Goal: Information Seeking & Learning: Find specific fact

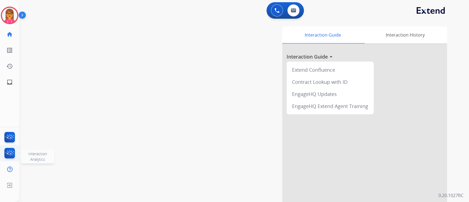
click at [7, 155] on img at bounding box center [9, 154] width 13 height 13
click at [288, 14] on div "0 Email Interactions" at bounding box center [293, 10] width 16 height 12
click at [298, 11] on div "0 Email Interactions" at bounding box center [293, 10] width 16 height 12
drag, startPoint x: 297, startPoint y: 11, endPoint x: 293, endPoint y: 7, distance: 5.5
click at [293, 7] on button at bounding box center [294, 10] width 12 height 12
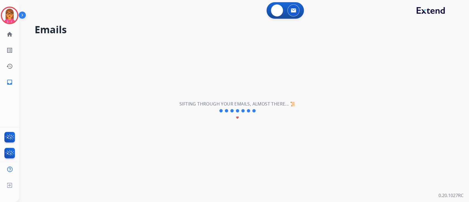
click at [295, 11] on img at bounding box center [293, 10] width 5 height 4
click at [290, 10] on button at bounding box center [294, 10] width 12 height 12
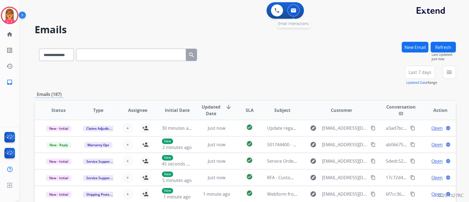
click at [291, 8] on button at bounding box center [294, 10] width 12 height 12
click at [53, 51] on select "**********" at bounding box center [56, 55] width 34 height 12
select select "**********"
click at [39, 49] on select "**********" at bounding box center [56, 55] width 34 height 12
click at [131, 55] on input "text" at bounding box center [131, 55] width 110 height 12
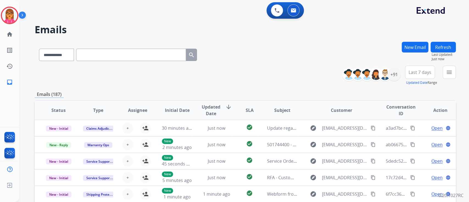
paste input "**********"
type input "**********"
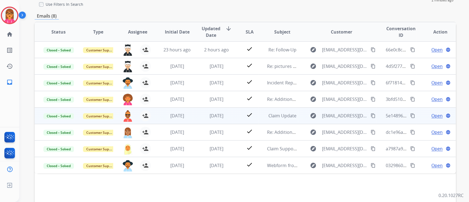
scroll to position [73, 0]
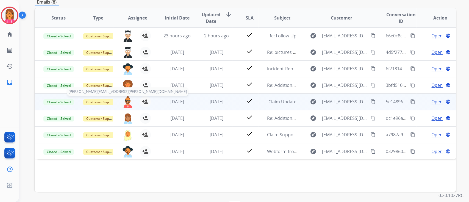
click at [125, 100] on img at bounding box center [127, 102] width 11 height 12
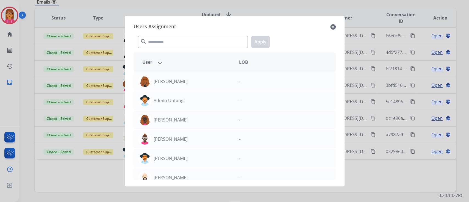
click at [99, 174] on div at bounding box center [234, 101] width 469 height 202
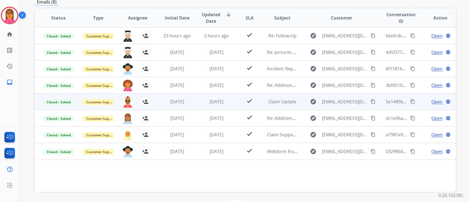
click at [211, 98] on td "[DATE]" at bounding box center [213, 101] width 40 height 16
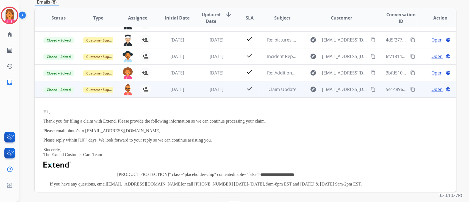
scroll to position [0, 0]
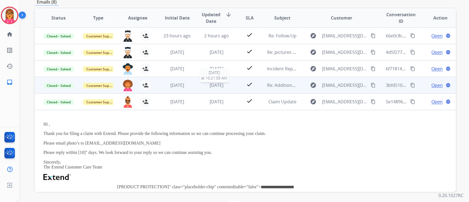
click at [219, 86] on span "[DATE]" at bounding box center [217, 85] width 14 height 6
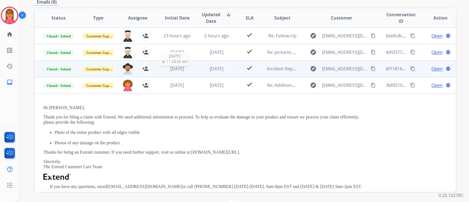
click at [172, 71] on div "[DATE]" at bounding box center [177, 68] width 31 height 7
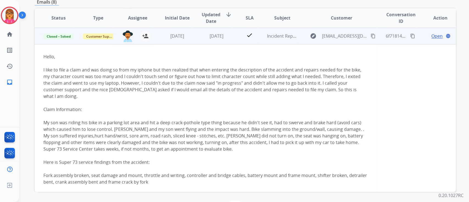
scroll to position [33, 0]
click at [437, 34] on span "Open" at bounding box center [437, 35] width 11 height 7
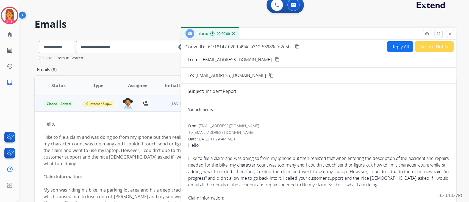
scroll to position [0, 0]
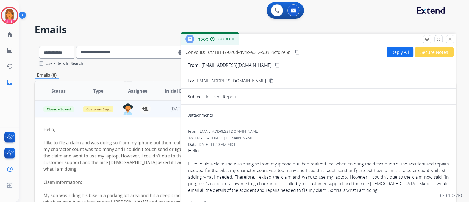
click at [424, 52] on button "Secure Notes" at bounding box center [434, 52] width 39 height 11
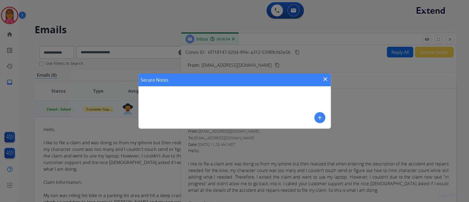
click at [327, 78] on mat-icon "close" at bounding box center [325, 79] width 7 height 7
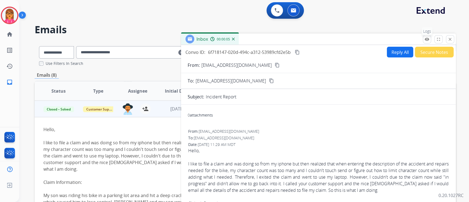
click at [426, 39] on mat-icon "remove_red_eye" at bounding box center [427, 39] width 5 height 5
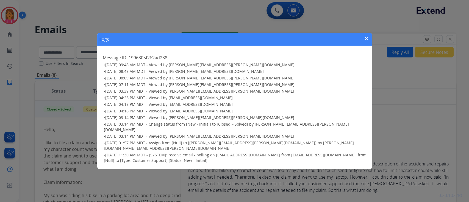
click at [364, 42] on mat-icon "close" at bounding box center [367, 38] width 7 height 7
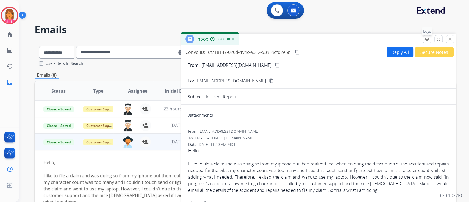
click at [430, 38] on mat-icon "remove_red_eye" at bounding box center [427, 39] width 5 height 5
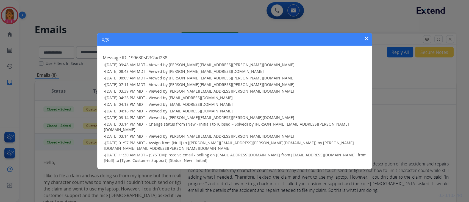
click at [179, 132] on span "[DATE] 03:14 PM MDT - Change status from [New - Initial] to [Closed – Solved] b…" at bounding box center [226, 127] width 245 height 11
click at [365, 42] on mat-icon "close" at bounding box center [367, 38] width 7 height 7
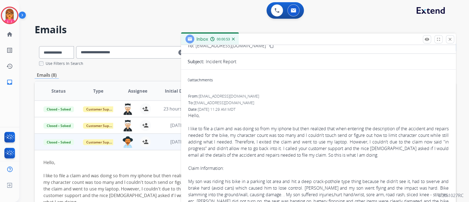
scroll to position [37, 0]
click at [221, 136] on div "I like to file a claim and was doing so from my iphone but then realized that w…" at bounding box center [318, 190] width 261 height 132
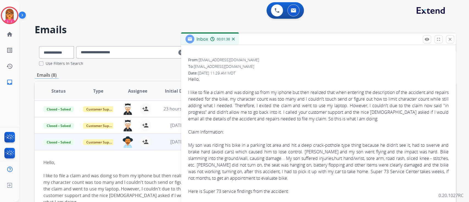
scroll to position [0, 0]
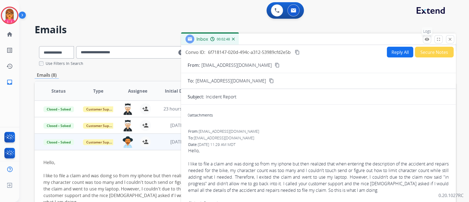
click at [429, 38] on mat-icon "remove_red_eye" at bounding box center [427, 39] width 5 height 5
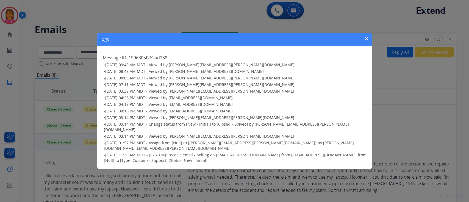
click at [366, 40] on div "Logs close" at bounding box center [234, 39] width 275 height 13
click at [450, 38] on div "Logs close Message ID: 1996305f262ad238 • [DATE] 09:48 AM MDT - Viewed by [PERS…" at bounding box center [234, 101] width 469 height 202
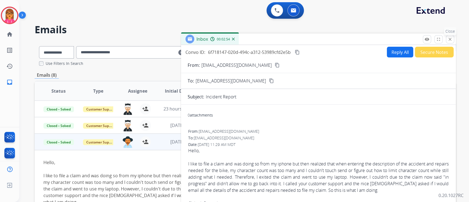
click at [448, 37] on mat-icon "close" at bounding box center [450, 39] width 5 height 5
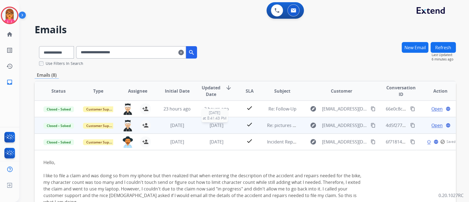
click at [211, 123] on span "[DATE]" at bounding box center [217, 125] width 14 height 6
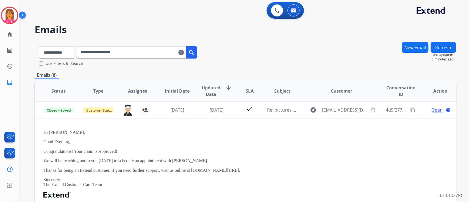
scroll to position [16, 0]
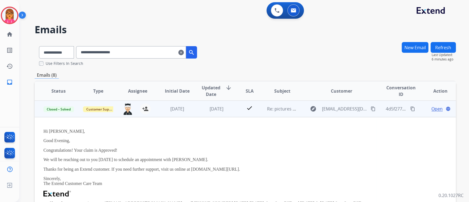
click at [432, 109] on span "Open" at bounding box center [437, 109] width 11 height 7
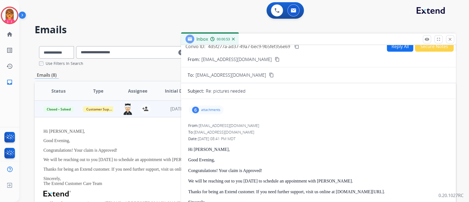
scroll to position [0, 0]
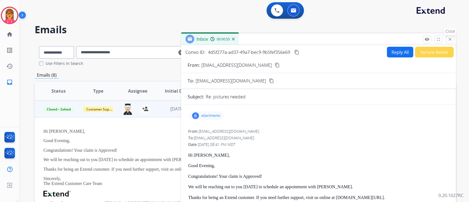
click at [451, 40] on mat-icon "close" at bounding box center [450, 39] width 5 height 5
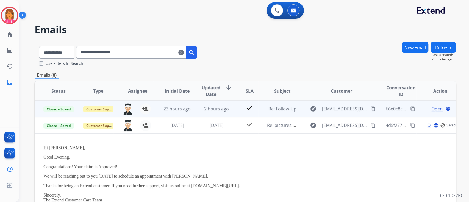
click at [211, 104] on td "2 hours ago" at bounding box center [213, 109] width 40 height 16
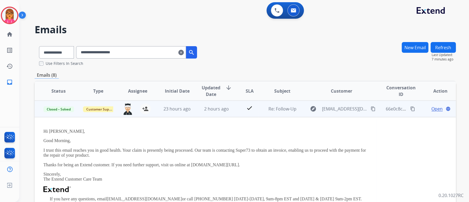
click at [434, 107] on span "Open" at bounding box center [437, 109] width 11 height 7
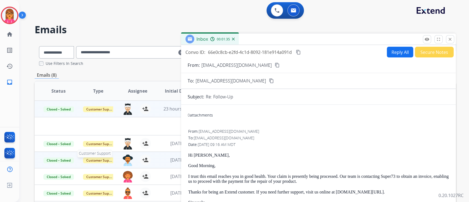
click at [96, 158] on span "Customer Support" at bounding box center [101, 161] width 36 height 6
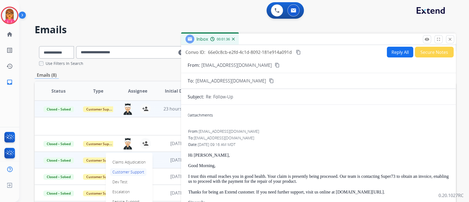
click at [98, 126] on td at bounding box center [206, 126] width 342 height 18
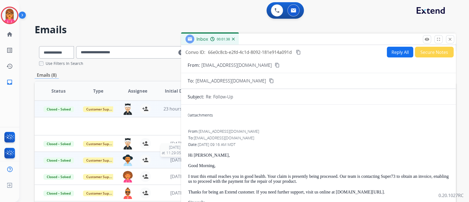
click at [170, 163] on span "[DATE]" at bounding box center [177, 160] width 14 height 6
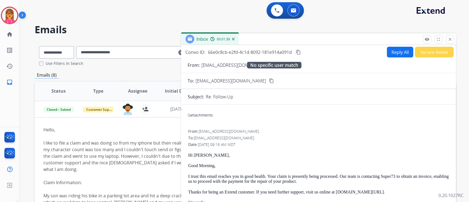
scroll to position [33, 0]
click at [449, 39] on mat-icon "close" at bounding box center [450, 39] width 5 height 5
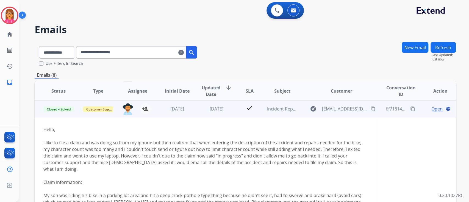
click at [411, 110] on mat-icon "content_copy" at bounding box center [413, 108] width 5 height 5
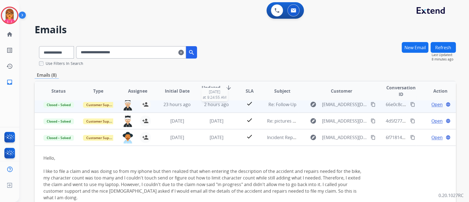
scroll to position [0, 0]
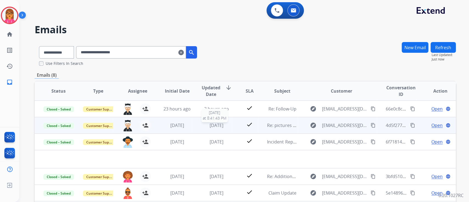
click at [210, 123] on span "[DATE]" at bounding box center [217, 125] width 14 height 6
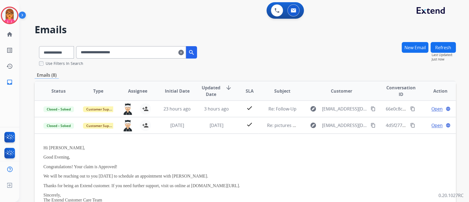
scroll to position [16, 0]
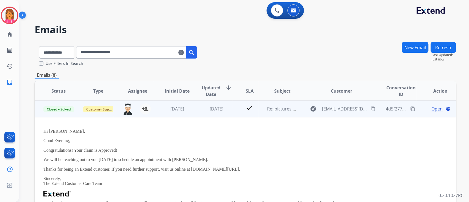
click at [411, 108] on mat-icon "content_copy" at bounding box center [413, 108] width 5 height 5
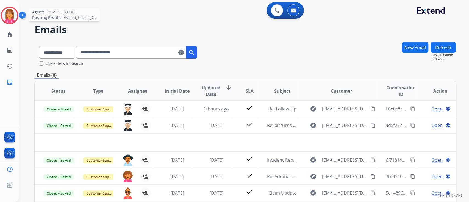
scroll to position [0, 0]
click at [184, 54] on mat-icon "clear" at bounding box center [180, 52] width 5 height 7
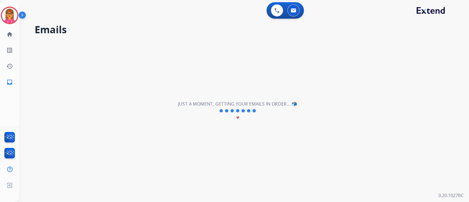
select select "**********"
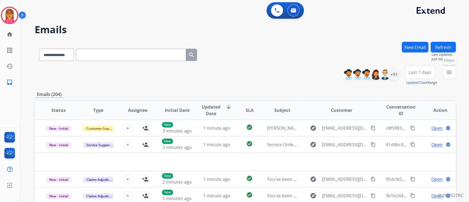
click at [454, 70] on button "menu Filters" at bounding box center [449, 72] width 13 height 13
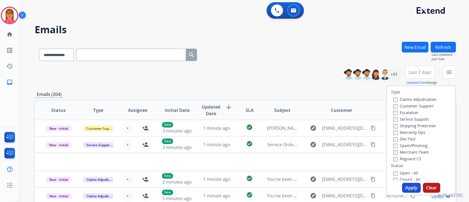
click at [412, 104] on label "Customer Support" at bounding box center [414, 105] width 40 height 5
click at [413, 122] on div "Service Support" at bounding box center [415, 119] width 43 height 7
click at [413, 123] on label "Shipping Protection" at bounding box center [415, 125] width 43 height 5
click at [415, 158] on label "Reguard CS" at bounding box center [408, 158] width 28 height 5
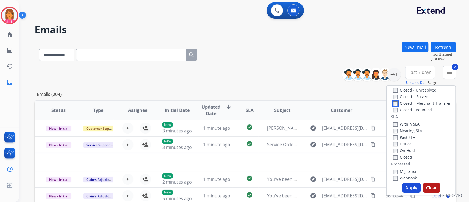
scroll to position [152, 0]
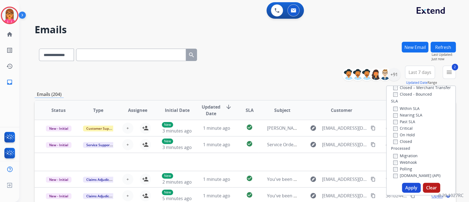
click at [407, 186] on button "Apply" at bounding box center [411, 188] width 19 height 10
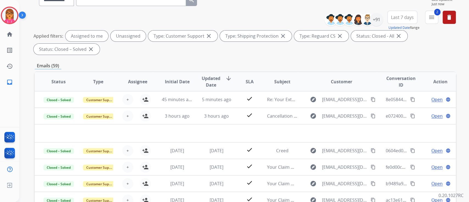
scroll to position [27, 0]
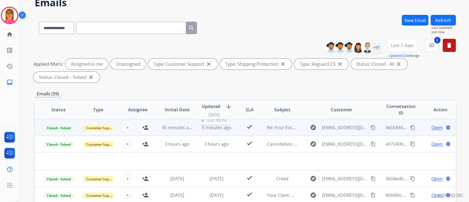
click at [216, 127] on span "5 minutes ago" at bounding box center [216, 128] width 29 height 6
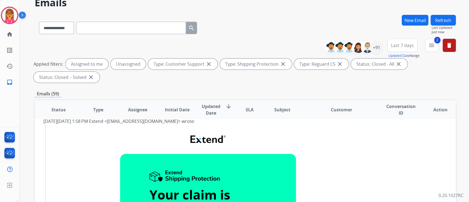
scroll to position [0, 0]
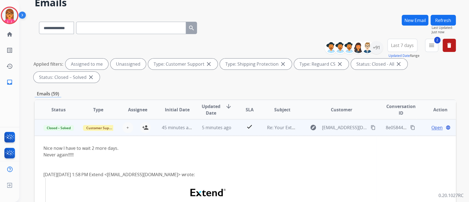
click at [427, 126] on div "Open language" at bounding box center [440, 127] width 31 height 7
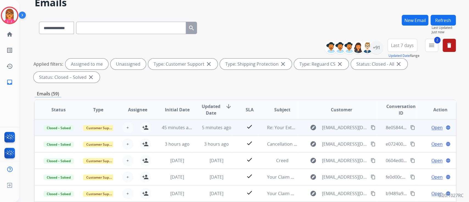
click at [433, 128] on span "Open" at bounding box center [437, 127] width 11 height 7
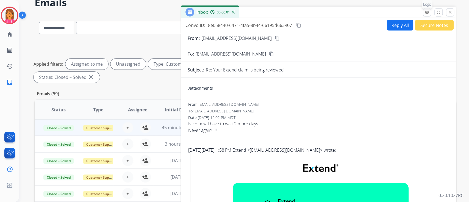
click at [427, 10] on mat-icon "remove_red_eye" at bounding box center [427, 12] width 5 height 5
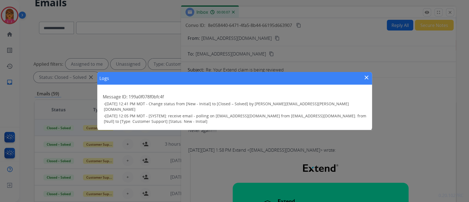
click at [366, 78] on mat-icon "close" at bounding box center [367, 77] width 7 height 7
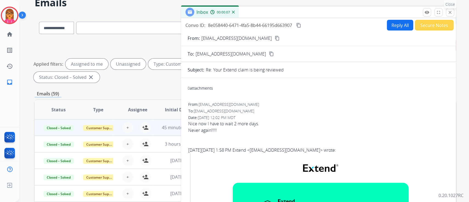
click at [450, 12] on mat-icon "close" at bounding box center [450, 12] width 5 height 5
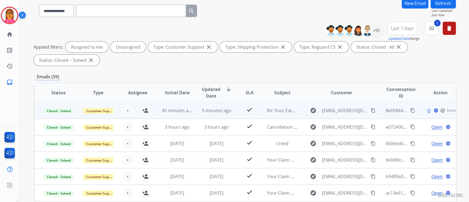
scroll to position [64, 0]
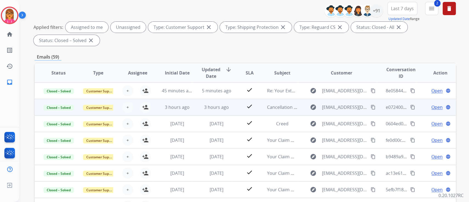
click at [432, 107] on span "Open" at bounding box center [437, 107] width 11 height 7
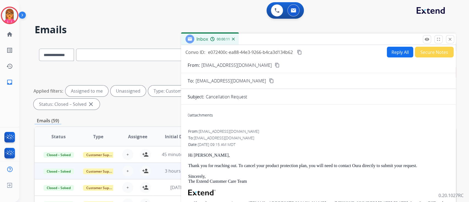
scroll to position [4, 0]
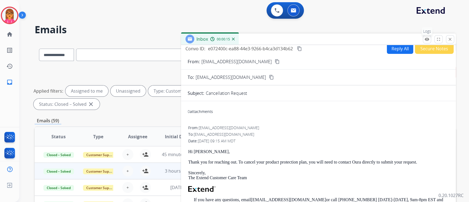
click at [427, 39] on mat-icon "remove_red_eye" at bounding box center [427, 39] width 5 height 5
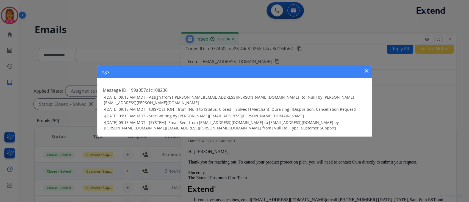
click at [370, 74] on div "Logs close" at bounding box center [234, 71] width 275 height 13
click at [366, 74] on mat-icon "close" at bounding box center [367, 71] width 7 height 7
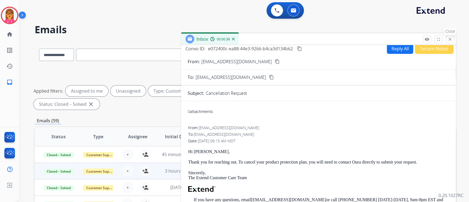
click at [452, 40] on mat-icon "close" at bounding box center [450, 39] width 5 height 5
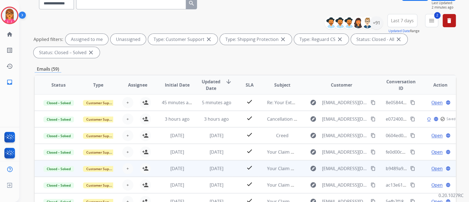
scroll to position [73, 0]
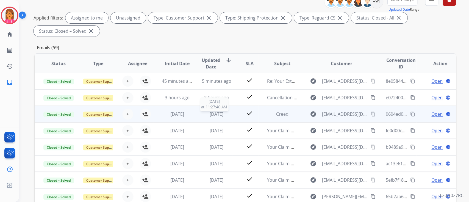
click at [216, 116] on div "[DATE]" at bounding box center [217, 114] width 31 height 7
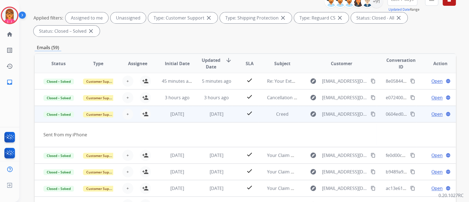
scroll to position [25, 0]
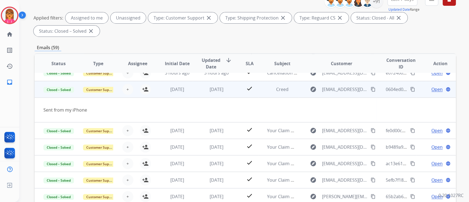
click at [432, 90] on span "Open" at bounding box center [437, 89] width 11 height 7
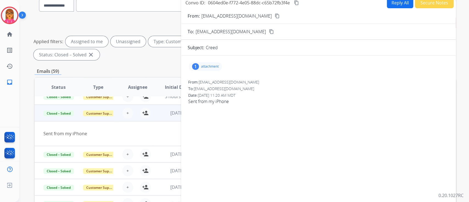
scroll to position [0, 0]
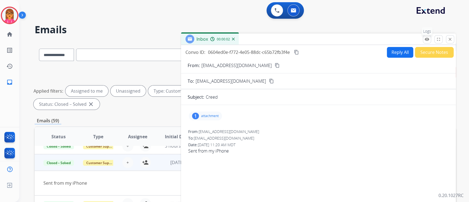
click at [426, 39] on mat-icon "remove_red_eye" at bounding box center [427, 39] width 5 height 5
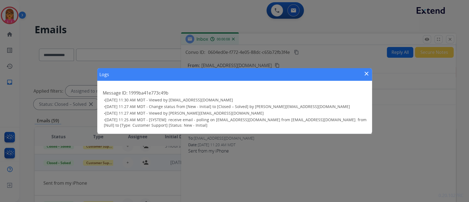
click at [365, 75] on mat-icon "close" at bounding box center [367, 73] width 7 height 7
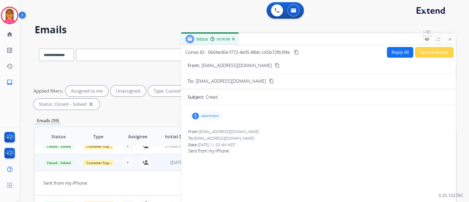
click at [428, 37] on mat-icon "remove_red_eye" at bounding box center [427, 39] width 5 height 5
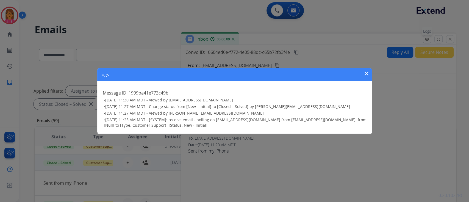
click at [428, 37] on div "Logs close Message ID: 1999ba41e773c49b • [DATE] 11:30 AM MDT - Viewed by [EMAI…" at bounding box center [234, 101] width 469 height 202
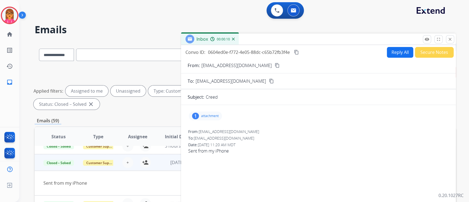
drag, startPoint x: 431, startPoint y: 48, endPoint x: 431, endPoint y: 51, distance: 2.8
click at [431, 51] on button "Secure Notes" at bounding box center [434, 52] width 39 height 11
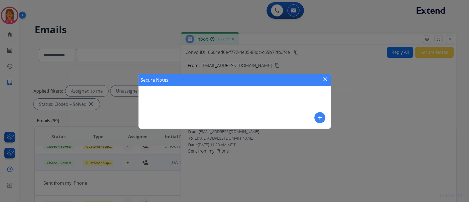
click at [325, 75] on div "Secure Notes close" at bounding box center [235, 80] width 192 height 13
click at [451, 38] on div "Secure Notes close add" at bounding box center [234, 101] width 469 height 202
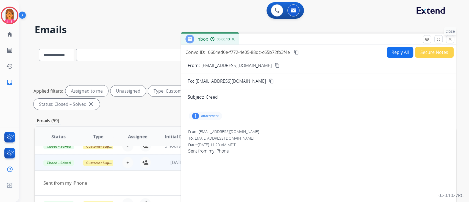
click at [451, 41] on mat-icon "close" at bounding box center [450, 39] width 5 height 5
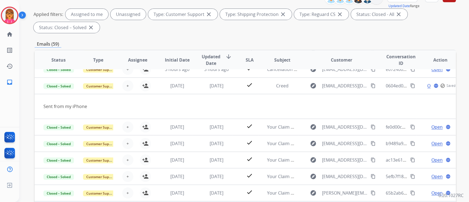
scroll to position [137, 0]
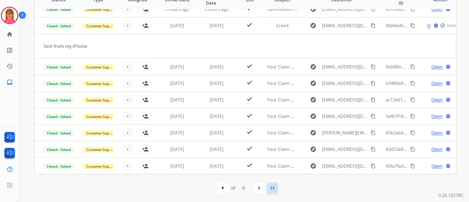
click at [274, 186] on mat-icon "last_page" at bounding box center [272, 188] width 7 height 7
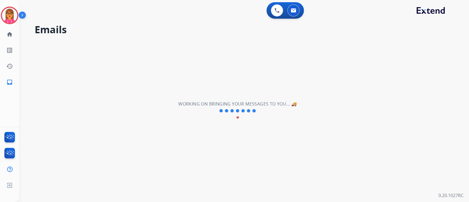
scroll to position [2, 0]
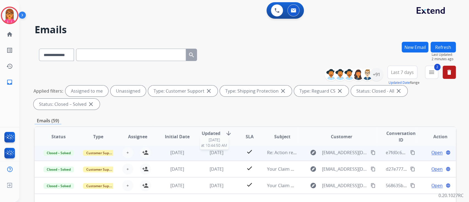
click at [216, 151] on span "[DATE]" at bounding box center [217, 153] width 14 height 6
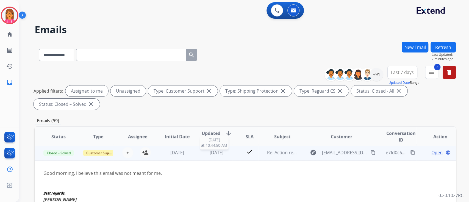
scroll to position [0, 0]
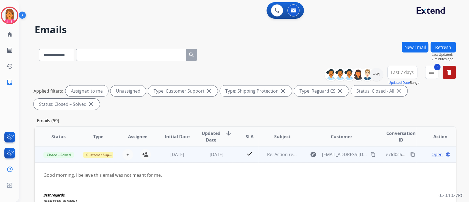
click at [433, 154] on span "Open" at bounding box center [437, 154] width 11 height 7
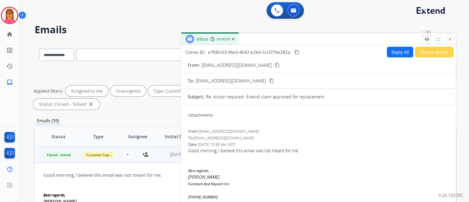
click at [426, 35] on p "Logs" at bounding box center [427, 31] width 11 height 8
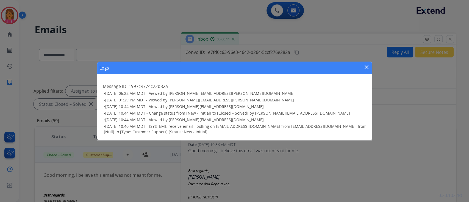
click at [361, 65] on div "Logs close" at bounding box center [234, 68] width 275 height 13
click at [452, 38] on div "Logs close Message ID: 1997c9774c22b82a • [DATE] 06:22 AM MDT - Viewed by [PERS…" at bounding box center [234, 101] width 469 height 202
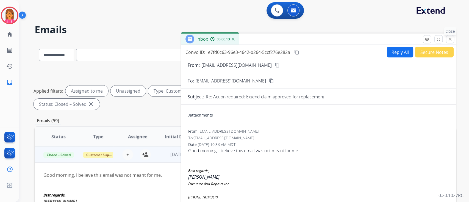
click at [447, 40] on button "close Close" at bounding box center [450, 39] width 8 height 8
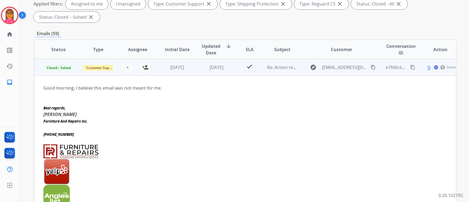
scroll to position [64, 0]
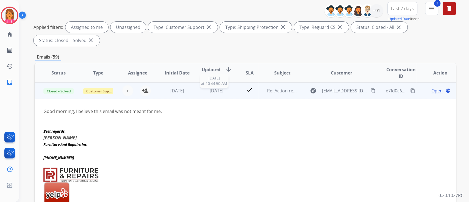
click at [218, 92] on span "[DATE]" at bounding box center [217, 91] width 14 height 6
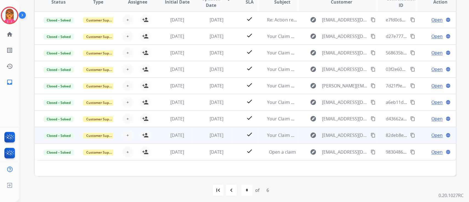
scroll to position [137, 0]
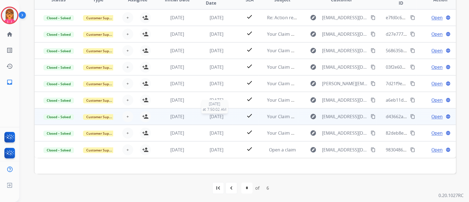
click at [217, 119] on span "[DATE]" at bounding box center [217, 117] width 14 height 6
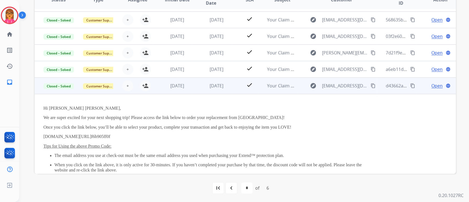
scroll to position [26, 0]
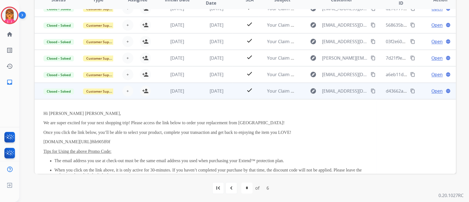
click at [432, 88] on span "Open" at bounding box center [437, 91] width 11 height 7
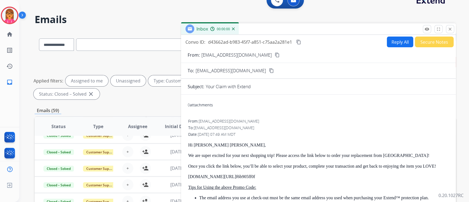
scroll to position [0, 0]
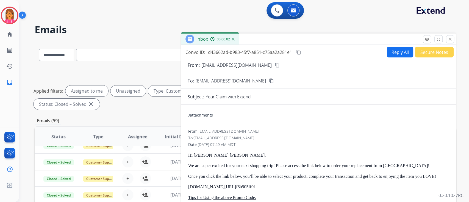
click at [435, 54] on button "Secure Notes" at bounding box center [434, 52] width 39 height 11
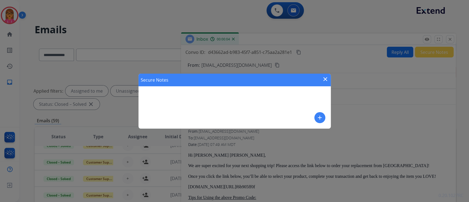
click at [326, 78] on mat-icon "close" at bounding box center [325, 79] width 7 height 7
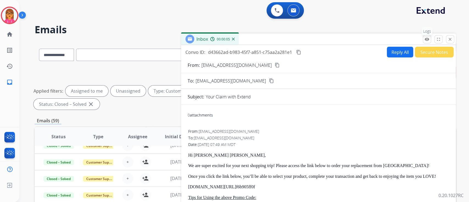
click at [425, 42] on button "remove_red_eye Logs" at bounding box center [427, 39] width 8 height 8
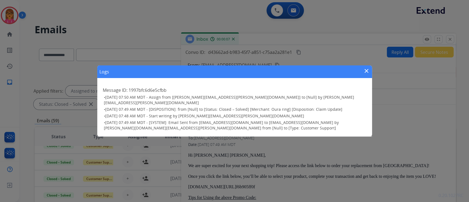
click at [366, 72] on mat-icon "close" at bounding box center [367, 71] width 7 height 7
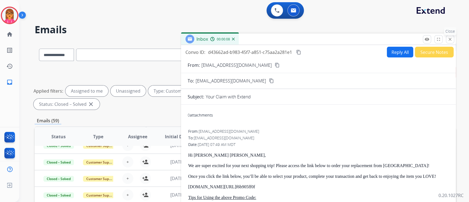
click at [450, 40] on mat-icon "close" at bounding box center [450, 39] width 5 height 5
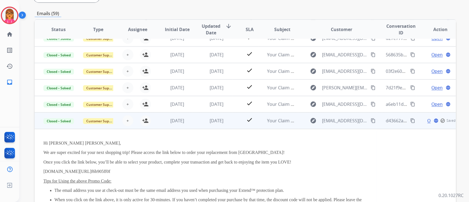
scroll to position [110, 0]
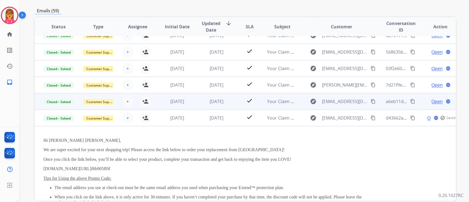
click at [213, 101] on span "[DATE]" at bounding box center [217, 101] width 14 height 6
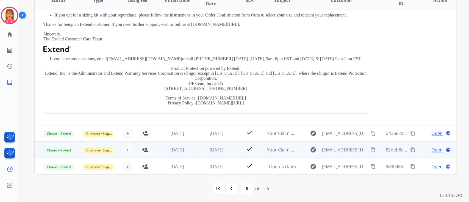
scroll to position [137, 0]
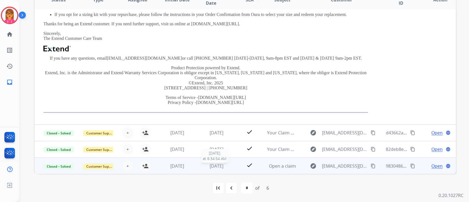
click at [218, 164] on span "[DATE]" at bounding box center [217, 166] width 14 height 6
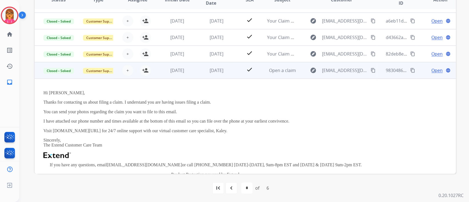
scroll to position [59, 0]
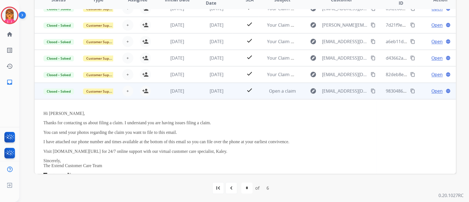
click at [210, 87] on td "[DATE]" at bounding box center [213, 91] width 40 height 16
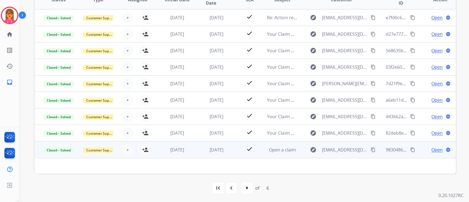
scroll to position [0, 0]
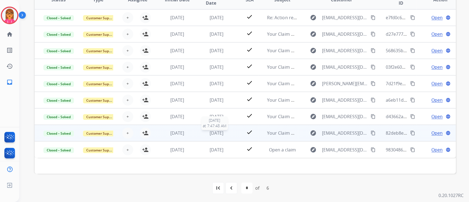
click at [221, 135] on span "[DATE]" at bounding box center [217, 133] width 14 height 6
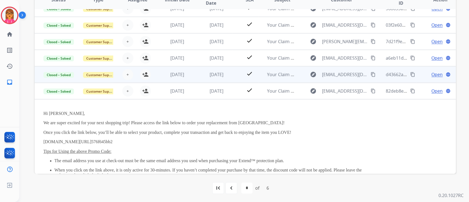
click at [212, 76] on span "[DATE]" at bounding box center [217, 74] width 14 height 6
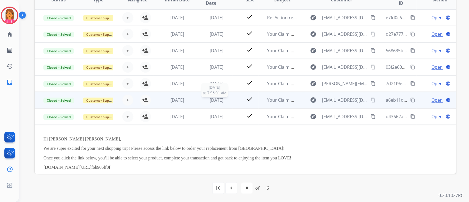
click at [215, 99] on span "[DATE]" at bounding box center [217, 100] width 14 height 6
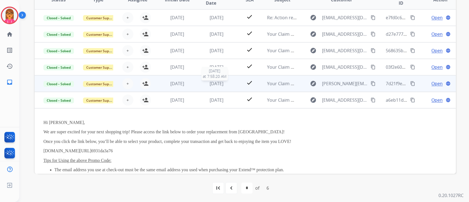
click at [218, 85] on span "[DATE]" at bounding box center [217, 84] width 14 height 6
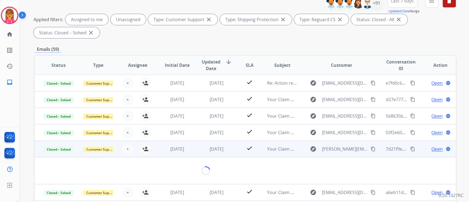
scroll to position [64, 0]
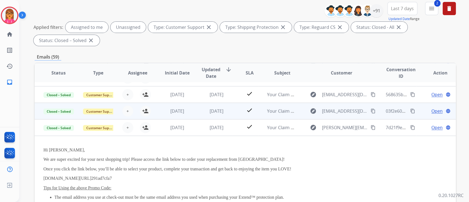
click at [220, 105] on td "[DATE]" at bounding box center [213, 111] width 40 height 16
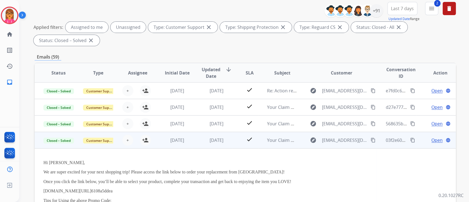
scroll to position [0, 0]
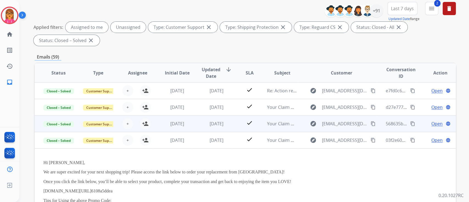
click at [217, 128] on td "[DATE]" at bounding box center [213, 123] width 40 height 16
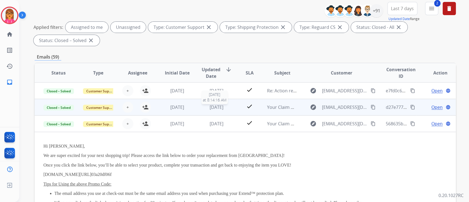
click at [216, 110] on div "[DATE]" at bounding box center [217, 107] width 31 height 7
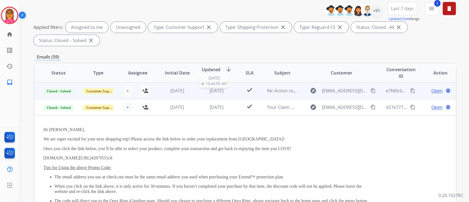
click at [211, 90] on span "[DATE]" at bounding box center [217, 91] width 14 height 6
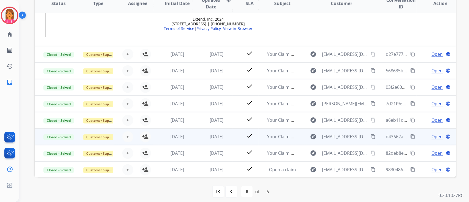
scroll to position [137, 0]
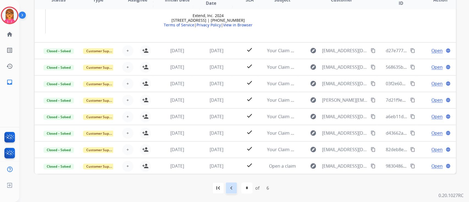
click at [235, 185] on div "navigate_before" at bounding box center [231, 188] width 12 height 12
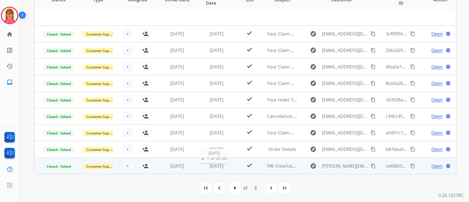
click at [224, 166] on span "[DATE]" at bounding box center [217, 166] width 14 height 6
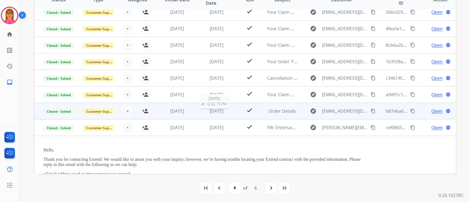
click at [221, 113] on span "[DATE]" at bounding box center [217, 111] width 14 height 6
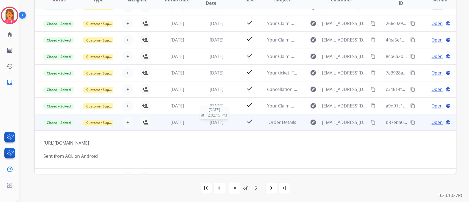
scroll to position [38, 0]
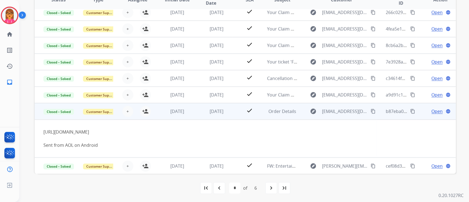
click at [432, 113] on span "Open" at bounding box center [437, 111] width 11 height 7
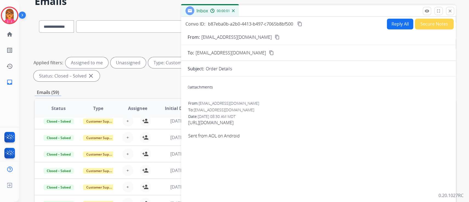
scroll to position [0, 0]
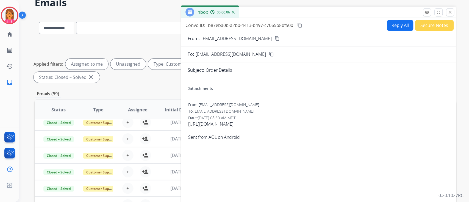
click at [429, 24] on button "Secure Notes" at bounding box center [434, 25] width 39 height 11
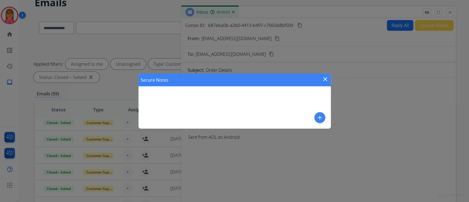
click at [429, 24] on div "Secure Notes close add" at bounding box center [234, 101] width 469 height 202
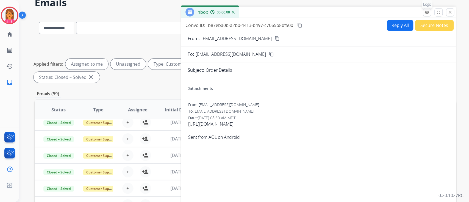
click at [427, 15] on button "remove_red_eye Logs" at bounding box center [427, 12] width 8 height 8
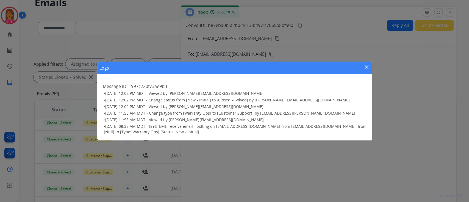
click at [455, 10] on div "Logs close Message ID: 1997c220f73ae9b3 • [DATE] 12:02 PM MDT - Viewed by [PERS…" at bounding box center [234, 101] width 469 height 202
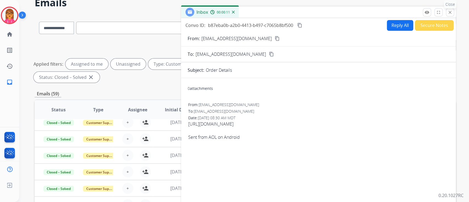
click at [452, 11] on mat-icon "close" at bounding box center [450, 12] width 5 height 5
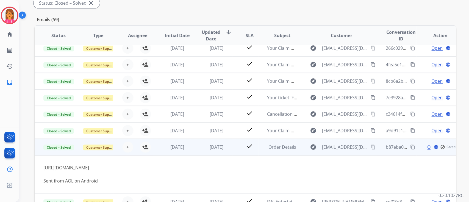
scroll to position [137, 0]
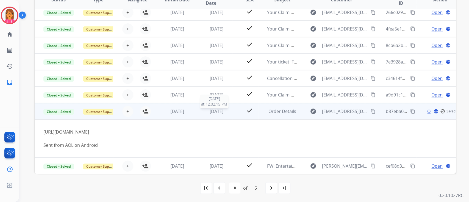
click at [214, 111] on span "[DATE]" at bounding box center [217, 111] width 14 height 6
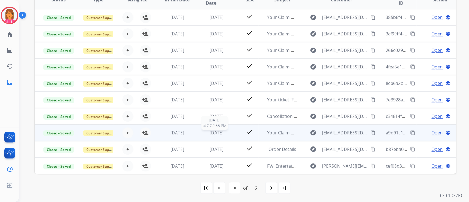
click at [213, 130] on span "[DATE]" at bounding box center [217, 133] width 14 height 6
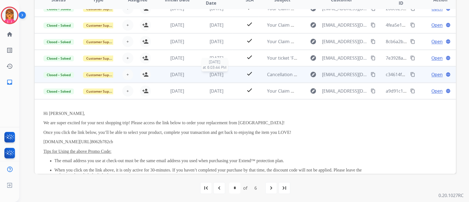
click at [219, 72] on span "[DATE]" at bounding box center [217, 74] width 14 height 6
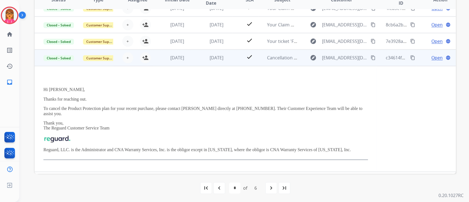
scroll to position [25, 0]
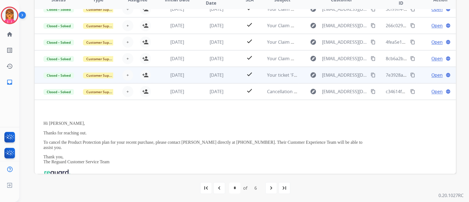
click at [210, 78] on td "[DATE]" at bounding box center [213, 75] width 40 height 16
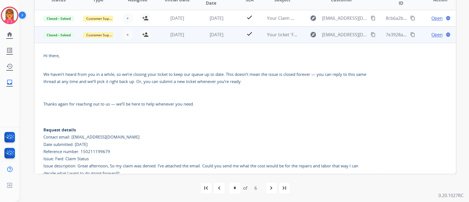
scroll to position [46, 0]
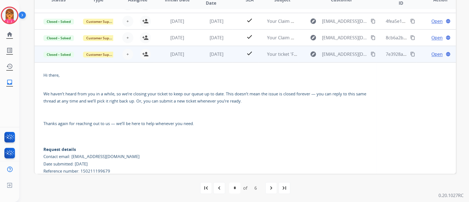
click at [427, 53] on div "Open language" at bounding box center [440, 54] width 31 height 7
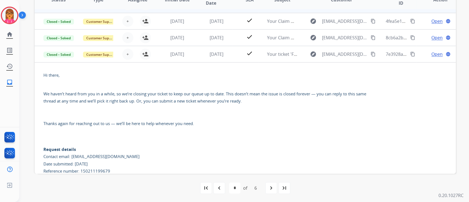
scroll to position [0, 0]
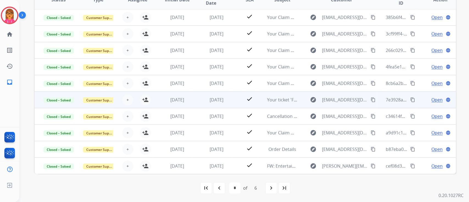
click at [189, 93] on td "[DATE]" at bounding box center [173, 100] width 40 height 16
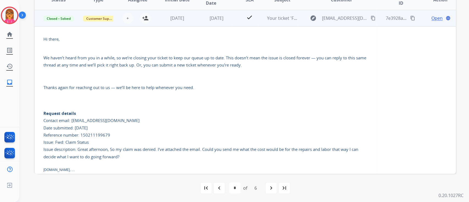
scroll to position [82, 0]
click at [434, 19] on span "Open" at bounding box center [437, 17] width 11 height 7
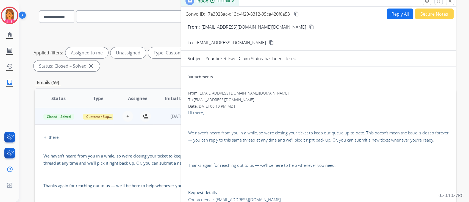
scroll to position [0, 0]
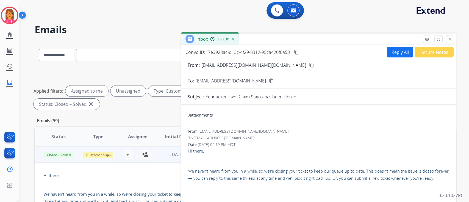
click at [427, 43] on div "Inbox 00:00:01" at bounding box center [318, 40] width 275 height 12
click at [428, 40] on mat-icon "remove_red_eye" at bounding box center [427, 39] width 5 height 5
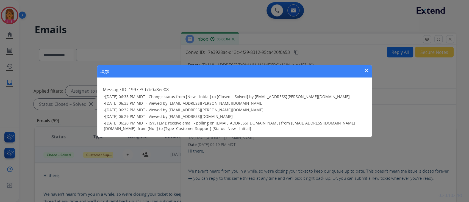
click at [364, 68] on mat-icon "close" at bounding box center [367, 70] width 7 height 7
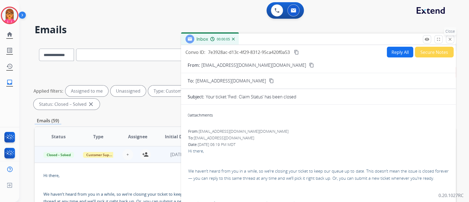
click at [449, 37] on mat-icon "close" at bounding box center [450, 39] width 5 height 5
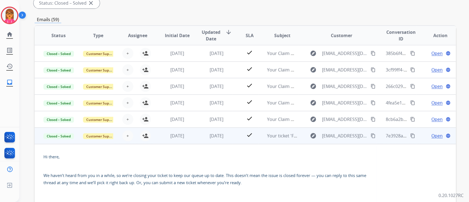
scroll to position [100, 0]
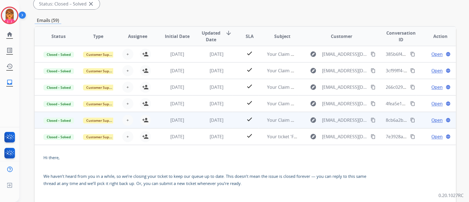
click at [224, 127] on td "[DATE]" at bounding box center [213, 120] width 40 height 16
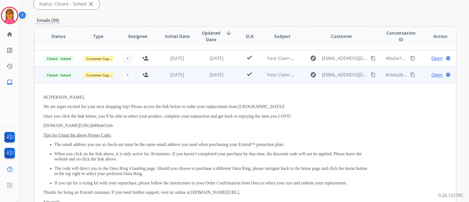
scroll to position [0, 0]
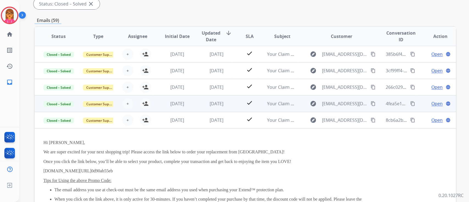
click at [211, 100] on td "[DATE]" at bounding box center [213, 103] width 40 height 16
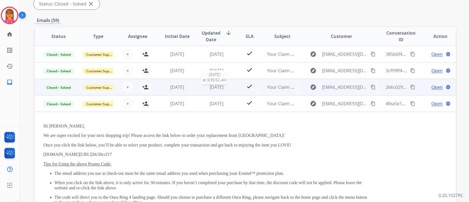
click at [215, 87] on span "[DATE]" at bounding box center [217, 87] width 14 height 6
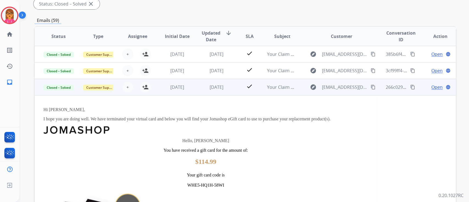
click at [432, 87] on span "Open" at bounding box center [437, 87] width 11 height 7
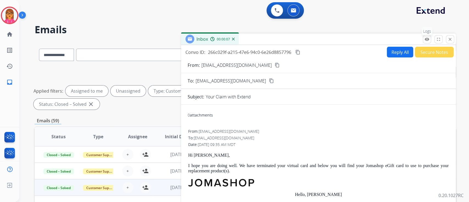
click at [429, 39] on mat-icon "remove_red_eye" at bounding box center [427, 39] width 5 height 5
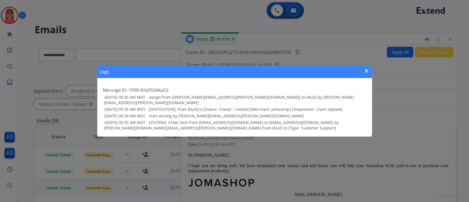
click at [447, 41] on div "Logs close Message ID: 1998183d95046a53 • [DATE] 09:35 AM MDT - Assign from [[P…" at bounding box center [234, 101] width 469 height 202
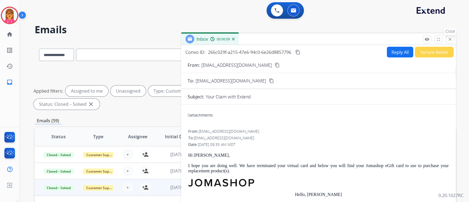
click at [450, 39] on mat-icon "close" at bounding box center [450, 39] width 5 height 5
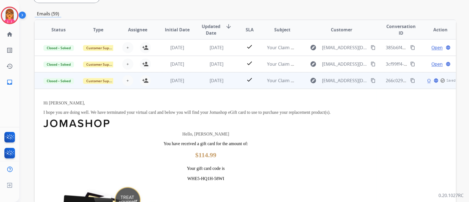
scroll to position [110, 0]
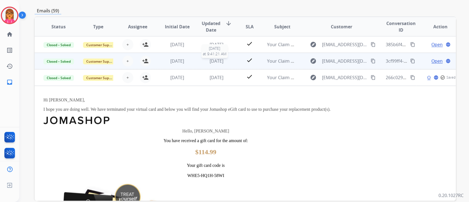
click at [220, 58] on span "[DATE]" at bounding box center [217, 61] width 14 height 6
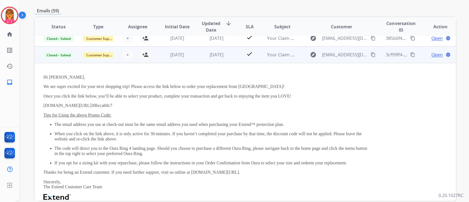
scroll to position [0, 0]
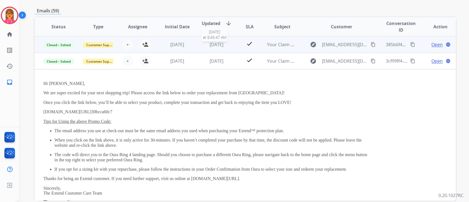
click at [217, 45] on span "[DATE]" at bounding box center [217, 45] width 14 height 6
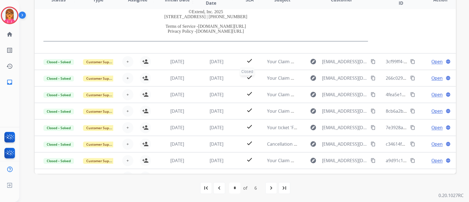
scroll to position [210, 0]
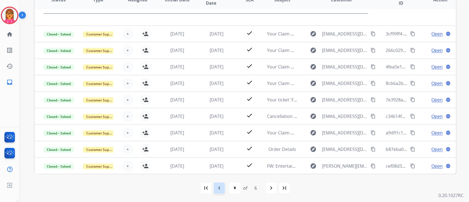
click at [218, 186] on mat-icon "navigate_before" at bounding box center [219, 188] width 7 height 7
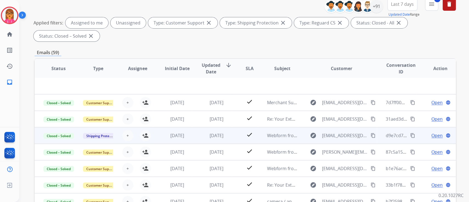
scroll to position [110, 0]
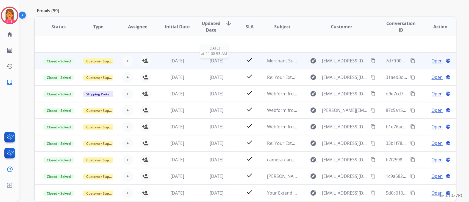
click at [214, 59] on span "[DATE]" at bounding box center [217, 61] width 14 height 6
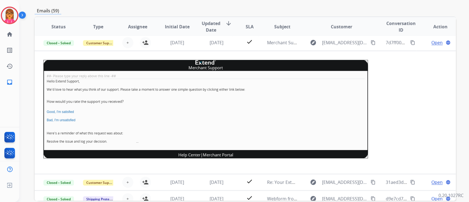
scroll to position [16, 0]
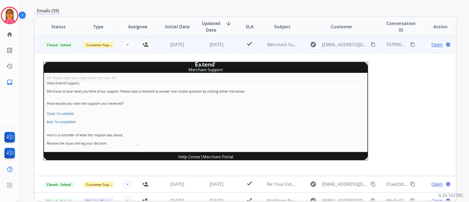
click at [432, 44] on span "Open" at bounding box center [437, 44] width 11 height 7
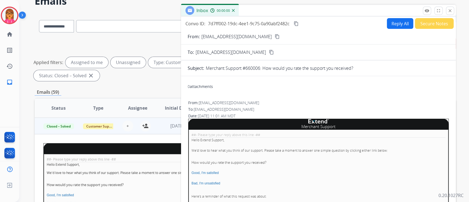
scroll to position [0, 0]
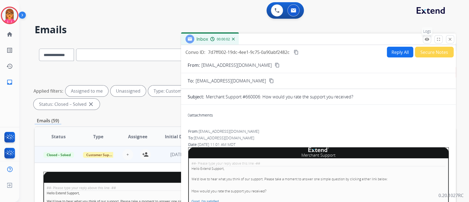
click at [429, 38] on mat-icon "remove_red_eye" at bounding box center [427, 39] width 5 height 5
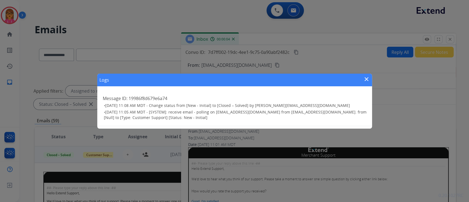
click at [366, 79] on mat-icon "close" at bounding box center [367, 79] width 7 height 7
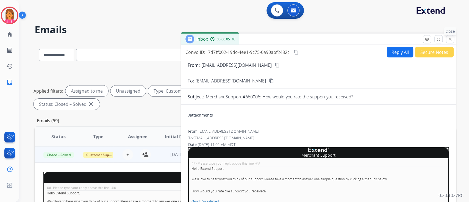
click at [447, 40] on button "close Close" at bounding box center [450, 39] width 8 height 8
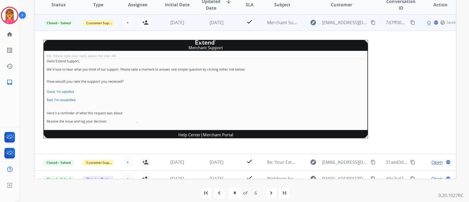
scroll to position [137, 0]
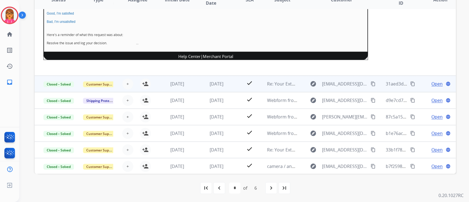
click at [222, 78] on td "[DATE]" at bounding box center [213, 84] width 40 height 16
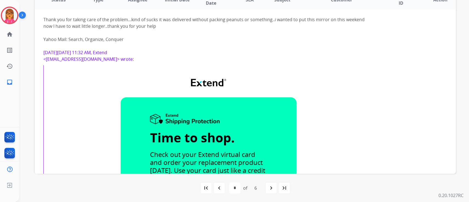
scroll to position [0, 0]
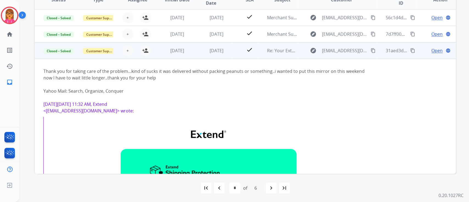
click at [432, 52] on span "Open" at bounding box center [437, 50] width 11 height 7
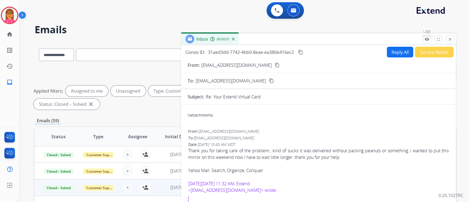
click at [429, 38] on mat-icon "remove_red_eye" at bounding box center [427, 39] width 5 height 5
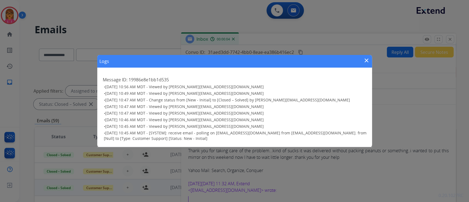
click at [361, 63] on div "Logs close" at bounding box center [234, 61] width 275 height 13
click at [366, 59] on mat-icon "close" at bounding box center [367, 60] width 7 height 7
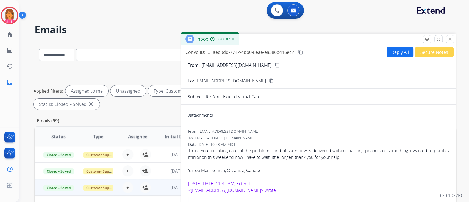
click at [430, 53] on button "Secure Notes" at bounding box center [434, 52] width 39 height 11
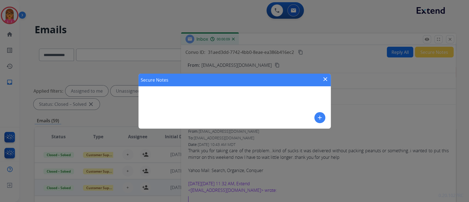
click at [322, 78] on mat-icon "close" at bounding box center [325, 79] width 7 height 7
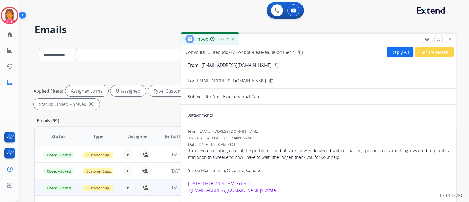
click at [454, 38] on div "remove_red_eye Logs fullscreen Expand close Close" at bounding box center [438, 39] width 31 height 8
drag, startPoint x: 452, startPoint y: 39, endPoint x: 452, endPoint y: 47, distance: 8.5
click at [452, 38] on mat-icon "close" at bounding box center [450, 39] width 5 height 5
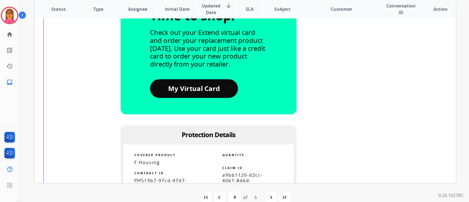
scroll to position [137, 0]
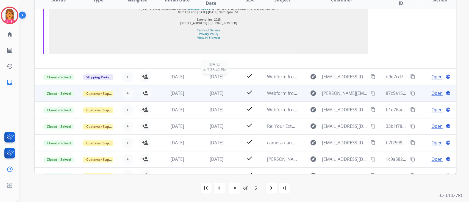
click at [224, 76] on span "[DATE]" at bounding box center [217, 77] width 14 height 6
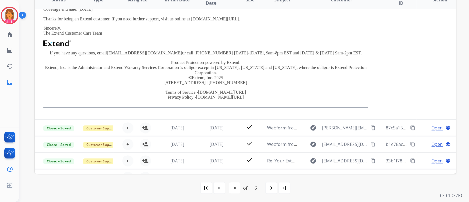
scroll to position [49, 0]
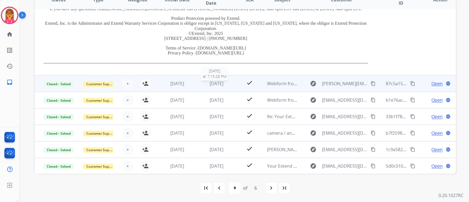
click at [221, 82] on span "[DATE]" at bounding box center [217, 84] width 14 height 6
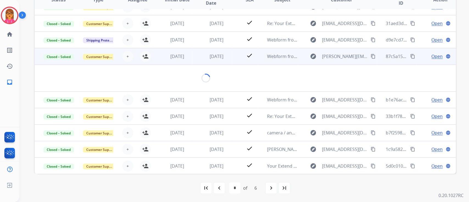
scroll to position [32, 0]
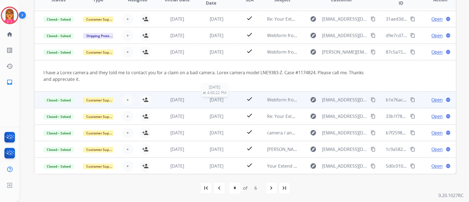
click at [218, 101] on span "[DATE]" at bounding box center [217, 100] width 14 height 6
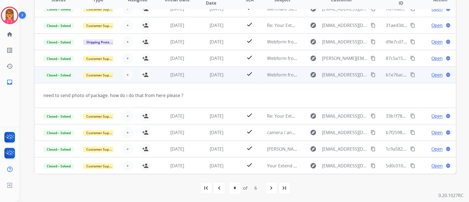
scroll to position [25, 0]
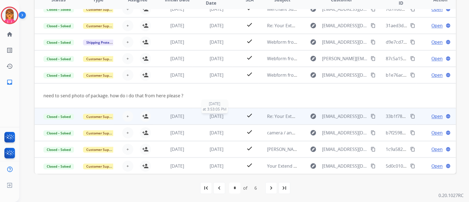
click at [210, 115] on span "[DATE]" at bounding box center [217, 116] width 14 height 6
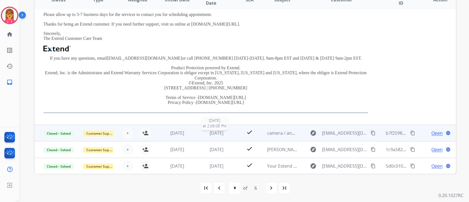
click at [210, 131] on span "[DATE]" at bounding box center [217, 133] width 14 height 6
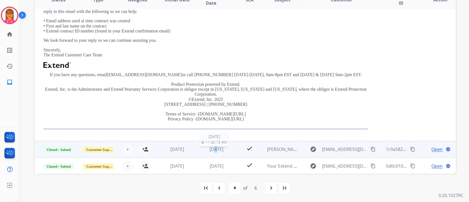
click at [210, 147] on span "[DATE]" at bounding box center [217, 149] width 14 height 6
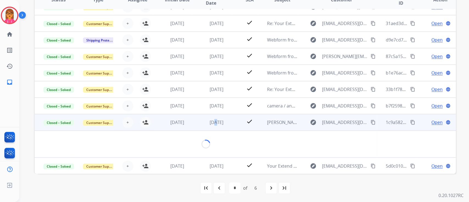
scroll to position [43, 0]
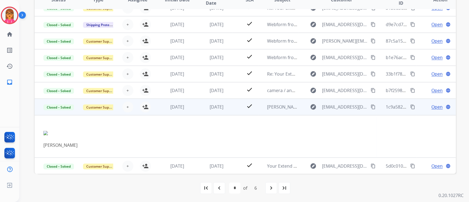
click at [437, 107] on span "Open" at bounding box center [437, 107] width 11 height 7
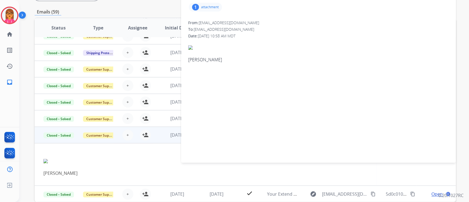
scroll to position [0, 0]
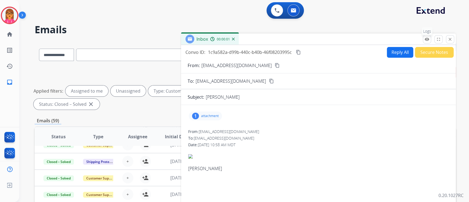
click at [431, 36] on button "remove_red_eye Logs" at bounding box center [427, 39] width 8 height 8
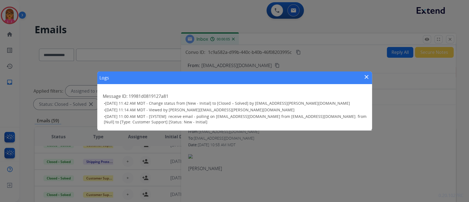
click at [368, 78] on mat-icon "close" at bounding box center [367, 77] width 7 height 7
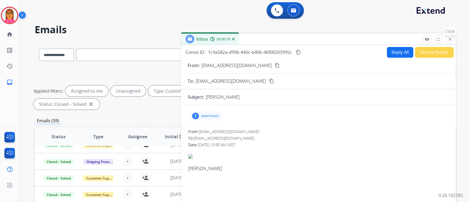
click at [454, 41] on div "remove_red_eye Logs fullscreen Expand close Close" at bounding box center [438, 39] width 31 height 8
click at [451, 40] on mat-icon "close" at bounding box center [450, 39] width 5 height 5
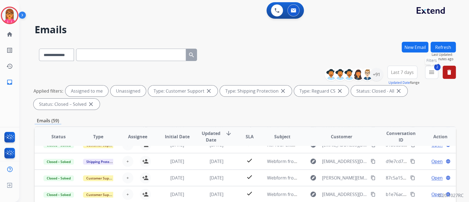
click at [434, 72] on mat-icon "menu" at bounding box center [432, 72] width 7 height 7
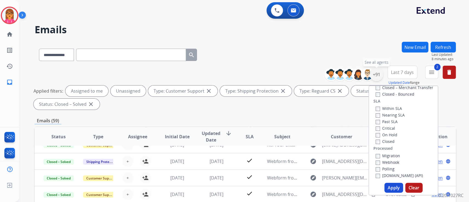
click at [378, 73] on div "+91" at bounding box center [376, 74] width 13 height 13
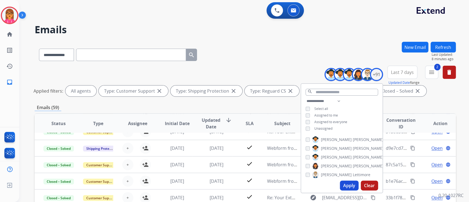
click at [349, 187] on button "Apply" at bounding box center [349, 186] width 19 height 10
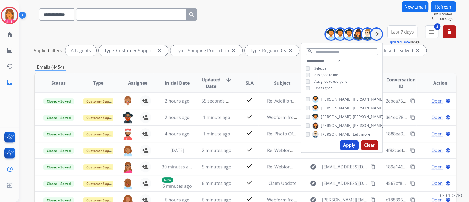
scroll to position [14, 0]
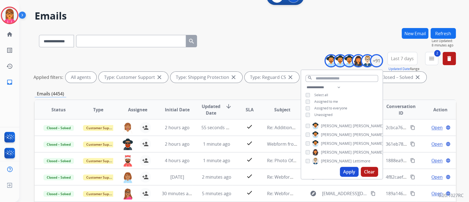
click at [268, 93] on div "Emails (4454)" at bounding box center [246, 93] width 422 height 7
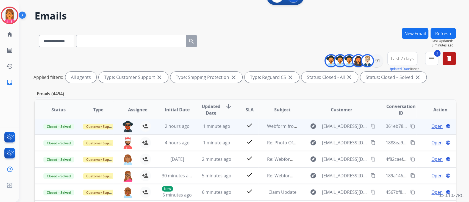
scroll to position [18, 0]
click at [227, 121] on td "1 minute ago" at bounding box center [213, 125] width 40 height 16
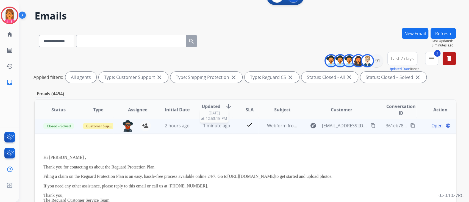
scroll to position [16, 0]
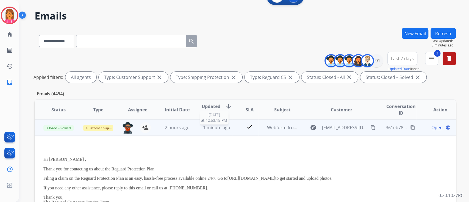
click at [213, 127] on span "1 minute ago" at bounding box center [216, 128] width 27 height 6
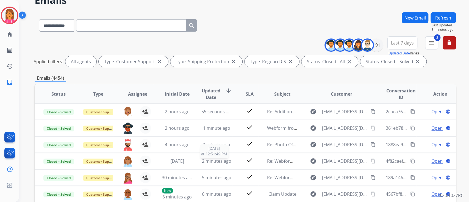
scroll to position [124, 0]
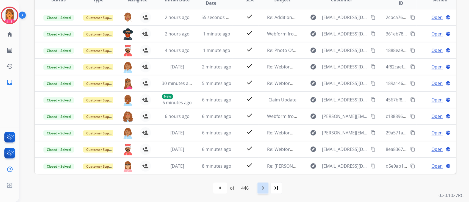
click at [264, 189] on mat-icon "navigate_next" at bounding box center [263, 188] width 7 height 7
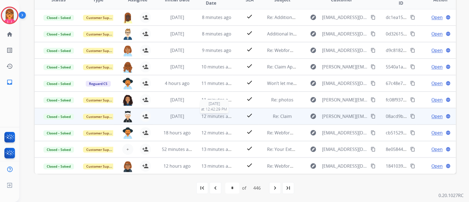
click at [224, 117] on span "12 minutes ago" at bounding box center [218, 116] width 32 height 6
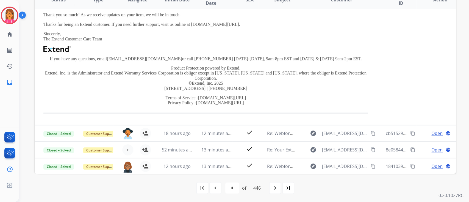
scroll to position [134, 0]
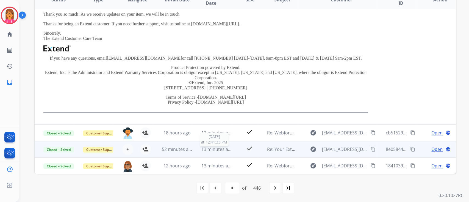
click at [219, 149] on span "13 minutes ago" at bounding box center [218, 149] width 32 height 6
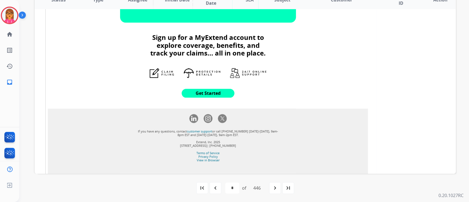
scroll to position [403, 0]
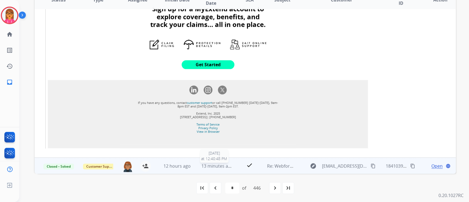
click at [211, 163] on span "13 minutes ago" at bounding box center [218, 166] width 32 height 6
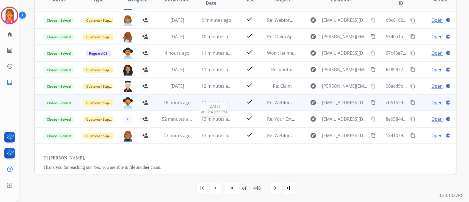
scroll to position [24, 0]
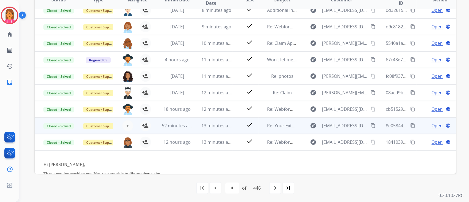
click at [208, 130] on td "13 minutes ago" at bounding box center [213, 125] width 40 height 16
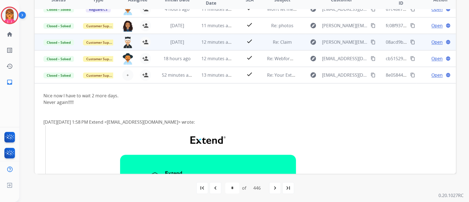
scroll to position [59, 0]
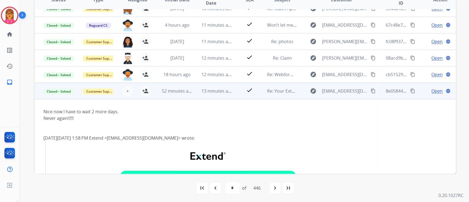
click at [432, 88] on span "Open" at bounding box center [437, 91] width 11 height 7
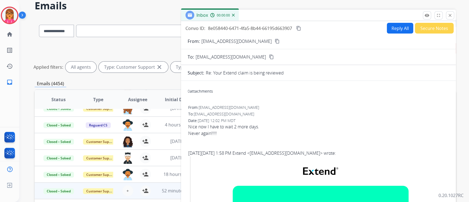
scroll to position [14, 0]
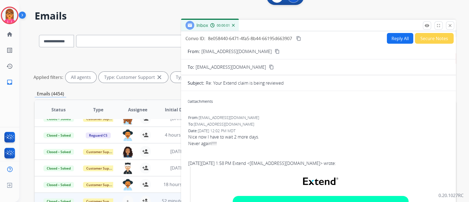
click at [425, 35] on button "Secure Notes" at bounding box center [434, 38] width 39 height 11
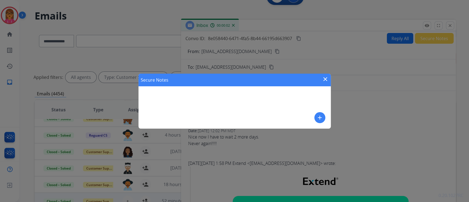
click at [390, 36] on div "Secure Notes close add" at bounding box center [234, 101] width 469 height 202
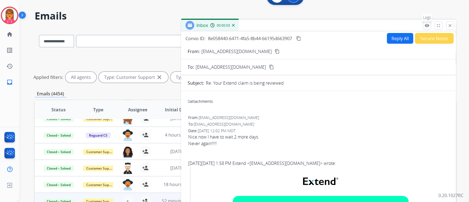
click at [430, 24] on button "remove_red_eye Logs" at bounding box center [427, 25] width 8 height 8
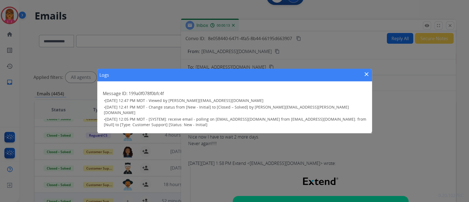
click at [365, 75] on mat-icon "close" at bounding box center [367, 74] width 7 height 7
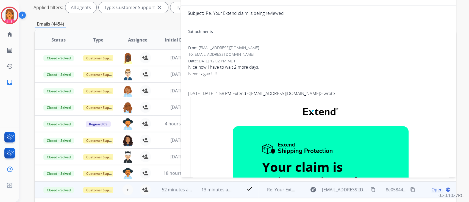
scroll to position [0, 0]
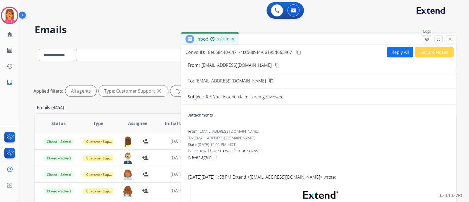
click at [427, 38] on mat-icon "remove_red_eye" at bounding box center [427, 39] width 5 height 5
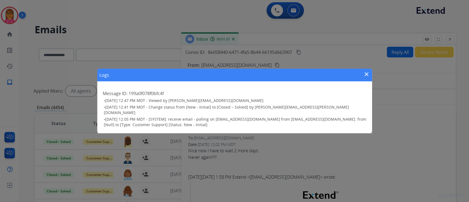
click at [367, 76] on mat-icon "close" at bounding box center [367, 74] width 7 height 7
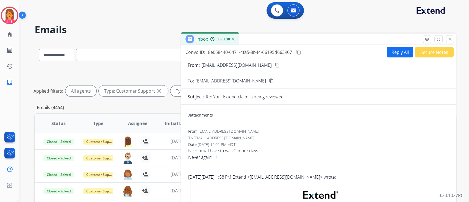
click at [452, 44] on div "Inbox 00:01:38" at bounding box center [318, 40] width 275 height 12
click at [451, 38] on mat-icon "close" at bounding box center [450, 39] width 5 height 5
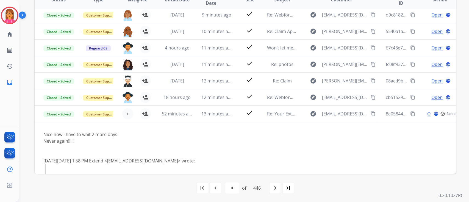
scroll to position [37, 0]
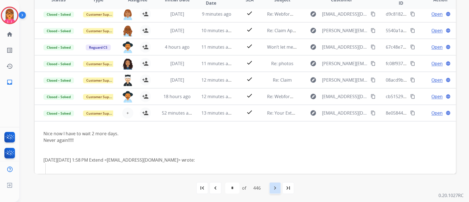
click at [281, 187] on div "navigate_next" at bounding box center [275, 188] width 12 height 12
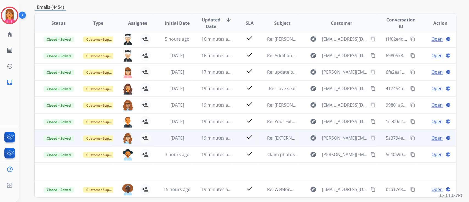
scroll to position [110, 0]
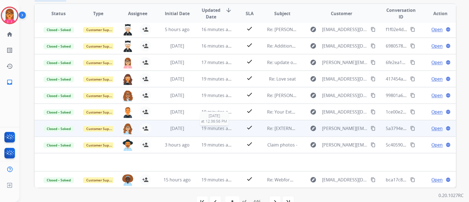
click at [226, 130] on span "19 minutes ago" at bounding box center [218, 128] width 32 height 6
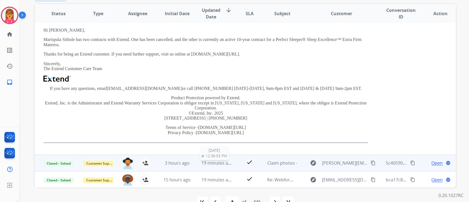
click at [218, 163] on span "19 minutes ago" at bounding box center [218, 163] width 32 height 6
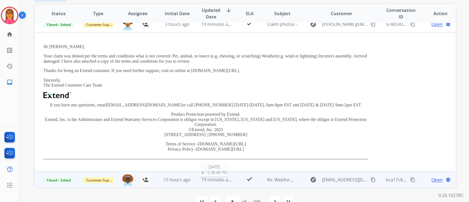
click at [204, 177] on span "19 minutes ago" at bounding box center [218, 180] width 32 height 6
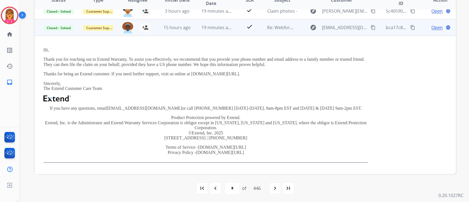
scroll to position [124, 0]
click at [271, 185] on div "navigate_next" at bounding box center [275, 188] width 12 height 12
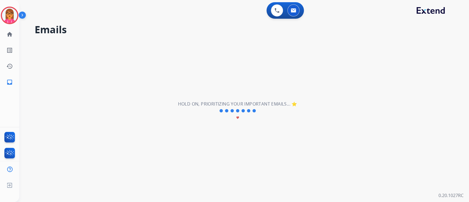
scroll to position [18, 0]
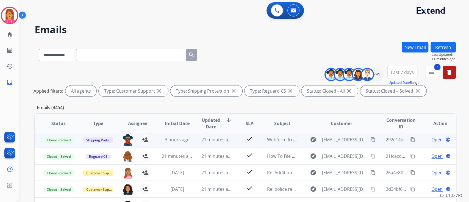
click at [208, 140] on span "21 minutes ago" at bounding box center [218, 140] width 32 height 6
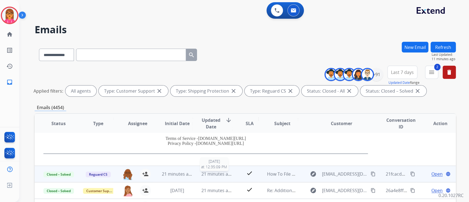
click at [213, 176] on span "21 minutes ago" at bounding box center [218, 174] width 32 height 6
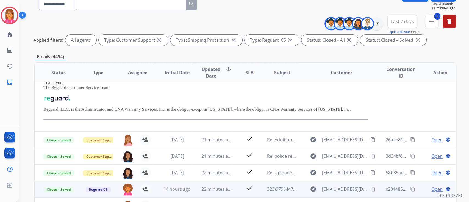
scroll to position [73, 0]
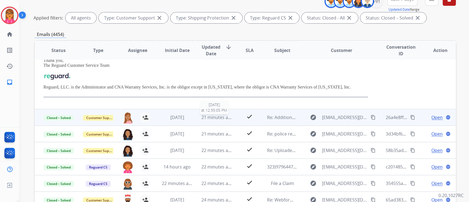
click at [216, 117] on span "21 minutes ago" at bounding box center [218, 117] width 32 height 6
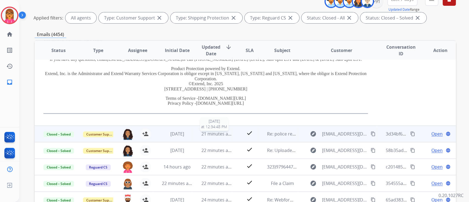
click at [214, 131] on span "21 minutes ago" at bounding box center [218, 134] width 32 height 6
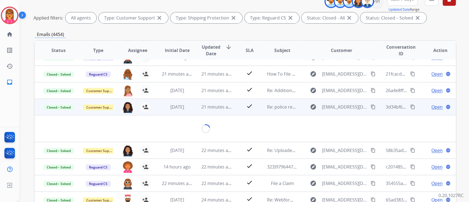
scroll to position [38, 0]
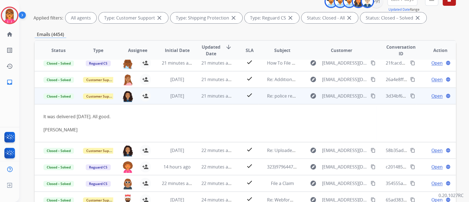
click at [439, 96] on div "Open language" at bounding box center [440, 96] width 31 height 7
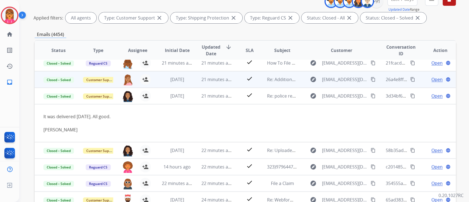
scroll to position [0, 0]
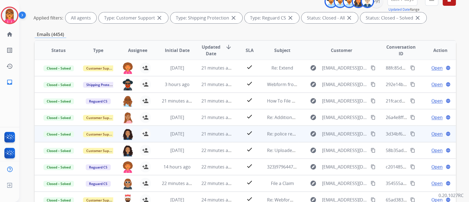
click at [436, 135] on span "Open" at bounding box center [437, 134] width 11 height 7
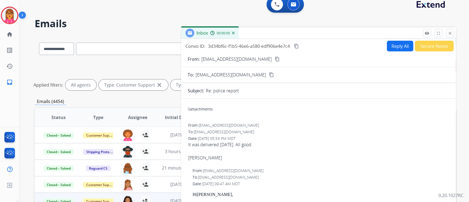
scroll to position [0, 0]
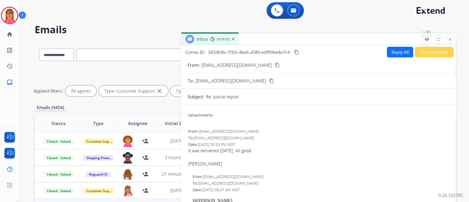
click at [426, 39] on mat-icon "remove_red_eye" at bounding box center [427, 39] width 5 height 5
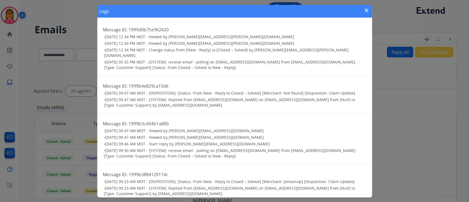
click at [366, 9] on mat-icon "close" at bounding box center [367, 10] width 7 height 7
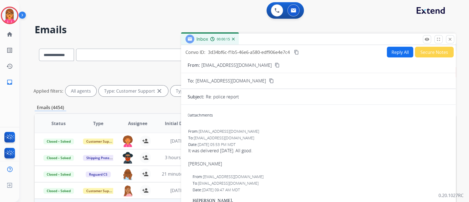
click at [428, 53] on button "Secure Notes" at bounding box center [434, 52] width 39 height 11
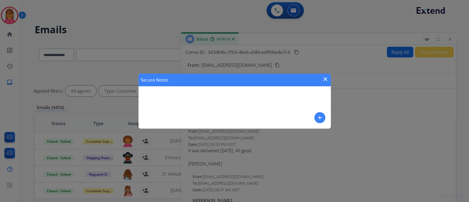
click at [458, 39] on div "Secure Notes close add" at bounding box center [234, 101] width 469 height 202
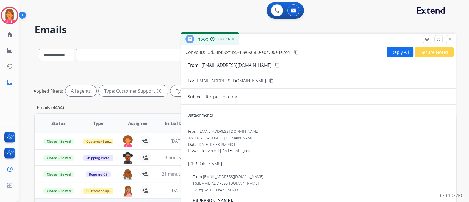
click at [456, 39] on div "Inbox 00:00:16" at bounding box center [318, 40] width 275 height 12
click at [451, 40] on mat-icon "close" at bounding box center [450, 39] width 5 height 5
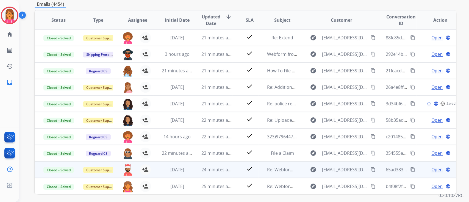
scroll to position [110, 0]
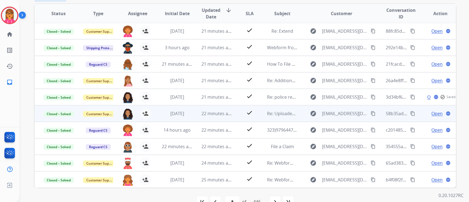
click at [213, 108] on td "22 minutes ago" at bounding box center [213, 113] width 40 height 16
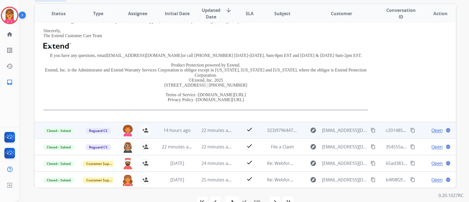
click at [211, 130] on span "22 minutes ago" at bounding box center [218, 130] width 32 height 6
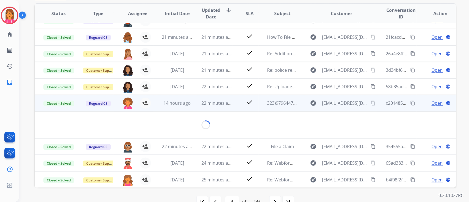
scroll to position [25, 0]
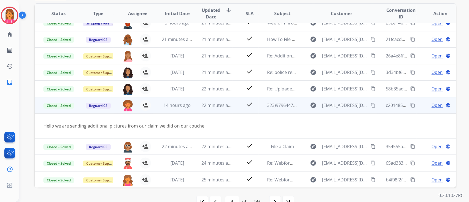
click at [436, 104] on span "Open" at bounding box center [437, 105] width 11 height 7
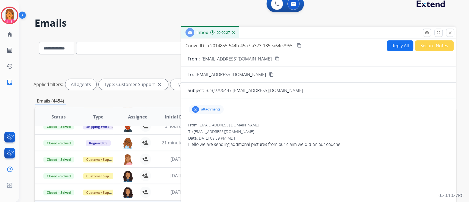
scroll to position [0, 0]
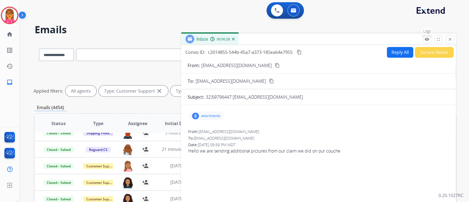
click at [423, 41] on div "remove_red_eye Logs fullscreen Expand close Close" at bounding box center [438, 39] width 31 height 8
click at [424, 40] on button "remove_red_eye Logs" at bounding box center [427, 39] width 8 height 8
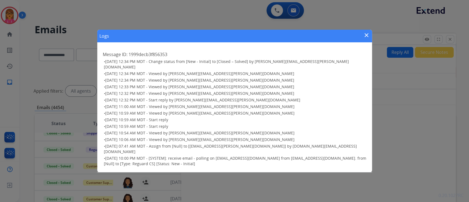
click at [360, 40] on div "Logs close" at bounding box center [234, 36] width 275 height 13
click at [363, 40] on div "Logs close" at bounding box center [234, 36] width 275 height 13
click at [366, 38] on mat-icon "close" at bounding box center [367, 35] width 7 height 7
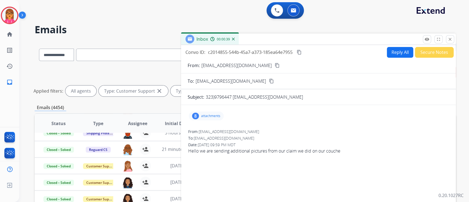
click at [455, 39] on div "Inbox 00:00:39" at bounding box center [318, 40] width 275 height 12
click at [449, 40] on mat-icon "close" at bounding box center [450, 39] width 5 height 5
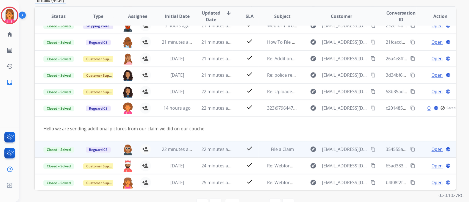
scroll to position [110, 0]
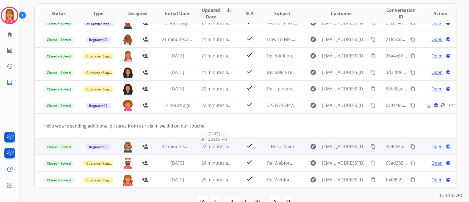
click at [214, 146] on span "22 minutes ago" at bounding box center [218, 147] width 32 height 6
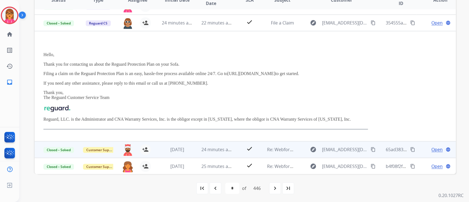
scroll to position [124, 0]
click at [213, 145] on td "24 minutes ago" at bounding box center [213, 149] width 40 height 16
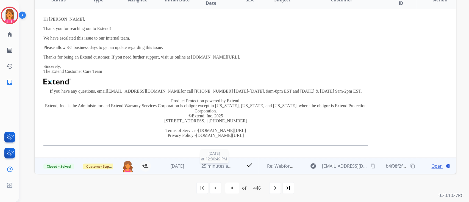
click at [211, 165] on span "25 minutes ago" at bounding box center [218, 166] width 32 height 6
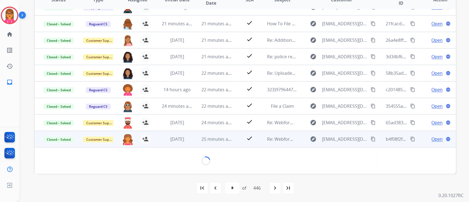
scroll to position [143, 0]
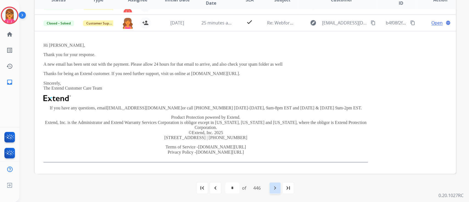
click at [274, 185] on mat-icon "navigate_next" at bounding box center [275, 188] width 7 height 7
select select "*"
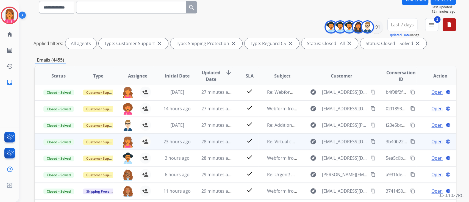
scroll to position [73, 0]
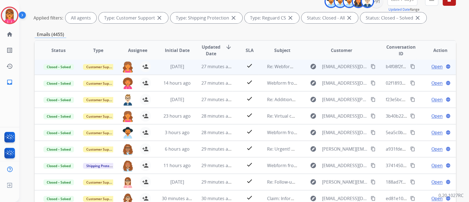
click at [210, 60] on td "27 minutes ago" at bounding box center [213, 66] width 40 height 16
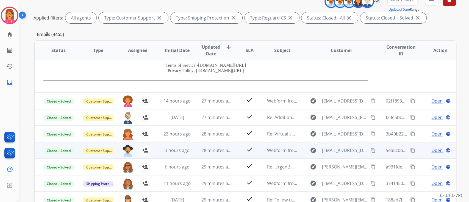
click at [216, 144] on td "28 minutes ago" at bounding box center [213, 150] width 40 height 16
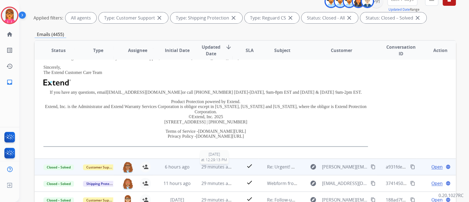
click at [212, 166] on span "29 minutes ago" at bounding box center [218, 167] width 32 height 6
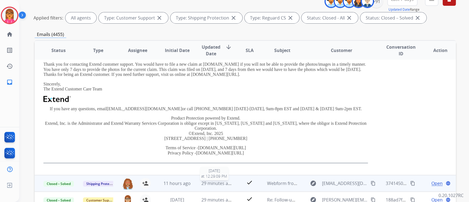
click at [212, 184] on div "29 minutes ago" at bounding box center [217, 183] width 31 height 7
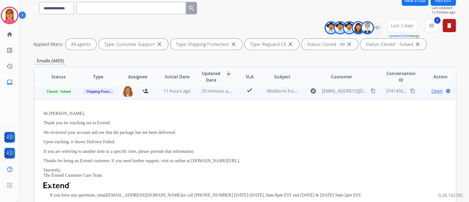
scroll to position [115, 0]
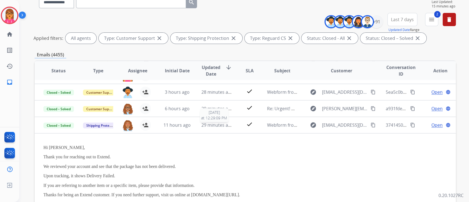
drag, startPoint x: 210, startPoint y: 126, endPoint x: 210, endPoint y: 130, distance: 3.0
click at [210, 126] on span "29 minutes ago" at bounding box center [218, 125] width 32 height 6
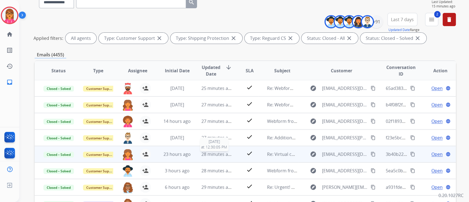
click at [216, 153] on span "28 minutes ago" at bounding box center [218, 154] width 32 height 6
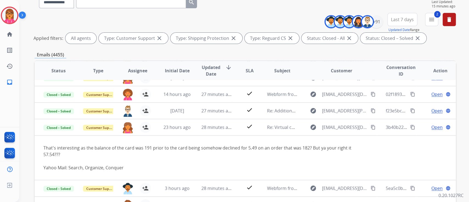
scroll to position [45, 0]
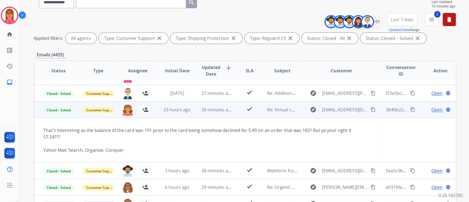
click at [435, 109] on span "Open" at bounding box center [437, 109] width 11 height 7
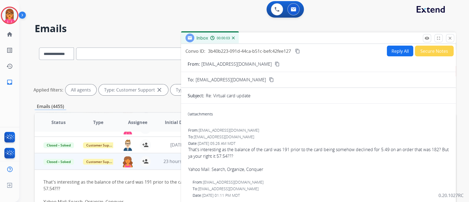
scroll to position [0, 0]
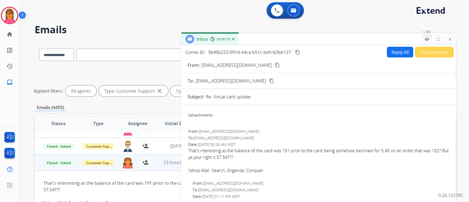
click at [427, 37] on mat-icon "remove_red_eye" at bounding box center [427, 39] width 5 height 5
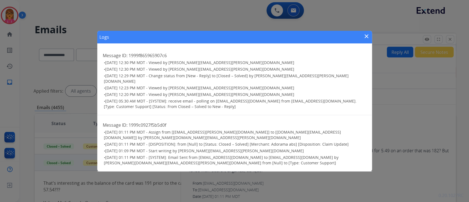
click at [366, 38] on mat-icon "close" at bounding box center [367, 36] width 7 height 7
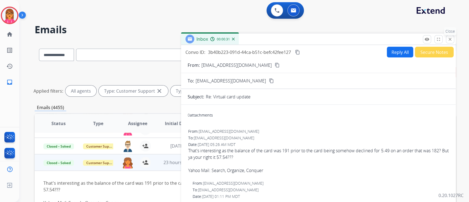
click at [453, 39] on button "close Close" at bounding box center [450, 39] width 8 height 8
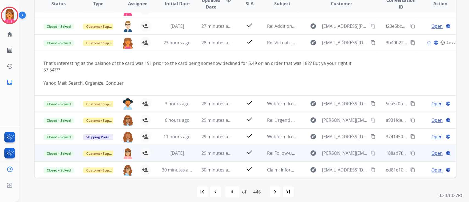
scroll to position [124, 0]
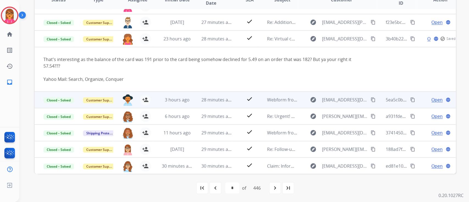
click at [207, 104] on td "28 minutes ago" at bounding box center [213, 100] width 40 height 16
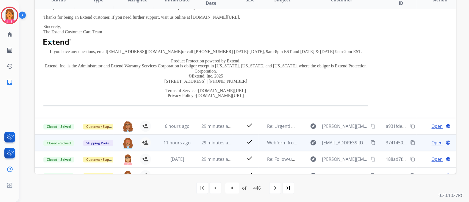
scroll to position [134, 0]
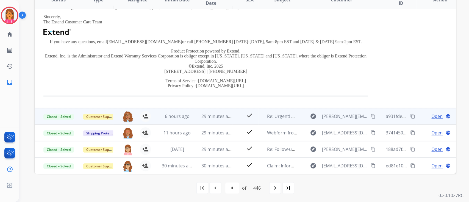
click at [210, 108] on table "Status Type Assignee Initial Date Updated Date arrow_downward SLA Subject Custo…" at bounding box center [246, 15] width 422 height 318
click at [211, 112] on td "29 minutes ago" at bounding box center [213, 116] width 40 height 16
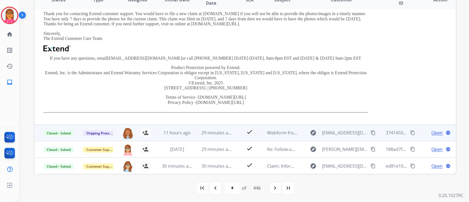
click at [212, 127] on td "29 minutes ago" at bounding box center [213, 133] width 40 height 16
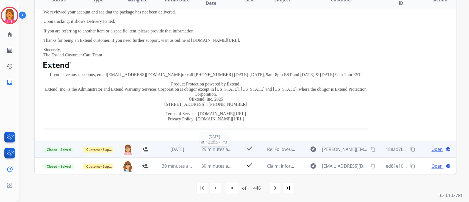
click at [216, 151] on span "29 minutes ago" at bounding box center [218, 149] width 32 height 6
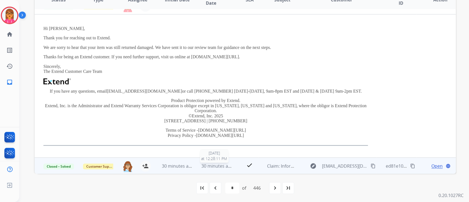
click at [213, 164] on span "30 minutes ago" at bounding box center [218, 166] width 32 height 6
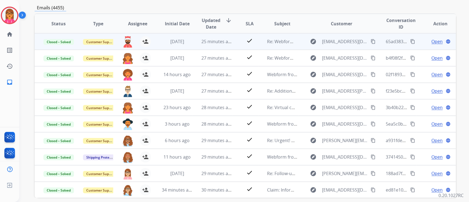
scroll to position [0, 0]
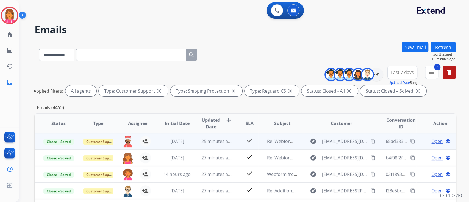
click at [206, 135] on td "25 minutes ago" at bounding box center [213, 141] width 40 height 16
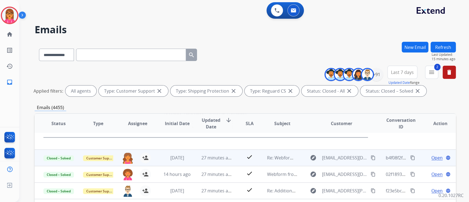
click at [222, 161] on td "27 minutes ago" at bounding box center [213, 158] width 40 height 16
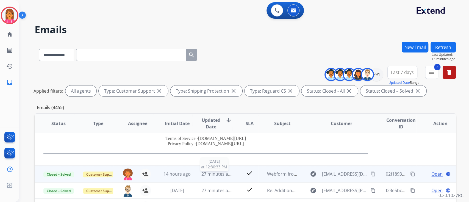
click at [224, 173] on span "27 minutes ago" at bounding box center [218, 174] width 32 height 6
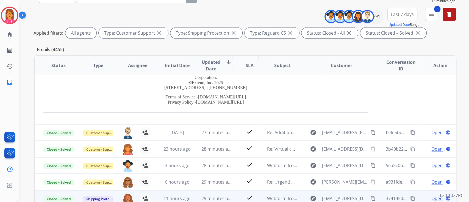
scroll to position [73, 0]
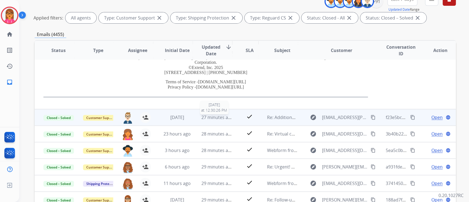
click at [219, 120] on div "27 minutes ago" at bounding box center [217, 117] width 31 height 7
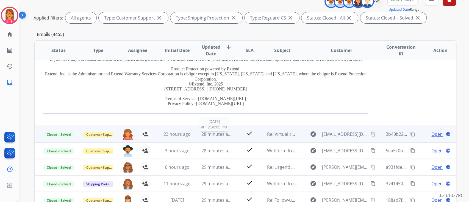
click at [215, 132] on span "28 minutes ago" at bounding box center [218, 134] width 32 height 6
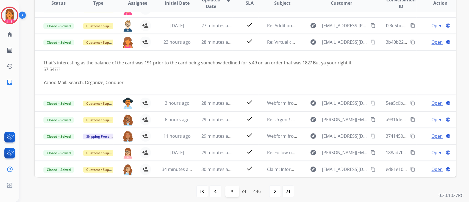
scroll to position [124, 0]
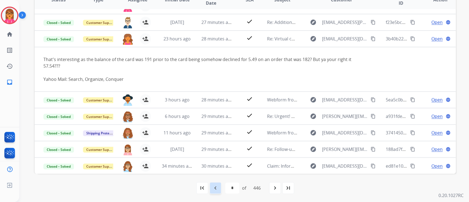
click at [214, 188] on mat-icon "navigate_before" at bounding box center [215, 188] width 7 height 7
select select "*"
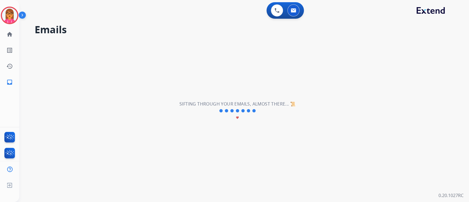
scroll to position [18, 0]
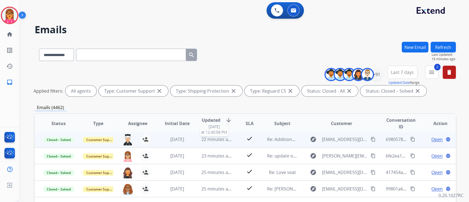
click at [218, 136] on span "22 minutes ago" at bounding box center [218, 139] width 32 height 6
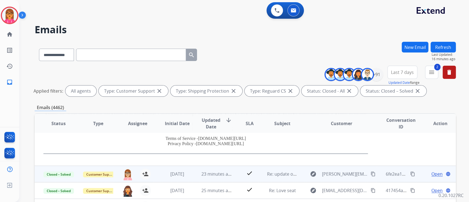
click at [217, 169] on td "23 minutes ago" at bounding box center [213, 174] width 40 height 16
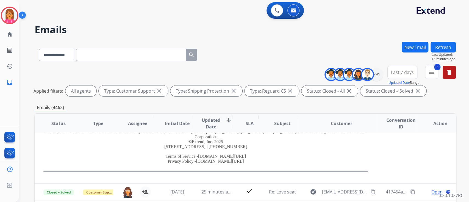
scroll to position [148, 0]
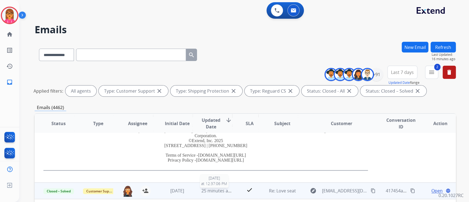
click at [212, 190] on span "25 minutes ago" at bounding box center [218, 191] width 32 height 6
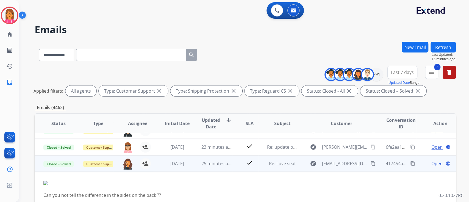
scroll to position [43, 0]
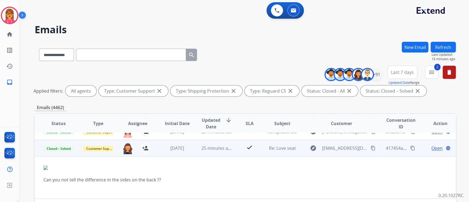
click at [432, 149] on span "Open" at bounding box center [437, 148] width 11 height 7
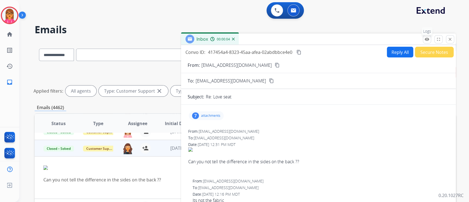
click at [425, 38] on mat-icon "remove_red_eye" at bounding box center [427, 39] width 5 height 5
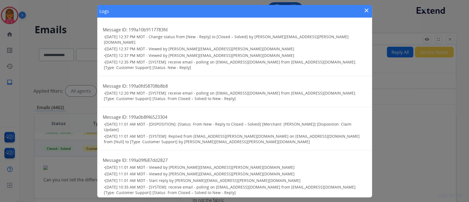
click at [365, 9] on mat-icon "close" at bounding box center [367, 10] width 7 height 7
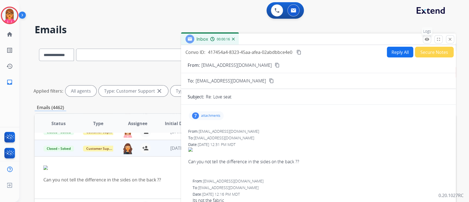
click at [425, 38] on mat-icon "remove_red_eye" at bounding box center [427, 39] width 5 height 5
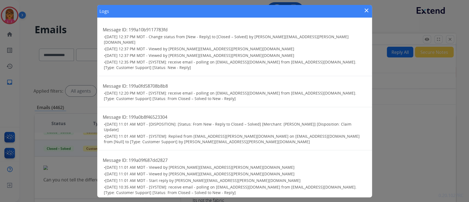
drag, startPoint x: 367, startPoint y: 9, endPoint x: 363, endPoint y: 12, distance: 4.7
click at [367, 9] on mat-icon "close" at bounding box center [367, 10] width 7 height 7
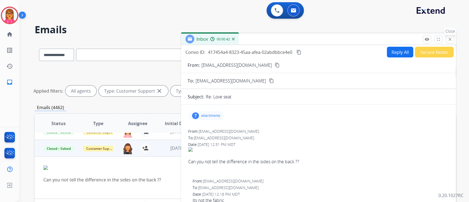
click at [451, 43] on button "close Close" at bounding box center [450, 39] width 8 height 8
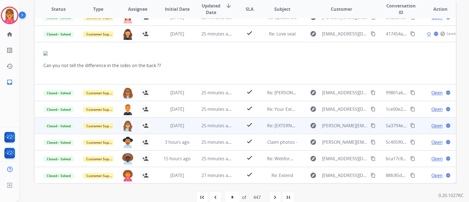
scroll to position [124, 0]
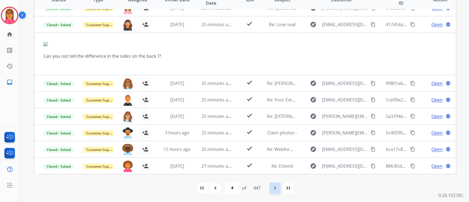
click at [279, 188] on mat-icon "navigate_next" at bounding box center [275, 188] width 7 height 7
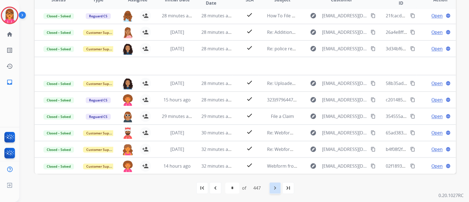
click at [272, 188] on div "navigate_next" at bounding box center [275, 188] width 12 height 12
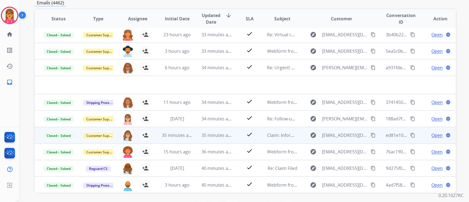
scroll to position [110, 0]
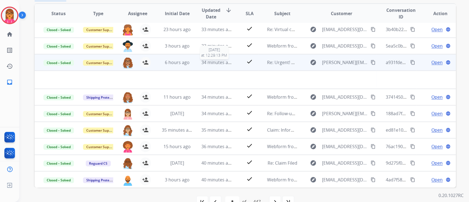
click at [207, 62] on span "34 minutes ago" at bounding box center [218, 62] width 32 height 6
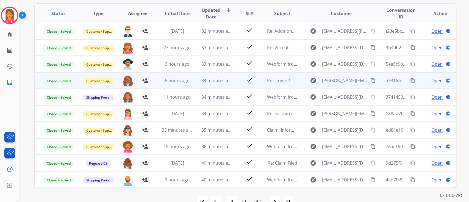
click at [208, 76] on td "34 minutes ago" at bounding box center [213, 80] width 40 height 16
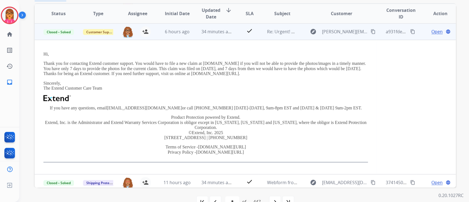
scroll to position [49, 0]
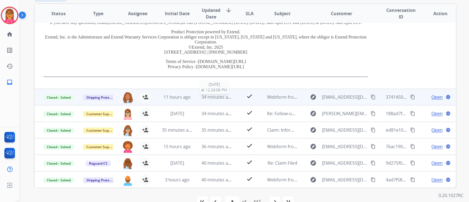
click at [218, 100] on div "34 minutes ago" at bounding box center [217, 97] width 31 height 7
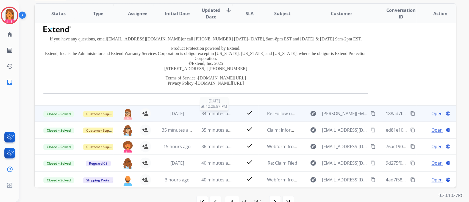
click at [218, 114] on span "34 minutes ago" at bounding box center [218, 114] width 32 height 6
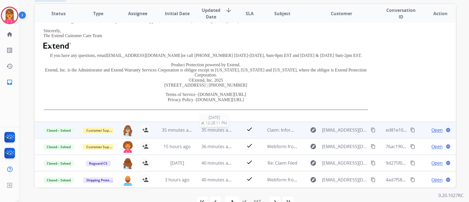
click at [220, 127] on span "35 minutes ago" at bounding box center [218, 130] width 32 height 6
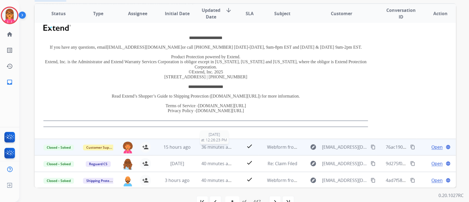
click at [215, 146] on span "36 minutes ago" at bounding box center [218, 147] width 32 height 6
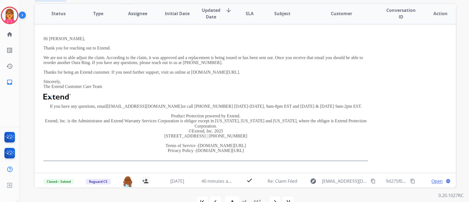
scroll to position [148, 0]
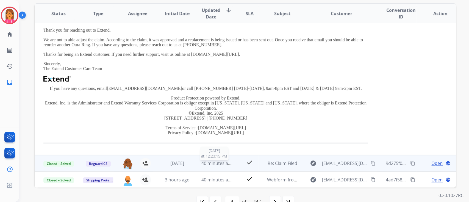
click at [218, 162] on span "40 minutes ago" at bounding box center [218, 163] width 32 height 6
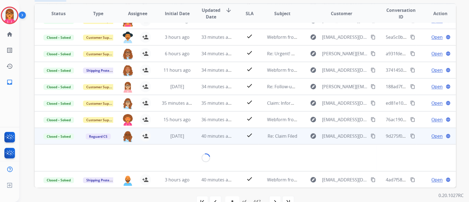
scroll to position [111, 0]
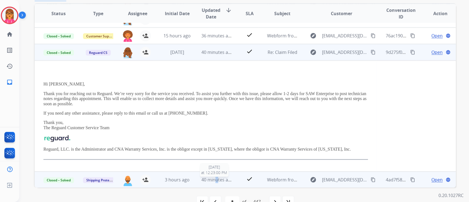
click at [215, 179] on span "40 minutes ago" at bounding box center [218, 180] width 32 height 6
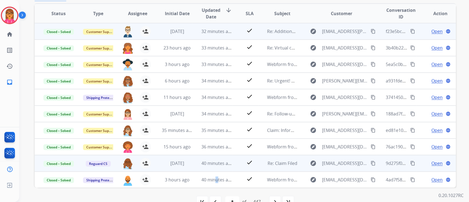
scroll to position [0, 0]
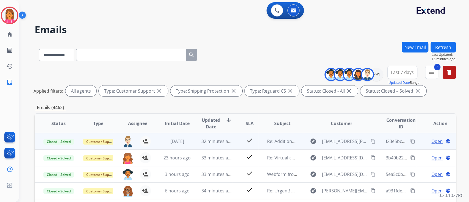
click at [218, 135] on td "32 minutes ago" at bounding box center [213, 141] width 40 height 16
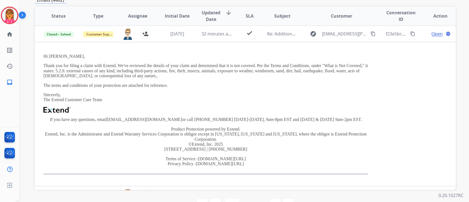
scroll to position [124, 0]
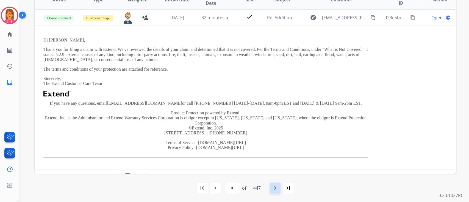
click at [278, 186] on mat-icon "navigate_next" at bounding box center [275, 188] width 7 height 7
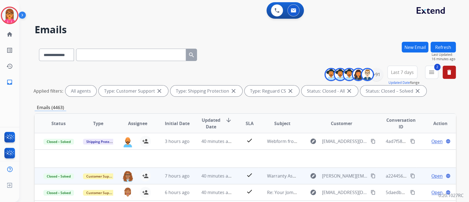
click at [195, 179] on td "40 minutes ago" at bounding box center [213, 176] width 40 height 16
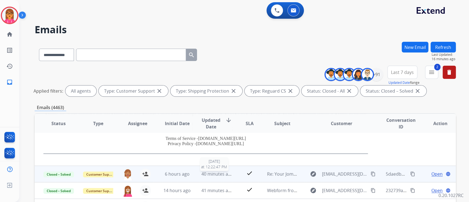
click at [217, 176] on div "40 minutes ago" at bounding box center [217, 174] width 31 height 7
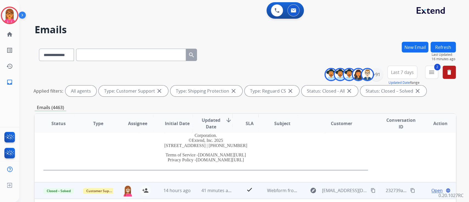
click at [215, 184] on td "41 minutes ago" at bounding box center [213, 190] width 40 height 16
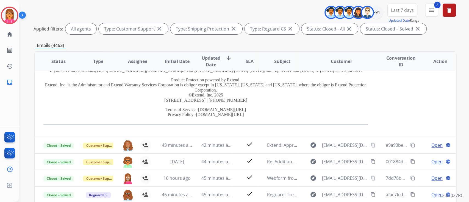
scroll to position [110, 0]
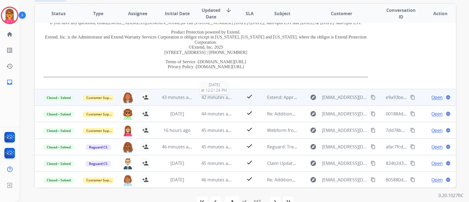
click at [213, 98] on span "42 minutes ago" at bounding box center [218, 97] width 32 height 6
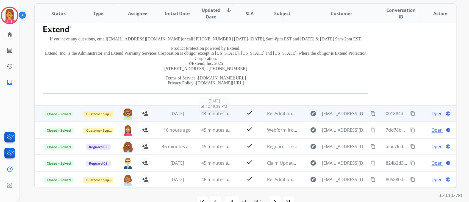
click at [215, 111] on span "44 minutes ago" at bounding box center [218, 114] width 32 height 6
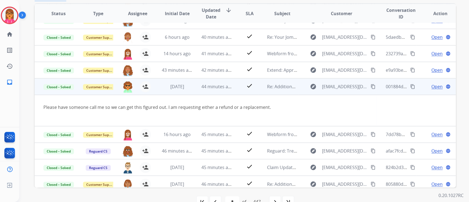
scroll to position [32, 0]
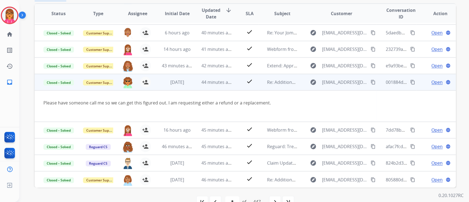
click at [432, 82] on span "Open" at bounding box center [437, 82] width 11 height 7
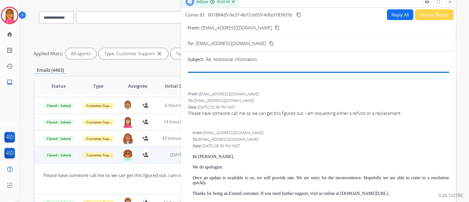
scroll to position [0, 0]
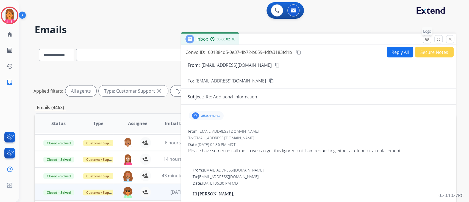
click at [425, 38] on mat-icon "remove_red_eye" at bounding box center [427, 39] width 5 height 5
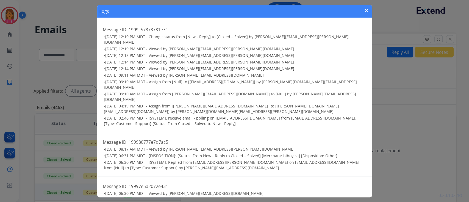
click at [365, 10] on mat-icon "close" at bounding box center [367, 10] width 7 height 7
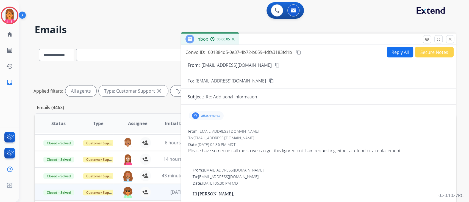
click at [434, 53] on button "Secure Notes" at bounding box center [434, 52] width 39 height 11
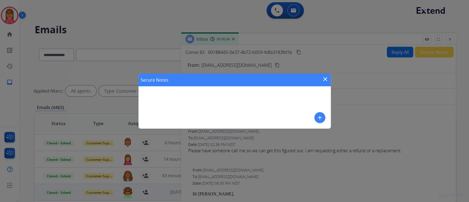
click at [321, 78] on div "Secure Notes close" at bounding box center [235, 80] width 192 height 13
click at [325, 75] on div "Secure Notes close" at bounding box center [235, 80] width 192 height 13
drag, startPoint x: 335, startPoint y: 79, endPoint x: 323, endPoint y: 78, distance: 13.0
click at [334, 79] on div "Secure Notes close add" at bounding box center [234, 101] width 469 height 202
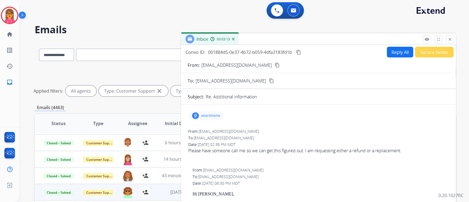
drag, startPoint x: 447, startPoint y: 40, endPoint x: 442, endPoint y: 41, distance: 5.2
click at [447, 40] on button "close Close" at bounding box center [450, 39] width 8 height 8
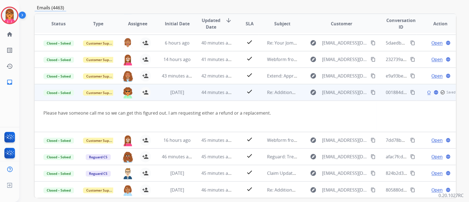
scroll to position [124, 0]
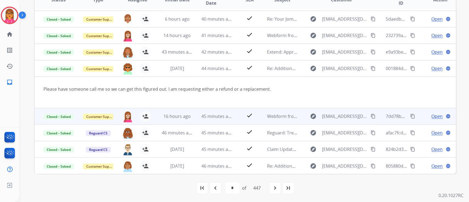
click at [202, 111] on td "45 minutes ago" at bounding box center [213, 116] width 40 height 16
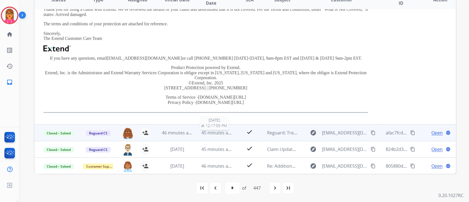
click at [208, 133] on span "45 minutes ago" at bounding box center [218, 133] width 32 height 6
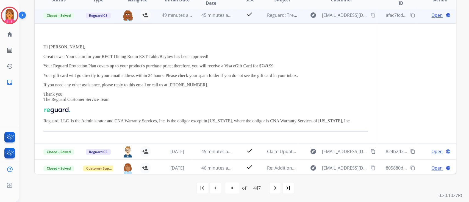
scroll to position [120, 0]
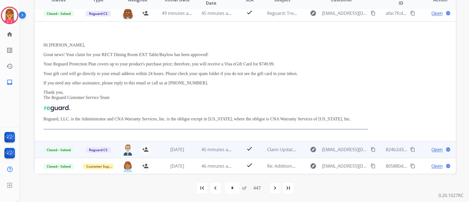
click at [219, 144] on td "45 minutes ago" at bounding box center [213, 149] width 40 height 16
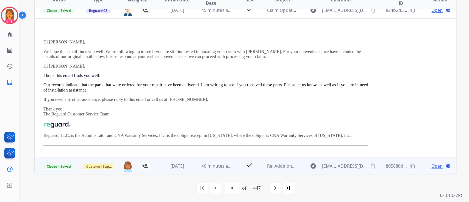
click at [214, 169] on td "46 minutes ago" at bounding box center [213, 166] width 40 height 16
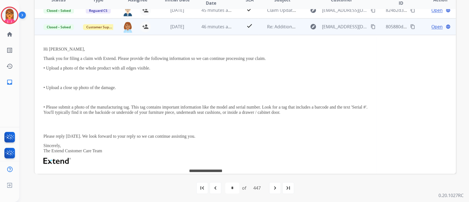
scroll to position [148, 0]
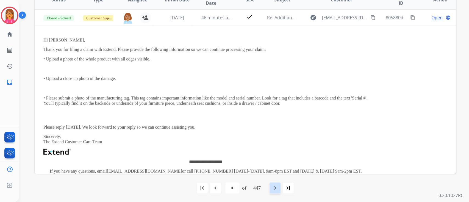
click at [276, 189] on mat-icon "navigate_next" at bounding box center [275, 188] width 7 height 7
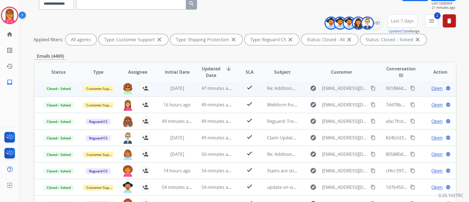
scroll to position [73, 0]
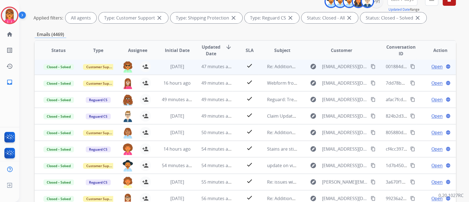
click at [188, 66] on div "[DATE]" at bounding box center [177, 66] width 31 height 7
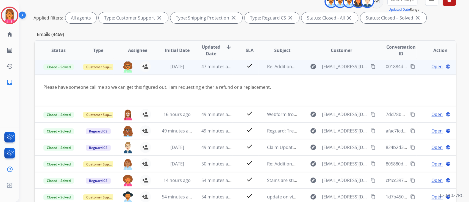
scroll to position [16, 0]
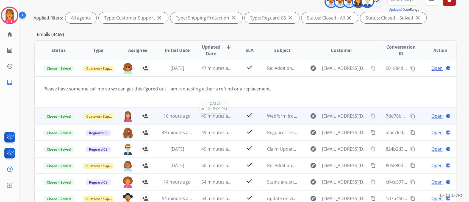
click at [202, 115] on span "49 minutes ago" at bounding box center [218, 116] width 32 height 6
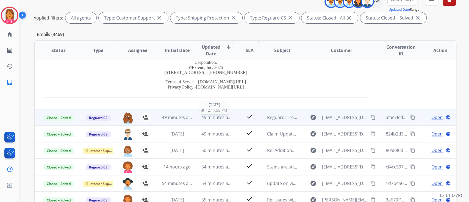
click at [202, 118] on span "49 minutes ago" at bounding box center [218, 117] width 32 height 6
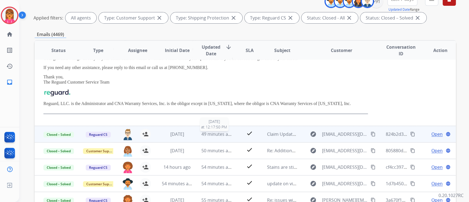
click at [202, 133] on span "49 minutes ago" at bounding box center [218, 134] width 32 height 6
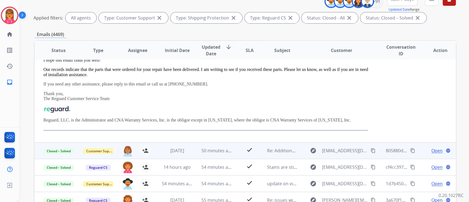
click at [207, 144] on td "50 minutes ago" at bounding box center [213, 150] width 40 height 16
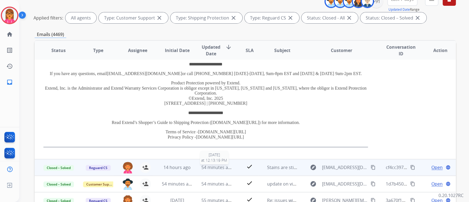
click at [200, 170] on td "54 minutes ago [DATE] 12:13:19 PM" at bounding box center [213, 167] width 40 height 16
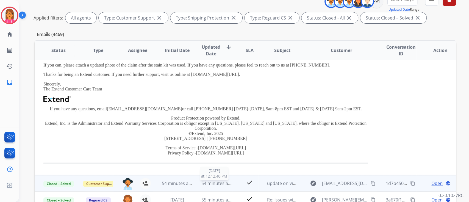
click at [202, 180] on span "54 minutes ago" at bounding box center [218, 183] width 32 height 6
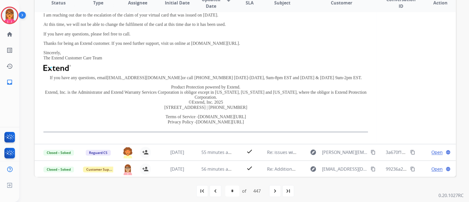
scroll to position [124, 0]
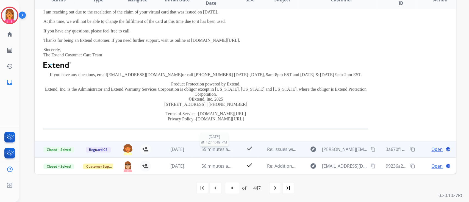
click at [203, 151] on span "55 minutes ago" at bounding box center [218, 149] width 32 height 6
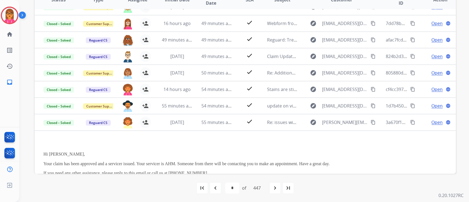
scroll to position [101, 0]
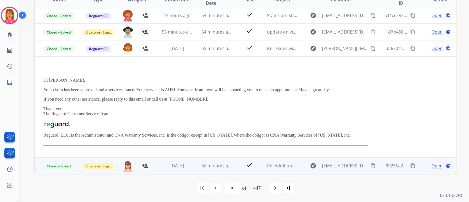
click at [215, 159] on td "56 minutes ago" at bounding box center [213, 166] width 40 height 16
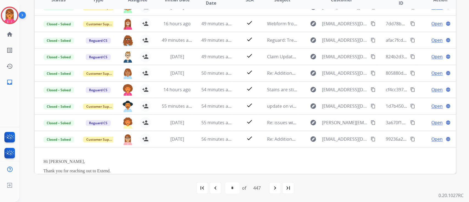
scroll to position [143, 0]
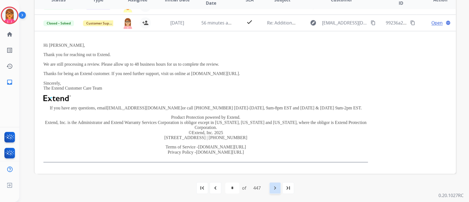
click at [273, 188] on mat-icon "navigate_next" at bounding box center [275, 188] width 7 height 7
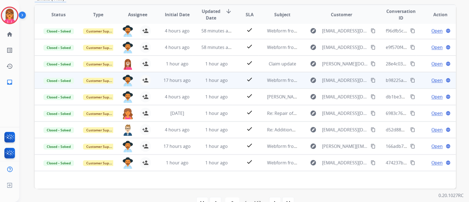
scroll to position [110, 0]
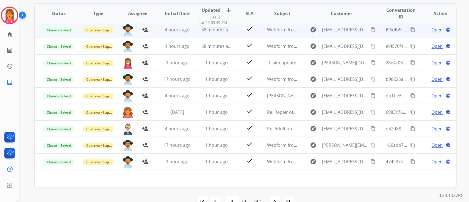
click at [218, 32] on span "58 minutes ago" at bounding box center [218, 30] width 32 height 6
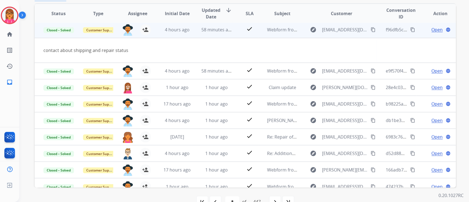
scroll to position [16, 0]
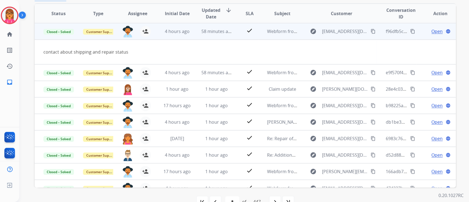
click at [432, 31] on span "Open" at bounding box center [437, 31] width 11 height 7
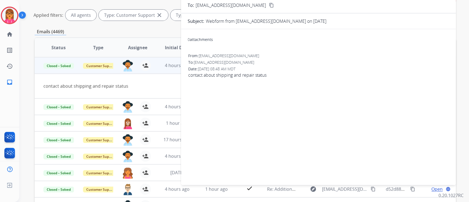
scroll to position [0, 0]
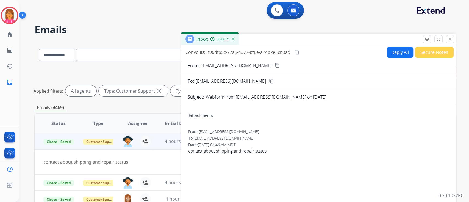
drag, startPoint x: 453, startPoint y: 36, endPoint x: 453, endPoint y: 41, distance: 4.9
click at [453, 36] on button "close Close" at bounding box center [450, 39] width 8 height 8
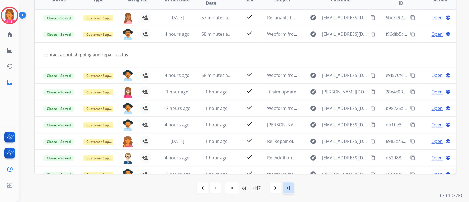
click at [288, 189] on mat-icon "last_page" at bounding box center [288, 188] width 7 height 7
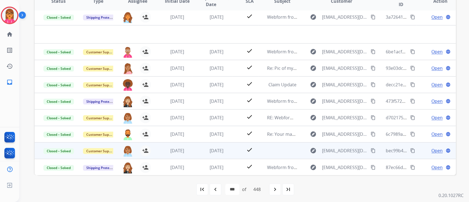
scroll to position [124, 0]
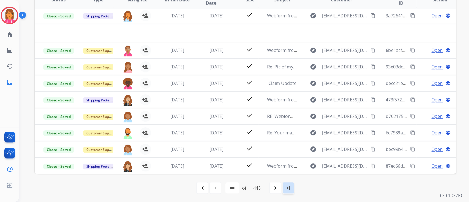
click at [292, 187] on mat-icon "last_page" at bounding box center [288, 188] width 7 height 7
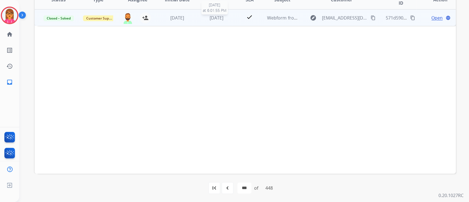
click at [210, 15] on span "[DATE]" at bounding box center [217, 18] width 14 height 6
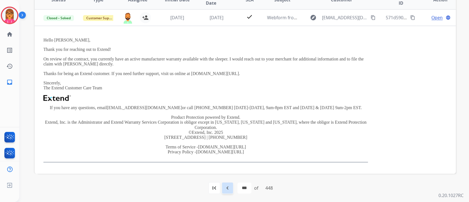
click at [225, 188] on mat-icon "navigate_before" at bounding box center [227, 188] width 7 height 7
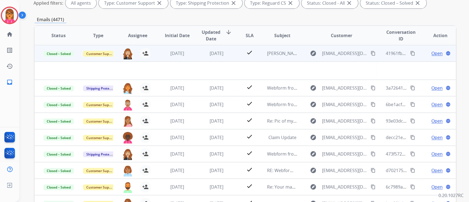
scroll to position [87, 0]
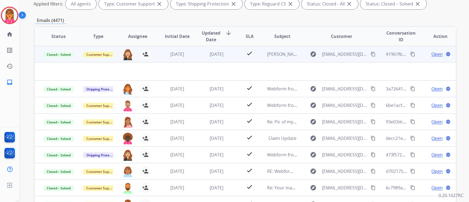
click at [216, 57] on td "[DATE]" at bounding box center [213, 54] width 40 height 16
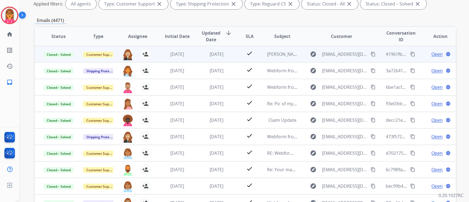
click at [216, 59] on td "[DATE]" at bounding box center [213, 54] width 40 height 16
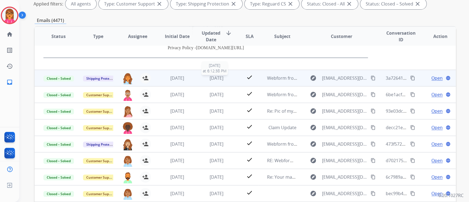
click at [219, 76] on span "[DATE]" at bounding box center [217, 78] width 14 height 6
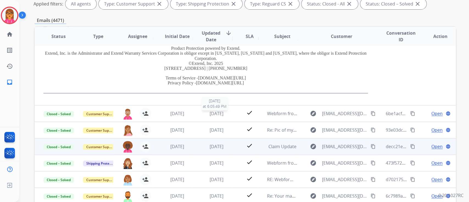
click at [220, 112] on span "[DATE]" at bounding box center [217, 114] width 14 height 6
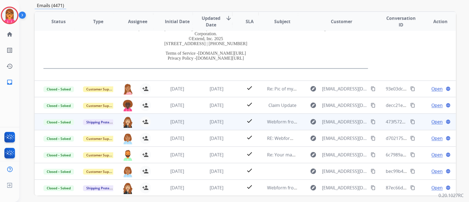
scroll to position [124, 0]
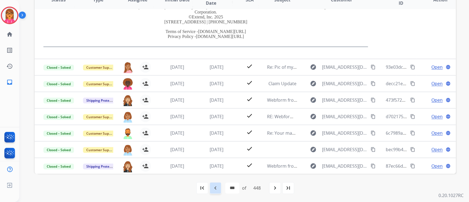
click at [220, 189] on div "navigate_before" at bounding box center [216, 188] width 12 height 12
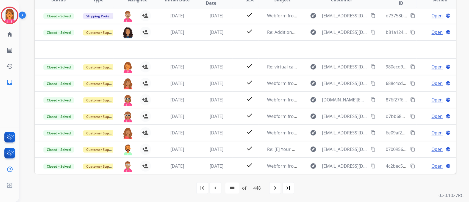
click at [196, 24] on td "[DATE]" at bounding box center [213, 32] width 40 height 16
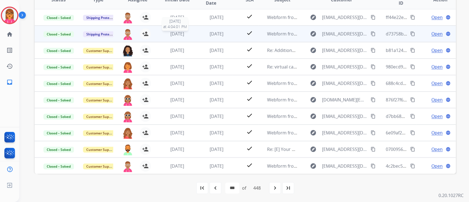
click at [191, 35] on div "[DATE]" at bounding box center [177, 34] width 31 height 7
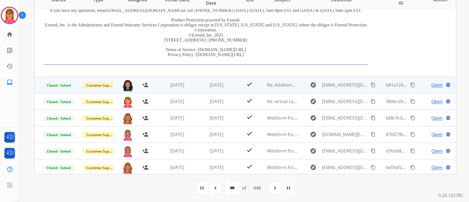
click at [197, 91] on td "[DATE]" at bounding box center [213, 85] width 40 height 16
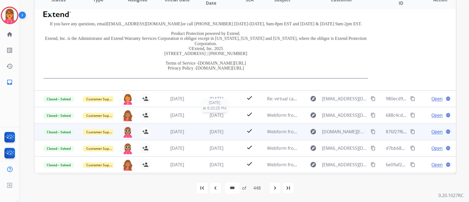
scroll to position [143, 0]
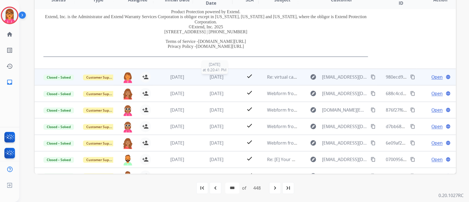
click at [218, 77] on span "[DATE]" at bounding box center [217, 77] width 14 height 6
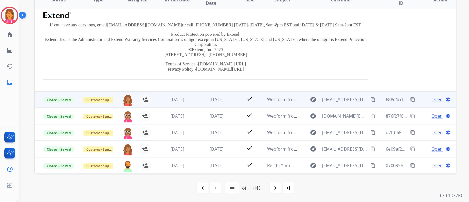
click at [216, 102] on td "[DATE]" at bounding box center [213, 99] width 40 height 16
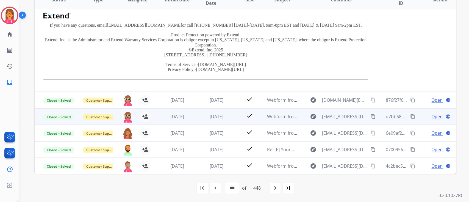
click at [216, 109] on td "[DATE]" at bounding box center [213, 116] width 40 height 16
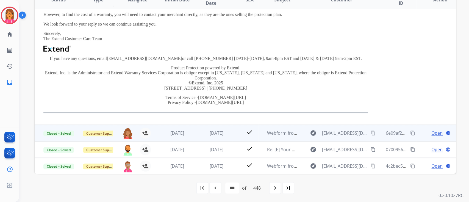
click at [216, 129] on td "[DATE]" at bounding box center [213, 133] width 40 height 16
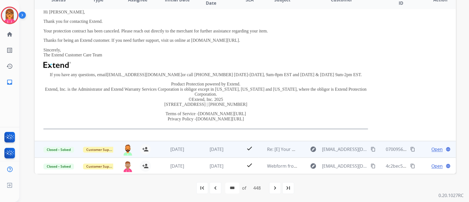
click at [212, 148] on span "[DATE]" at bounding box center [217, 149] width 14 height 6
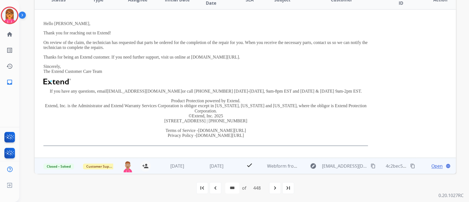
click at [219, 166] on span "[DATE]" at bounding box center [217, 166] width 14 height 6
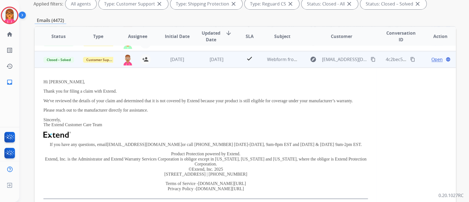
scroll to position [124, 0]
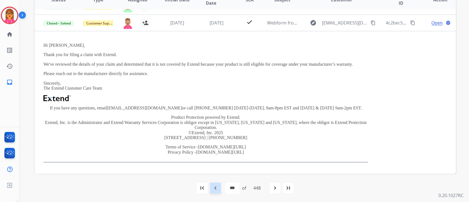
click at [212, 185] on mat-icon "navigate_before" at bounding box center [215, 188] width 7 height 7
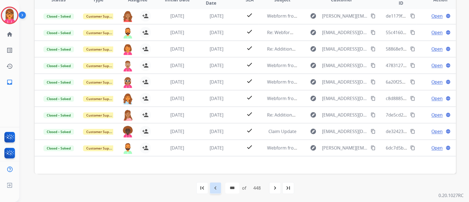
click at [216, 186] on mat-icon "navigate_before" at bounding box center [215, 188] width 7 height 7
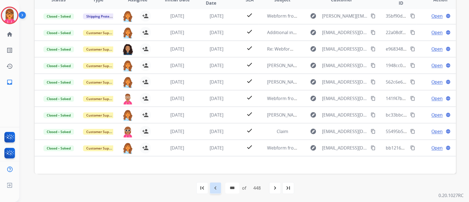
click at [220, 187] on div "navigate_before" at bounding box center [216, 188] width 12 height 12
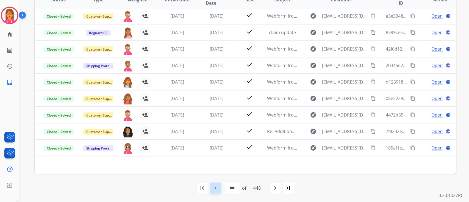
click at [214, 188] on mat-icon "navigate_before" at bounding box center [215, 188] width 7 height 7
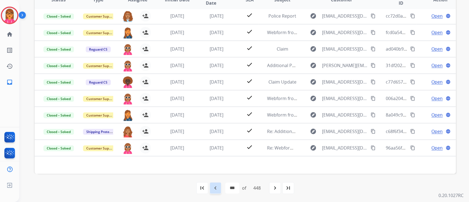
click at [212, 186] on mat-icon "navigate_before" at bounding box center [215, 188] width 7 height 7
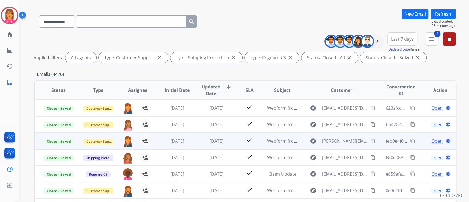
scroll to position [14, 0]
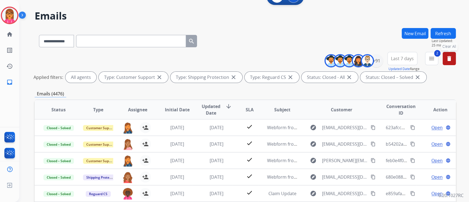
drag, startPoint x: 452, startPoint y: 57, endPoint x: 450, endPoint y: 60, distance: 3.1
click at [452, 57] on mat-icon "delete" at bounding box center [449, 58] width 7 height 7
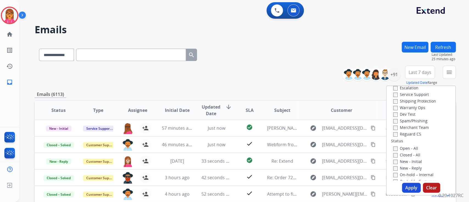
scroll to position [5, 0]
click at [413, 99] on label "Customer Support" at bounding box center [414, 101] width 40 height 5
click at [414, 121] on label "Shipping Protection" at bounding box center [415, 121] width 43 height 5
click at [411, 152] on label "Reguard CS" at bounding box center [408, 154] width 28 height 5
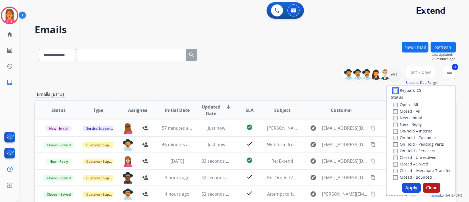
scroll to position [78, 0]
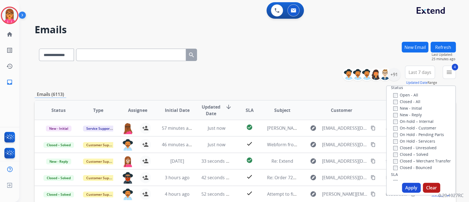
click at [408, 189] on button "Apply" at bounding box center [411, 188] width 19 height 10
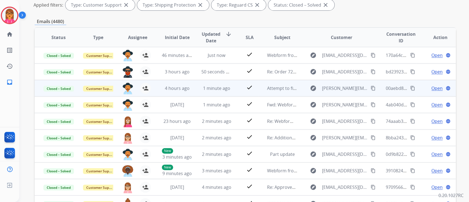
scroll to position [0, 0]
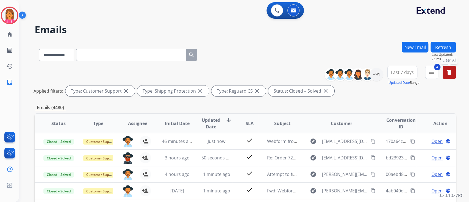
click at [381, 80] on div "+91" at bounding box center [356, 74] width 54 height 13
click at [373, 75] on div "+91" at bounding box center [376, 74] width 13 height 13
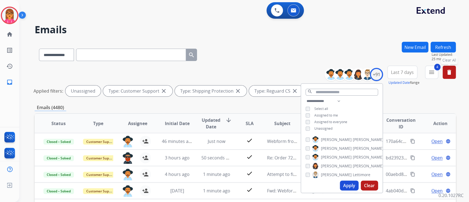
click at [348, 183] on button "Apply" at bounding box center [349, 186] width 19 height 10
click at [244, 48] on div "**********" at bounding box center [246, 54] width 422 height 24
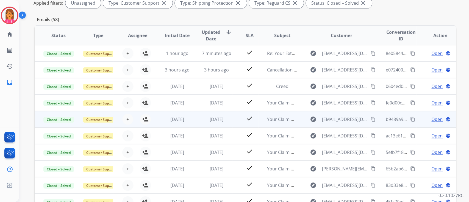
scroll to position [87, 0]
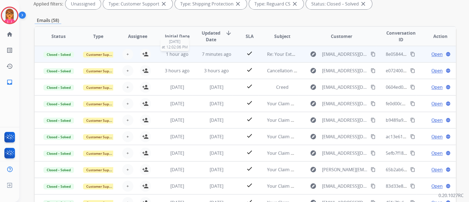
click at [187, 51] on div "1 hour ago" at bounding box center [177, 54] width 31 height 7
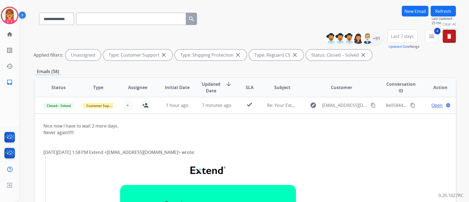
scroll to position [14, 0]
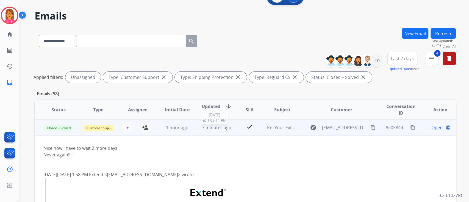
click at [224, 128] on span "7 minutes ago" at bounding box center [216, 128] width 29 height 6
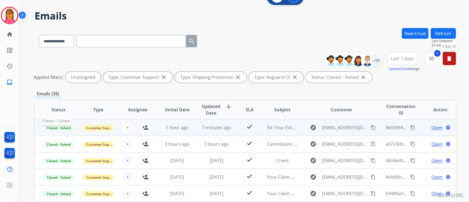
click at [56, 125] on span "Closed – Solved" at bounding box center [58, 128] width 31 height 6
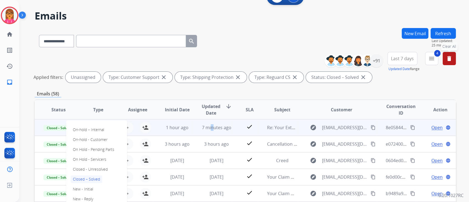
click at [211, 123] on td "7 minutes ago" at bounding box center [213, 127] width 40 height 16
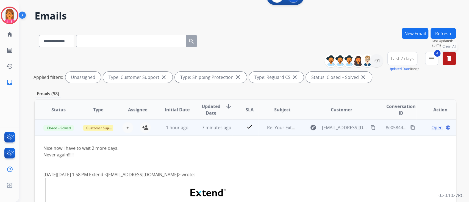
click at [434, 127] on span "Open" at bounding box center [437, 127] width 11 height 7
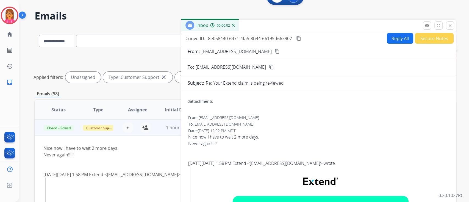
click at [455, 27] on div "Inbox 00:00:02" at bounding box center [318, 26] width 275 height 12
click at [453, 27] on button "close Close" at bounding box center [450, 25] width 8 height 8
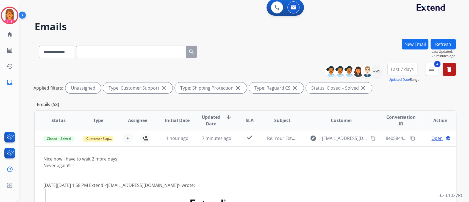
scroll to position [0, 0]
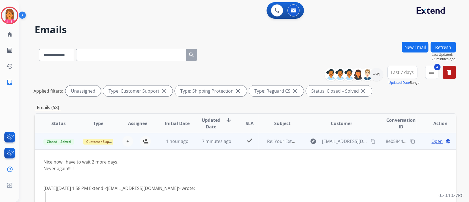
click at [432, 142] on span "Open" at bounding box center [437, 141] width 11 height 7
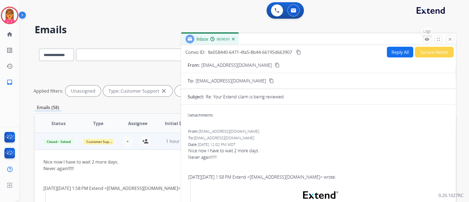
click at [427, 39] on mat-icon "remove_red_eye" at bounding box center [427, 39] width 5 height 5
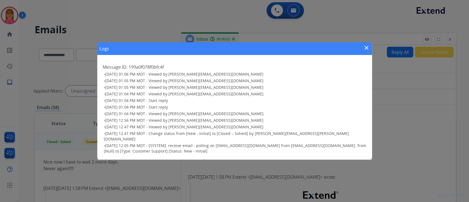
click at [366, 49] on mat-icon "close" at bounding box center [367, 48] width 7 height 7
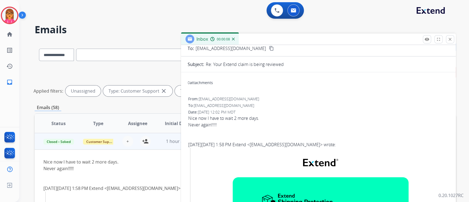
scroll to position [25, 0]
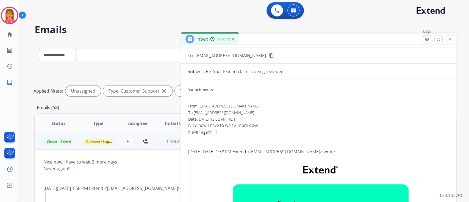
click at [427, 38] on mat-icon "remove_red_eye" at bounding box center [427, 39] width 5 height 5
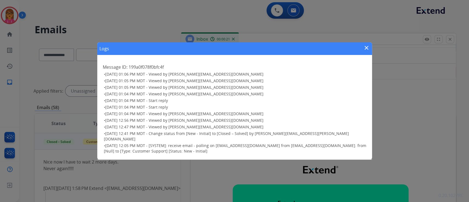
click at [334, 135] on h3 "• [DATE] 12:41 PM MDT - Change status from [New - Initial] to [Closed – Solved]…" at bounding box center [235, 136] width 263 height 11
click at [367, 51] on mat-icon "close" at bounding box center [367, 48] width 7 height 7
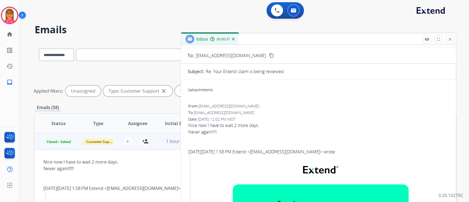
scroll to position [0, 0]
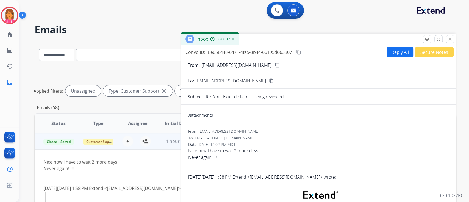
click at [431, 53] on button "Secure Notes" at bounding box center [434, 52] width 39 height 11
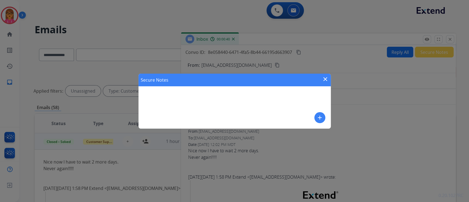
click at [451, 38] on div "Secure Notes close add" at bounding box center [234, 101] width 469 height 202
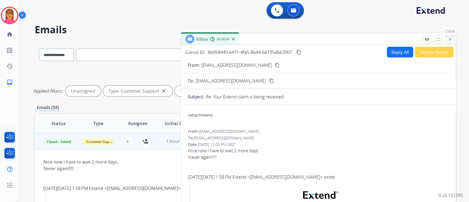
click at [450, 38] on mat-icon "close" at bounding box center [450, 39] width 5 height 5
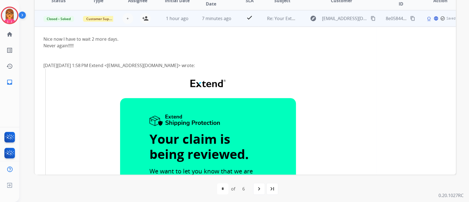
scroll to position [124, 0]
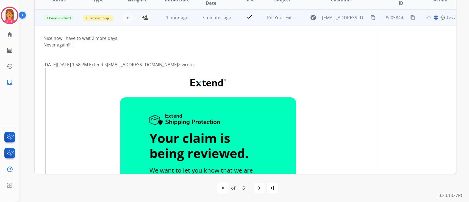
click at [226, 10] on td "7 minutes ago" at bounding box center [213, 17] width 40 height 16
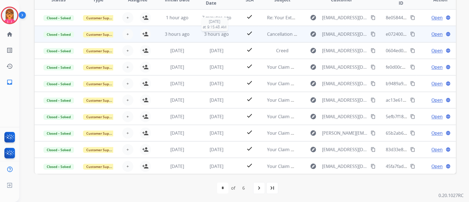
click at [212, 34] on span "3 hours ago" at bounding box center [216, 34] width 25 height 6
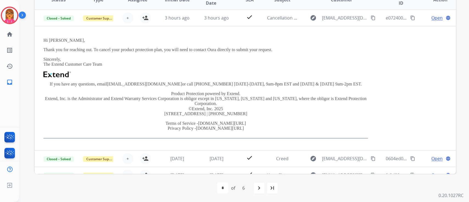
scroll to position [16, 0]
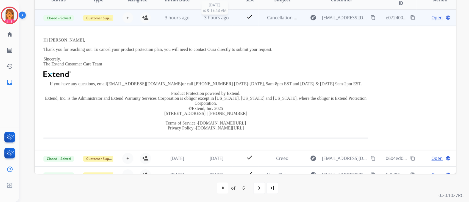
click at [221, 19] on span "3 hours ago" at bounding box center [216, 18] width 25 height 6
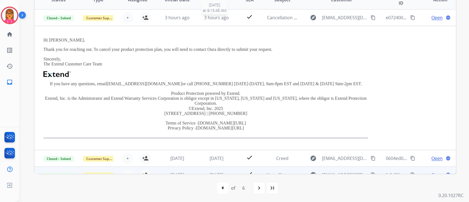
scroll to position [0, 0]
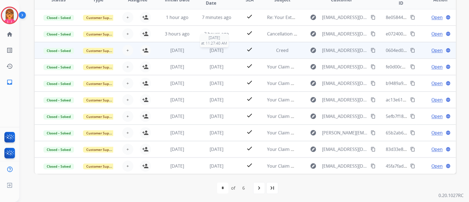
click at [218, 49] on span "[DATE]" at bounding box center [217, 50] width 14 height 6
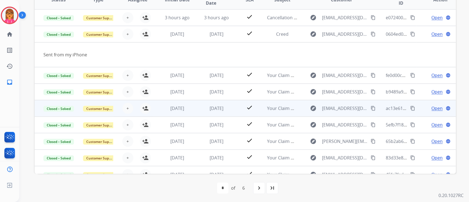
scroll to position [25, 0]
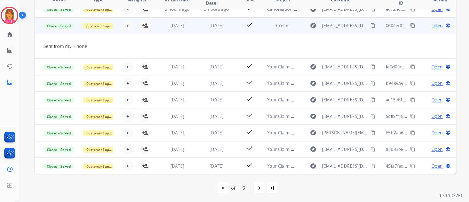
click at [432, 24] on span "Open" at bounding box center [437, 25] width 11 height 7
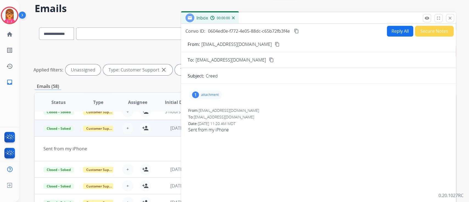
scroll to position [14, 0]
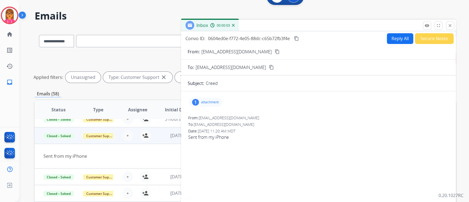
click at [427, 37] on button "Secure Notes" at bounding box center [434, 38] width 39 height 11
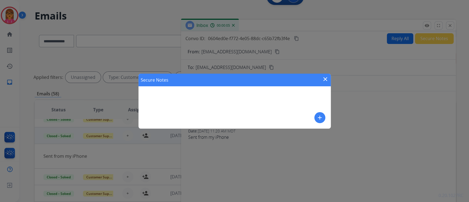
click at [323, 79] on mat-icon "close" at bounding box center [325, 79] width 7 height 7
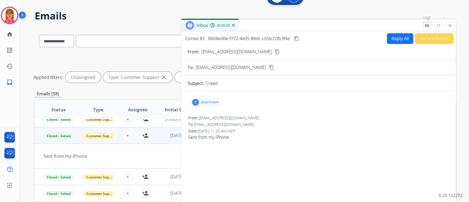
click at [431, 24] on button "remove_red_eye Logs" at bounding box center [427, 25] width 8 height 8
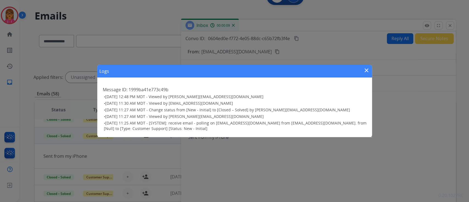
click at [264, 113] on ul "• [DATE] 12:48 PM MDT - Viewed by [EMAIL_ADDRESS][DOMAIN_NAME] • [DATE] 11:30 A…" at bounding box center [235, 112] width 264 height 37
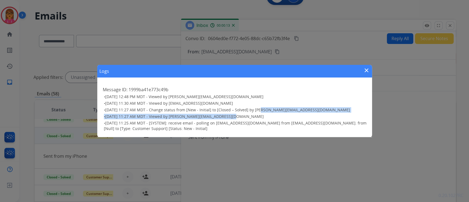
drag, startPoint x: 256, startPoint y: 109, endPoint x: 335, endPoint y: 117, distance: 79.7
click at [335, 117] on ul "• [DATE] 12:48 PM MDT - Viewed by [EMAIL_ADDRESS][DOMAIN_NAME] • [DATE] 11:30 A…" at bounding box center [235, 112] width 264 height 37
click at [332, 118] on h3 "• [DATE] 11:27 AM MDT - Viewed by [PERSON_NAME][EMAIL_ADDRESS][DOMAIN_NAME]" at bounding box center [235, 116] width 263 height 5
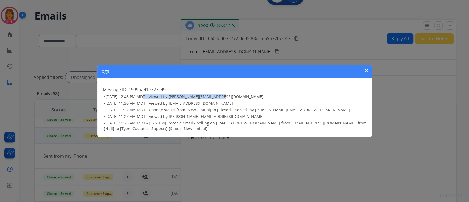
drag, startPoint x: 139, startPoint y: 95, endPoint x: 223, endPoint y: 98, distance: 84.5
click at [223, 98] on h3 "• [DATE] 12:48 PM MDT - Viewed by [PERSON_NAME][EMAIL_ADDRESS][DOMAIN_NAME]" at bounding box center [235, 96] width 263 height 5
click at [453, 27] on div "Logs close Message ID: 1999ba41e773c49b • [DATE] 12:48 PM MDT - Viewed by [EMAI…" at bounding box center [234, 101] width 469 height 202
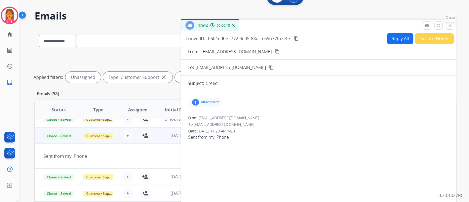
click at [453, 26] on button "close Close" at bounding box center [450, 25] width 8 height 8
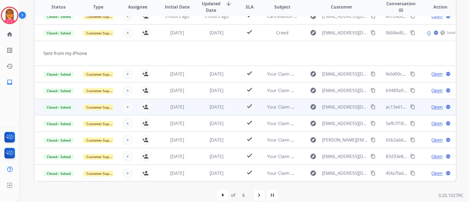
scroll to position [124, 0]
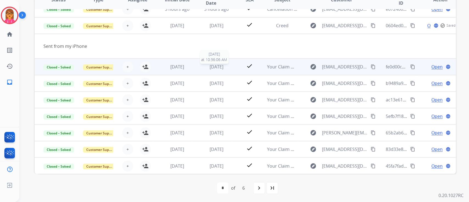
click at [224, 66] on span "[DATE]" at bounding box center [217, 67] width 14 height 6
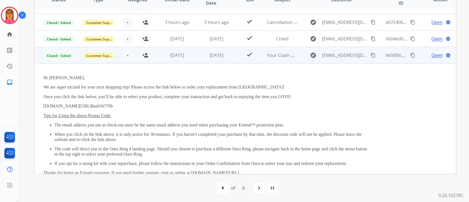
scroll to position [0, 0]
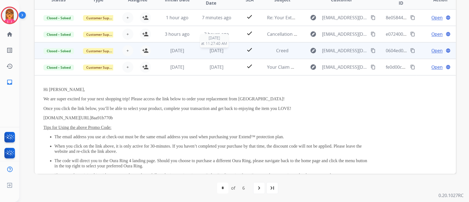
click at [217, 52] on span "[DATE]" at bounding box center [217, 51] width 14 height 6
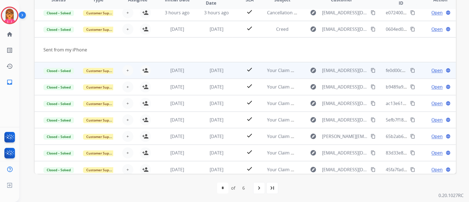
scroll to position [25, 0]
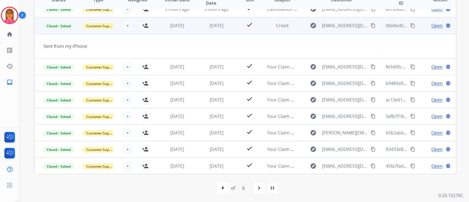
click at [433, 29] on td "Open language" at bounding box center [437, 25] width 40 height 16
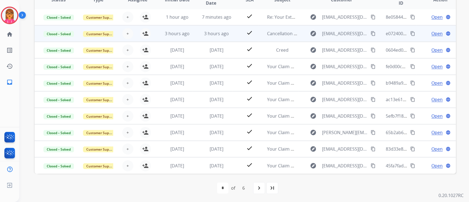
scroll to position [0, 0]
click at [215, 34] on span "3 hours ago" at bounding box center [216, 34] width 25 height 6
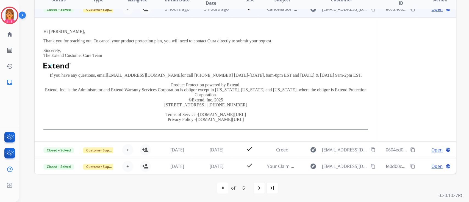
scroll to position [16, 0]
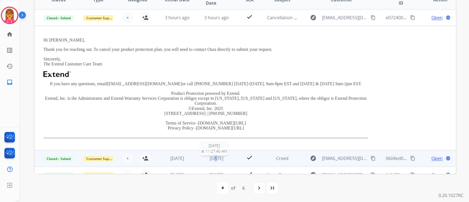
click at [210, 159] on span "[DATE]" at bounding box center [217, 158] width 14 height 6
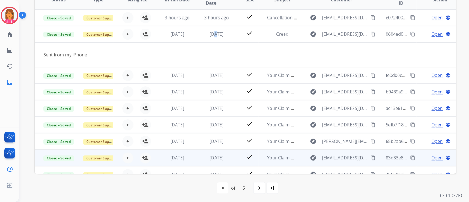
scroll to position [25, 0]
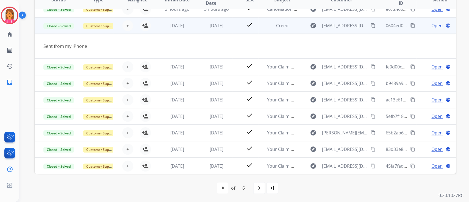
click at [432, 23] on span "Open" at bounding box center [437, 25] width 11 height 7
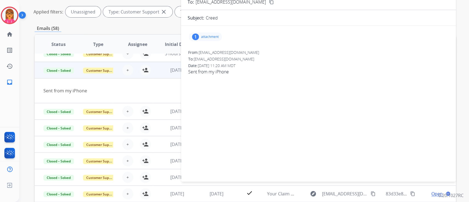
scroll to position [51, 0]
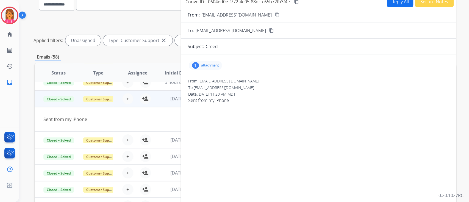
drag, startPoint x: 210, startPoint y: 62, endPoint x: 214, endPoint y: 64, distance: 4.4
click at [210, 61] on div "1 attachment" at bounding box center [205, 65] width 33 height 9
click at [207, 84] on div at bounding box center [207, 80] width 27 height 19
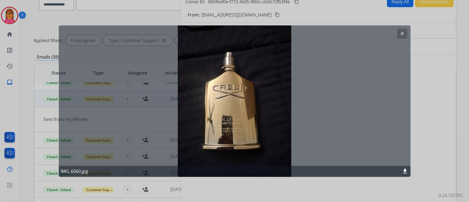
click at [401, 33] on mat-icon "clear" at bounding box center [402, 33] width 5 height 5
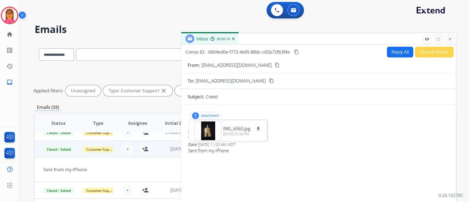
scroll to position [0, 0]
click at [449, 36] on button "close Close" at bounding box center [450, 39] width 8 height 8
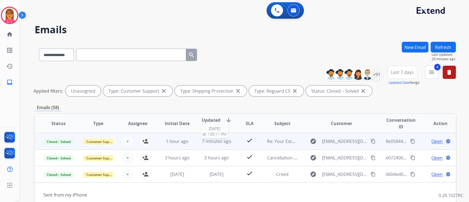
click at [215, 140] on span "7 minutes ago" at bounding box center [216, 141] width 29 height 6
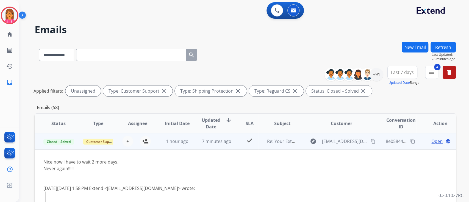
click at [222, 144] on span "7 minutes ago" at bounding box center [216, 141] width 29 height 6
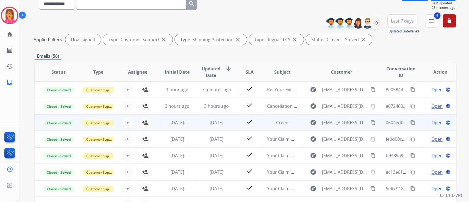
scroll to position [73, 0]
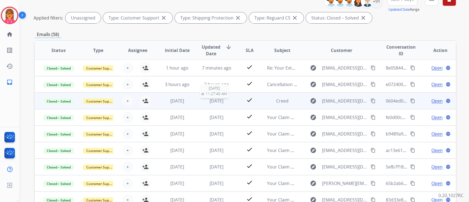
click at [212, 100] on span "[DATE]" at bounding box center [217, 101] width 14 height 6
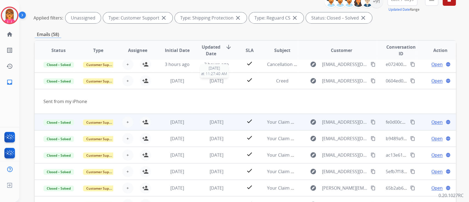
scroll to position [25, 0]
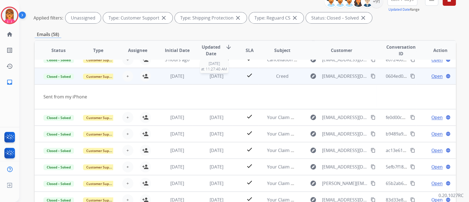
click at [217, 75] on span "[DATE]" at bounding box center [217, 76] width 14 height 6
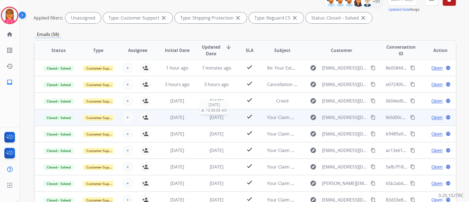
click at [216, 119] on span "[DATE]" at bounding box center [217, 117] width 14 height 6
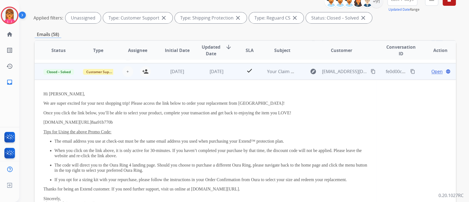
scroll to position [49, 0]
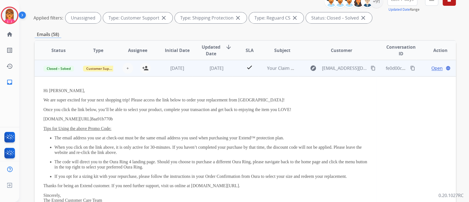
click at [216, 72] on td "[DATE]" at bounding box center [213, 68] width 40 height 16
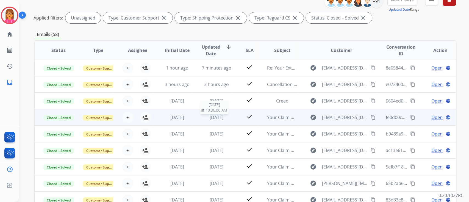
click at [214, 118] on span "[DATE]" at bounding box center [217, 117] width 14 height 6
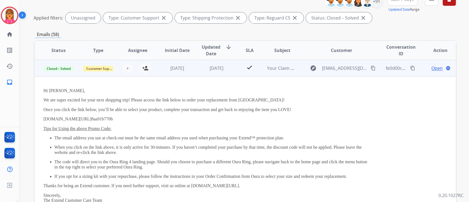
click at [214, 63] on td "[DATE]" at bounding box center [213, 68] width 40 height 16
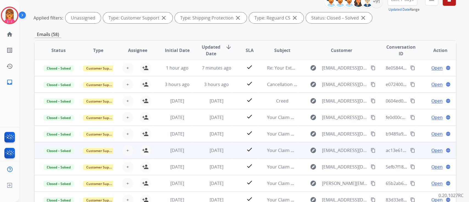
click at [216, 147] on span "[DATE]" at bounding box center [217, 150] width 14 height 6
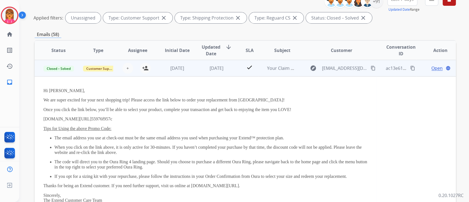
click at [215, 64] on td "[DATE]" at bounding box center [213, 68] width 40 height 16
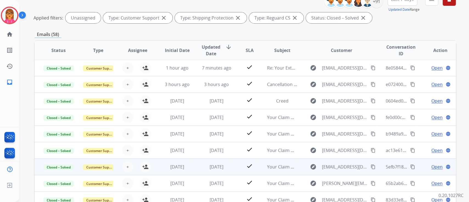
click at [213, 170] on td "[DATE]" at bounding box center [213, 167] width 40 height 16
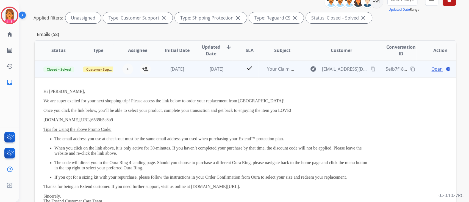
scroll to position [99, 0]
click at [217, 69] on span "[DATE]" at bounding box center [217, 68] width 14 height 6
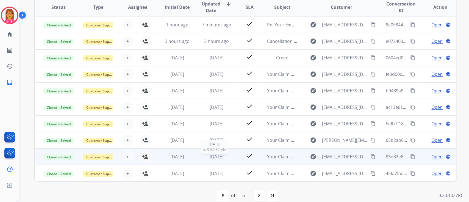
scroll to position [124, 0]
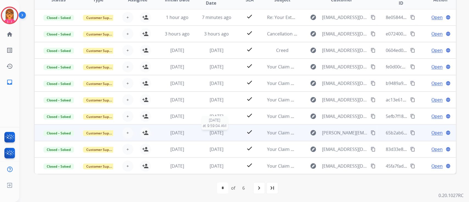
click at [217, 133] on span "[DATE]" at bounding box center [217, 133] width 14 height 6
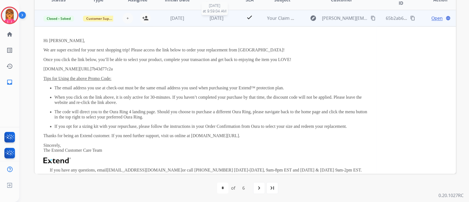
scroll to position [115, 0]
click at [221, 21] on td "[DATE]" at bounding box center [213, 17] width 40 height 16
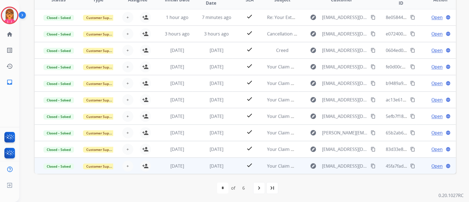
click at [212, 159] on td "[DATE]" at bounding box center [213, 166] width 40 height 16
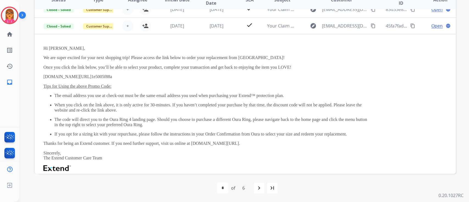
scroll to position [148, 0]
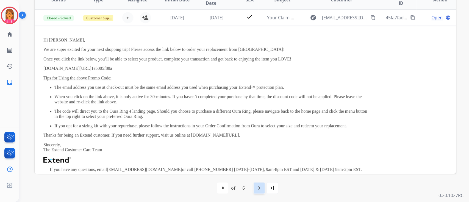
click at [254, 186] on div "navigate_next" at bounding box center [259, 188] width 12 height 12
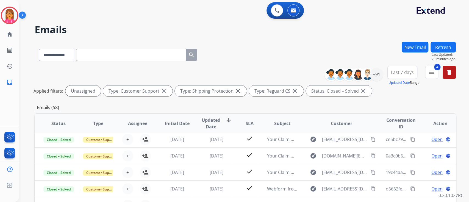
scroll to position [18, 0]
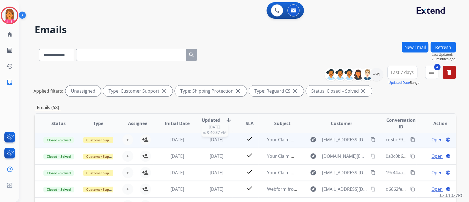
click at [210, 142] on span "[DATE]" at bounding box center [217, 140] width 14 height 6
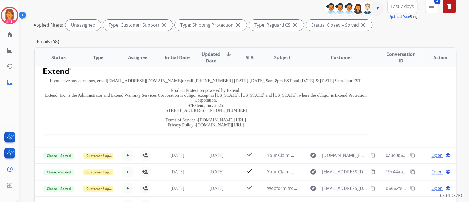
scroll to position [110, 0]
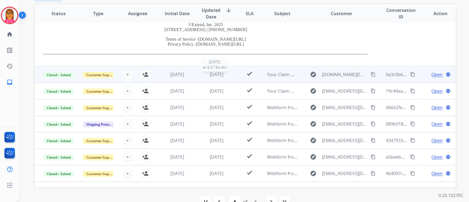
click at [227, 73] on div "[DATE]" at bounding box center [217, 74] width 31 height 7
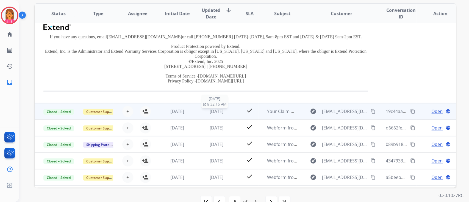
click at [222, 114] on div "[DATE]" at bounding box center [217, 111] width 31 height 7
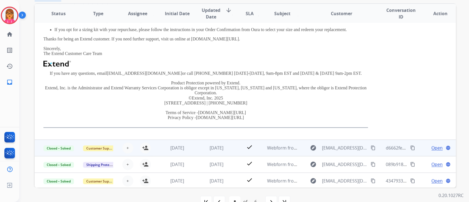
scroll to position [196, 0]
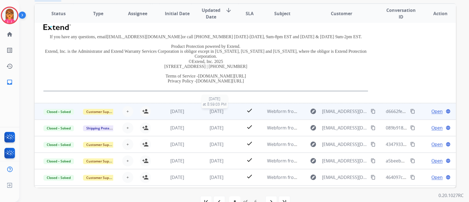
click at [211, 111] on span "[DATE]" at bounding box center [217, 111] width 14 height 6
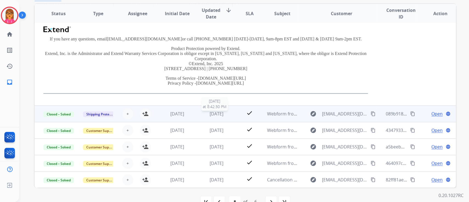
click at [219, 116] on td "[DATE] [DATE] 8:42:30 PM" at bounding box center [213, 114] width 40 height 16
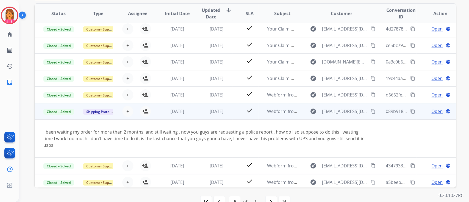
scroll to position [2, 0]
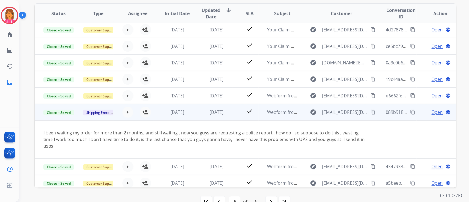
click at [432, 112] on span "Open" at bounding box center [437, 112] width 11 height 7
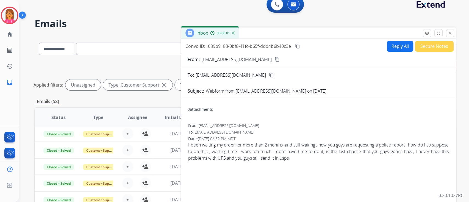
scroll to position [0, 0]
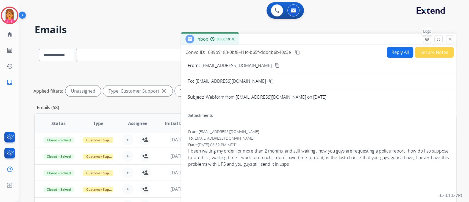
click at [425, 38] on mat-icon "remove_red_eye" at bounding box center [427, 39] width 5 height 5
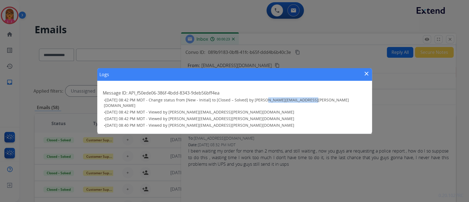
drag, startPoint x: 262, startPoint y: 102, endPoint x: 313, endPoint y: 103, distance: 51.4
click at [313, 103] on h3 "• [DATE] 08:42 PM MDT - Change status from [New - Initial] to [Closed – Solved]…" at bounding box center [235, 102] width 263 height 11
click at [367, 75] on mat-icon "close" at bounding box center [367, 73] width 7 height 7
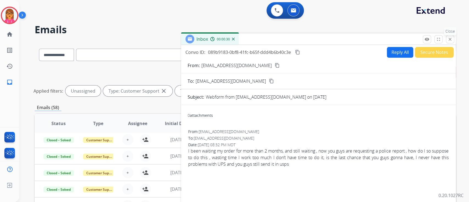
click at [449, 37] on mat-icon "close" at bounding box center [450, 39] width 5 height 5
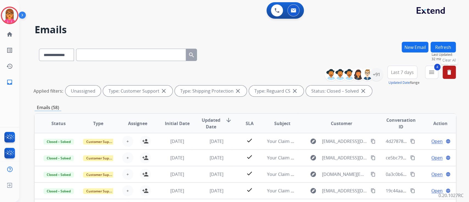
click at [448, 70] on mat-icon "delete" at bounding box center [449, 72] width 7 height 7
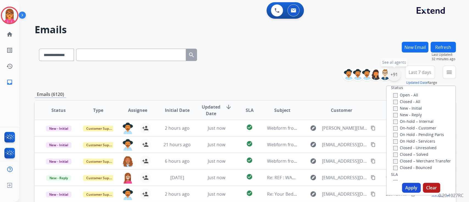
click at [398, 76] on div "+91" at bounding box center [394, 74] width 13 height 13
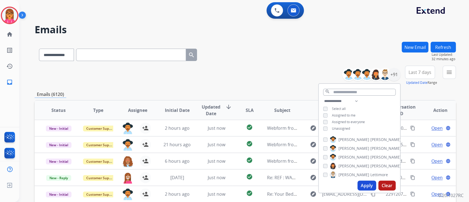
click at [339, 107] on span "Select all" at bounding box center [339, 108] width 14 height 5
click at [326, 106] on div "**********" at bounding box center [359, 115] width 81 height 35
click at [365, 185] on button "Apply" at bounding box center [367, 186] width 19 height 10
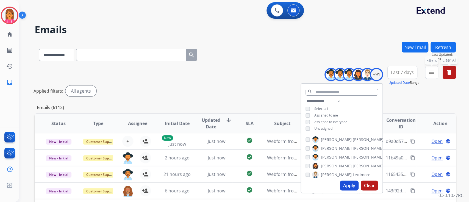
click at [431, 70] on mat-icon "menu" at bounding box center [432, 72] width 7 height 7
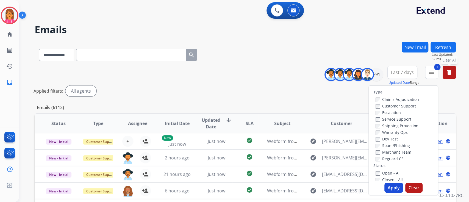
click at [387, 104] on label "Customer Support" at bounding box center [396, 105] width 40 height 5
click at [392, 123] on label "Shipping Protection" at bounding box center [397, 125] width 43 height 5
click at [386, 160] on label "Reguard CS" at bounding box center [390, 158] width 28 height 5
click at [389, 187] on button "Apply" at bounding box center [394, 188] width 19 height 10
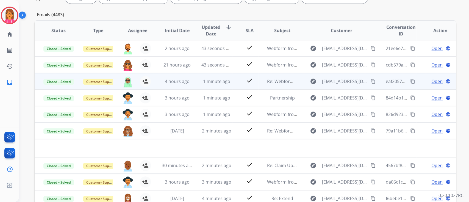
scroll to position [110, 0]
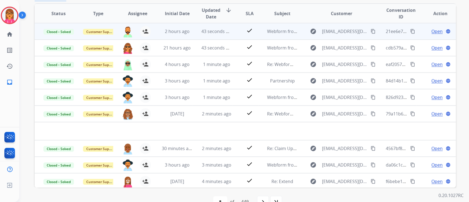
click at [224, 37] on td "43 seconds ago" at bounding box center [213, 31] width 40 height 16
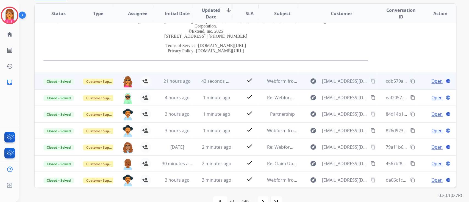
click at [216, 85] on td "43 seconds ago" at bounding box center [213, 81] width 40 height 16
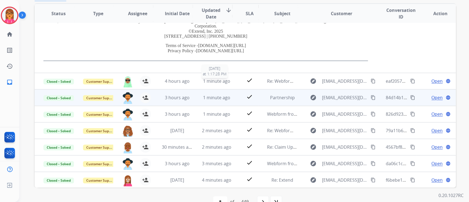
click at [220, 80] on span "1 minute ago" at bounding box center [216, 81] width 27 height 6
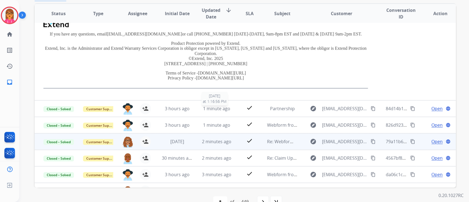
click at [215, 106] on span "1 minute ago" at bounding box center [216, 109] width 27 height 6
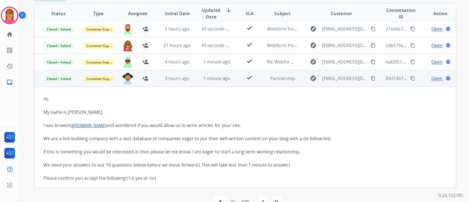
scroll to position [0, 0]
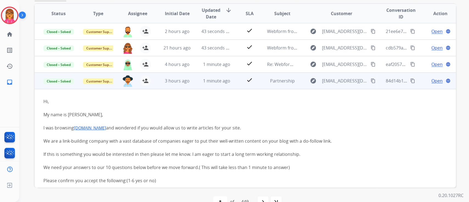
click at [175, 87] on td "3 hours ago" at bounding box center [173, 81] width 40 height 16
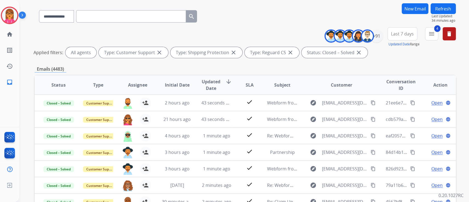
scroll to position [37, 0]
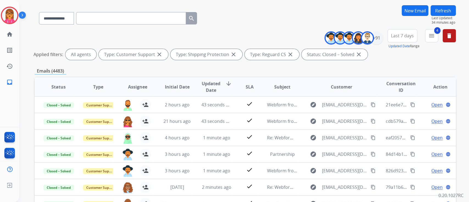
drag, startPoint x: 458, startPoint y: 31, endPoint x: 453, endPoint y: 35, distance: 6.1
click at [458, 31] on div "**********" at bounding box center [244, 101] width 450 height 202
click at [449, 32] on button "delete Clear All" at bounding box center [449, 35] width 13 height 13
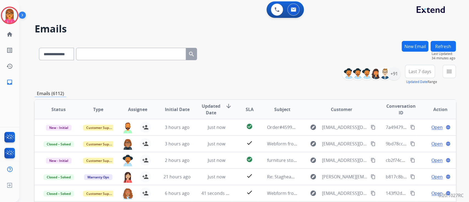
scroll to position [0, 0]
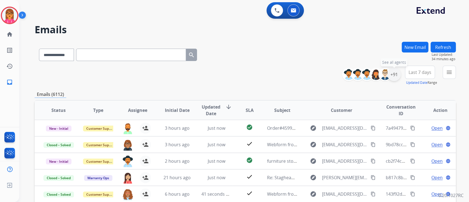
click at [393, 74] on div "+91" at bounding box center [394, 74] width 13 height 13
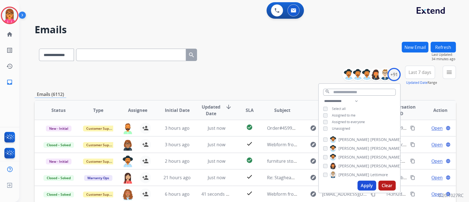
click at [367, 184] on button "Apply" at bounding box center [367, 186] width 19 height 10
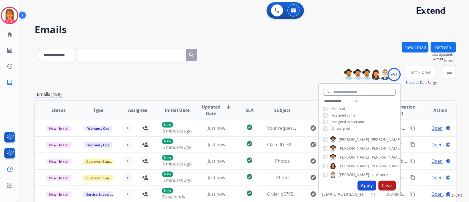
click at [447, 70] on mat-icon "menu" at bounding box center [449, 72] width 7 height 7
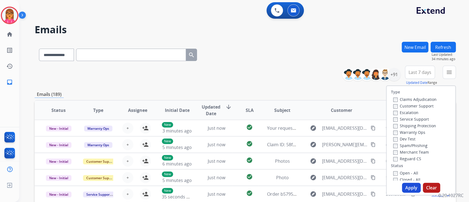
click at [418, 103] on label "Customer Support" at bounding box center [414, 105] width 40 height 5
click at [416, 123] on label "Shipping Protection" at bounding box center [415, 125] width 43 height 5
click at [410, 154] on label "Merchant Team" at bounding box center [412, 152] width 36 height 5
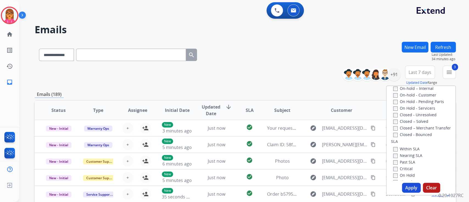
scroll to position [110, 0]
click at [418, 119] on div "Closed – Solved" at bounding box center [423, 122] width 58 height 7
click at [394, 120] on label "Closed – Solved" at bounding box center [411, 122] width 35 height 5
click at [409, 188] on button "Apply" at bounding box center [411, 188] width 19 height 10
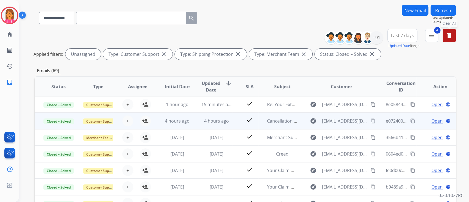
scroll to position [73, 0]
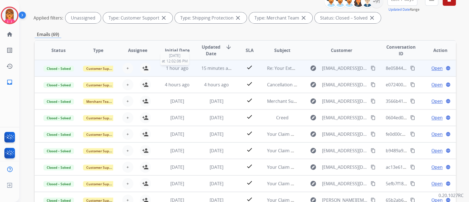
click at [181, 67] on span "1 hour ago" at bounding box center [177, 68] width 23 height 6
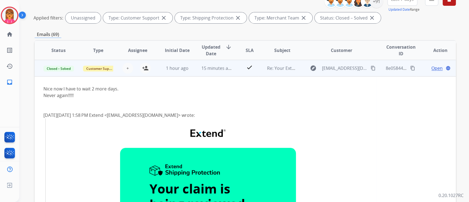
click at [433, 67] on span "Open" at bounding box center [437, 68] width 11 height 7
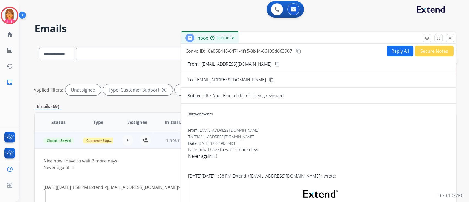
scroll to position [0, 0]
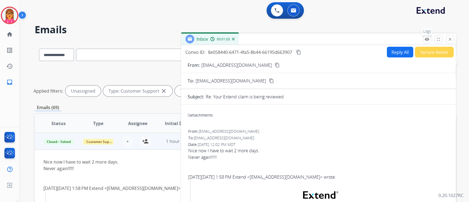
click at [428, 38] on mat-icon "remove_red_eye" at bounding box center [427, 39] width 5 height 5
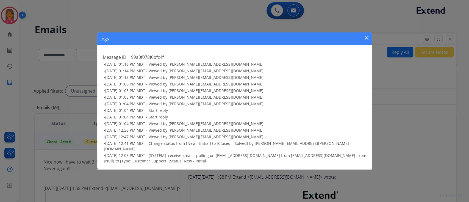
click at [262, 146] on span "[DATE] 12:41 PM MDT - Change status from [New - Initial] to [Closed – Solved] b…" at bounding box center [226, 146] width 245 height 11
drag, startPoint x: 261, startPoint y: 147, endPoint x: 334, endPoint y: 148, distance: 73.1
click at [334, 148] on h3 "• [DATE] 12:41 PM MDT - Change status from [New - Initial] to [Closed – Solved]…" at bounding box center [235, 146] width 263 height 11
copy span "[PERSON_NAME][EMAIL_ADDRESS][PERSON_NAME][DOMAIN_NAME]"
drag, startPoint x: 365, startPoint y: 41, endPoint x: 243, endPoint y: 41, distance: 122.6
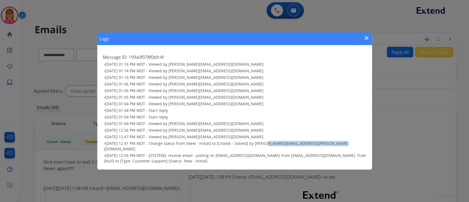
click at [365, 41] on mat-icon "close" at bounding box center [367, 38] width 7 height 7
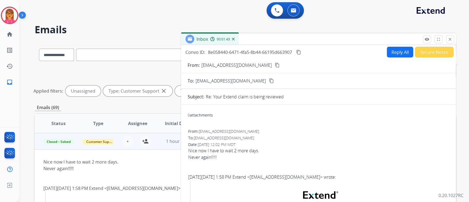
click at [301, 52] on mat-icon "content_copy" at bounding box center [298, 52] width 5 height 5
drag, startPoint x: 453, startPoint y: 37, endPoint x: 453, endPoint y: 41, distance: 3.6
click at [453, 37] on mat-icon "close" at bounding box center [450, 39] width 5 height 5
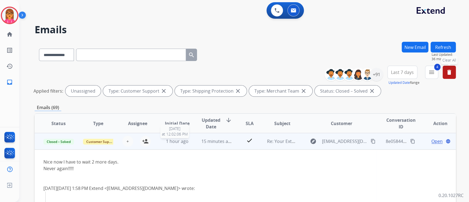
click at [170, 142] on span "1 hour ago" at bounding box center [177, 141] width 23 height 6
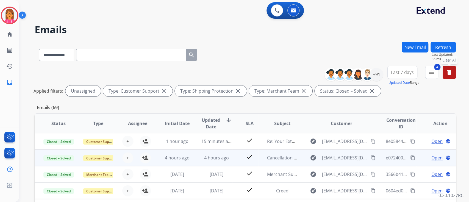
scroll to position [0, 0]
click at [191, 155] on tr "Closed – Solved Customer Support + Select agent person_add Assign to Me 4 hours…" at bounding box center [246, 157] width 422 height 16
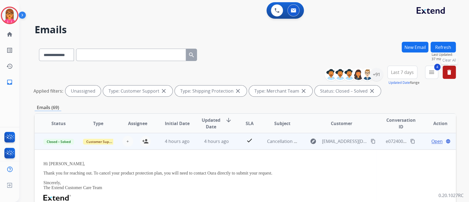
click at [194, 146] on td "4 hours ago" at bounding box center [213, 141] width 40 height 16
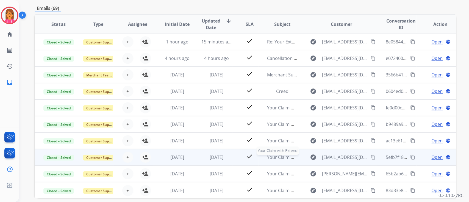
scroll to position [124, 0]
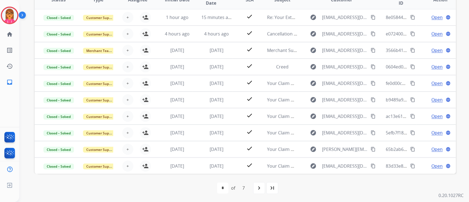
click at [280, 189] on div "first_page navigate_before * * * * * * * of 7 navigate_next last_page" at bounding box center [246, 188] width 422 height 11
click at [277, 189] on div "last_page" at bounding box center [272, 188] width 12 height 12
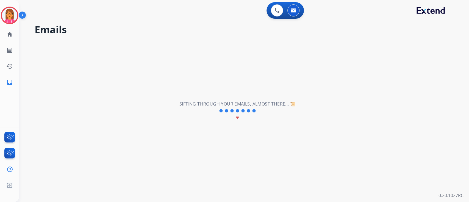
scroll to position [0, 0]
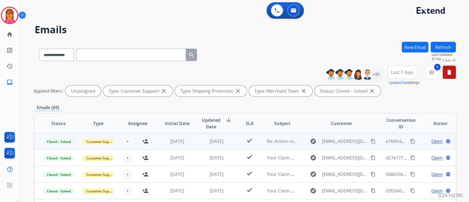
click at [198, 138] on td "[DATE]" at bounding box center [213, 141] width 40 height 16
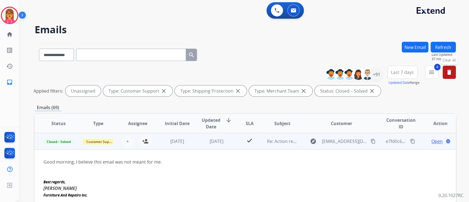
click at [432, 142] on span "Open" at bounding box center [437, 141] width 11 height 7
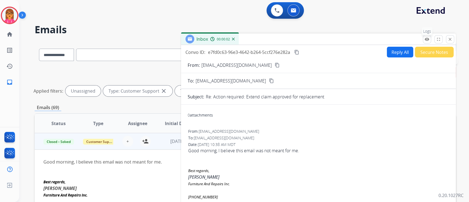
click at [425, 36] on button "remove_red_eye Logs" at bounding box center [427, 39] width 8 height 8
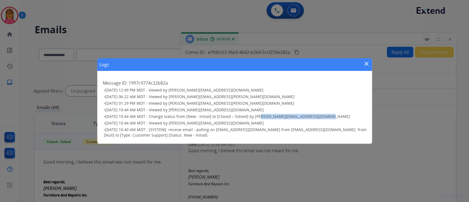
drag, startPoint x: 256, startPoint y: 116, endPoint x: 324, endPoint y: 117, distance: 68.5
click at [324, 117] on h3 "• [DATE] 10:44 AM MDT - Change status from [New - Initial] to [Closed – Solved]…" at bounding box center [235, 116] width 263 height 5
copy span "by [PERSON_NAME][EMAIL_ADDRESS][DOMAIN_NAME]"
click at [369, 60] on div "Logs close" at bounding box center [234, 64] width 275 height 13
click at [364, 65] on mat-icon "close" at bounding box center [367, 63] width 7 height 7
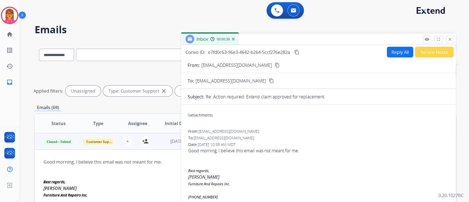
click at [295, 49] on div "Convo ID: e7fd0c63-96e3-4642-b264-5ccf276e282a content_copy" at bounding box center [243, 52] width 115 height 7
click at [298, 51] on mat-icon "content_copy" at bounding box center [297, 52] width 5 height 5
click at [450, 40] on mat-icon "close" at bounding box center [450, 39] width 5 height 5
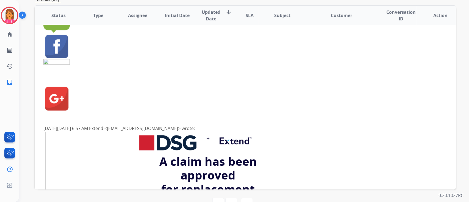
scroll to position [110, 0]
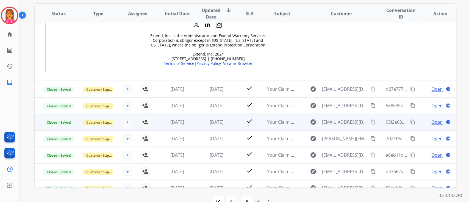
click at [218, 91] on span "[DATE]" at bounding box center [217, 89] width 14 height 6
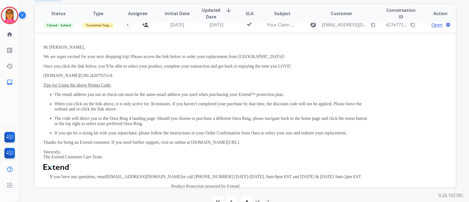
scroll to position [16, 0]
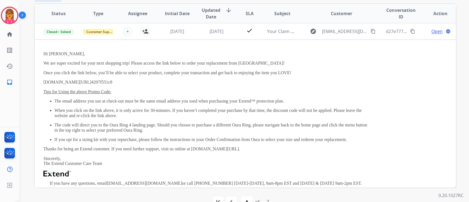
click at [219, 31] on span "[DATE]" at bounding box center [217, 31] width 14 height 6
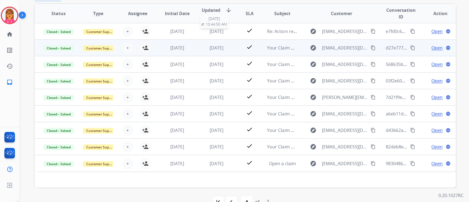
scroll to position [0, 0]
click at [219, 51] on div "[DATE]" at bounding box center [217, 48] width 31 height 7
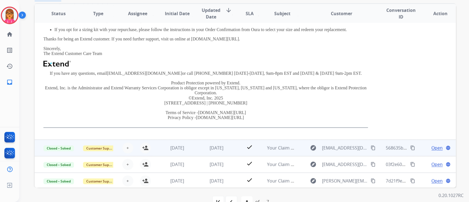
click at [204, 143] on td "[DATE]" at bounding box center [213, 148] width 40 height 16
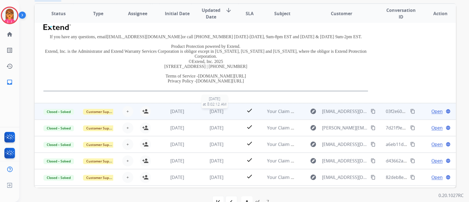
click at [217, 111] on span "[DATE]" at bounding box center [217, 111] width 14 height 6
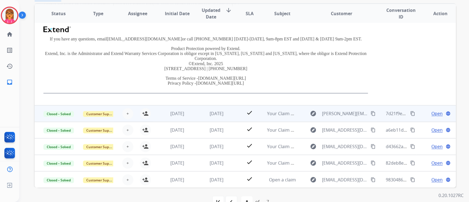
click at [219, 118] on td "[DATE]" at bounding box center [213, 113] width 40 height 16
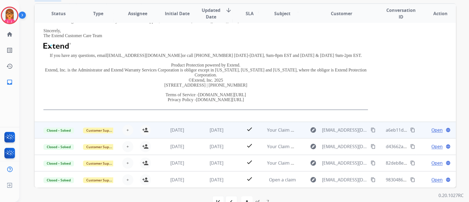
click at [221, 126] on td "[DATE]" at bounding box center [213, 130] width 40 height 16
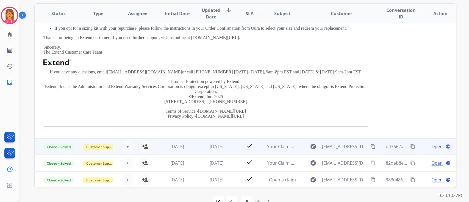
click at [213, 140] on td "[DATE]" at bounding box center [213, 146] width 40 height 16
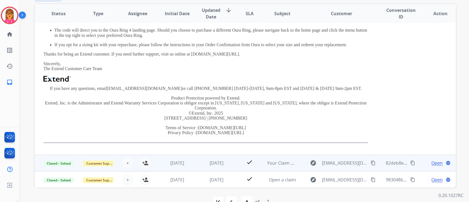
click at [232, 163] on td "check" at bounding box center [245, 163] width 26 height 16
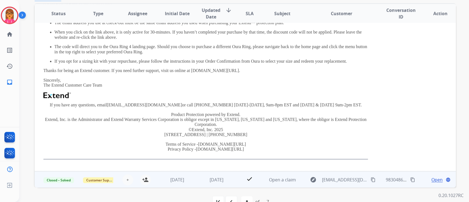
click at [213, 181] on span "[DATE]" at bounding box center [217, 180] width 14 height 6
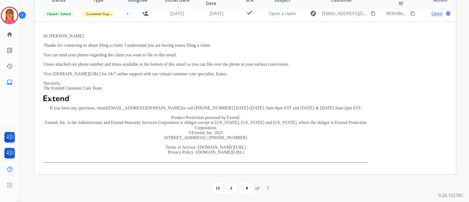
scroll to position [124, 0]
click at [228, 184] on div "navigate_before" at bounding box center [231, 188] width 12 height 12
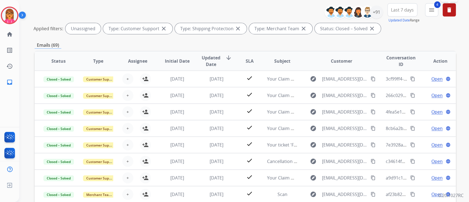
scroll to position [51, 0]
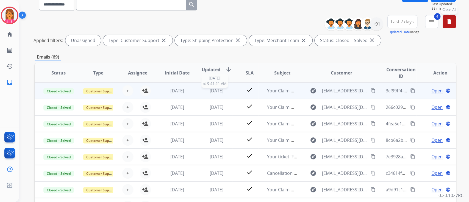
click at [210, 90] on span "[DATE]" at bounding box center [217, 91] width 14 height 6
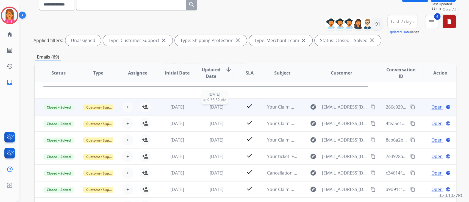
click at [215, 108] on span "[DATE]" at bounding box center [217, 107] width 14 height 6
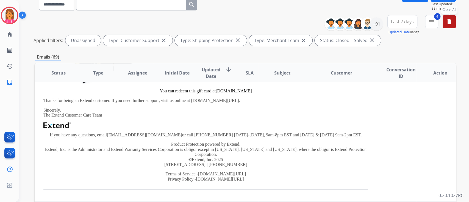
scroll to position [244, 0]
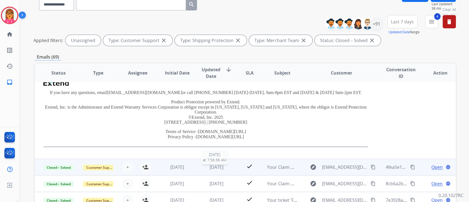
click at [216, 166] on span "[DATE]" at bounding box center [217, 167] width 14 height 6
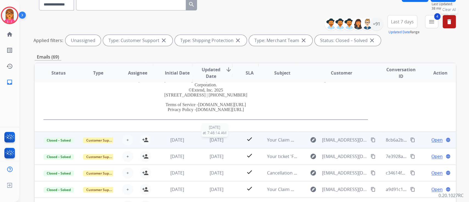
click at [216, 139] on span "[DATE]" at bounding box center [217, 140] width 14 height 6
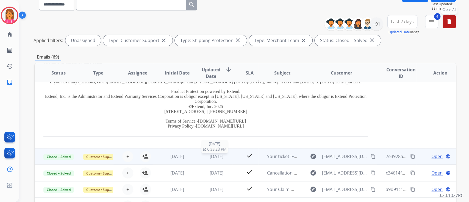
click at [215, 158] on span "[DATE]" at bounding box center [217, 156] width 14 height 6
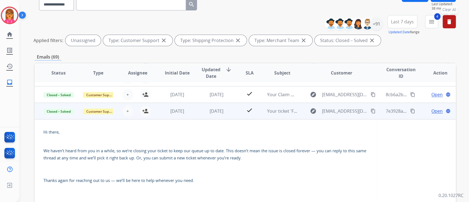
scroll to position [15, 0]
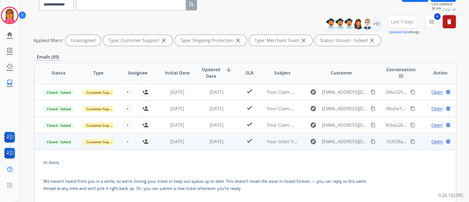
click at [425, 142] on div "Open language" at bounding box center [440, 141] width 31 height 7
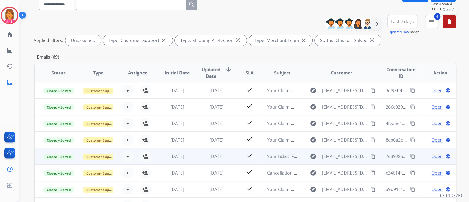
click at [232, 154] on td "check" at bounding box center [245, 156] width 26 height 16
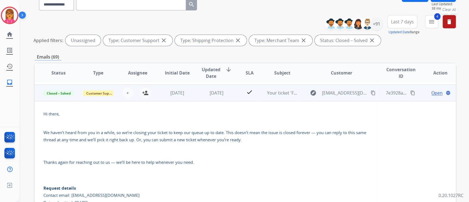
scroll to position [66, 0]
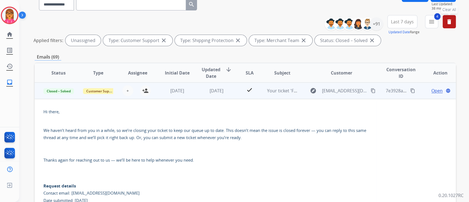
click at [432, 89] on span "Open" at bounding box center [437, 90] width 11 height 7
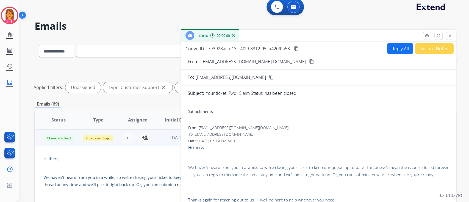
scroll to position [0, 0]
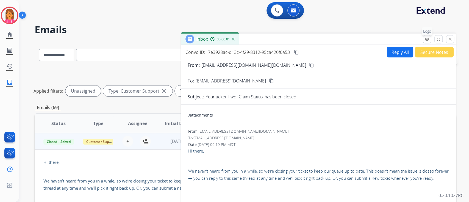
click at [424, 40] on button "remove_red_eye Logs" at bounding box center [427, 39] width 8 height 8
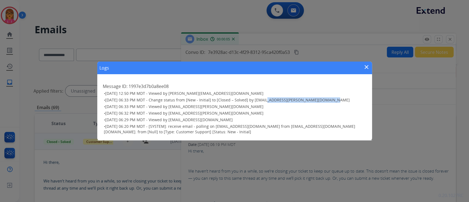
drag, startPoint x: 261, startPoint y: 99, endPoint x: 332, endPoint y: 100, distance: 70.7
click at [332, 100] on h3 "• [DATE] 06:33 PM MDT - Change status from [New - Initial] to [Closed – Solved]…" at bounding box center [235, 99] width 263 height 5
copy span "[EMAIL_ADDRESS][PERSON_NAME][DOMAIN_NAME]"
click at [368, 66] on mat-icon "close" at bounding box center [367, 67] width 7 height 7
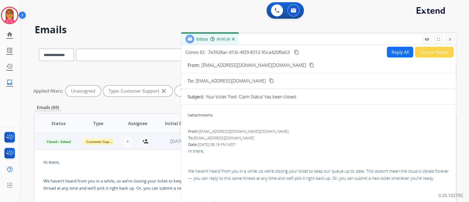
click at [300, 51] on button "content_copy" at bounding box center [296, 52] width 7 height 7
click at [453, 40] on button "close Close" at bounding box center [450, 39] width 8 height 8
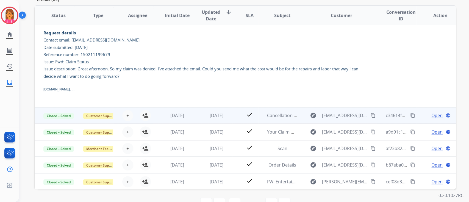
scroll to position [110, 0]
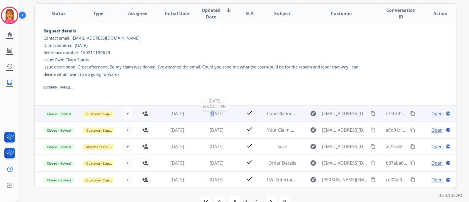
click at [210, 112] on span "[DATE]" at bounding box center [217, 114] width 14 height 6
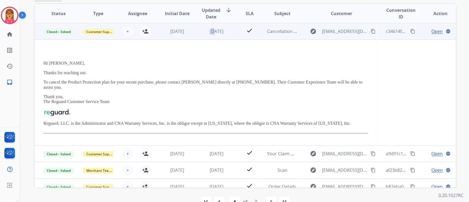
scroll to position [106, 0]
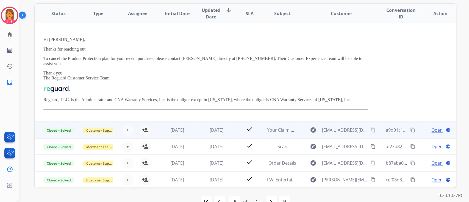
click at [217, 131] on span "[DATE]" at bounding box center [217, 130] width 14 height 6
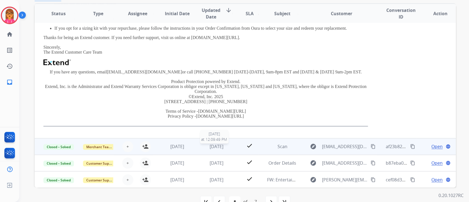
click at [210, 144] on span "[DATE]" at bounding box center [217, 147] width 14 height 6
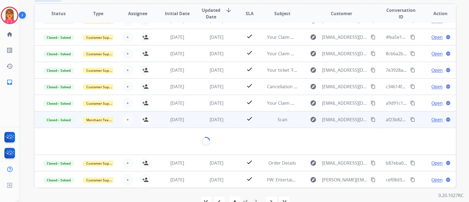
scroll to position [18, 0]
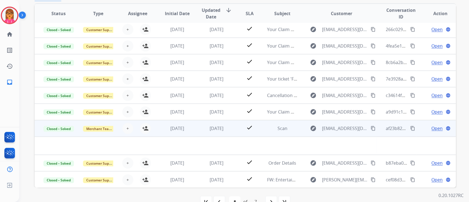
click at [432, 126] on span "Open" at bounding box center [437, 128] width 11 height 7
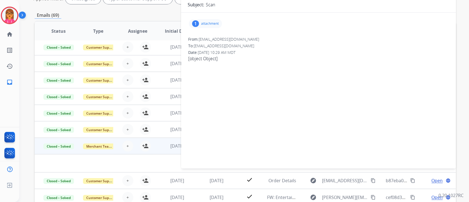
scroll to position [0, 0]
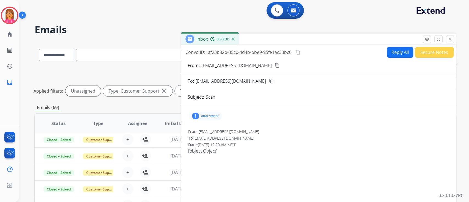
click at [220, 118] on div "1 attachment" at bounding box center [205, 116] width 33 height 9
click at [426, 38] on mat-icon "remove_red_eye" at bounding box center [427, 39] width 5 height 5
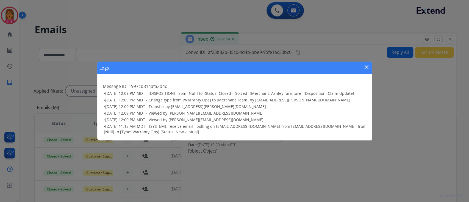
click at [456, 38] on div "Logs close Message ID: 1997cb814afa2d4d • [DATE] 12:09 PM MDT - [DISPOSITION]: …" at bounding box center [234, 101] width 469 height 202
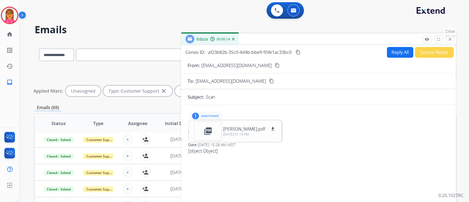
click at [454, 40] on button "close Close" at bounding box center [450, 39] width 8 height 8
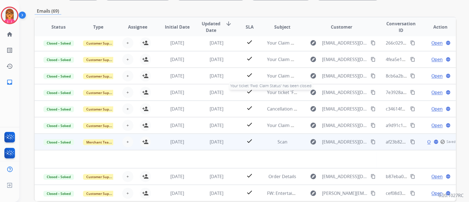
scroll to position [124, 0]
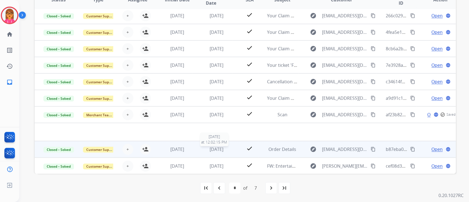
click at [210, 150] on span "[DATE]" at bounding box center [217, 149] width 14 height 6
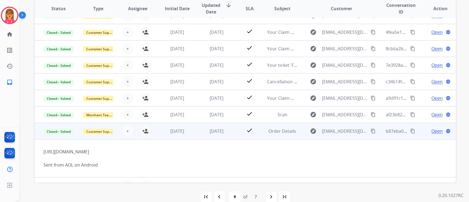
scroll to position [38, 0]
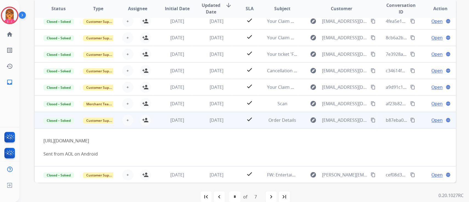
click at [433, 120] on span "Open" at bounding box center [437, 120] width 11 height 7
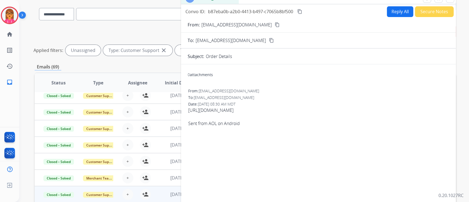
scroll to position [31, 0]
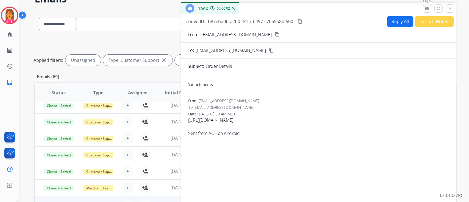
click at [430, 7] on button "remove_red_eye Logs" at bounding box center [427, 8] width 8 height 8
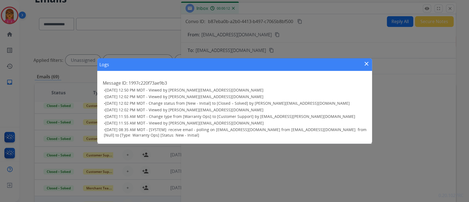
click at [367, 60] on mat-icon "close" at bounding box center [367, 63] width 7 height 7
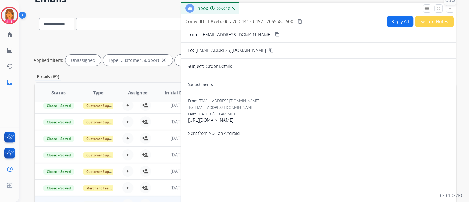
click at [448, 8] on mat-icon "close" at bounding box center [450, 8] width 5 height 5
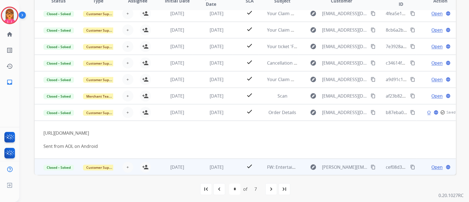
scroll to position [124, 0]
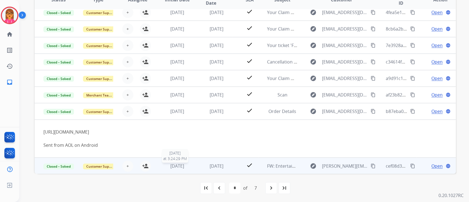
click at [180, 168] on div "[DATE]" at bounding box center [177, 166] width 31 height 7
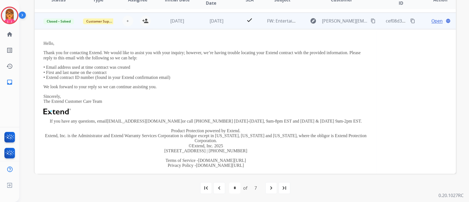
scroll to position [148, 0]
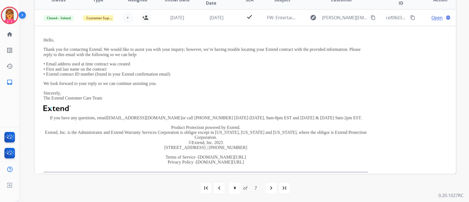
click at [222, 190] on mat-icon "navigate_before" at bounding box center [219, 188] width 7 height 7
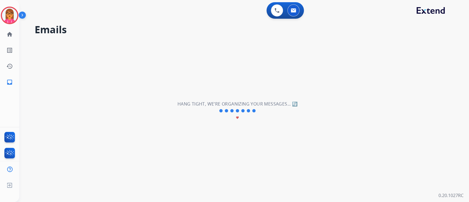
scroll to position [18, 0]
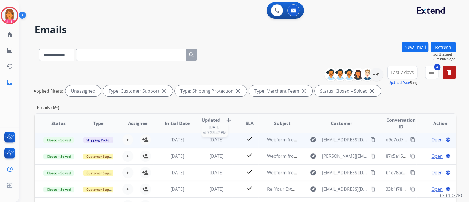
click at [210, 140] on span "[DATE]" at bounding box center [217, 140] width 14 height 6
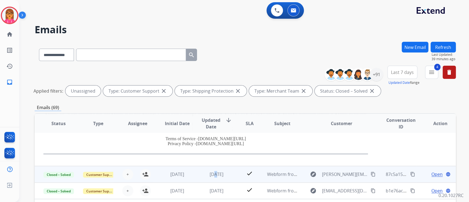
click at [209, 169] on td "[DATE]" at bounding box center [213, 174] width 40 height 16
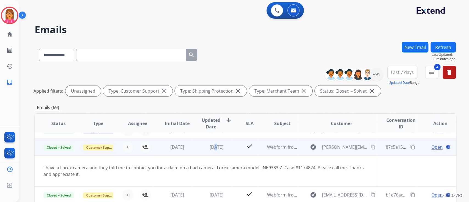
scroll to position [32, 0]
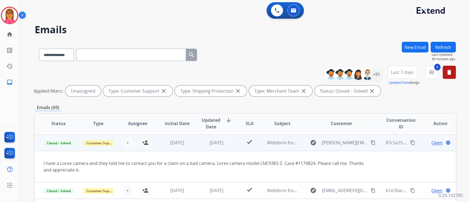
click at [439, 144] on div "Open language" at bounding box center [440, 142] width 31 height 7
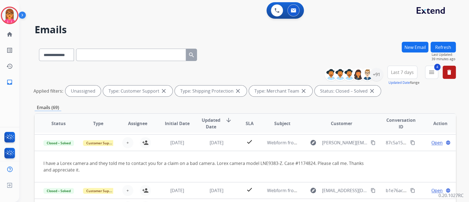
scroll to position [0, 0]
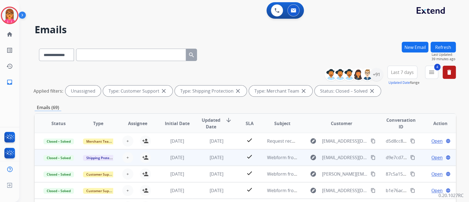
click at [210, 158] on span "[DATE]" at bounding box center [217, 158] width 14 height 6
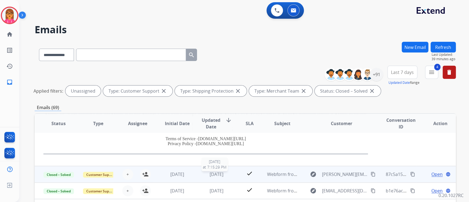
click at [219, 173] on span "[DATE]" at bounding box center [217, 174] width 14 height 6
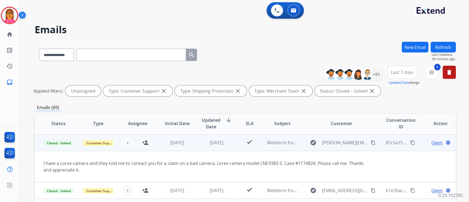
click at [432, 142] on span "Open" at bounding box center [437, 142] width 11 height 7
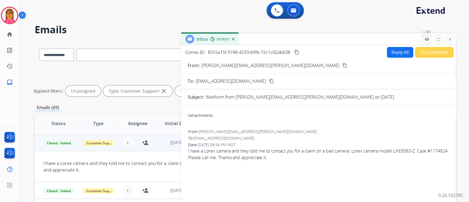
click at [424, 39] on button "remove_red_eye Logs" at bounding box center [427, 39] width 8 height 8
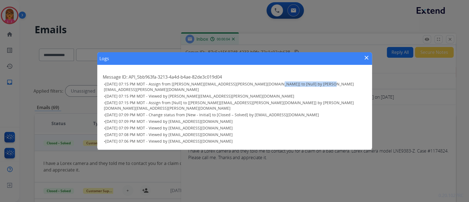
drag, startPoint x: 257, startPoint y: 88, endPoint x: 312, endPoint y: 90, distance: 54.5
click at [312, 90] on h3 "• [DATE] 07:15 PM MDT - Assign from [[PERSON_NAME][EMAIL_ADDRESS][PERSON_NAME][…" at bounding box center [235, 86] width 263 height 11
copy span "[PERSON_NAME][EMAIL_ADDRESS][PERSON_NAME][DOMAIN_NAME]"
click at [367, 61] on mat-icon "close" at bounding box center [367, 57] width 7 height 7
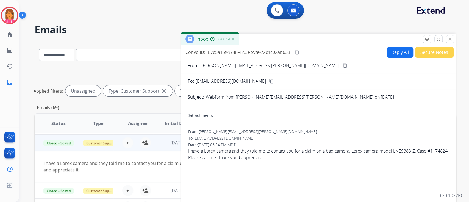
click at [299, 53] on mat-icon "content_copy" at bounding box center [297, 52] width 5 height 5
click at [449, 37] on mat-icon "close" at bounding box center [450, 39] width 5 height 5
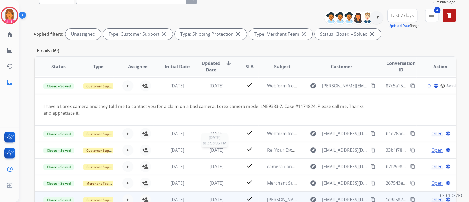
scroll to position [73, 0]
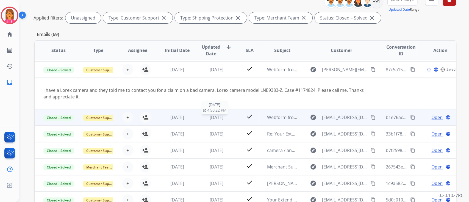
click at [210, 114] on span "[DATE]" at bounding box center [217, 117] width 14 height 6
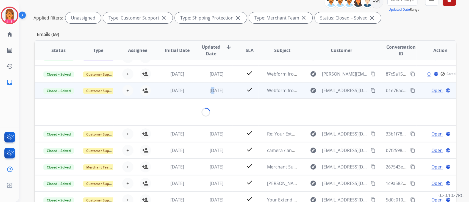
scroll to position [25, 0]
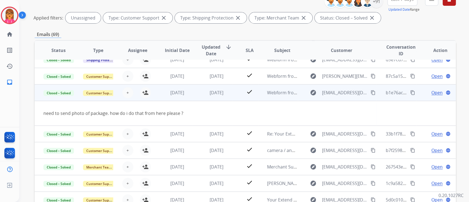
click at [433, 93] on span "Open" at bounding box center [437, 92] width 11 height 7
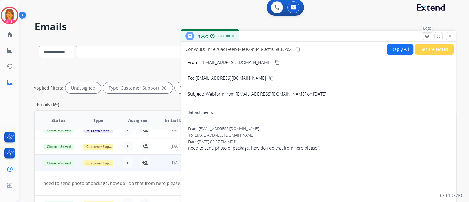
scroll to position [0, 0]
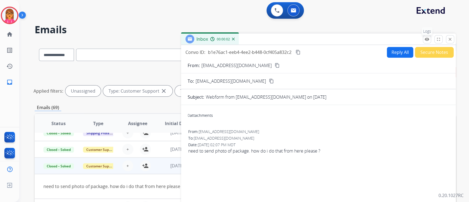
click at [425, 39] on mat-icon "remove_red_eye" at bounding box center [427, 39] width 5 height 5
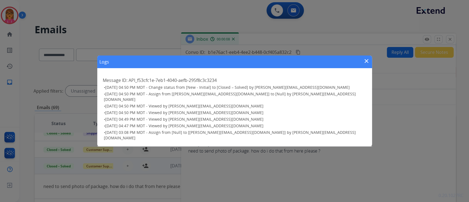
click at [369, 64] on mat-icon "close" at bounding box center [367, 61] width 7 height 7
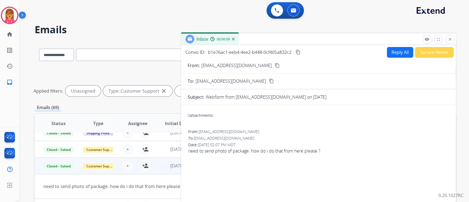
click at [443, 56] on button "Secure Notes" at bounding box center [434, 52] width 39 height 11
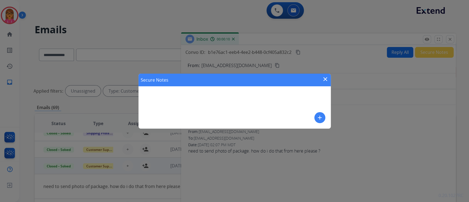
click at [325, 75] on div "Secure Notes close" at bounding box center [235, 80] width 192 height 13
click at [324, 80] on mat-icon "close" at bounding box center [325, 79] width 7 height 7
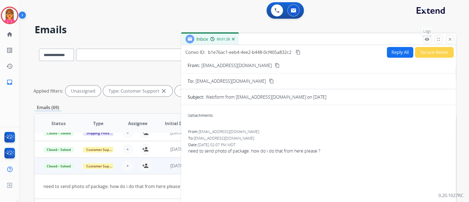
click at [427, 37] on mat-icon "remove_red_eye" at bounding box center [427, 39] width 5 height 5
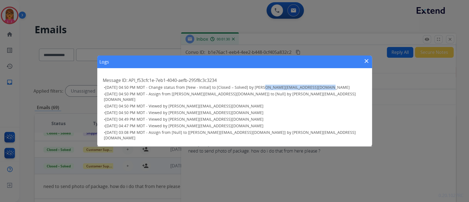
drag, startPoint x: 321, startPoint y: 93, endPoint x: 260, endPoint y: 94, distance: 61.1
click at [260, 90] on h3 "• [DATE] 04:50 PM MDT - Change status from [New - Initial] to [Closed – Solved]…" at bounding box center [235, 87] width 263 height 5
click at [281, 84] on h2 "Message ID: API_f53cfc1e-7eb1-4040-aefb-295f8c3c3234" at bounding box center [235, 80] width 264 height 7
drag, startPoint x: 323, startPoint y: 94, endPoint x: 261, endPoint y: 96, distance: 61.9
click at [261, 90] on h3 "• [DATE] 04:50 PM MDT - Change status from [New - Initial] to [Closed – Solved]…" at bounding box center [235, 87] width 263 height 5
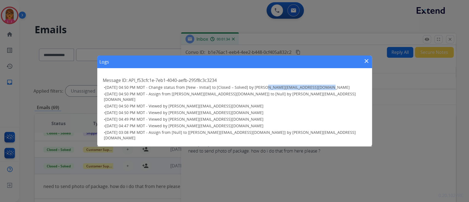
copy span "[PERSON_NAME][EMAIL_ADDRESS][DOMAIN_NAME]"
drag, startPoint x: 370, startPoint y: 60, endPoint x: 367, endPoint y: 68, distance: 8.5
drag, startPoint x: 367, startPoint y: 68, endPoint x: 383, endPoint y: 142, distance: 75.5
click at [381, 142] on div "Logs close Message ID: API_f53cfc1e-7eb1-4040-aefb-295f8c3c3234 • [DATE] 04:50 …" at bounding box center [234, 101] width 469 height 202
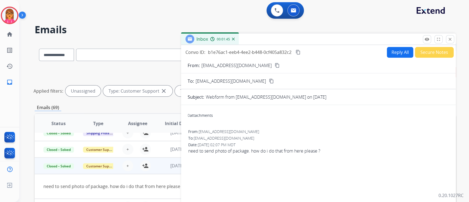
click at [300, 53] on mat-icon "content_copy" at bounding box center [298, 52] width 5 height 5
click at [453, 41] on button "close Close" at bounding box center [450, 39] width 8 height 8
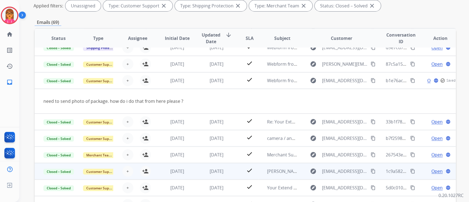
scroll to position [110, 0]
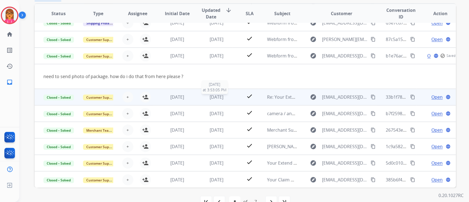
click at [212, 94] on span "[DATE]" at bounding box center [217, 97] width 14 height 6
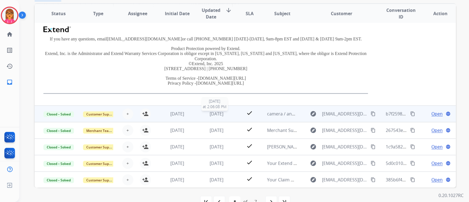
click at [216, 115] on span "[DATE]" at bounding box center [217, 114] width 14 height 6
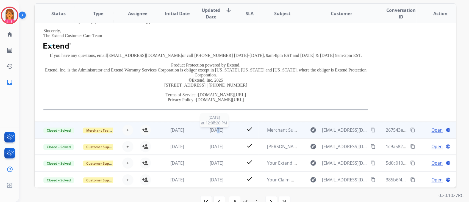
click at [211, 130] on span "[DATE]" at bounding box center [217, 130] width 14 height 6
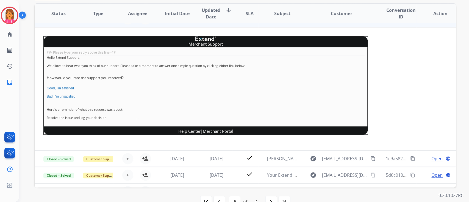
scroll to position [87, 0]
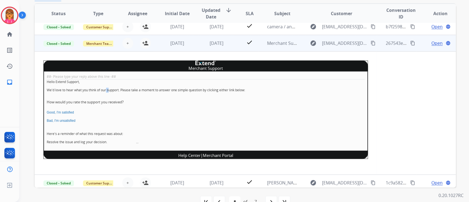
drag, startPoint x: 107, startPoint y: 89, endPoint x: 112, endPoint y: 89, distance: 4.9
click at [112, 89] on p "We'd love to hear what you think of our support. Please take a moment to answer…" at bounding box center [206, 90] width 318 height 5
click at [213, 45] on span "[DATE]" at bounding box center [217, 43] width 14 height 6
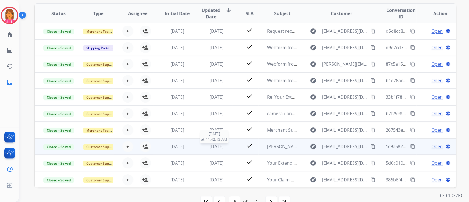
click at [210, 148] on span "[DATE]" at bounding box center [217, 147] width 14 height 6
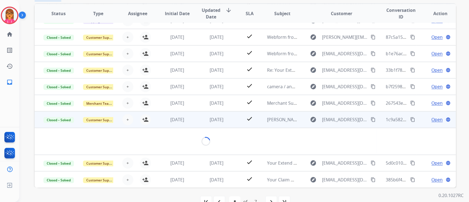
scroll to position [43, 0]
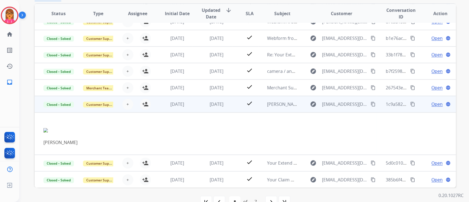
click at [434, 104] on span "Open" at bounding box center [437, 104] width 11 height 7
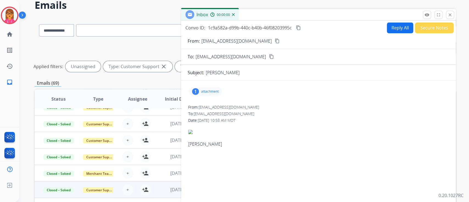
scroll to position [0, 0]
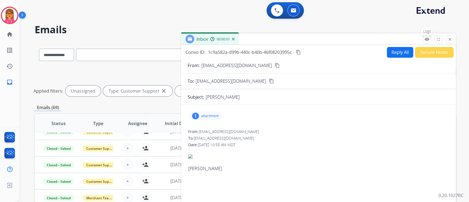
click at [425, 40] on mat-icon "remove_red_eye" at bounding box center [427, 39] width 5 height 5
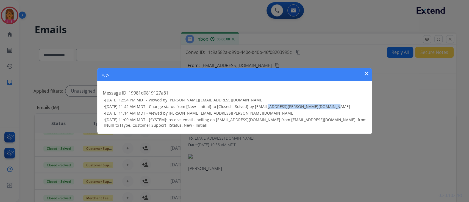
drag, startPoint x: 326, startPoint y: 106, endPoint x: 262, endPoint y: 108, distance: 64.4
click at [262, 108] on span "[DATE] 11:42 AM MDT - Change status from [New - Initial] to [Closed – Solved] b…" at bounding box center [227, 106] width 245 height 5
copy span "[EMAIL_ADDRESS][PERSON_NAME][DOMAIN_NAME]"
drag, startPoint x: 365, startPoint y: 73, endPoint x: 375, endPoint y: 70, distance: 10.4
click at [365, 73] on mat-icon "close" at bounding box center [367, 73] width 7 height 7
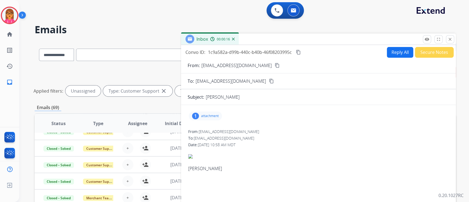
click at [431, 51] on button "Secure Notes" at bounding box center [434, 52] width 39 height 11
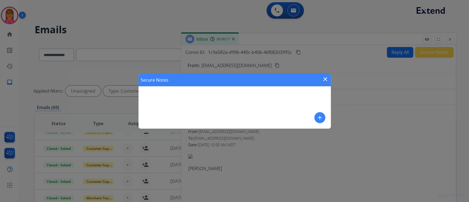
click at [322, 78] on mat-icon "close" at bounding box center [325, 79] width 7 height 7
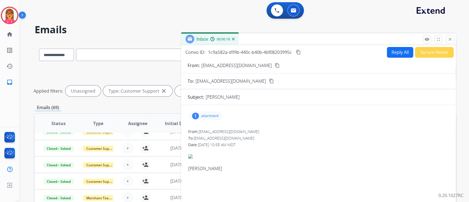
click at [301, 54] on button "content_copy" at bounding box center [298, 52] width 7 height 7
click at [449, 35] on p "Close" at bounding box center [450, 31] width 12 height 8
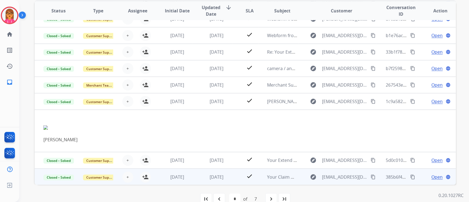
scroll to position [124, 0]
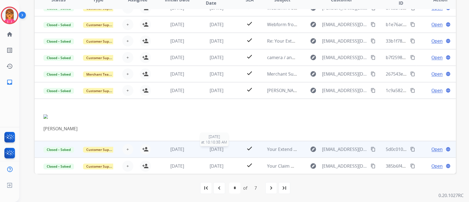
click at [217, 148] on span "[DATE]" at bounding box center [217, 149] width 14 height 6
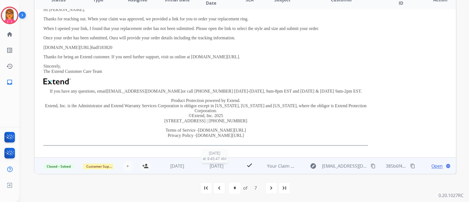
click at [210, 165] on span "[DATE]" at bounding box center [217, 166] width 14 height 6
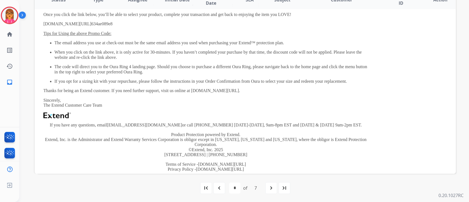
scroll to position [210, 0]
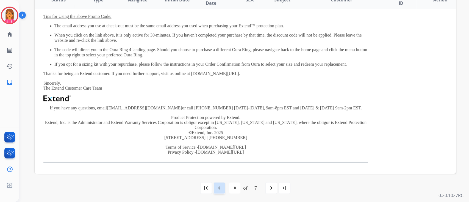
click at [222, 187] on mat-icon "navigate_before" at bounding box center [219, 188] width 7 height 7
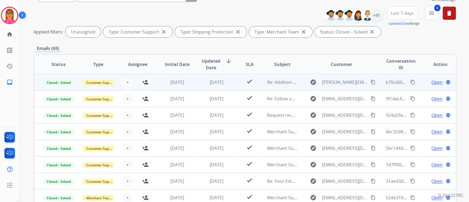
scroll to position [51, 0]
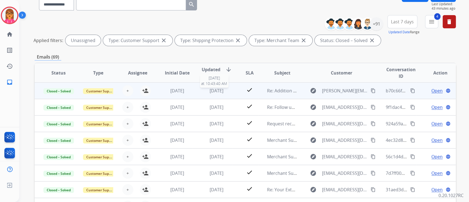
click at [216, 90] on span "[DATE]" at bounding box center [217, 91] width 14 height 6
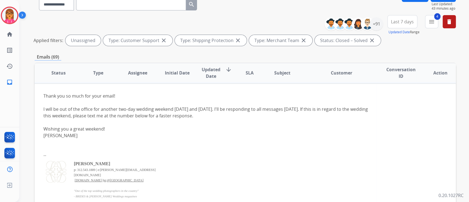
scroll to position [0, 0]
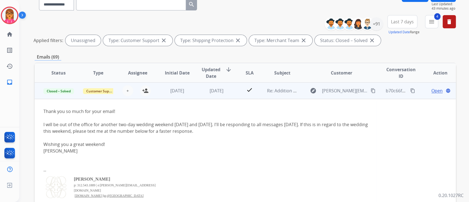
click at [435, 92] on span "Open" at bounding box center [437, 90] width 11 height 7
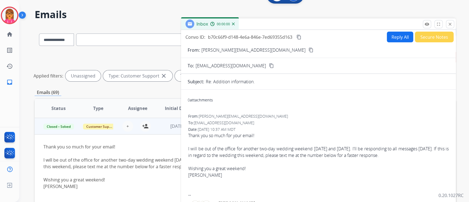
scroll to position [14, 0]
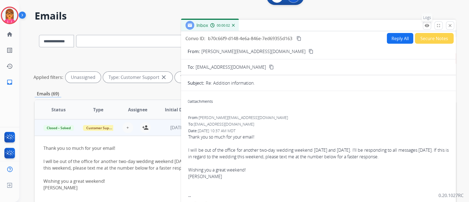
click at [427, 25] on mat-icon "remove_red_eye" at bounding box center [427, 25] width 5 height 5
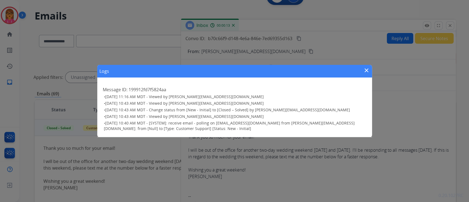
click at [370, 70] on div "Logs close" at bounding box center [234, 71] width 275 height 13
click at [365, 71] on mat-icon "close" at bounding box center [367, 70] width 7 height 7
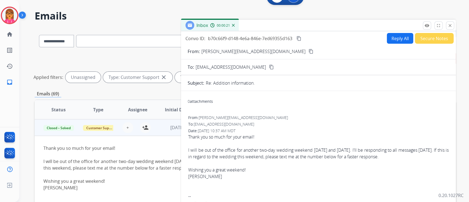
click at [455, 29] on div "Inbox 00:00:21" at bounding box center [318, 26] width 275 height 12
click at [453, 25] on button "close Close" at bounding box center [450, 25] width 8 height 8
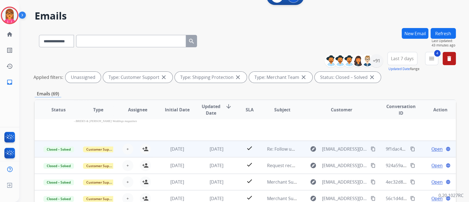
click at [232, 143] on td "check" at bounding box center [245, 149] width 26 height 16
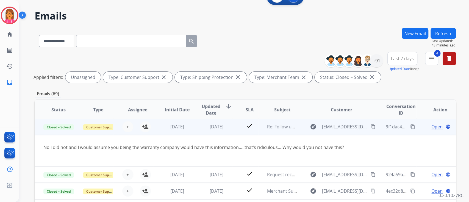
scroll to position [16, 0]
click at [432, 125] on span "Open" at bounding box center [437, 127] width 11 height 7
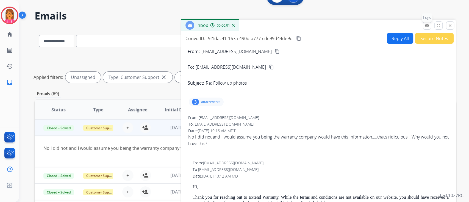
click at [429, 20] on p "Logs" at bounding box center [427, 17] width 11 height 8
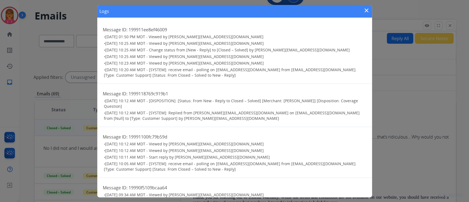
click at [366, 10] on mat-icon "close" at bounding box center [367, 10] width 7 height 7
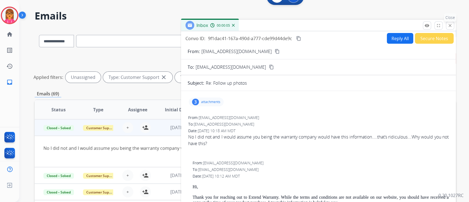
click at [453, 23] on button "close Close" at bounding box center [450, 25] width 8 height 8
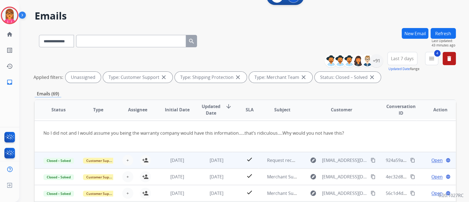
click at [202, 159] on div "[DATE]" at bounding box center [217, 160] width 31 height 7
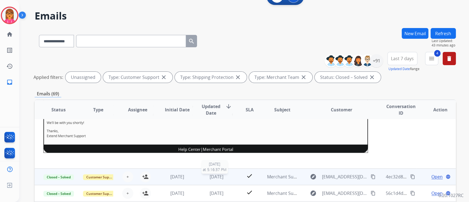
click at [214, 177] on span "[DATE]" at bounding box center [217, 177] width 14 height 6
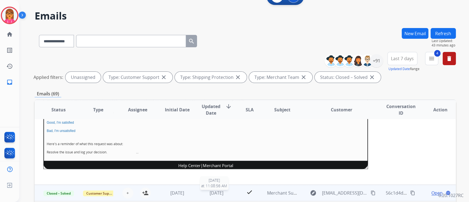
click at [213, 190] on span "[DATE]" at bounding box center [217, 193] width 14 height 6
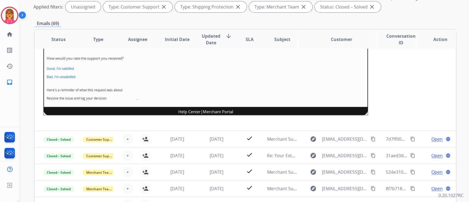
scroll to position [124, 0]
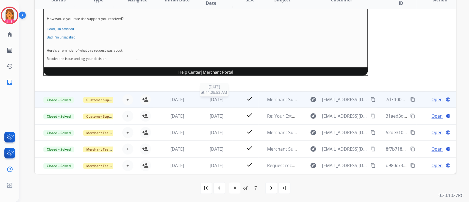
click at [228, 100] on div "[DATE]" at bounding box center [217, 99] width 31 height 7
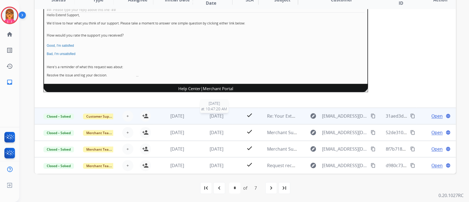
click at [216, 115] on span "[DATE]" at bounding box center [217, 116] width 14 height 6
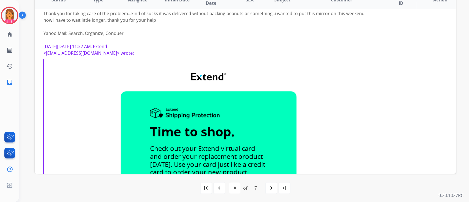
scroll to position [99, 0]
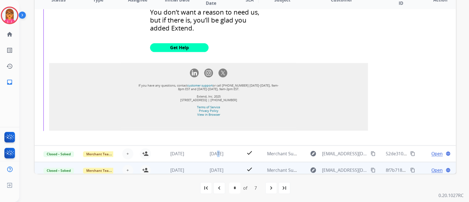
click at [212, 148] on td "[DATE]" at bounding box center [213, 153] width 40 height 16
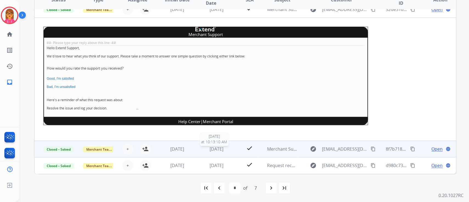
click at [214, 152] on div "[DATE]" at bounding box center [217, 149] width 31 height 7
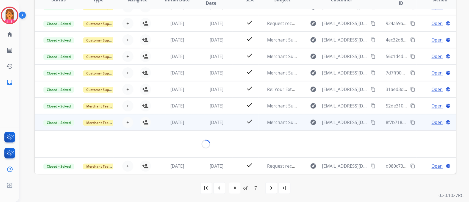
scroll to position [124, 0]
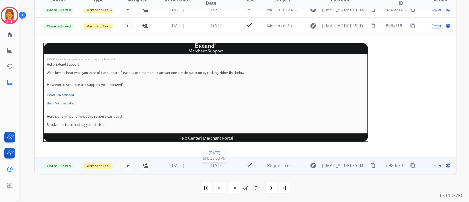
click at [210, 164] on span "[DATE]" at bounding box center [217, 166] width 14 height 6
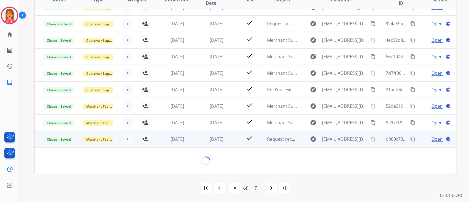
scroll to position [101, 0]
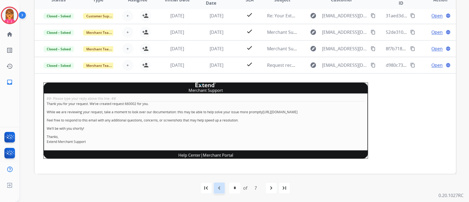
click at [218, 191] on div "navigate_before" at bounding box center [219, 188] width 12 height 12
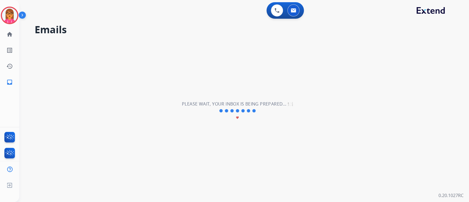
scroll to position [18, 0]
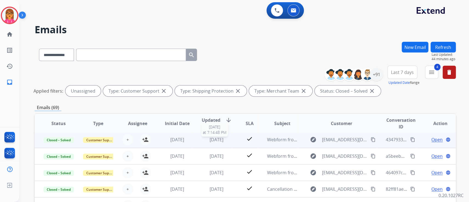
click at [220, 141] on span "[DATE]" at bounding box center [217, 140] width 14 height 6
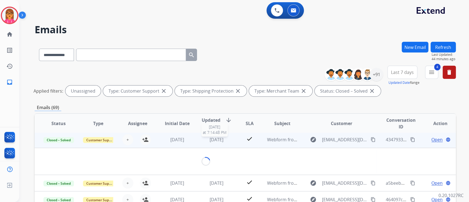
scroll to position [16, 0]
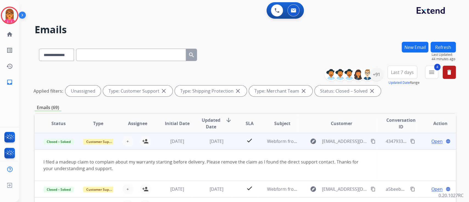
click at [432, 140] on span "Open" at bounding box center [437, 141] width 11 height 7
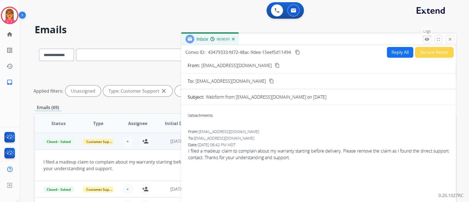
click at [427, 38] on mat-icon "remove_red_eye" at bounding box center [427, 39] width 5 height 5
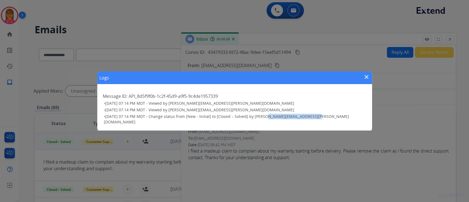
drag, startPoint x: 309, startPoint y: 118, endPoint x: 262, endPoint y: 120, distance: 47.3
click at [262, 120] on h3 "• [DATE] 07:14 PM MDT - Change status from [New - Initial] to [Closed – Solved]…" at bounding box center [235, 119] width 263 height 11
copy span "[PERSON_NAME][EMAIL_ADDRESS][PERSON_NAME][DOMAIN_NAME]"
click at [366, 80] on mat-icon "close" at bounding box center [367, 77] width 7 height 7
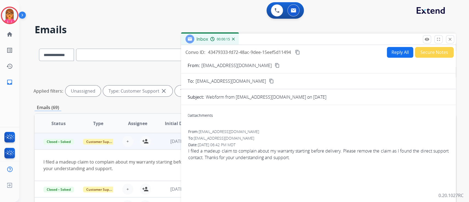
click at [437, 53] on button "Secure Notes" at bounding box center [434, 52] width 39 height 11
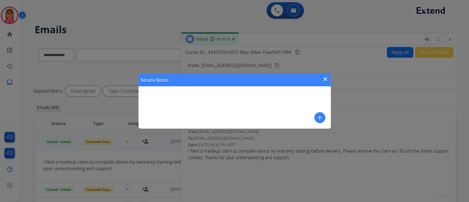
click at [328, 82] on button "close" at bounding box center [325, 80] width 7 height 8
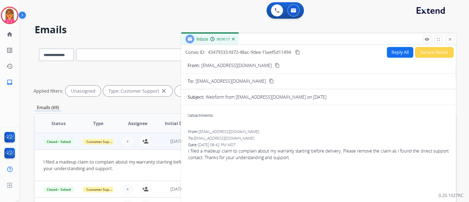
click at [299, 54] on mat-icon "content_copy" at bounding box center [297, 52] width 5 height 5
click at [449, 37] on mat-icon "close" at bounding box center [450, 39] width 5 height 5
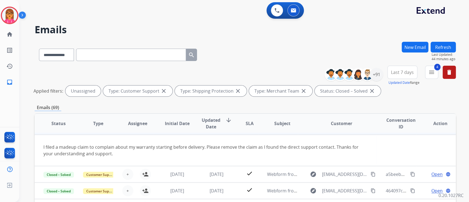
scroll to position [32, 0]
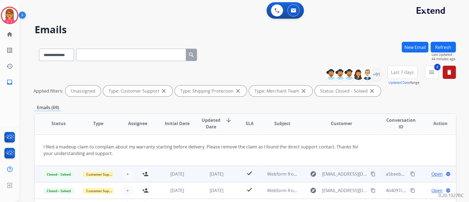
click at [212, 170] on td "[DATE]" at bounding box center [213, 174] width 40 height 16
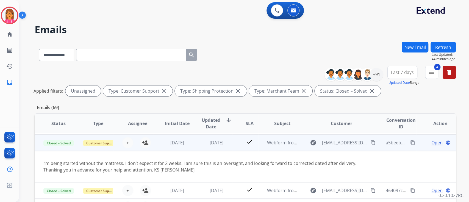
click at [432, 142] on span "Open" at bounding box center [437, 142] width 11 height 7
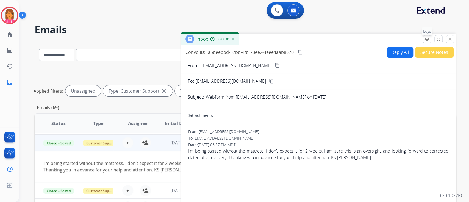
click at [427, 37] on mat-icon "remove_red_eye" at bounding box center [427, 39] width 5 height 5
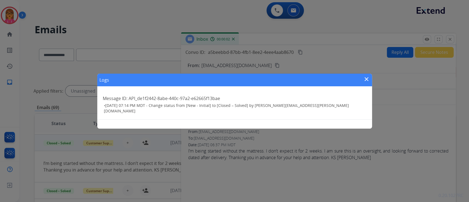
drag, startPoint x: 368, startPoint y: 77, endPoint x: 359, endPoint y: 80, distance: 9.6
click at [367, 77] on mat-icon "close" at bounding box center [367, 79] width 7 height 7
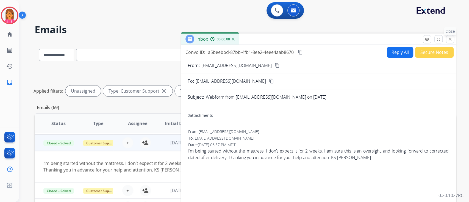
click at [453, 40] on button "close Close" at bounding box center [450, 39] width 8 height 8
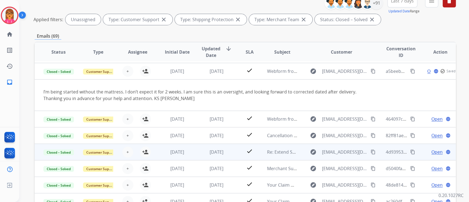
scroll to position [73, 0]
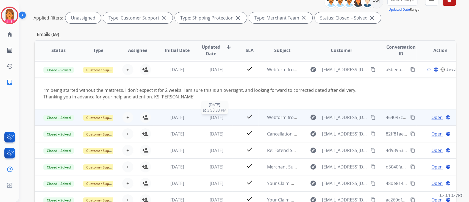
click at [219, 116] on span "[DATE]" at bounding box center [217, 117] width 14 height 6
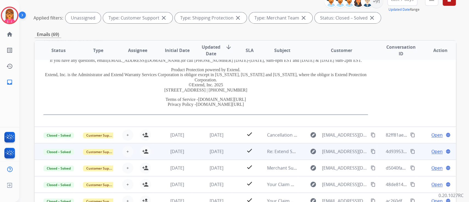
scroll to position [134, 0]
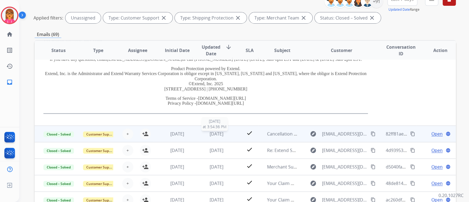
click at [215, 134] on span "[DATE]" at bounding box center [217, 134] width 14 height 6
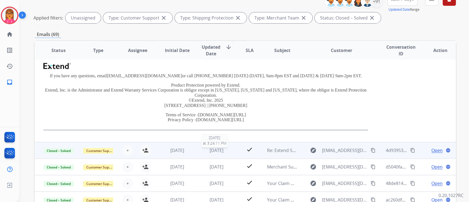
click at [221, 148] on span "[DATE]" at bounding box center [217, 150] width 14 height 6
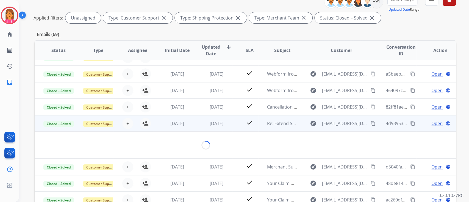
scroll to position [25, 0]
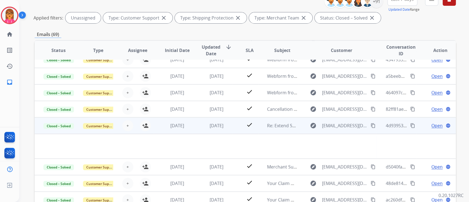
click at [433, 125] on span "Open" at bounding box center [437, 125] width 11 height 7
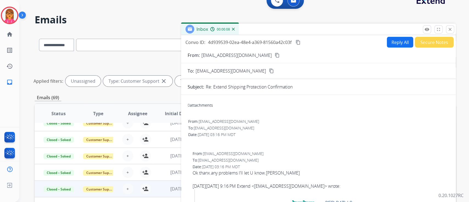
scroll to position [0, 0]
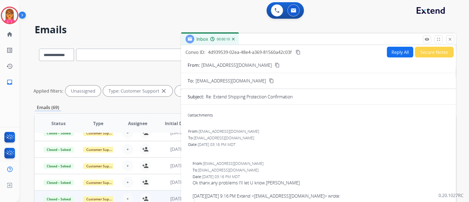
click at [448, 39] on mat-icon "close" at bounding box center [450, 39] width 5 height 5
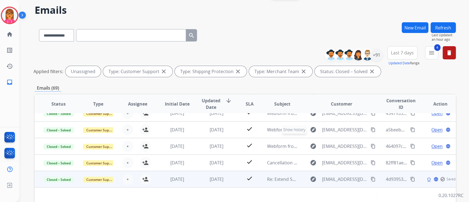
scroll to position [124, 0]
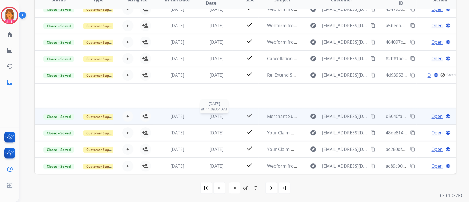
click at [219, 117] on span "[DATE]" at bounding box center [217, 116] width 14 height 6
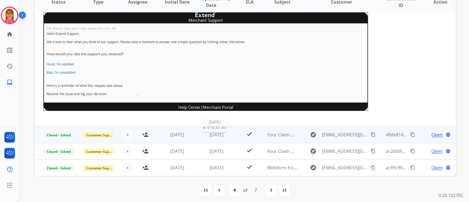
click at [222, 132] on span "[DATE]" at bounding box center [217, 135] width 14 height 6
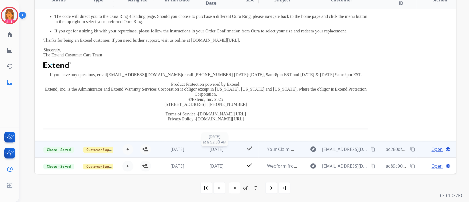
click at [216, 151] on span "[DATE]" at bounding box center [217, 149] width 14 height 6
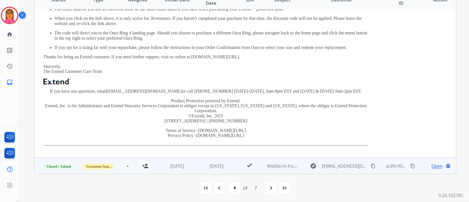
click at [212, 162] on td "[DATE]" at bounding box center [213, 166] width 40 height 16
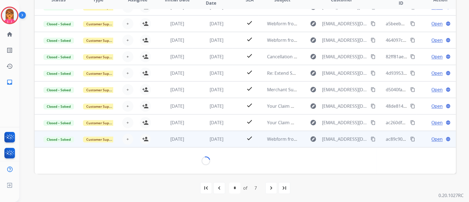
scroll to position [25, 0]
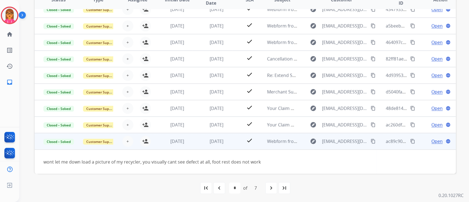
click at [432, 141] on span "Open" at bounding box center [437, 141] width 11 height 7
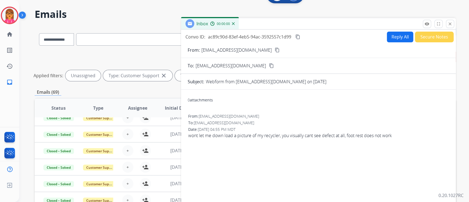
scroll to position [14, 0]
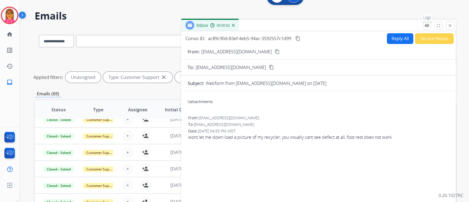
click at [426, 24] on mat-icon "remove_red_eye" at bounding box center [427, 25] width 5 height 5
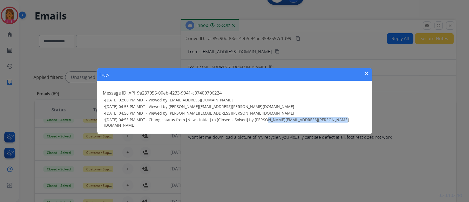
drag, startPoint x: 329, startPoint y: 120, endPoint x: 262, endPoint y: 123, distance: 67.4
click at [262, 123] on h3 "• [DATE] 04:55 PM MDT - Change status from [New - Initial] to [Closed – Solved]…" at bounding box center [235, 122] width 263 height 11
copy span "[PERSON_NAME][EMAIL_ADDRESS][PERSON_NAME][DOMAIN_NAME]"
drag, startPoint x: 370, startPoint y: 76, endPoint x: 313, endPoint y: 55, distance: 60.6
click at [370, 76] on mat-icon "close" at bounding box center [367, 73] width 7 height 7
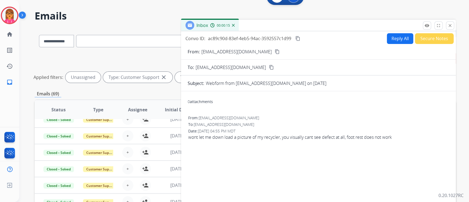
click at [299, 38] on mat-icon "content_copy" at bounding box center [298, 38] width 5 height 5
drag, startPoint x: 448, startPoint y: 23, endPoint x: 375, endPoint y: 36, distance: 74.0
click at [449, 23] on mat-icon "close" at bounding box center [450, 25] width 5 height 5
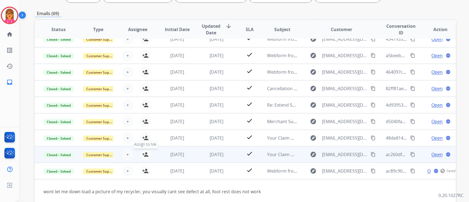
scroll to position [124, 0]
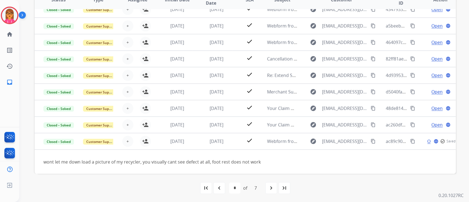
click at [218, 186] on mat-icon "navigate_before" at bounding box center [219, 188] width 7 height 7
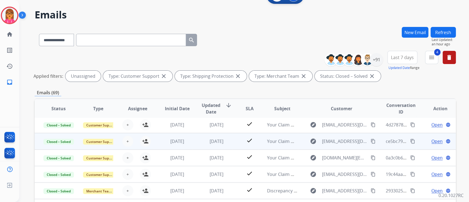
scroll to position [37, 0]
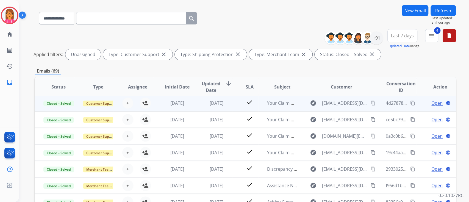
click at [219, 97] on td "[DATE]" at bounding box center [213, 103] width 40 height 16
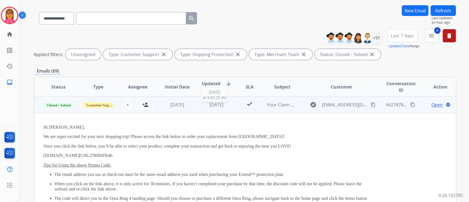
click at [213, 103] on span "[DATE]" at bounding box center [217, 105] width 14 height 6
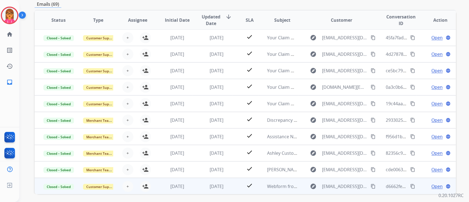
scroll to position [124, 0]
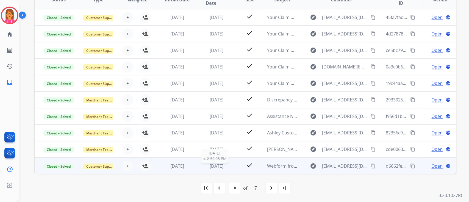
click at [222, 163] on span "[DATE]" at bounding box center [217, 166] width 14 height 6
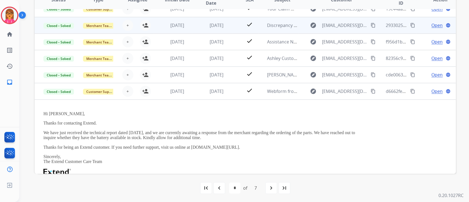
click at [214, 78] on td "[DATE]" at bounding box center [213, 75] width 40 height 16
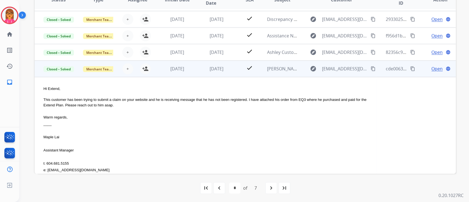
scroll to position [59, 0]
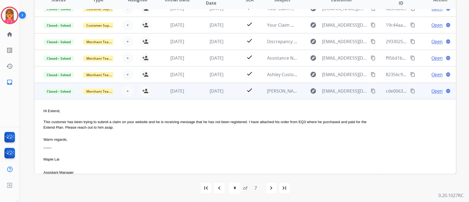
click at [437, 92] on span "Open" at bounding box center [437, 91] width 11 height 7
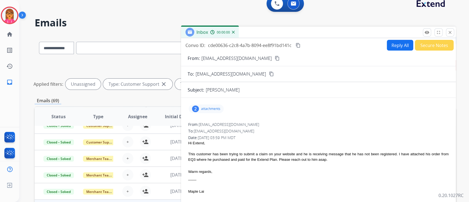
scroll to position [0, 0]
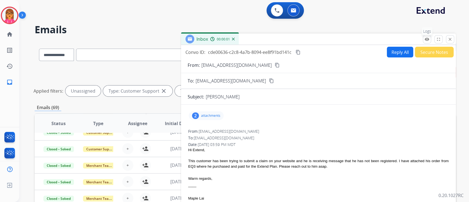
click at [427, 37] on mat-icon "remove_red_eye" at bounding box center [427, 39] width 5 height 5
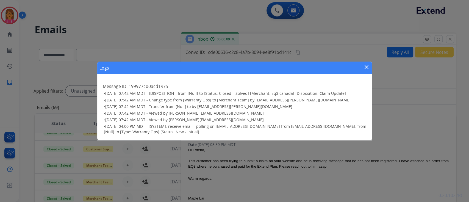
click at [370, 67] on div "Logs close" at bounding box center [234, 68] width 275 height 13
click at [370, 67] on mat-icon "close" at bounding box center [367, 67] width 7 height 7
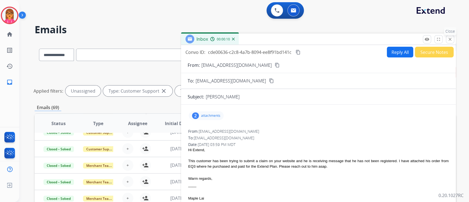
click at [448, 39] on mat-icon "close" at bounding box center [450, 39] width 5 height 5
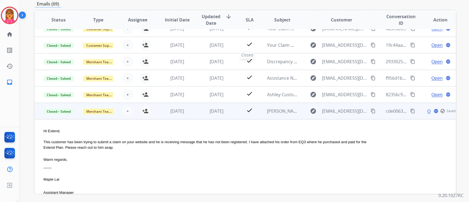
scroll to position [110, 0]
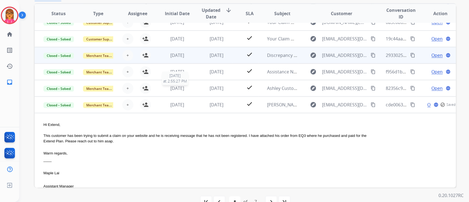
click at [183, 90] on span "[DATE]" at bounding box center [177, 88] width 14 height 6
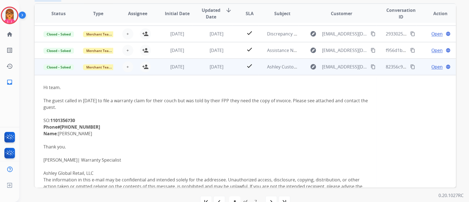
scroll to position [79, 0]
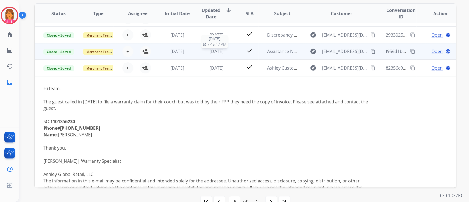
click at [214, 50] on span "[DATE]" at bounding box center [217, 51] width 14 height 6
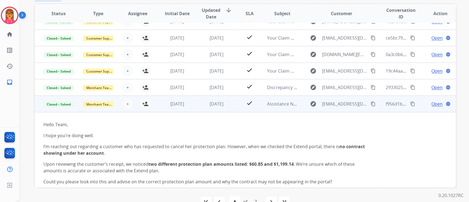
scroll to position [26, 0]
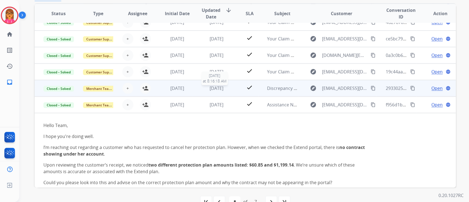
click at [218, 87] on span "[DATE]" at bounding box center [217, 88] width 14 height 6
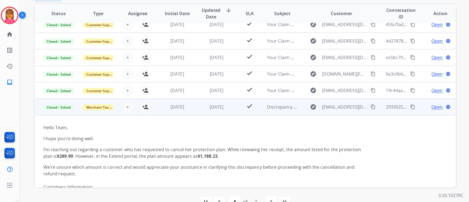
scroll to position [0, 0]
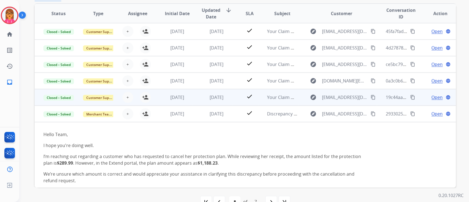
click at [203, 94] on div "[DATE]" at bounding box center [217, 97] width 31 height 7
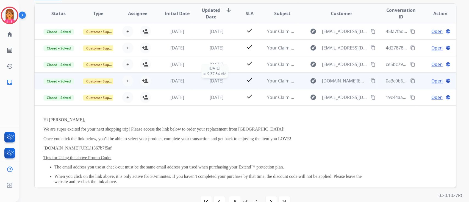
click at [211, 79] on span "[DATE]" at bounding box center [217, 81] width 14 height 6
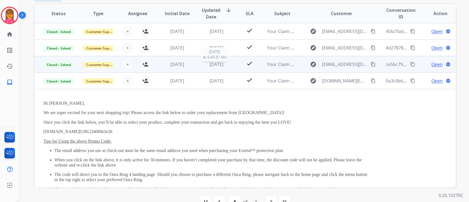
click at [208, 67] on div "[DATE]" at bounding box center [217, 64] width 31 height 7
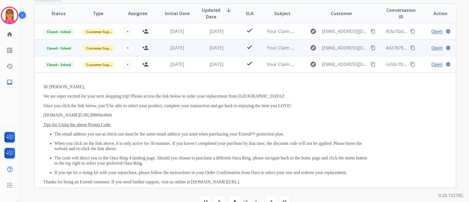
click at [189, 51] on td "[DATE]" at bounding box center [173, 48] width 40 height 16
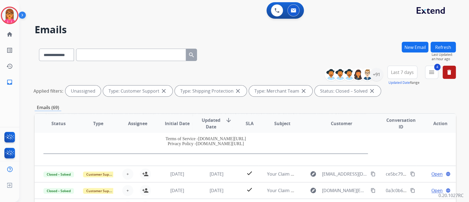
scroll to position [124, 0]
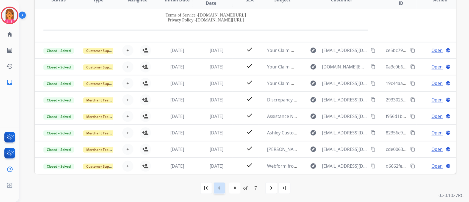
click at [220, 192] on div "navigate_before" at bounding box center [219, 188] width 12 height 12
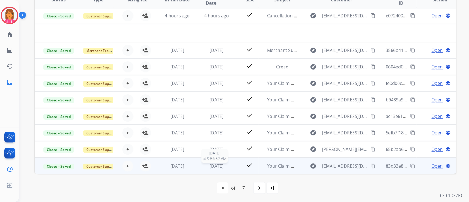
click at [215, 163] on span "[DATE]" at bounding box center [217, 166] width 14 height 6
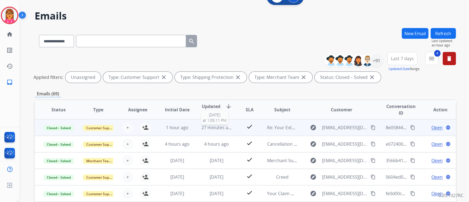
click at [205, 126] on span "27 minutes ago" at bounding box center [218, 128] width 32 height 6
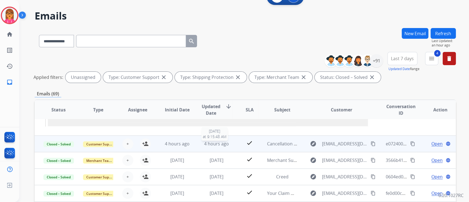
click at [228, 145] on div "4 hours ago" at bounding box center [217, 144] width 31 height 7
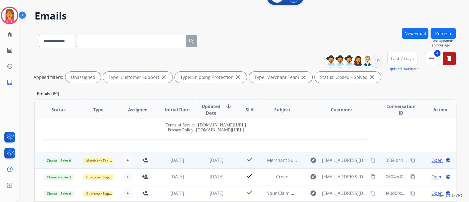
click at [223, 155] on td "[DATE]" at bounding box center [213, 160] width 40 height 16
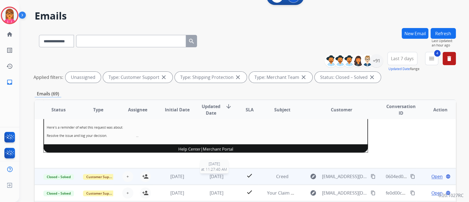
click at [214, 175] on span "[DATE]" at bounding box center [217, 177] width 14 height 6
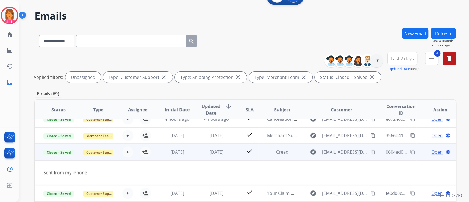
click at [433, 149] on span "Open" at bounding box center [437, 152] width 11 height 7
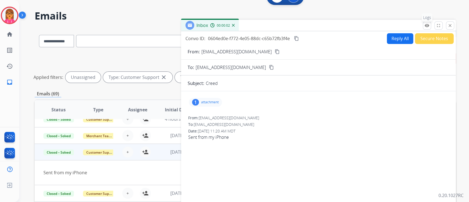
click at [425, 26] on mat-icon "remove_red_eye" at bounding box center [427, 25] width 5 height 5
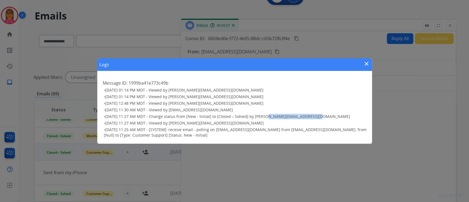
drag, startPoint x: 312, startPoint y: 116, endPoint x: 262, endPoint y: 115, distance: 50.6
click at [262, 115] on h3 "• [DATE] 11:27 AM MDT - Change status from [New - Initial] to [Closed – Solved]…" at bounding box center [235, 116] width 263 height 5
copy span "[PERSON_NAME][EMAIL_ADDRESS][DOMAIN_NAME]"
drag, startPoint x: 365, startPoint y: 65, endPoint x: 351, endPoint y: 65, distance: 13.8
click at [365, 65] on mat-icon "close" at bounding box center [367, 63] width 7 height 7
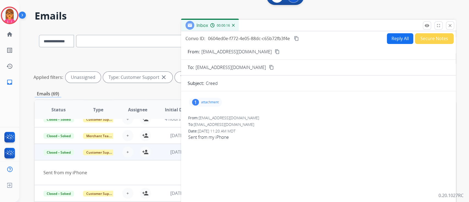
click at [295, 38] on mat-icon "content_copy" at bounding box center [296, 38] width 5 height 5
drag, startPoint x: 451, startPoint y: 21, endPoint x: 451, endPoint y: 25, distance: 4.4
click at [451, 21] on p "Close" at bounding box center [450, 17] width 12 height 8
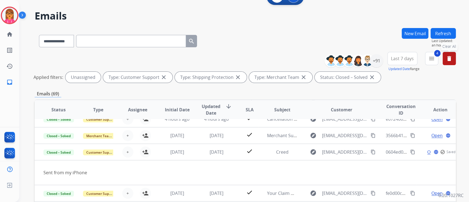
click at [447, 56] on mat-icon "delete" at bounding box center [449, 58] width 7 height 7
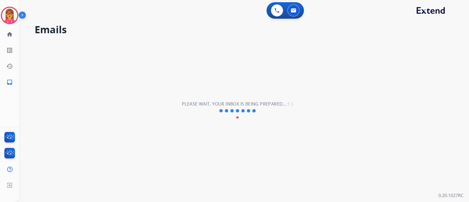
scroll to position [18, 0]
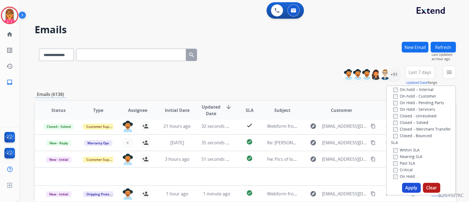
click at [423, 122] on label "Closed – Solved" at bounding box center [411, 122] width 35 height 5
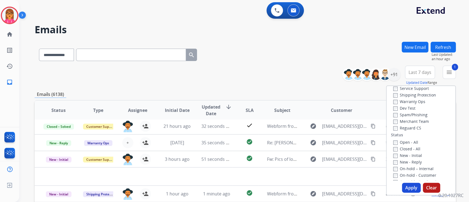
scroll to position [0, 0]
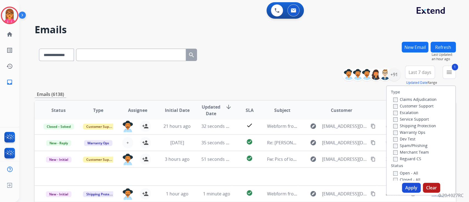
click at [422, 105] on label "Customer Support" at bounding box center [414, 105] width 40 height 5
click at [423, 126] on label "Shipping Protection" at bounding box center [415, 125] width 43 height 5
click at [425, 124] on label "Shipping Protection" at bounding box center [415, 125] width 43 height 5
click at [410, 187] on button "Apply" at bounding box center [411, 188] width 19 height 10
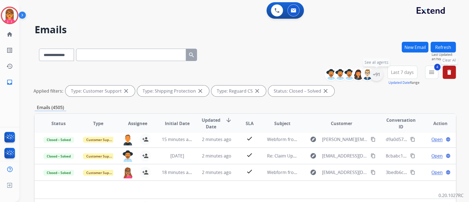
click at [376, 79] on div "+91" at bounding box center [376, 74] width 13 height 13
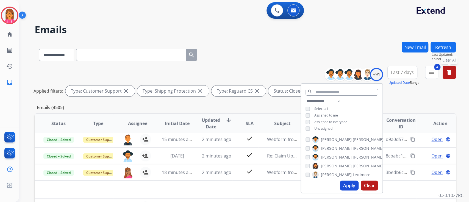
click at [321, 109] on span "Select all" at bounding box center [322, 108] width 14 height 5
click at [349, 185] on button "Apply" at bounding box center [349, 186] width 19 height 10
click at [259, 56] on div "**********" at bounding box center [246, 54] width 422 height 24
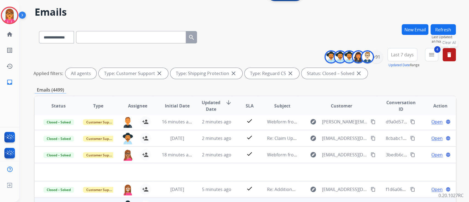
scroll to position [124, 0]
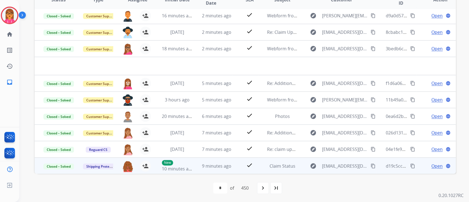
click at [216, 161] on td "9 minutes ago" at bounding box center [213, 166] width 40 height 16
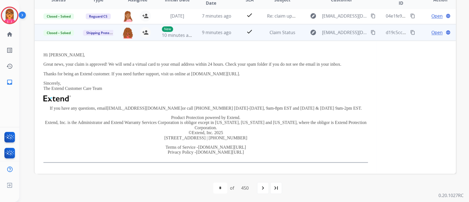
scroll to position [134, 0]
click at [222, 33] on span "9 minutes ago" at bounding box center [216, 32] width 29 height 6
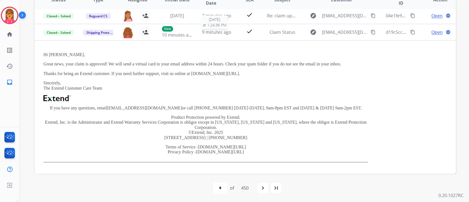
scroll to position [0, 0]
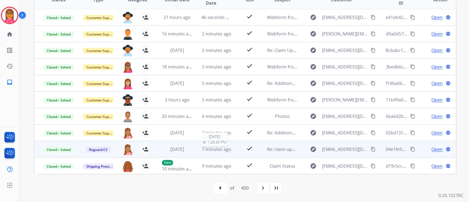
click at [213, 150] on span "7 minutes ago" at bounding box center [216, 149] width 29 height 6
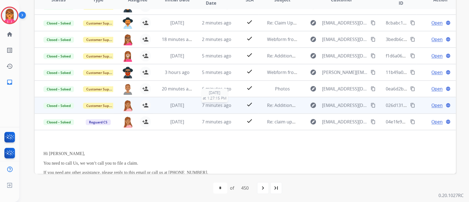
click at [213, 107] on span "7 minutes ago" at bounding box center [216, 105] width 29 height 6
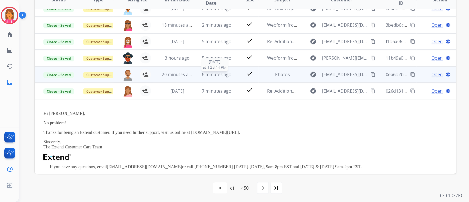
click at [212, 76] on span "6 minutes ago" at bounding box center [216, 74] width 29 height 6
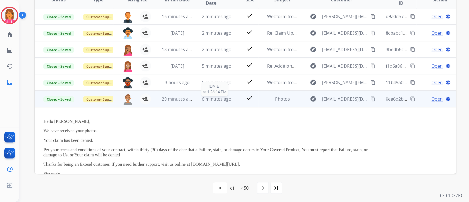
scroll to position [73, 0]
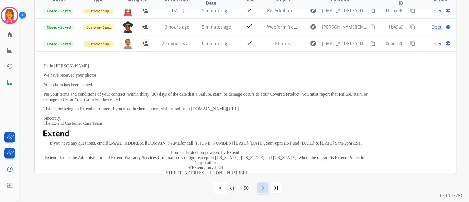
click at [262, 190] on mat-icon "navigate_next" at bounding box center [263, 188] width 7 height 7
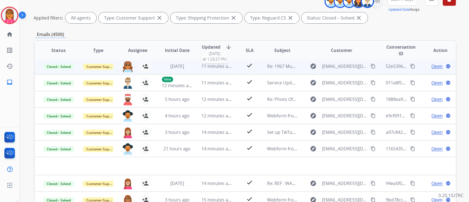
click at [210, 69] on div "11 minutes ago" at bounding box center [217, 66] width 31 height 7
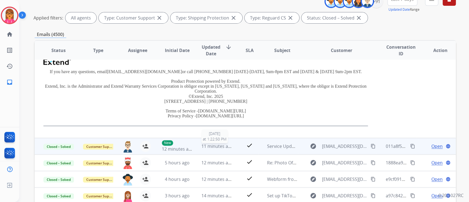
click at [227, 145] on span "11 minutes ago" at bounding box center [218, 146] width 32 height 6
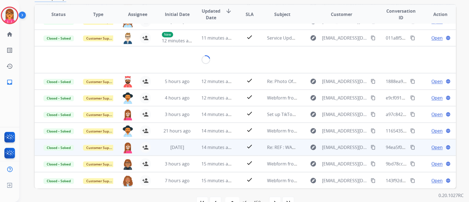
scroll to position [110, 0]
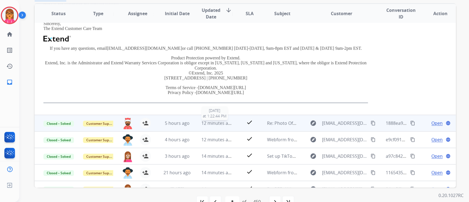
click at [219, 125] on span "12 minutes ago" at bounding box center [218, 123] width 32 height 6
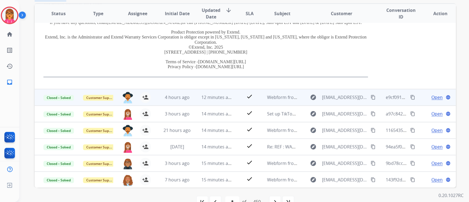
click at [223, 98] on span "12 minutes ago" at bounding box center [218, 97] width 32 height 6
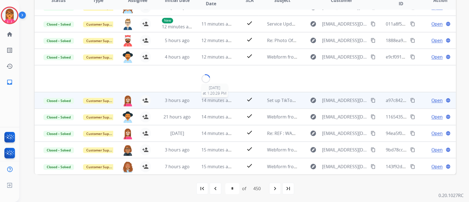
scroll to position [124, 0]
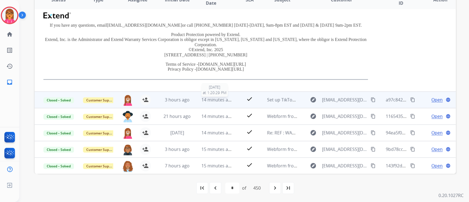
click at [213, 99] on span "14 minutes ago" at bounding box center [218, 100] width 32 height 6
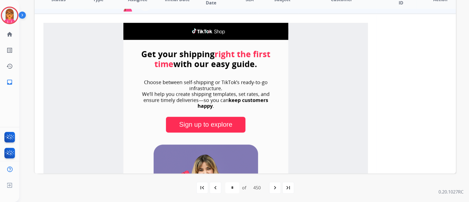
scroll to position [82, 0]
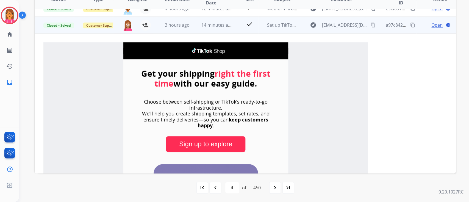
click at [439, 24] on span "Open" at bounding box center [437, 25] width 11 height 7
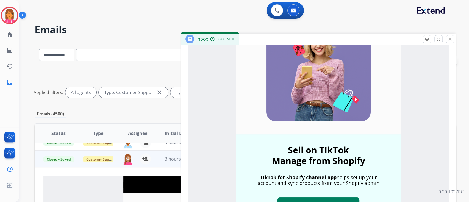
scroll to position [275, 0]
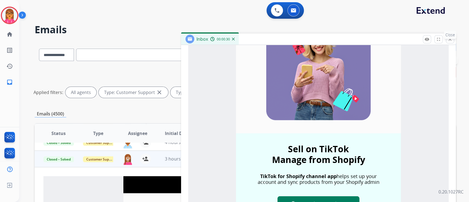
click at [450, 38] on p "Close" at bounding box center [450, 35] width 12 height 8
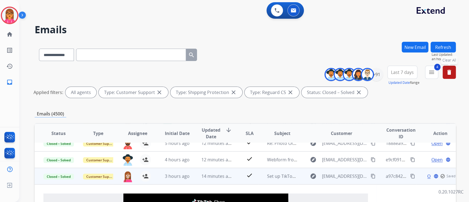
scroll to position [46, 0]
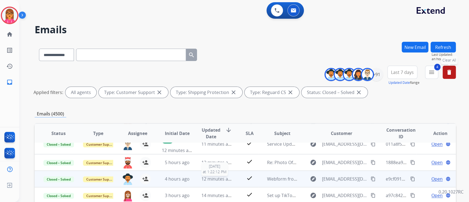
click at [214, 177] on span "12 minutes ago" at bounding box center [218, 179] width 32 height 6
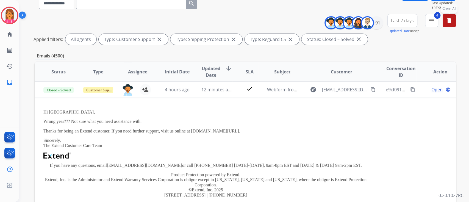
scroll to position [73, 0]
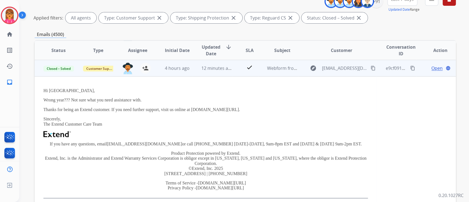
click at [432, 68] on span "Open" at bounding box center [437, 68] width 11 height 7
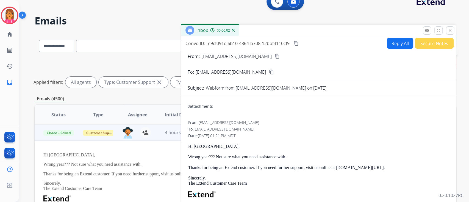
scroll to position [0, 0]
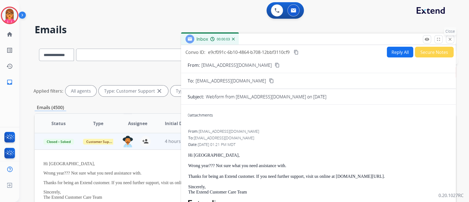
click at [448, 38] on mat-icon "close" at bounding box center [450, 39] width 5 height 5
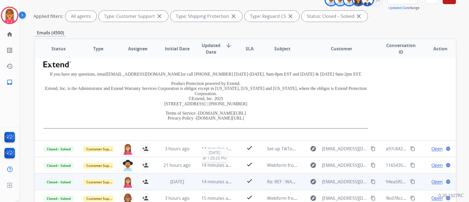
scroll to position [110, 0]
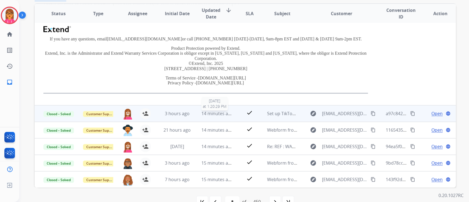
click at [227, 111] on span "14 minutes ago" at bounding box center [218, 114] width 32 height 6
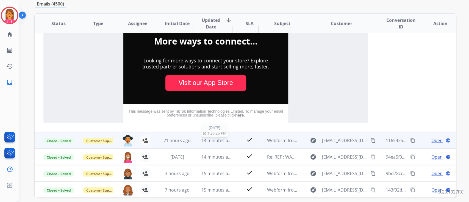
click at [202, 140] on span "14 minutes ago" at bounding box center [218, 140] width 32 height 6
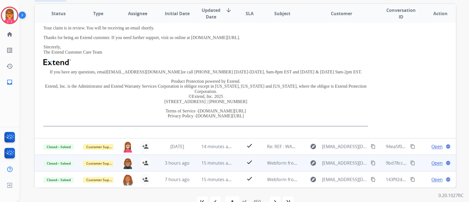
scroll to position [124, 0]
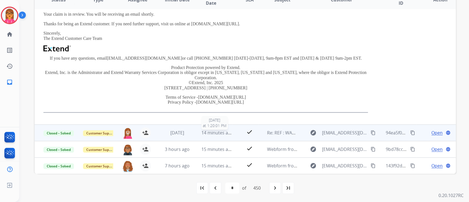
click at [216, 133] on span "14 minutes ago" at bounding box center [218, 133] width 32 height 6
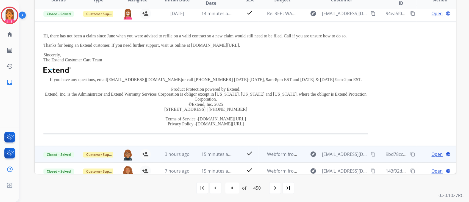
scroll to position [125, 0]
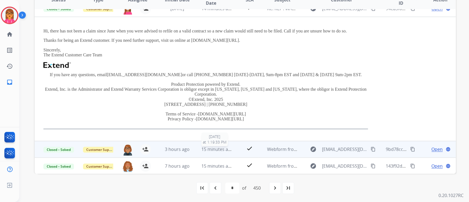
click at [216, 147] on span "15 minutes ago" at bounding box center [218, 149] width 32 height 6
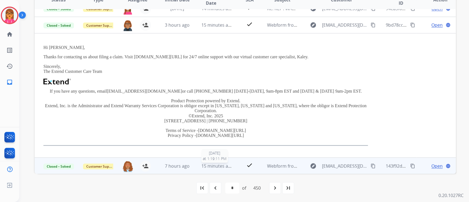
click at [218, 163] on span "15 minutes ago" at bounding box center [218, 166] width 32 height 6
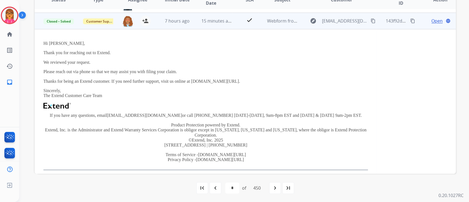
scroll to position [148, 0]
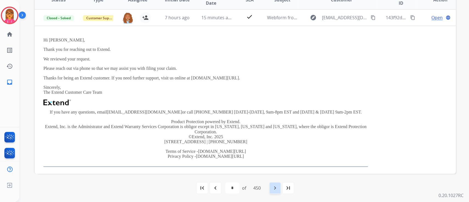
click at [277, 185] on mat-icon "navigate_next" at bounding box center [275, 188] width 7 height 7
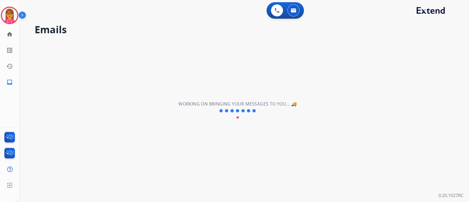
scroll to position [18, 0]
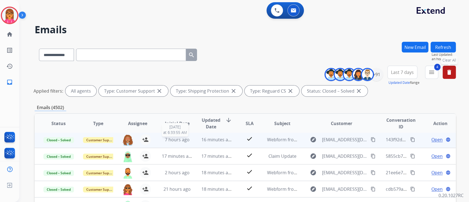
click at [187, 144] on td "7 hours ago [DATE] 6:33:55 AM" at bounding box center [173, 139] width 40 height 16
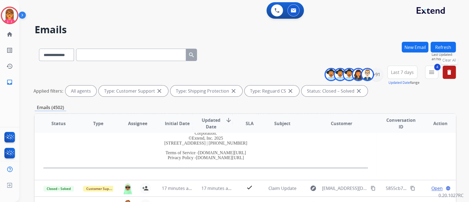
scroll to position [153, 0]
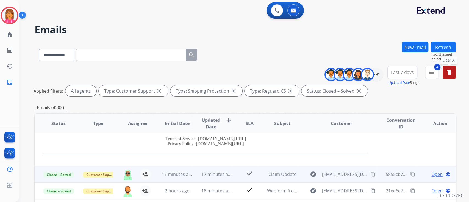
drag, startPoint x: 214, startPoint y: 164, endPoint x: 214, endPoint y: 167, distance: 2.9
click at [214, 165] on td "Hi [PERSON_NAME], Thank you for reaching out to Extend. We reviewed your reques…" at bounding box center [206, 89] width 342 height 153
click at [215, 168] on td "17 minutes ago" at bounding box center [213, 174] width 40 height 16
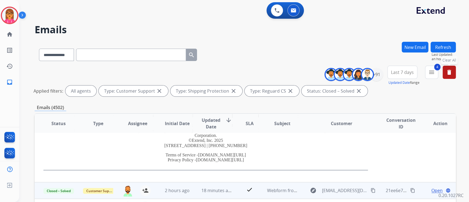
click at [223, 186] on td "18 minutes ago" at bounding box center [213, 190] width 40 height 16
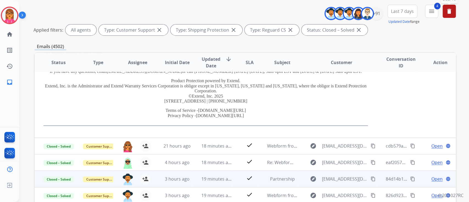
scroll to position [73, 0]
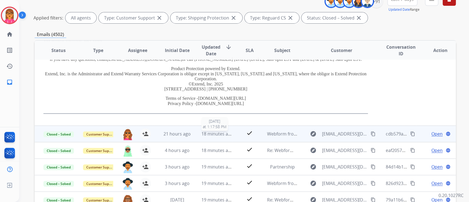
click at [213, 135] on span "18 minutes ago" at bounding box center [218, 134] width 32 height 6
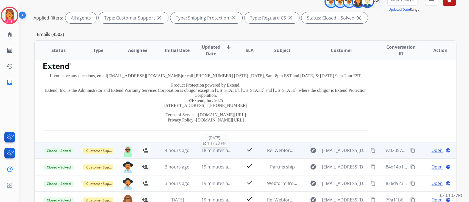
click at [218, 147] on span "18 minutes ago" at bounding box center [218, 150] width 32 height 6
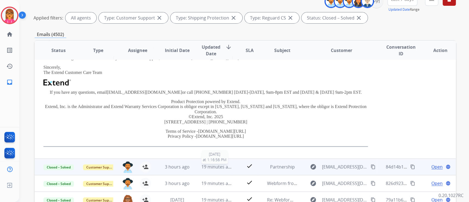
click at [216, 164] on span "19 minutes ago" at bounding box center [218, 167] width 32 height 6
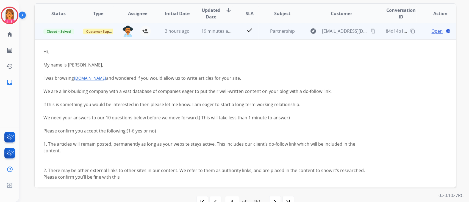
scroll to position [99, 0]
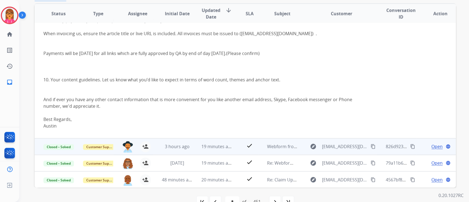
click at [194, 142] on td "19 minutes ago" at bounding box center [213, 146] width 40 height 16
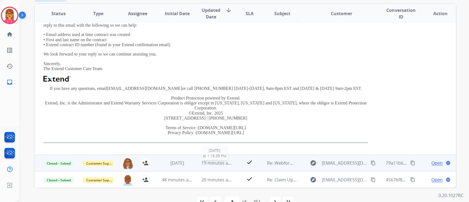
click at [215, 161] on span "19 minutes ago" at bounding box center [218, 163] width 32 height 6
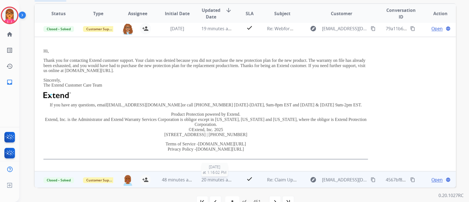
click at [219, 180] on span "20 minutes ago" at bounding box center [218, 180] width 32 height 6
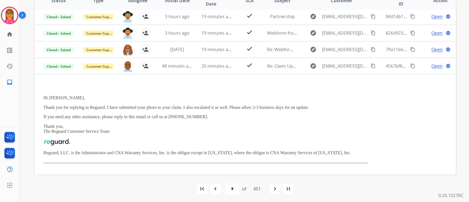
scroll to position [124, 0]
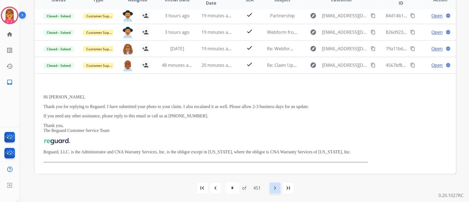
click at [274, 186] on mat-icon "navigate_next" at bounding box center [275, 188] width 7 height 7
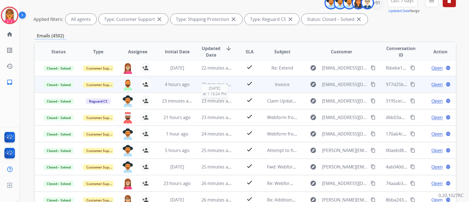
scroll to position [73, 0]
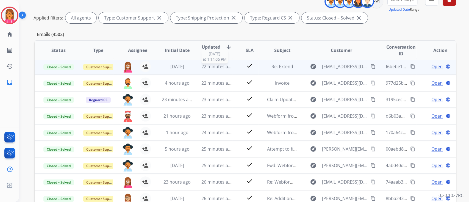
click at [215, 67] on span "22 minutes ago" at bounding box center [218, 67] width 32 height 6
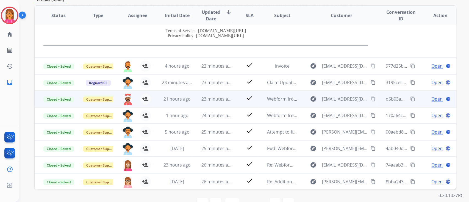
scroll to position [110, 0]
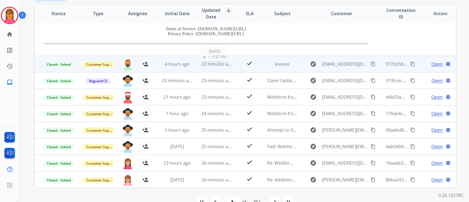
click at [217, 64] on span "22 minutes ago" at bounding box center [218, 64] width 32 height 6
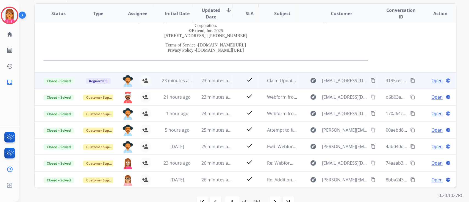
click at [220, 80] on span "23 minutes ago" at bounding box center [218, 81] width 32 height 6
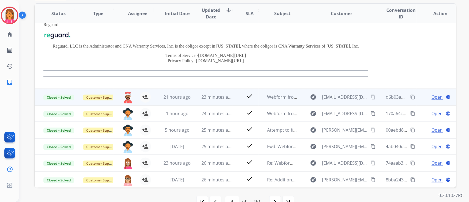
click at [223, 96] on span "23 minutes ago" at bounding box center [218, 97] width 32 height 6
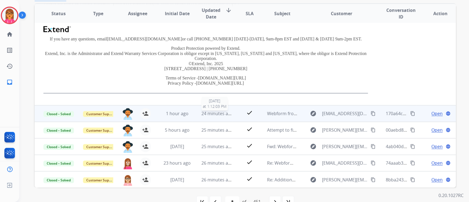
click at [222, 114] on span "24 minutes ago" at bounding box center [218, 114] width 32 height 6
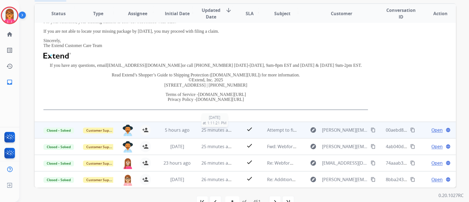
click at [224, 127] on span "25 minutes ago" at bounding box center [218, 130] width 32 height 6
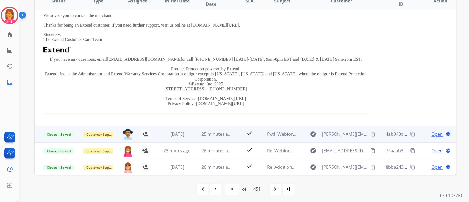
scroll to position [124, 0]
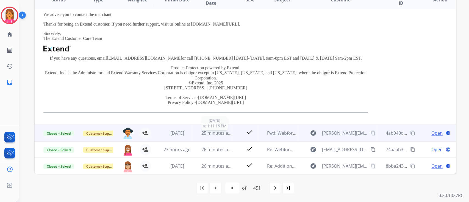
click at [215, 130] on span "25 minutes ago" at bounding box center [218, 133] width 32 height 6
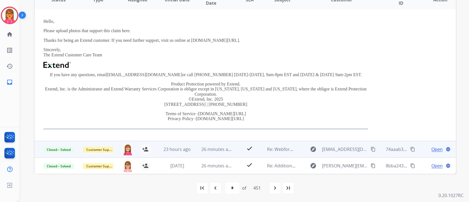
click at [218, 144] on td "26 minutes ago" at bounding box center [213, 149] width 40 height 16
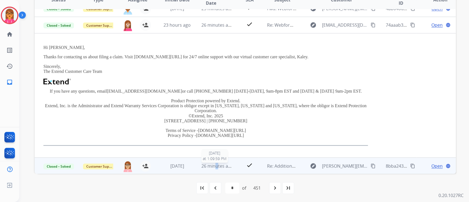
click at [215, 166] on span "26 minutes ago" at bounding box center [218, 166] width 32 height 6
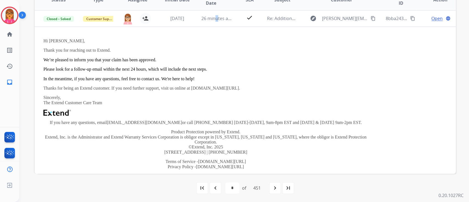
scroll to position [148, 0]
click at [277, 186] on mat-icon "navigate_next" at bounding box center [275, 188] width 7 height 7
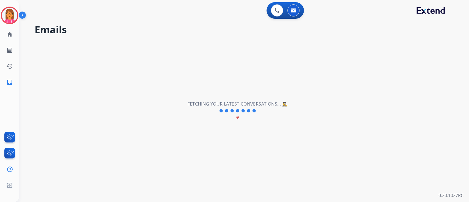
scroll to position [18, 0]
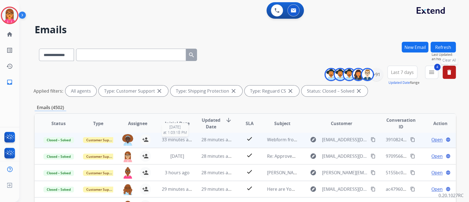
click at [174, 140] on span "33 minutes ago" at bounding box center [178, 140] width 32 height 6
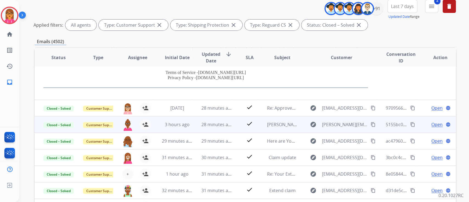
scroll to position [73, 0]
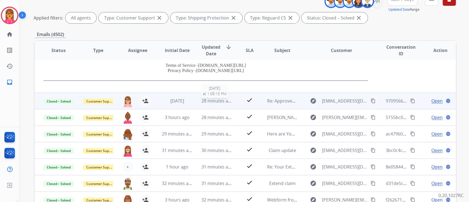
click at [219, 101] on span "28 minutes ago" at bounding box center [218, 101] width 32 height 6
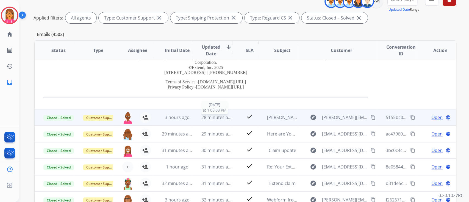
click at [220, 118] on span "28 minutes ago" at bounding box center [218, 117] width 32 height 6
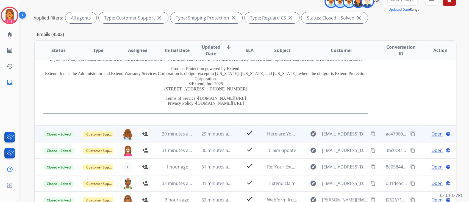
click at [224, 137] on td "29 minutes ago" at bounding box center [213, 134] width 40 height 16
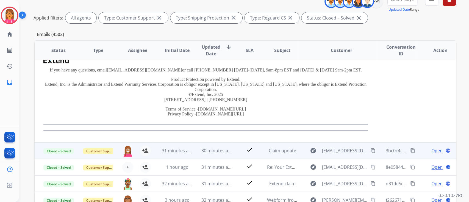
click at [218, 153] on td "30 minutes ago" at bounding box center [213, 150] width 40 height 16
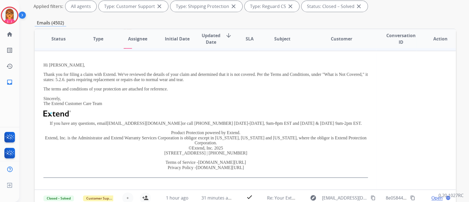
scroll to position [117, 0]
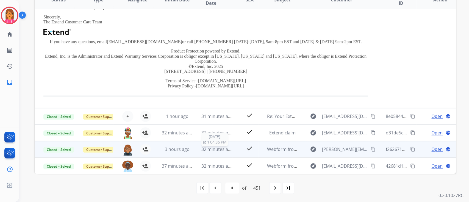
click at [218, 147] on span "32 minutes ago" at bounding box center [218, 149] width 32 height 6
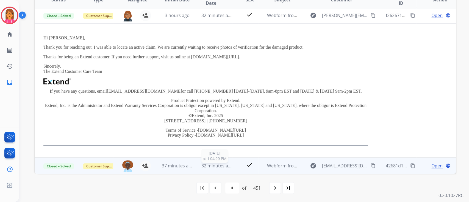
click at [218, 167] on span "32 minutes ago" at bounding box center [218, 166] width 32 height 6
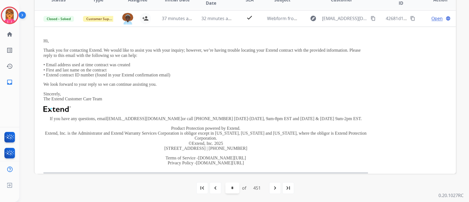
scroll to position [148, 0]
click at [275, 189] on mat-icon "navigate_next" at bounding box center [275, 188] width 7 height 7
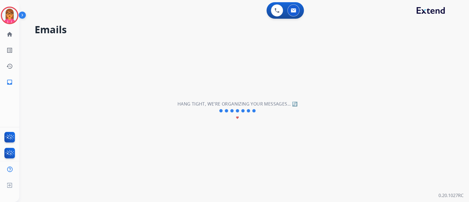
click at [275, 189] on div "**********" at bounding box center [237, 111] width 437 height 182
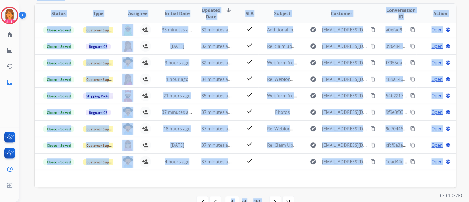
click at [281, 189] on div "first_page navigate_before * * * * * * * * * ** ** ** ** ** ** ** ** ** ** ** *…" at bounding box center [246, 202] width 422 height 29
click at [273, 197] on div "navigate_next" at bounding box center [275, 202] width 12 height 12
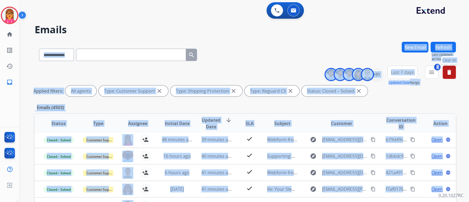
click at [230, 38] on div "**********" at bounding box center [237, 121] width 437 height 202
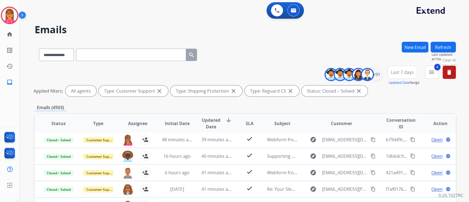
click at [231, 39] on div "**********" at bounding box center [237, 121] width 437 height 202
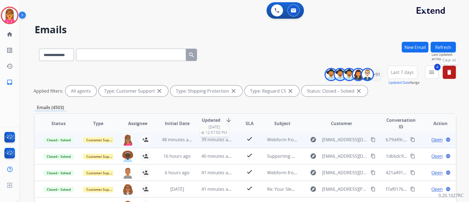
click at [218, 141] on span "39 minutes ago" at bounding box center [218, 140] width 32 height 6
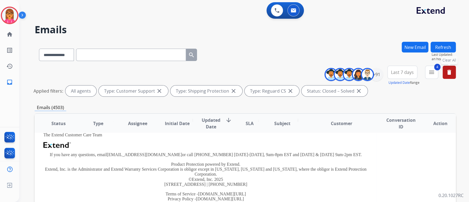
scroll to position [125, 0]
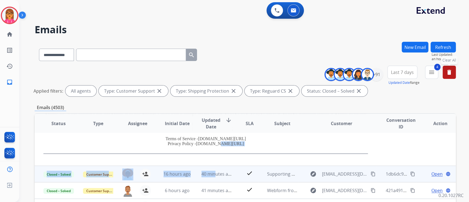
click at [215, 166] on table "Status Type Assignee Initial Date Updated Date arrow_downward SLA Subject Custo…" at bounding box center [246, 143] width 422 height 309
click at [218, 173] on span "40 minutes ago" at bounding box center [218, 174] width 32 height 6
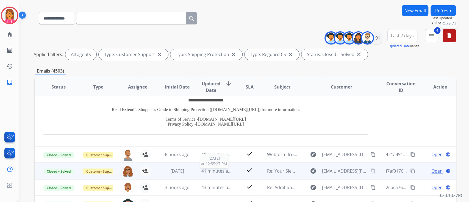
click at [221, 170] on span "41 minutes ago" at bounding box center [218, 171] width 32 height 6
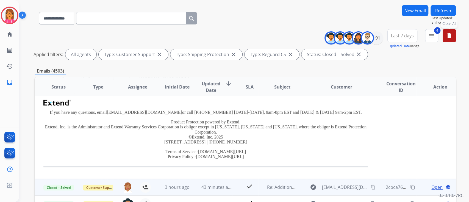
click at [207, 180] on td "43 minutes ago" at bounding box center [213, 187] width 40 height 16
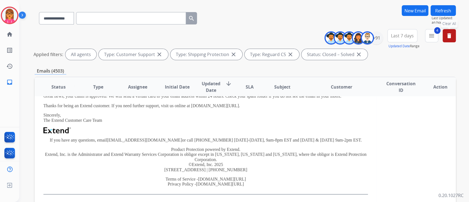
scroll to position [134, 0]
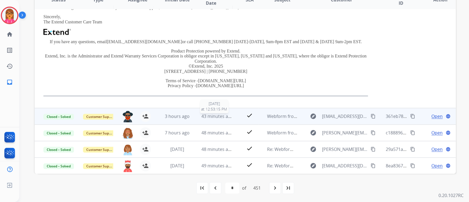
click at [216, 118] on span "43 minutes ago" at bounding box center [218, 116] width 32 height 6
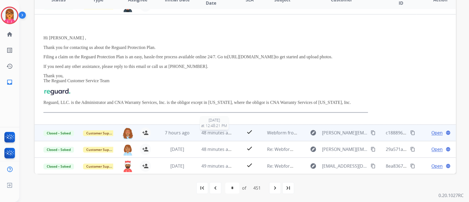
click at [210, 131] on span "48 minutes ago" at bounding box center [218, 133] width 32 height 6
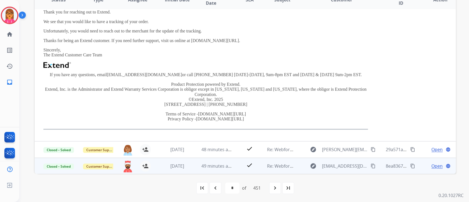
click at [222, 162] on td "49 minutes ago" at bounding box center [213, 166] width 40 height 16
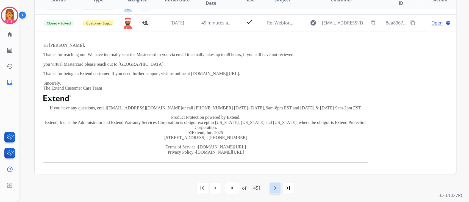
click at [275, 186] on mat-icon "navigate_next" at bounding box center [275, 188] width 7 height 7
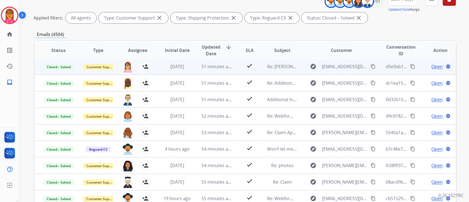
click at [205, 72] on td "51 minutes ago" at bounding box center [213, 66] width 40 height 16
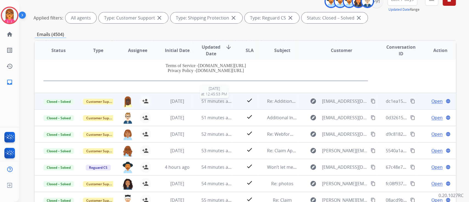
click at [211, 102] on span "51 minutes ago" at bounding box center [218, 101] width 32 height 6
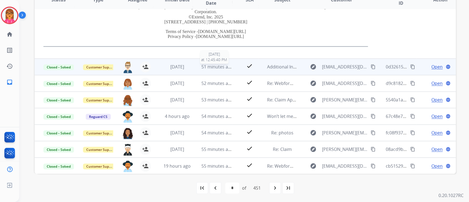
click at [215, 69] on div "51 minutes ago" at bounding box center [217, 67] width 31 height 7
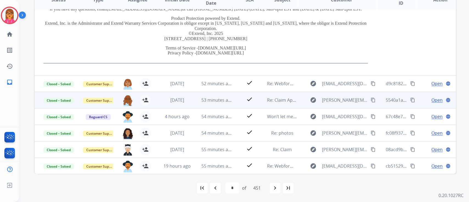
click at [209, 93] on td "53 minutes ago" at bounding box center [213, 100] width 40 height 16
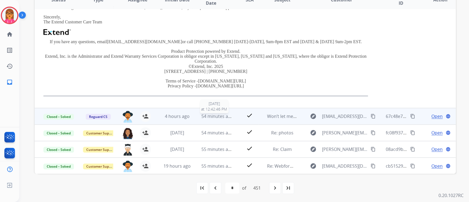
click at [223, 115] on span "54 minutes ago" at bounding box center [218, 116] width 32 height 6
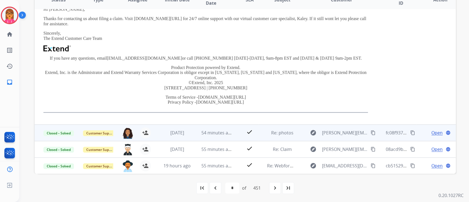
click at [218, 136] on td "54 minutes ago" at bounding box center [213, 133] width 40 height 16
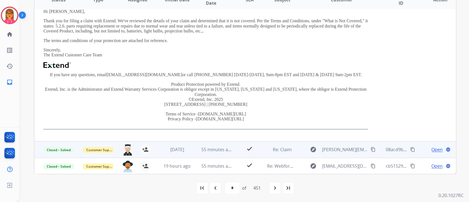
click at [224, 147] on span "55 minutes ago" at bounding box center [218, 150] width 32 height 6
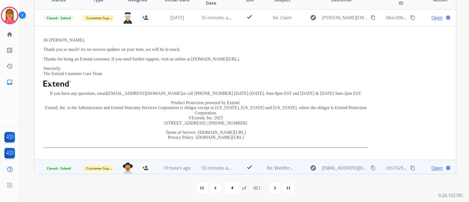
click at [215, 165] on span "55 minutes ago" at bounding box center [218, 168] width 32 height 6
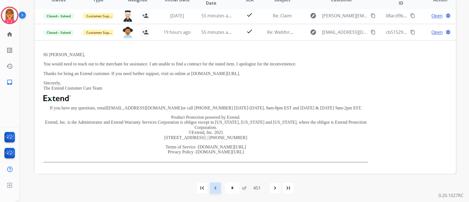
click at [215, 189] on mat-icon "navigate_before" at bounding box center [215, 188] width 7 height 7
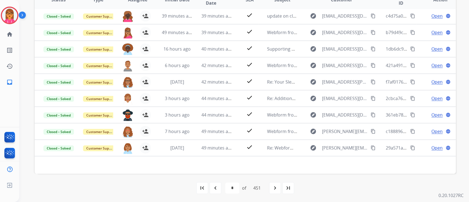
click at [257, 186] on div "451" at bounding box center [257, 188] width 16 height 11
click at [276, 190] on mat-icon "navigate_next" at bounding box center [275, 188] width 7 height 7
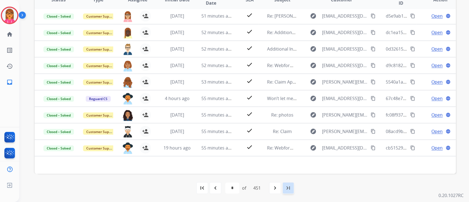
click at [290, 187] on mat-icon "last_page" at bounding box center [288, 188] width 7 height 7
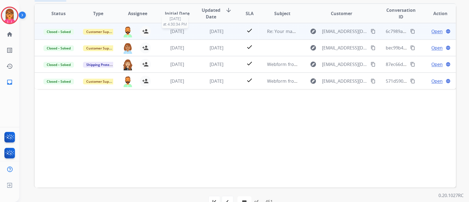
click at [170, 31] on span "[DATE]" at bounding box center [177, 31] width 14 height 6
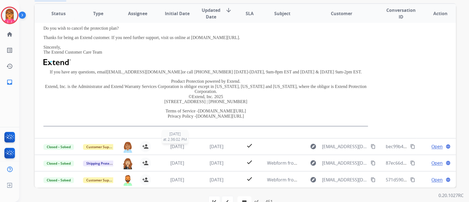
click at [182, 149] on div "[DATE]" at bounding box center [177, 146] width 31 height 7
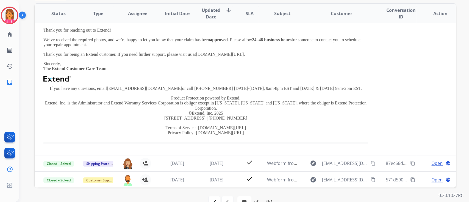
drag, startPoint x: 178, startPoint y: 159, endPoint x: 180, endPoint y: 161, distance: 2.8
click at [178, 160] on td "[DATE]" at bounding box center [173, 163] width 40 height 16
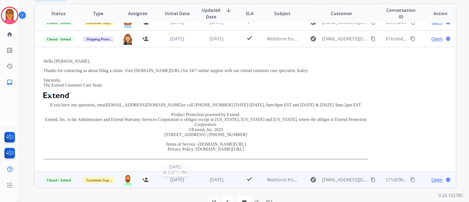
click at [188, 179] on div "[DATE]" at bounding box center [177, 180] width 31 height 7
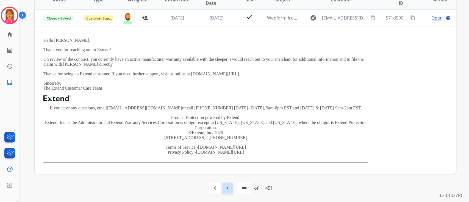
click at [227, 189] on mat-icon "navigate_before" at bounding box center [227, 188] width 7 height 7
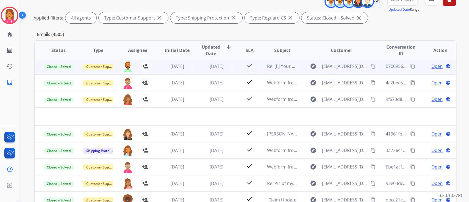
click at [193, 60] on td "[DATE]" at bounding box center [213, 66] width 40 height 16
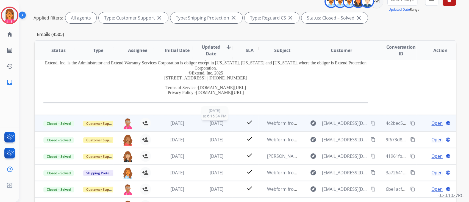
click at [210, 122] on span "[DATE]" at bounding box center [217, 123] width 14 height 6
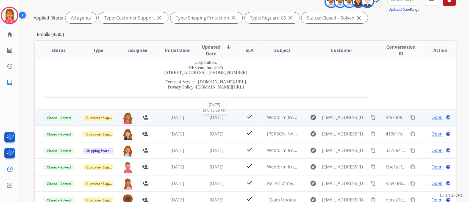
click at [212, 118] on span "[DATE]" at bounding box center [217, 117] width 14 height 6
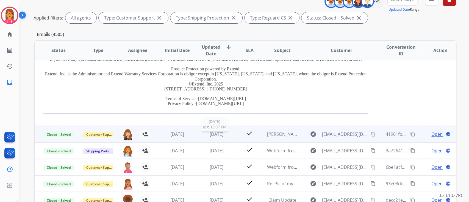
click at [219, 133] on span "[DATE]" at bounding box center [217, 134] width 14 height 6
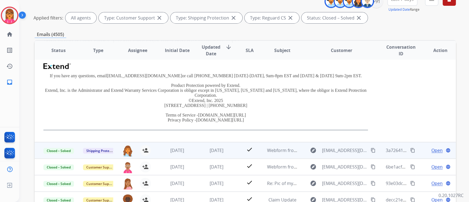
click at [215, 145] on td "[DATE]" at bounding box center [213, 150] width 40 height 16
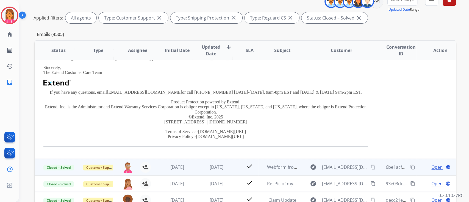
click at [210, 163] on td "[DATE]" at bounding box center [213, 167] width 40 height 16
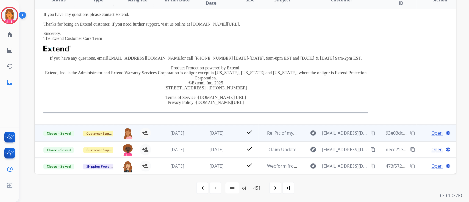
click at [218, 127] on td "[DATE]" at bounding box center [213, 133] width 40 height 16
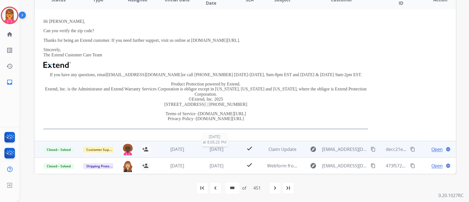
click at [218, 152] on div "[DATE]" at bounding box center [217, 149] width 31 height 7
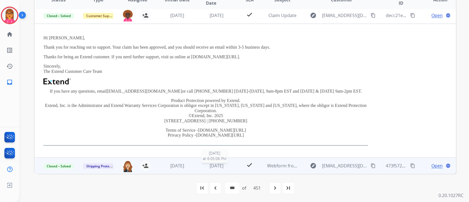
click at [223, 167] on span "[DATE]" at bounding box center [217, 166] width 14 height 6
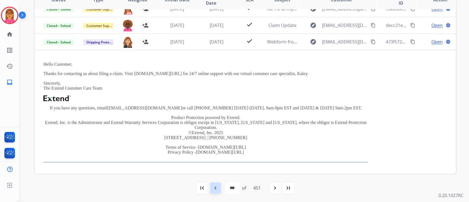
click at [216, 185] on mat-icon "navigate_before" at bounding box center [215, 188] width 7 height 7
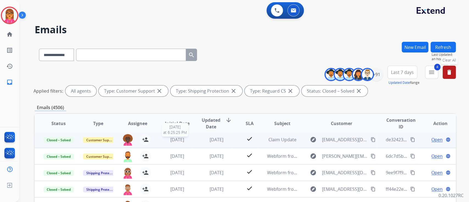
click at [182, 137] on span "[DATE]" at bounding box center [177, 140] width 14 height 6
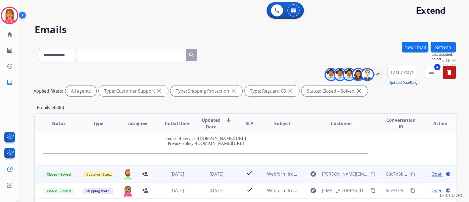
click at [170, 179] on td "[DATE]" at bounding box center [173, 174] width 40 height 16
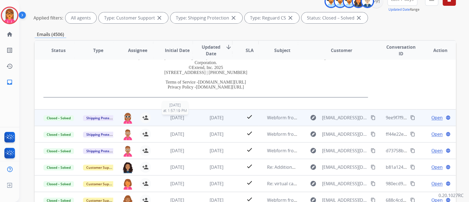
click at [182, 118] on span "[DATE]" at bounding box center [177, 118] width 14 height 6
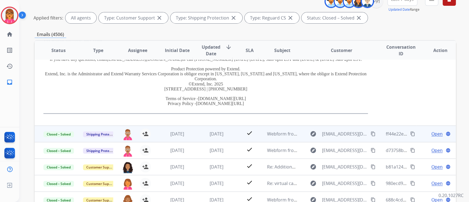
click at [194, 137] on td "[DATE]" at bounding box center [213, 134] width 40 height 16
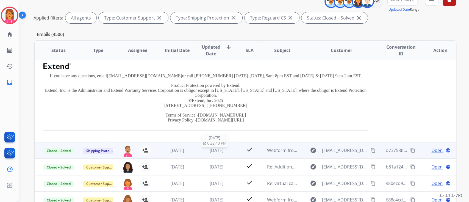
click at [210, 148] on span "[DATE]" at bounding box center [217, 150] width 14 height 6
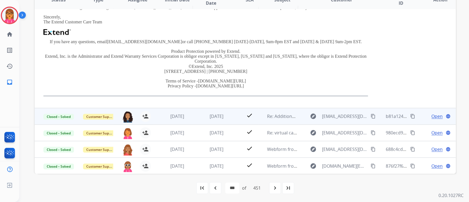
click at [186, 113] on div "[DATE]" at bounding box center [177, 116] width 31 height 7
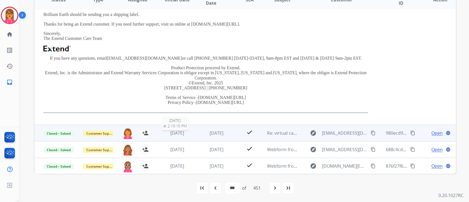
click at [184, 133] on span "[DATE]" at bounding box center [177, 133] width 14 height 6
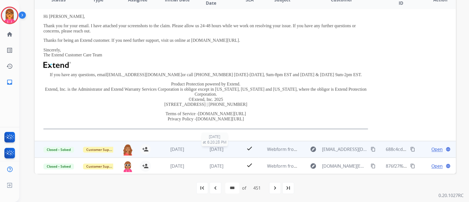
click at [210, 146] on span "[DATE]" at bounding box center [217, 149] width 14 height 6
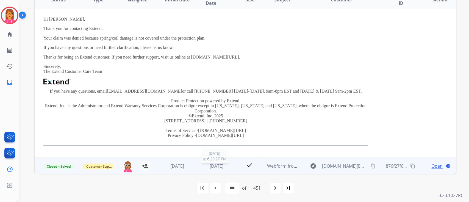
click at [220, 164] on span "[DATE]" at bounding box center [217, 166] width 14 height 6
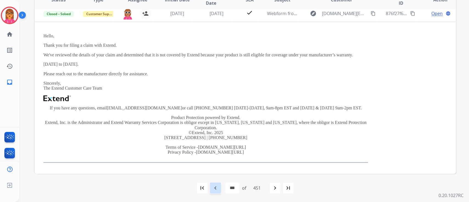
click at [214, 187] on mat-icon "navigate_before" at bounding box center [215, 188] width 7 height 7
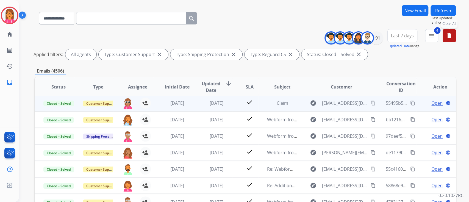
click at [218, 106] on td "[DATE]" at bounding box center [213, 103] width 40 height 16
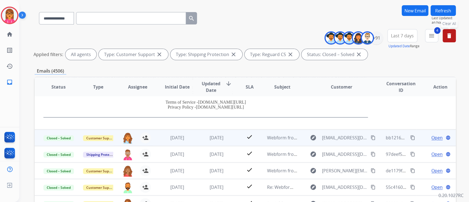
click at [220, 133] on td "[DATE]" at bounding box center [213, 138] width 40 height 16
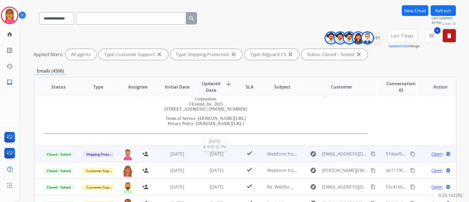
click at [214, 154] on span "[DATE]" at bounding box center [217, 154] width 14 height 6
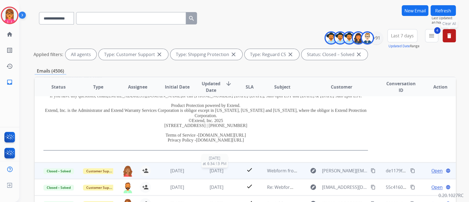
click at [214, 170] on span "[DATE]" at bounding box center [217, 171] width 14 height 6
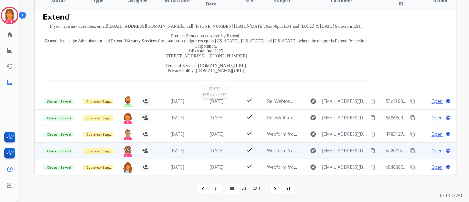
scroll to position [124, 0]
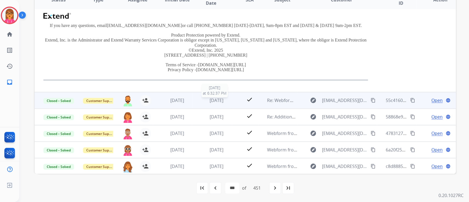
click at [210, 98] on span "[DATE]" at bounding box center [217, 100] width 14 height 6
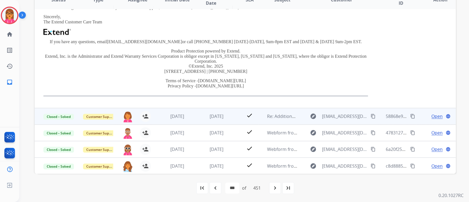
click at [210, 113] on span "[DATE]" at bounding box center [217, 116] width 14 height 6
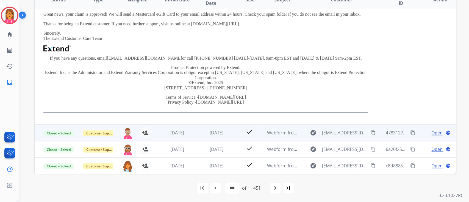
click at [213, 128] on td "[DATE]" at bounding box center [213, 133] width 40 height 16
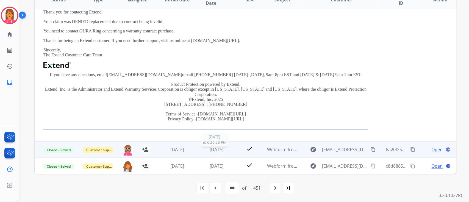
click at [215, 148] on span "[DATE]" at bounding box center [217, 150] width 14 height 6
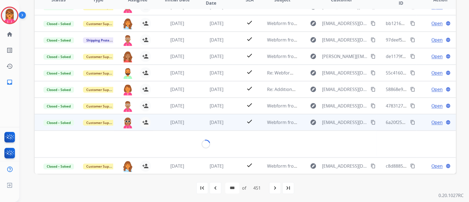
scroll to position [106, 0]
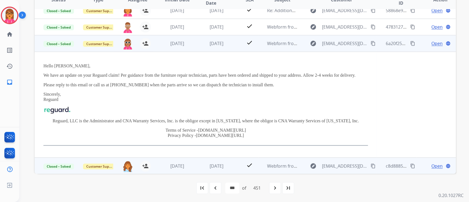
drag, startPoint x: 219, startPoint y: 154, endPoint x: 219, endPoint y: 158, distance: 3.6
click at [219, 155] on td "Hello [PERSON_NAME], We have an update on your Reguard claim! Per guidance from…" at bounding box center [206, 105] width 342 height 106
click at [220, 165] on span "[DATE]" at bounding box center [217, 166] width 14 height 6
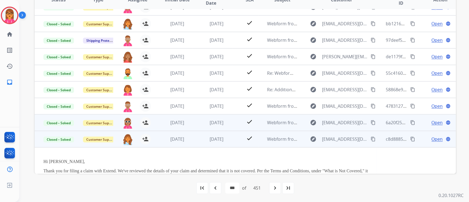
scroll to position [139, 0]
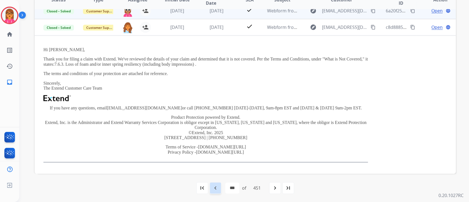
click at [213, 190] on mat-icon "navigate_before" at bounding box center [215, 188] width 7 height 7
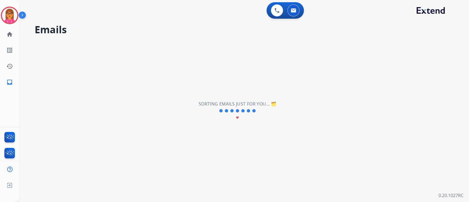
scroll to position [18, 0]
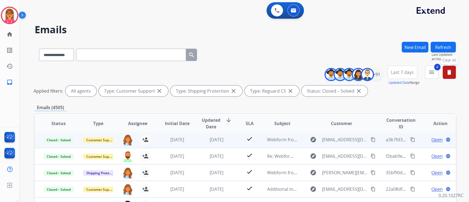
click at [222, 136] on div "[DATE]" at bounding box center [217, 139] width 31 height 7
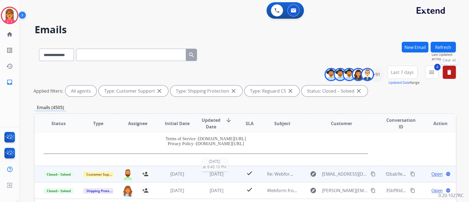
click at [210, 171] on span "[DATE]" at bounding box center [217, 174] width 14 height 6
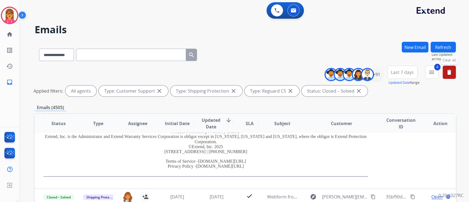
scroll to position [143, 0]
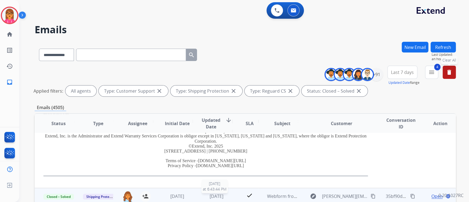
click at [230, 195] on div "[DATE]" at bounding box center [217, 196] width 31 height 7
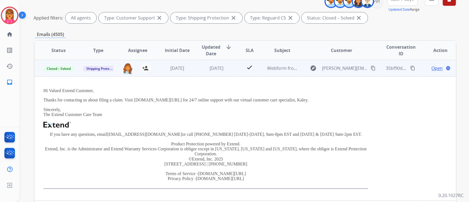
scroll to position [124, 0]
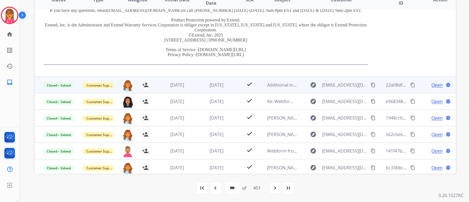
click at [216, 88] on td "[DATE]" at bounding box center [213, 85] width 40 height 16
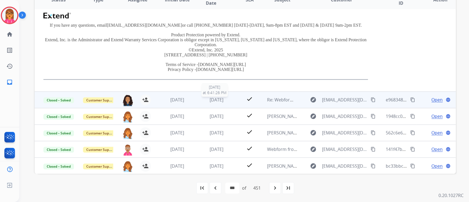
click at [220, 98] on span "[DATE]" at bounding box center [217, 100] width 14 height 6
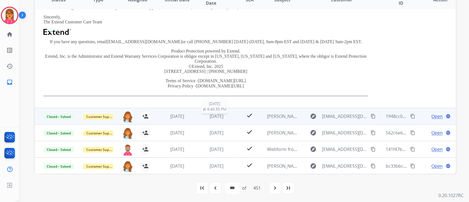
click at [221, 115] on span "[DATE]" at bounding box center [217, 116] width 14 height 6
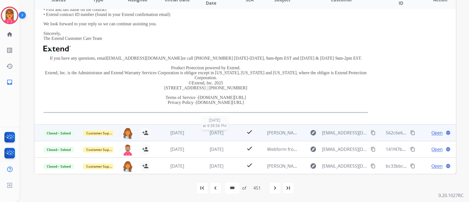
click at [222, 132] on span "[DATE]" at bounding box center [217, 133] width 14 height 6
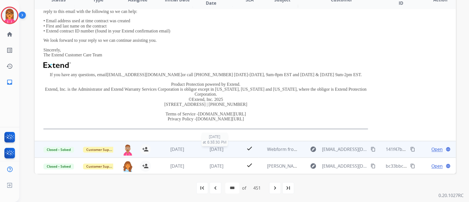
click at [217, 146] on span "[DATE]" at bounding box center [217, 149] width 14 height 6
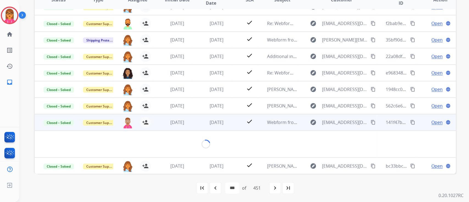
scroll to position [125, 0]
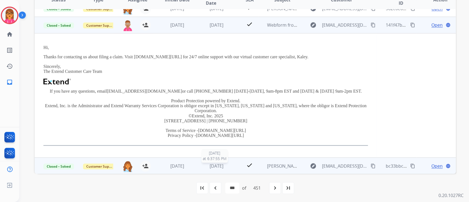
click at [221, 164] on span "[DATE]" at bounding box center [217, 166] width 14 height 6
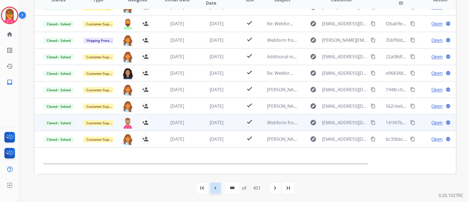
scroll to position [29, 0]
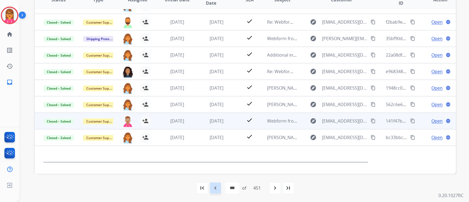
click at [212, 185] on mat-icon "navigate_before" at bounding box center [215, 188] width 7 height 7
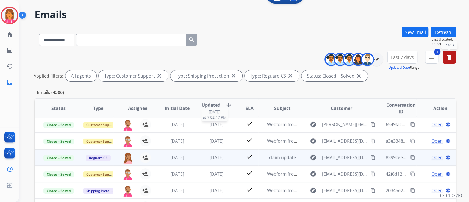
scroll to position [73, 0]
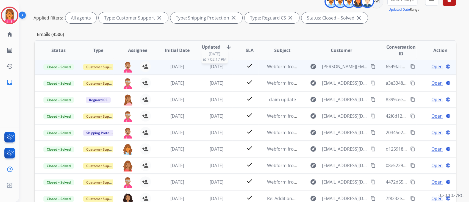
click at [214, 65] on span "[DATE]" at bounding box center [217, 67] width 14 height 6
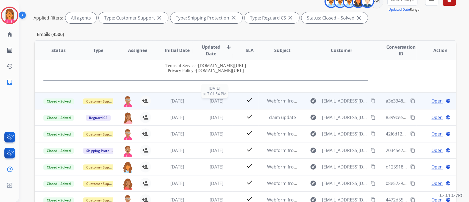
click at [218, 100] on span "[DATE]" at bounding box center [217, 101] width 14 height 6
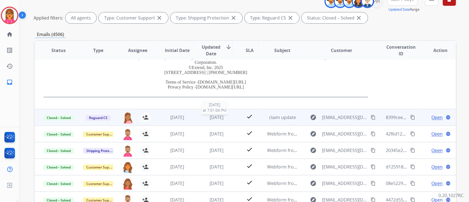
click at [217, 119] on span "[DATE]" at bounding box center [217, 117] width 14 height 6
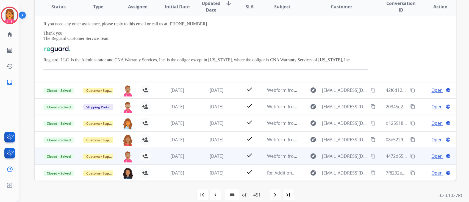
scroll to position [124, 0]
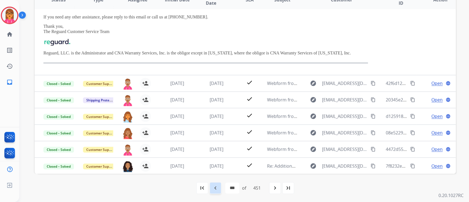
click at [218, 188] on div "navigate_before" at bounding box center [216, 188] width 12 height 12
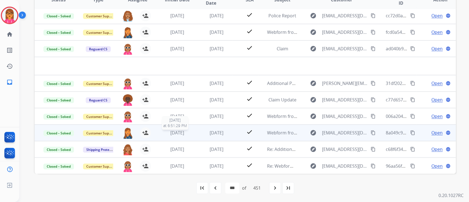
click at [174, 131] on span "[DATE]" at bounding box center [177, 133] width 14 height 6
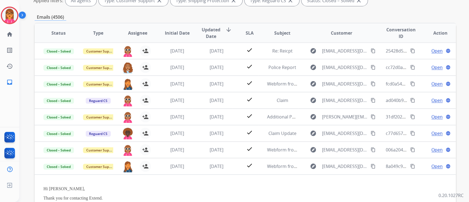
scroll to position [0, 0]
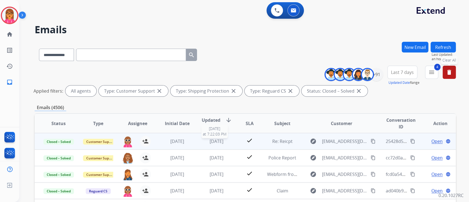
click at [213, 142] on span "[DATE]" at bounding box center [217, 141] width 14 height 6
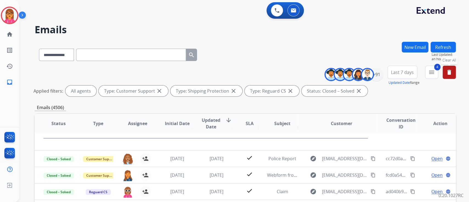
scroll to position [120, 0]
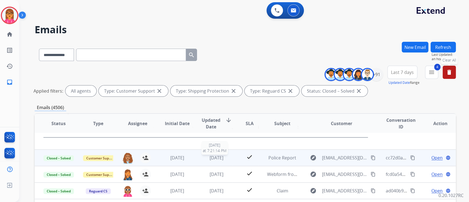
click at [220, 156] on span "[DATE]" at bounding box center [217, 158] width 14 height 6
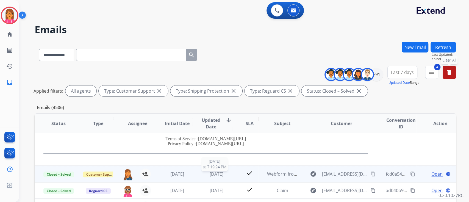
click at [218, 169] on td "[DATE] [DATE] 7:19:24 PM" at bounding box center [213, 174] width 40 height 16
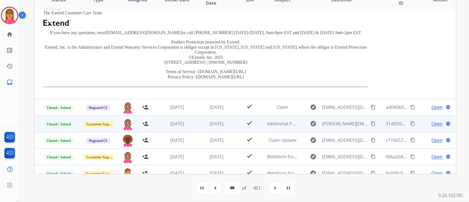
scroll to position [143, 0]
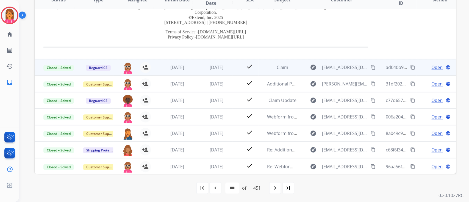
click at [221, 69] on span "[DATE]" at bounding box center [217, 67] width 14 height 6
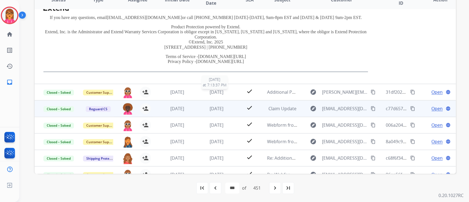
click at [217, 93] on span "[DATE]" at bounding box center [217, 92] width 14 height 6
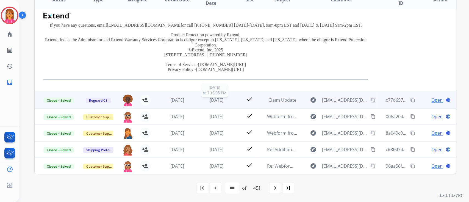
click at [213, 98] on span "[DATE]" at bounding box center [217, 100] width 14 height 6
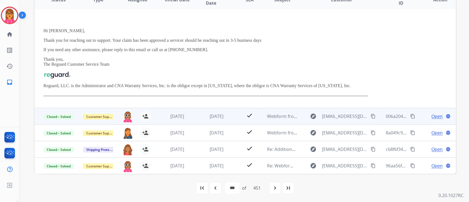
click at [217, 109] on td "[DATE]" at bounding box center [213, 116] width 40 height 16
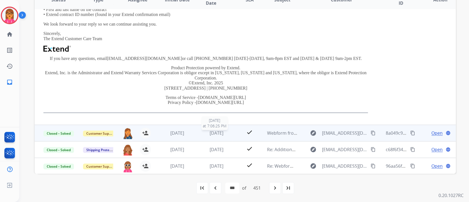
click at [213, 128] on td "[DATE] [DATE] 7:06:25 PM" at bounding box center [213, 133] width 40 height 16
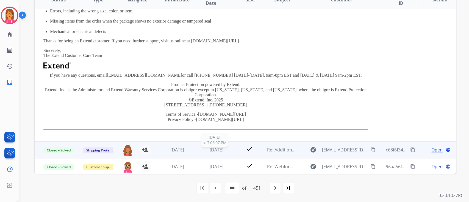
click at [213, 147] on span "[DATE]" at bounding box center [217, 150] width 14 height 6
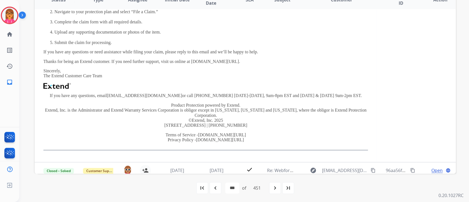
scroll to position [204, 0]
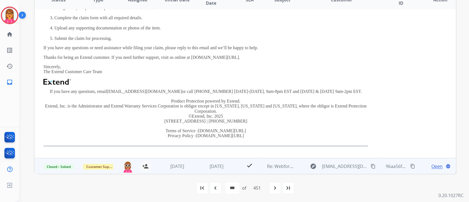
click at [207, 159] on td "[DATE]" at bounding box center [213, 166] width 40 height 16
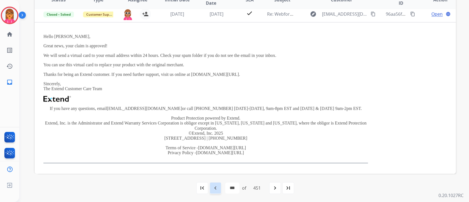
scroll to position [153, 0]
click at [213, 188] on mat-icon "navigate_before" at bounding box center [215, 188] width 7 height 7
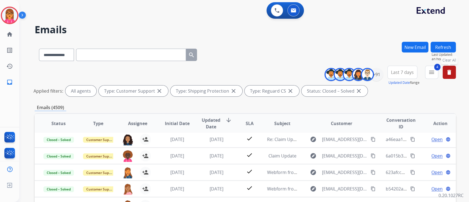
scroll to position [18, 0]
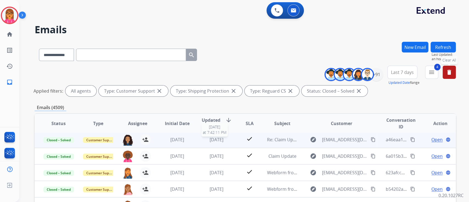
click at [202, 141] on div "[DATE]" at bounding box center [217, 139] width 31 height 7
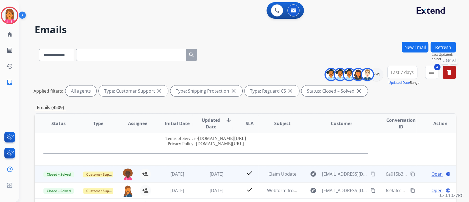
click at [205, 170] on td "[DATE]" at bounding box center [213, 174] width 40 height 16
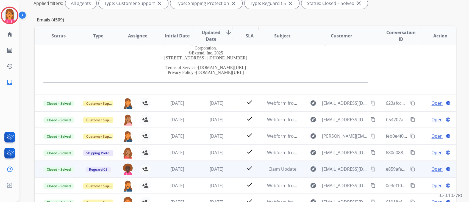
scroll to position [124, 0]
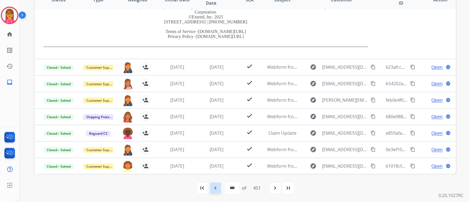
click at [217, 191] on div "navigate_before" at bounding box center [216, 188] width 12 height 12
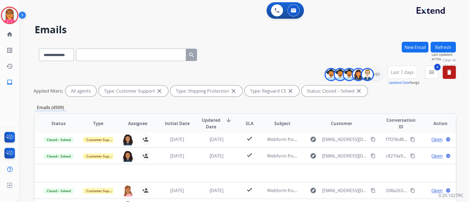
scroll to position [0, 0]
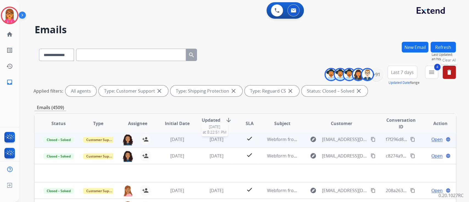
click at [215, 141] on span "[DATE]" at bounding box center [217, 139] width 14 height 6
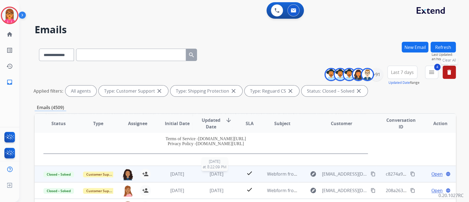
click at [216, 174] on span "[DATE]" at bounding box center [217, 174] width 14 height 6
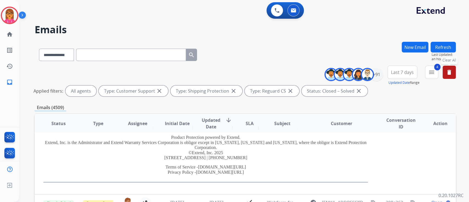
scroll to position [144, 0]
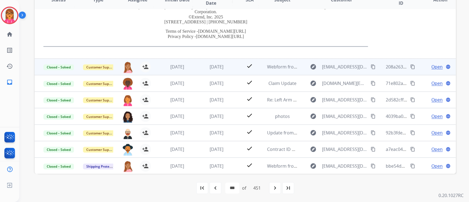
click at [218, 72] on td "[DATE]" at bounding box center [213, 67] width 40 height 16
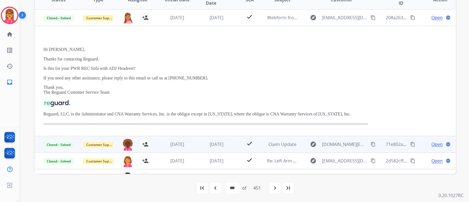
click at [220, 140] on td "[DATE]" at bounding box center [213, 144] width 40 height 16
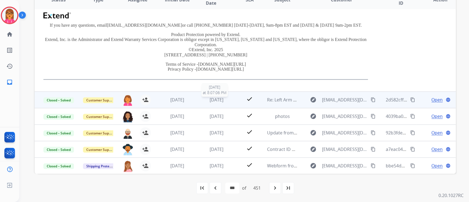
click at [213, 101] on span "[DATE]" at bounding box center [217, 100] width 14 height 6
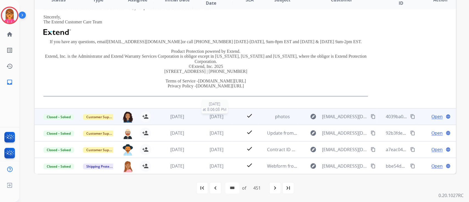
click at [215, 114] on span "[DATE]" at bounding box center [217, 117] width 14 height 6
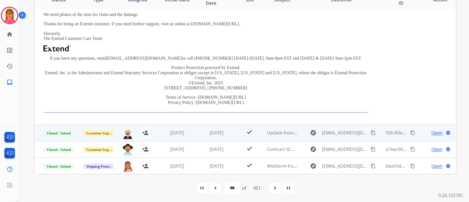
click at [221, 137] on td "[DATE]" at bounding box center [213, 133] width 40 height 16
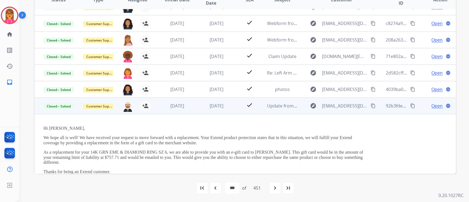
scroll to position [80, 0]
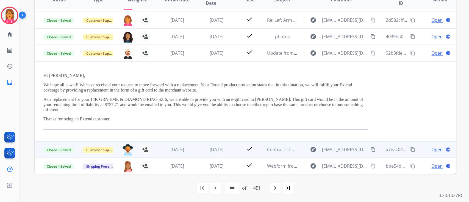
click at [221, 156] on td "[DATE]" at bounding box center [213, 149] width 40 height 16
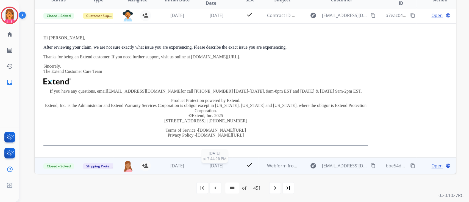
click at [213, 163] on span "[DATE]" at bounding box center [217, 166] width 14 height 6
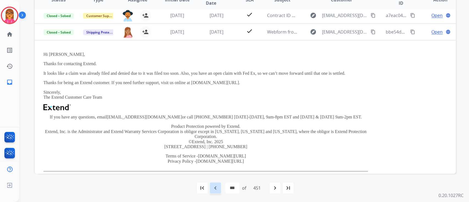
scroll to position [143, 0]
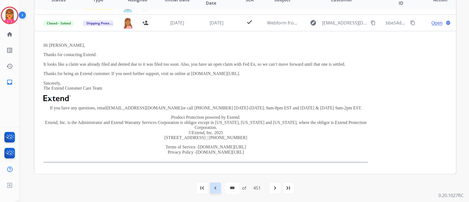
click at [217, 191] on div "navigate_before" at bounding box center [216, 188] width 12 height 12
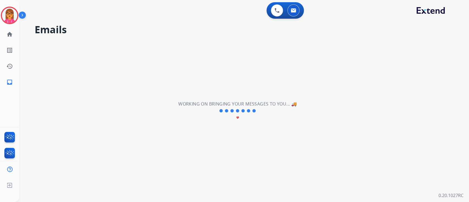
scroll to position [18, 0]
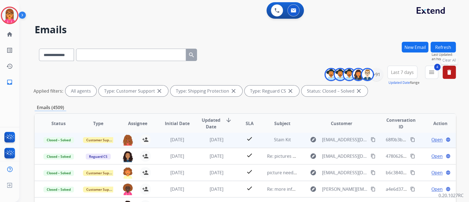
click at [153, 136] on td "[DATE]" at bounding box center [173, 139] width 40 height 16
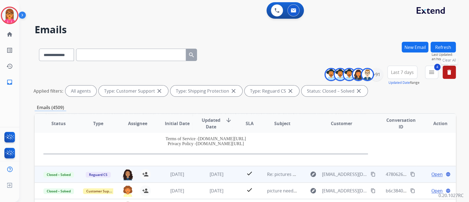
click at [202, 166] on td "[DATE]" at bounding box center [213, 174] width 40 height 16
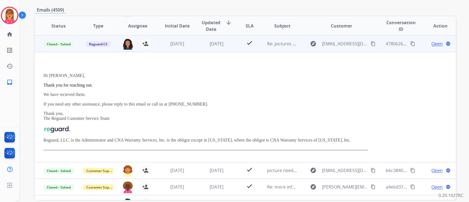
scroll to position [124, 0]
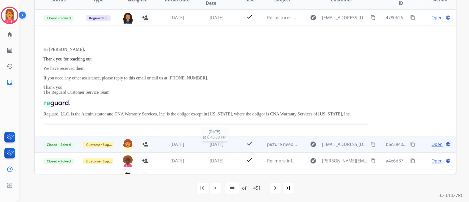
click at [202, 143] on div "[DATE]" at bounding box center [217, 144] width 31 height 7
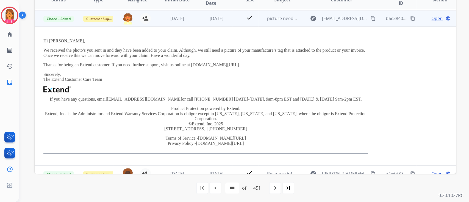
scroll to position [49, 0]
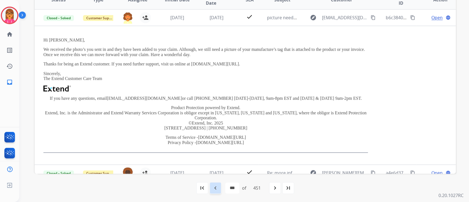
click at [217, 186] on mat-icon "navigate_before" at bounding box center [215, 188] width 7 height 7
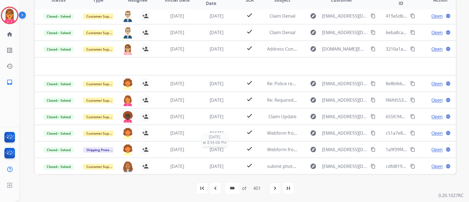
scroll to position [124, 0]
click at [215, 191] on div "navigate_before" at bounding box center [216, 188] width 12 height 12
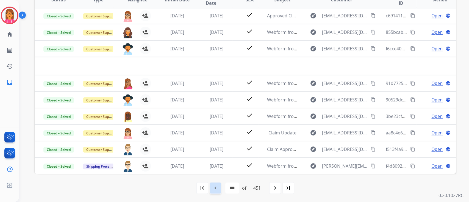
click at [218, 187] on div "navigate_before" at bounding box center [216, 188] width 12 height 12
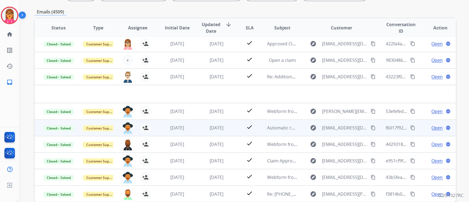
scroll to position [110, 0]
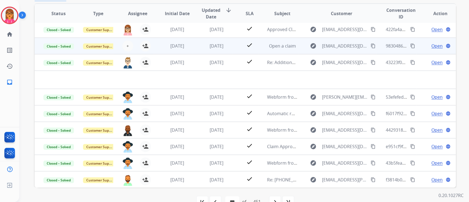
click at [219, 41] on td "[DATE]" at bounding box center [213, 46] width 40 height 16
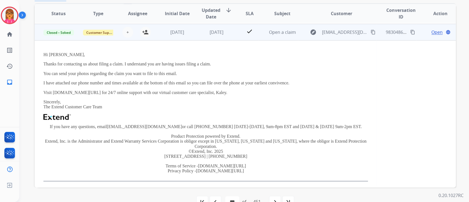
scroll to position [33, 0]
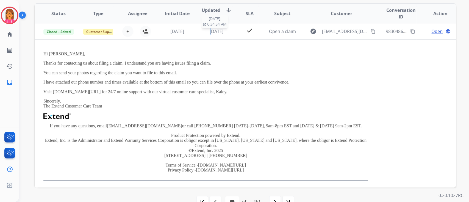
click at [210, 31] on span "[DATE]" at bounding box center [217, 31] width 14 height 6
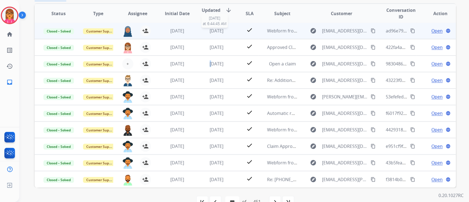
scroll to position [0, 0]
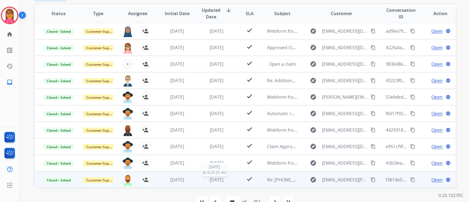
click at [210, 178] on span "[DATE]" at bounding box center [217, 180] width 14 height 6
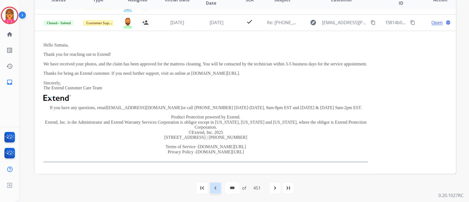
click at [212, 188] on mat-icon "navigate_before" at bounding box center [215, 188] width 7 height 7
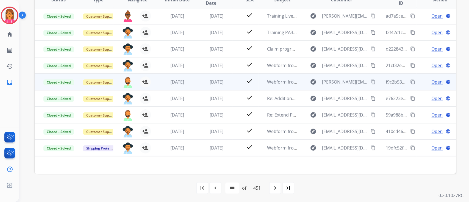
click at [197, 74] on td "[DATE]" at bounding box center [213, 82] width 40 height 16
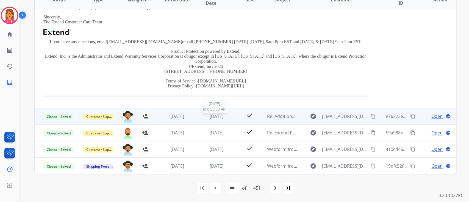
click at [215, 116] on span "[DATE]" at bounding box center [217, 116] width 14 height 6
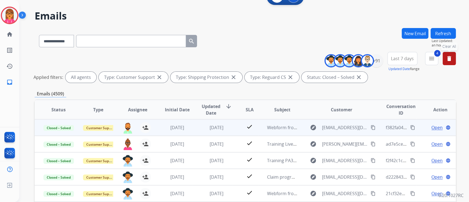
click at [210, 121] on td "[DATE]" at bounding box center [213, 127] width 40 height 16
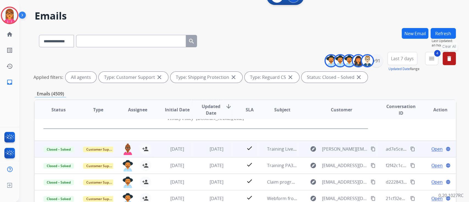
click at [197, 141] on td "[DATE]" at bounding box center [213, 149] width 40 height 16
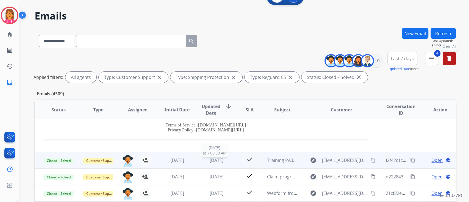
click at [210, 158] on span "[DATE]" at bounding box center [217, 160] width 14 height 6
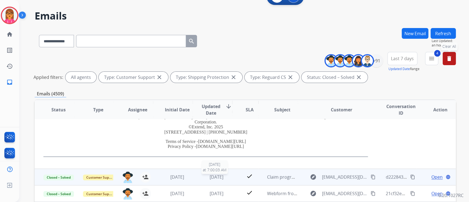
click at [217, 174] on span "[DATE]" at bounding box center [217, 177] width 14 height 6
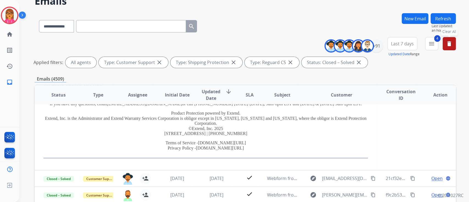
scroll to position [87, 0]
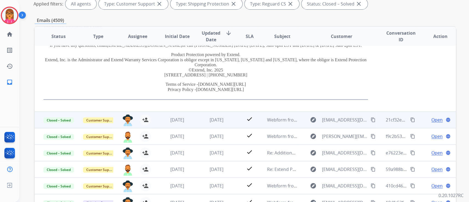
click at [209, 115] on td "[DATE]" at bounding box center [213, 120] width 40 height 16
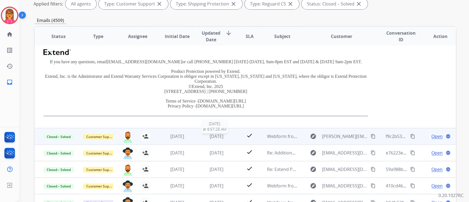
click at [213, 137] on span "[DATE]" at bounding box center [217, 136] width 14 height 6
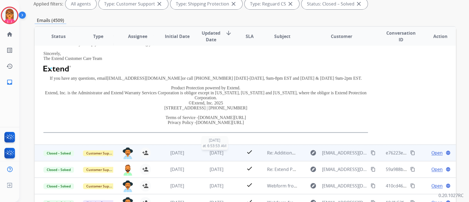
click at [213, 150] on div "[DATE]" at bounding box center [217, 153] width 31 height 7
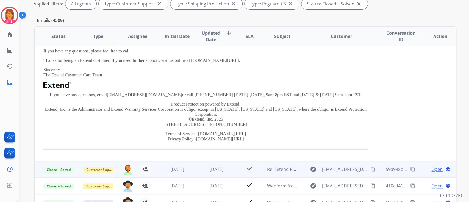
click at [225, 163] on td "[DATE]" at bounding box center [213, 169] width 40 height 16
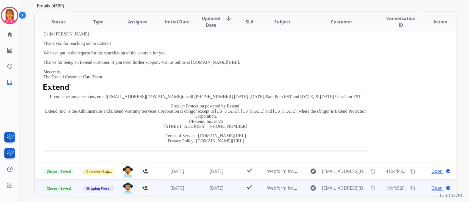
scroll to position [124, 0]
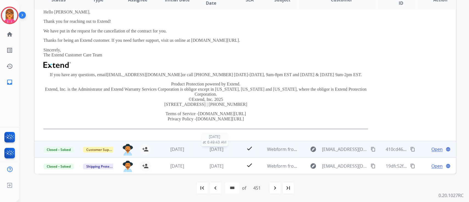
click at [210, 146] on span "[DATE]" at bounding box center [217, 149] width 14 height 6
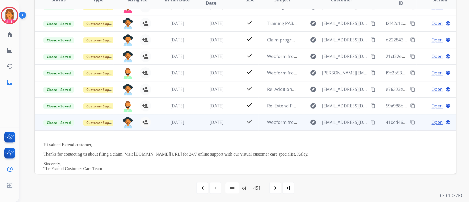
scroll to position [125, 0]
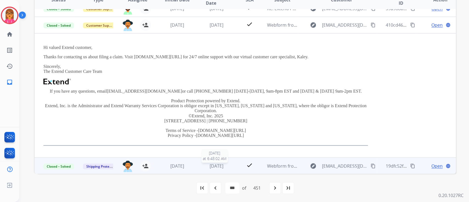
click at [214, 163] on span "[DATE]" at bounding box center [217, 166] width 14 height 6
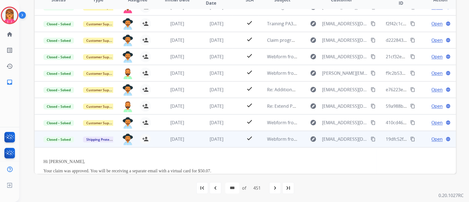
scroll to position [134, 0]
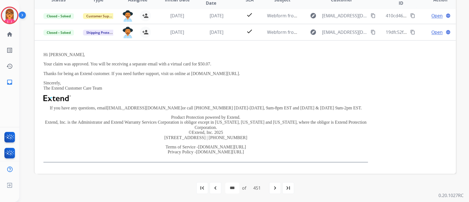
click at [223, 188] on div "first_page navigate_before * * * * * * * * * ** ** ** ** ** ** ** ** ** ** ** *…" at bounding box center [246, 188] width 422 height 11
click at [219, 187] on div "navigate_before" at bounding box center [216, 188] width 12 height 12
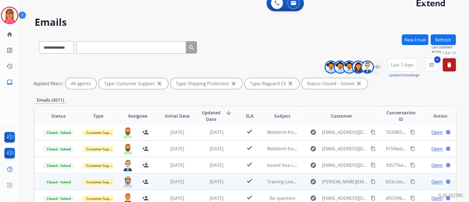
scroll to position [73, 0]
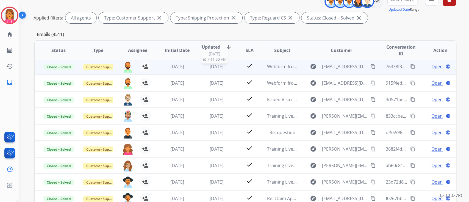
click at [213, 65] on span "[DATE]" at bounding box center [217, 67] width 14 height 6
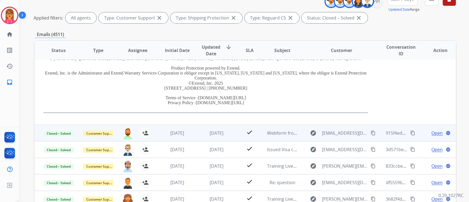
click at [212, 125] on td "[DATE]" at bounding box center [213, 133] width 40 height 16
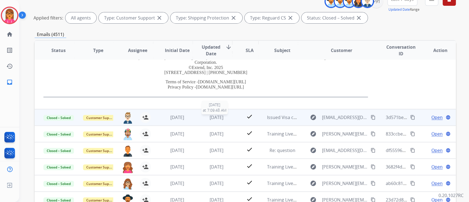
click at [218, 116] on span "[DATE]" at bounding box center [217, 117] width 14 height 6
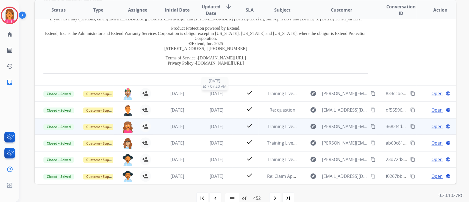
scroll to position [124, 0]
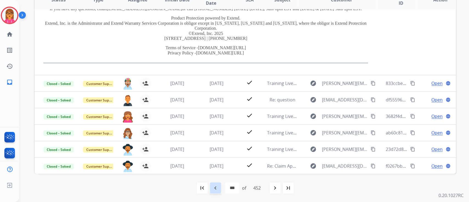
click at [216, 189] on mat-icon "navigate_before" at bounding box center [215, 188] width 7 height 7
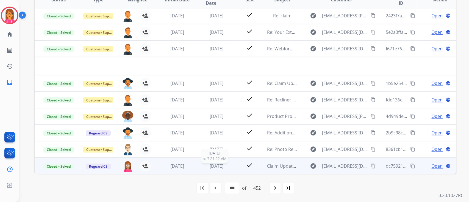
click at [216, 164] on span "[DATE]" at bounding box center [217, 166] width 14 height 6
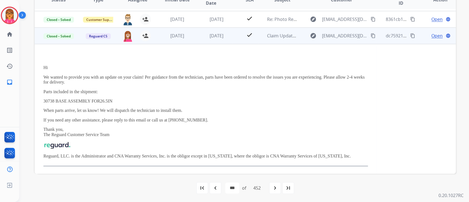
scroll to position [134, 0]
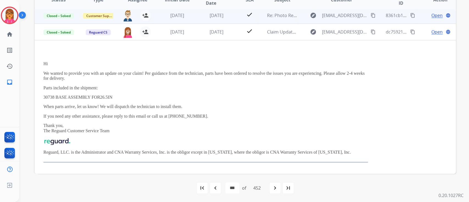
drag, startPoint x: 202, startPoint y: 19, endPoint x: 205, endPoint y: 16, distance: 3.9
click at [205, 16] on td "[DATE]" at bounding box center [213, 15] width 40 height 16
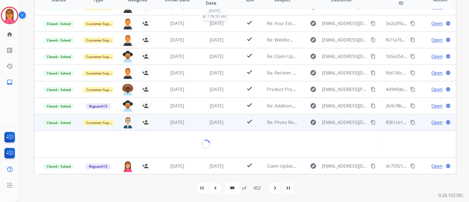
scroll to position [119, 0]
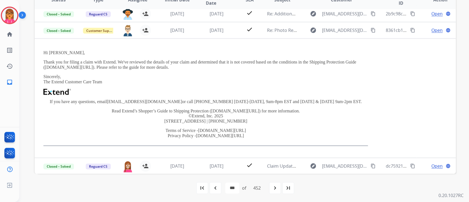
click at [211, 188] on div "navigate_before" at bounding box center [216, 188] width 12 height 12
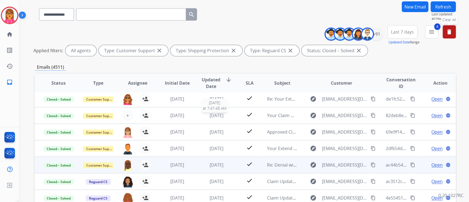
scroll to position [73, 0]
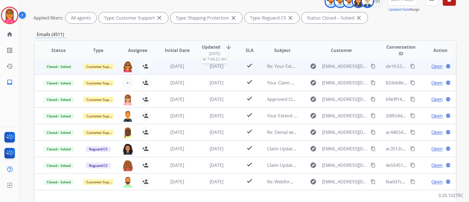
click at [211, 63] on span "[DATE]" at bounding box center [217, 66] width 14 height 6
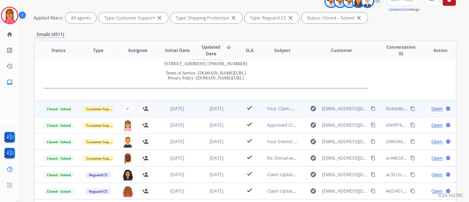
click at [212, 115] on td "[DATE]" at bounding box center [213, 108] width 40 height 16
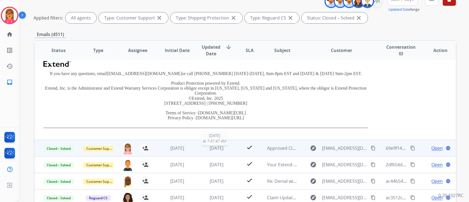
click at [214, 150] on span "[DATE]" at bounding box center [217, 148] width 14 height 6
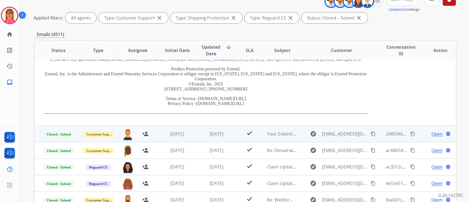
click at [224, 134] on span "[DATE]" at bounding box center [217, 134] width 14 height 6
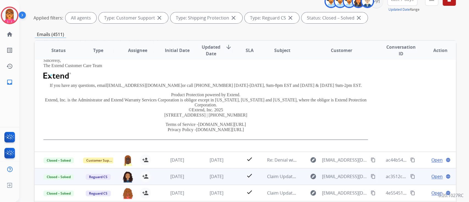
scroll to position [158, 0]
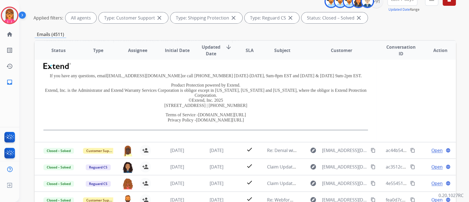
click at [213, 141] on td "Hello [PERSON_NAME], Thanks for submitting your Product Protection claim with E…" at bounding box center [206, 63] width 342 height 158
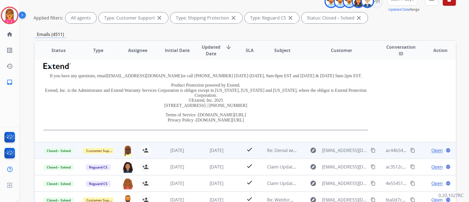
click at [216, 146] on td "[DATE]" at bounding box center [213, 150] width 40 height 16
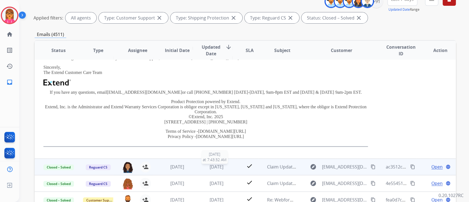
click at [211, 166] on span "[DATE]" at bounding box center [217, 167] width 14 height 6
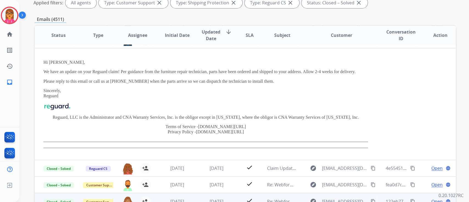
scroll to position [124, 0]
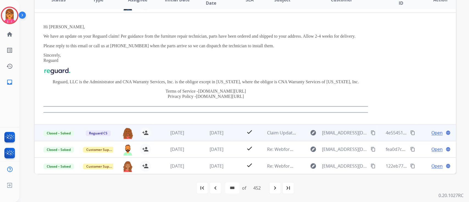
click at [220, 139] on td "[DATE]" at bounding box center [213, 133] width 40 height 16
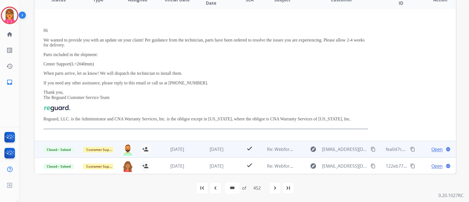
click at [202, 153] on td "[DATE]" at bounding box center [213, 149] width 40 height 16
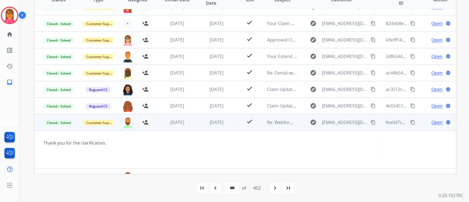
scroll to position [38, 0]
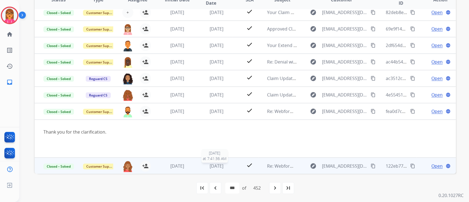
click at [216, 168] on div "[DATE]" at bounding box center [217, 166] width 31 height 7
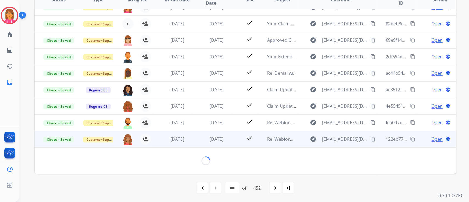
scroll to position [141, 0]
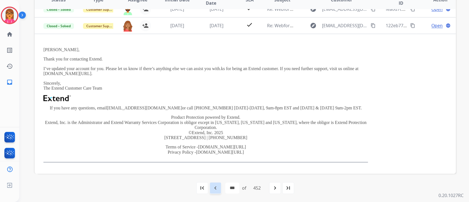
click at [216, 189] on mat-icon "navigate_before" at bounding box center [215, 188] width 7 height 7
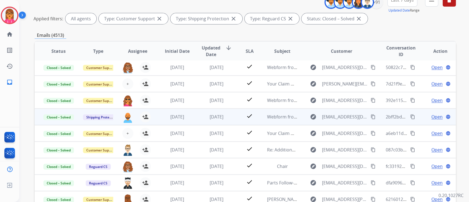
scroll to position [73, 0]
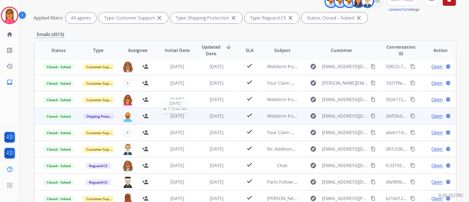
click at [177, 114] on span "[DATE]" at bounding box center [177, 116] width 14 height 6
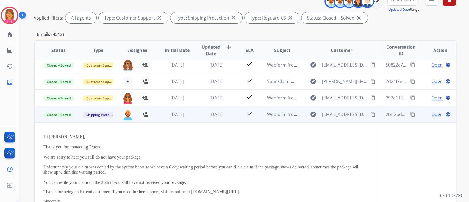
scroll to position [0, 0]
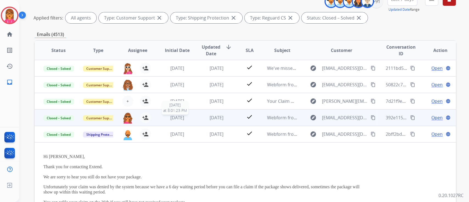
click at [182, 115] on span "[DATE]" at bounding box center [177, 118] width 14 height 6
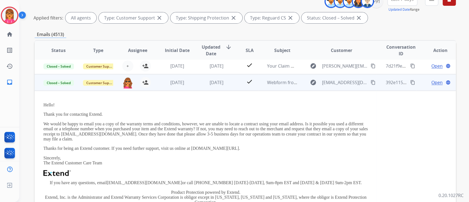
scroll to position [14, 0]
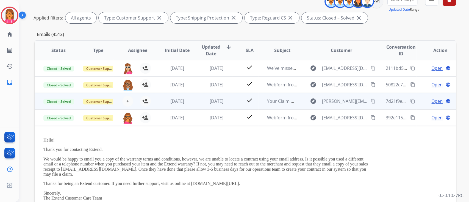
click at [187, 102] on div "[DATE]" at bounding box center [177, 101] width 31 height 7
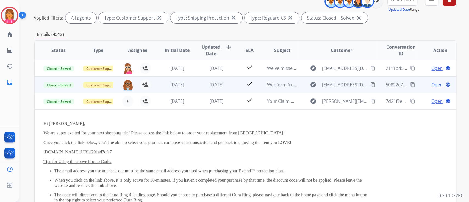
click at [196, 86] on td "[DATE]" at bounding box center [213, 84] width 40 height 16
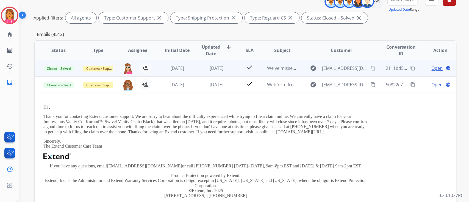
click at [195, 74] on td "[DATE]" at bounding box center [213, 68] width 40 height 16
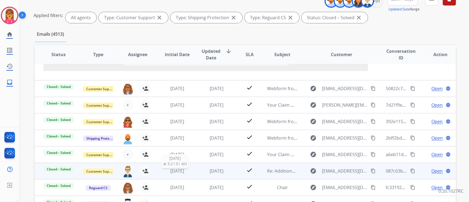
click at [184, 172] on span "[DATE]" at bounding box center [177, 171] width 14 height 6
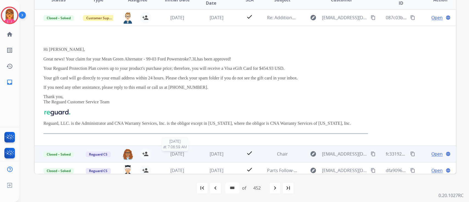
click at [184, 151] on span "[DATE]" at bounding box center [177, 154] width 14 height 6
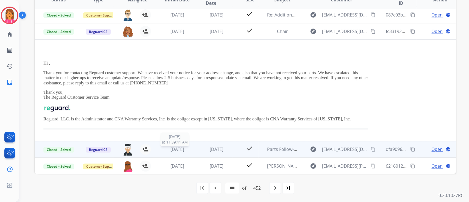
click at [184, 147] on span "[DATE]" at bounding box center [177, 149] width 14 height 6
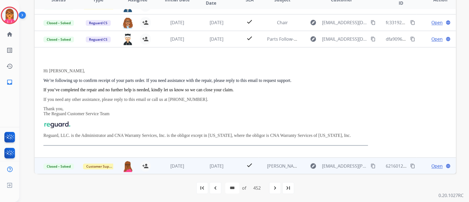
click at [193, 162] on td "[DATE]" at bounding box center [213, 166] width 40 height 16
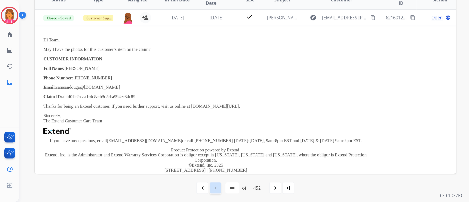
click at [216, 188] on mat-icon "navigate_before" at bounding box center [215, 188] width 7 height 7
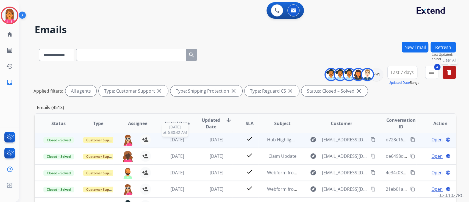
click at [184, 141] on span "[DATE]" at bounding box center [177, 140] width 14 height 6
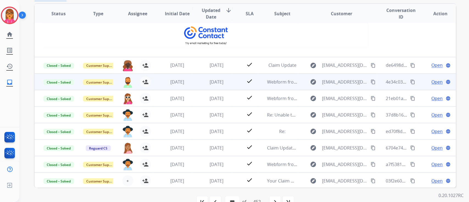
click at [186, 75] on td "[DATE]" at bounding box center [173, 81] width 40 height 16
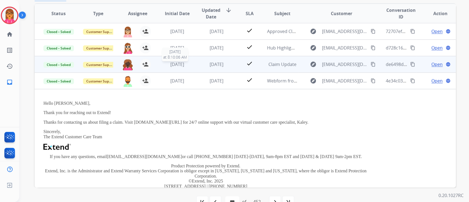
click at [176, 60] on td "[DATE] [DATE] 8:10:06 AM" at bounding box center [173, 64] width 40 height 16
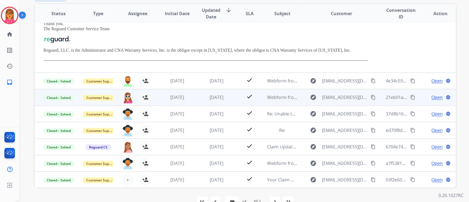
click at [176, 91] on td "[DATE]" at bounding box center [173, 97] width 40 height 16
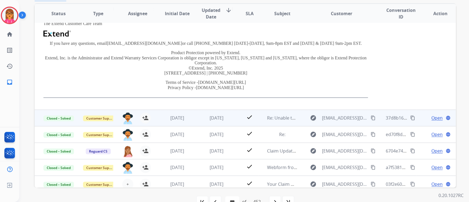
click at [184, 117] on span "[DATE]" at bounding box center [177, 118] width 14 height 6
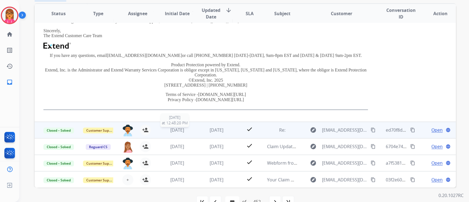
click at [183, 131] on span "[DATE]" at bounding box center [177, 130] width 14 height 6
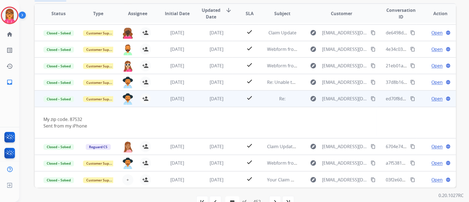
click at [432, 98] on span "Open" at bounding box center [437, 98] width 11 height 7
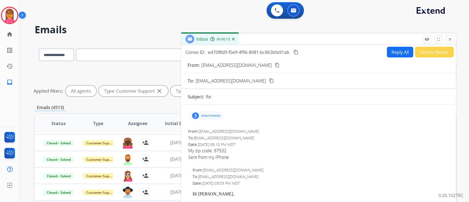
click at [426, 52] on button "Secure Notes" at bounding box center [434, 52] width 39 height 11
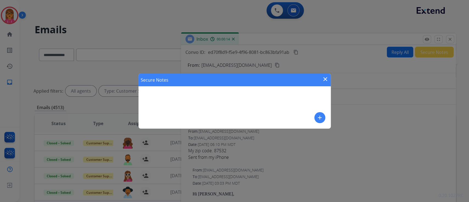
click at [426, 56] on div "Secure Notes close add" at bounding box center [234, 101] width 469 height 202
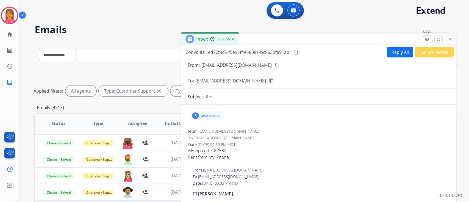
click at [425, 39] on mat-icon "remove_red_eye" at bounding box center [427, 39] width 5 height 5
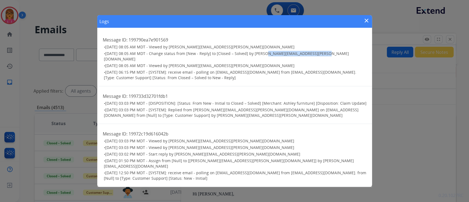
drag, startPoint x: 261, startPoint y: 58, endPoint x: 325, endPoint y: 58, distance: 63.5
click at [325, 58] on h3 "• [DATE] 08:05 AM MDT - Change status from [New - Reply] to [Closed – Solved] b…" at bounding box center [235, 56] width 263 height 11
copy span "[PERSON_NAME][EMAIL_ADDRESS][PERSON_NAME][DOMAIN_NAME]"
click at [368, 28] on div "Logs close" at bounding box center [234, 21] width 275 height 13
click at [363, 23] on div "Logs close" at bounding box center [234, 21] width 275 height 13
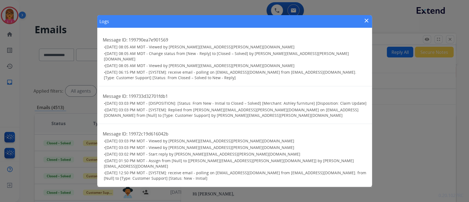
click at [364, 23] on mat-icon "close" at bounding box center [367, 20] width 7 height 7
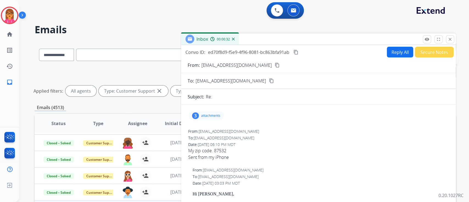
click at [299, 52] on button "content_copy" at bounding box center [296, 52] width 7 height 7
drag, startPoint x: 447, startPoint y: 43, endPoint x: 450, endPoint y: 44, distance: 3.4
click at [448, 42] on button "close Close" at bounding box center [450, 39] width 8 height 8
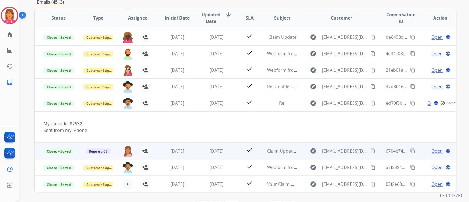
scroll to position [124, 0]
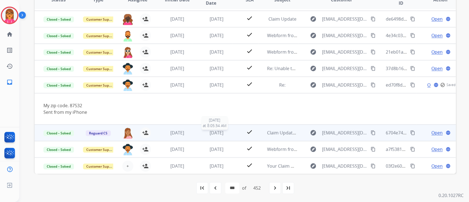
click at [202, 131] on div "[DATE]" at bounding box center [217, 133] width 31 height 7
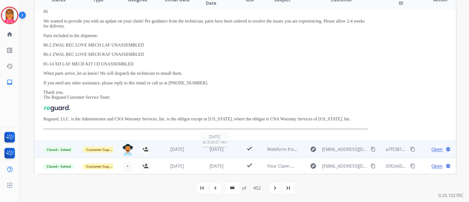
click at [210, 147] on span "[DATE]" at bounding box center [217, 149] width 14 height 6
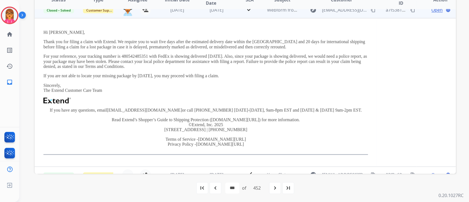
scroll to position [148, 0]
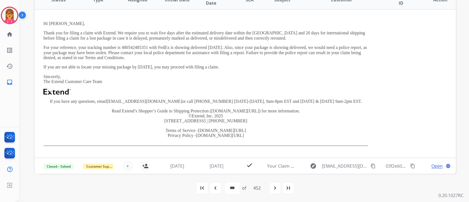
click at [215, 192] on div "navigate_before" at bounding box center [216, 188] width 12 height 12
select select "***"
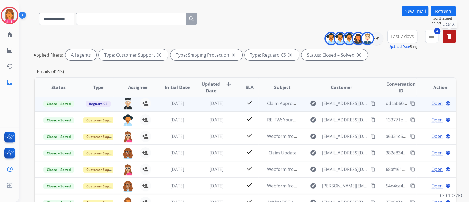
scroll to position [37, 0]
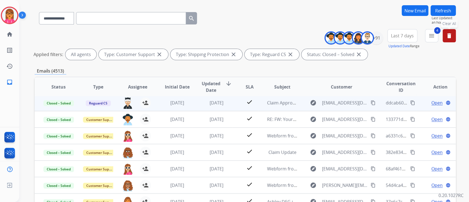
click at [193, 99] on td "[DATE]" at bounding box center [213, 103] width 40 height 16
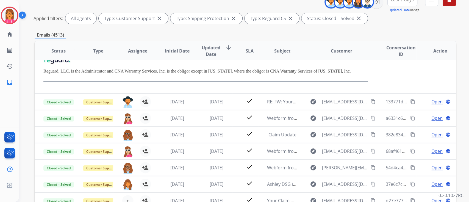
scroll to position [73, 0]
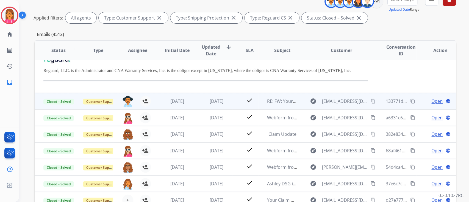
click at [210, 104] on div "[DATE]" at bounding box center [217, 101] width 31 height 7
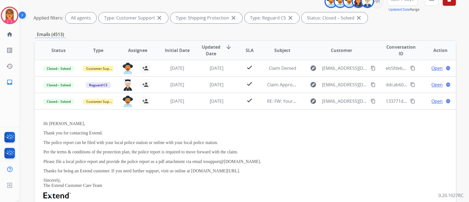
scroll to position [0, 0]
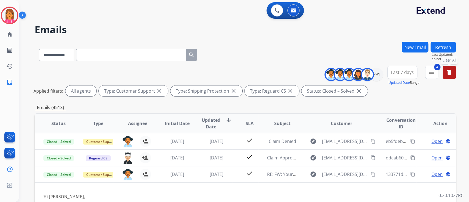
click at [94, 56] on input "text" at bounding box center [131, 55] width 110 height 12
click at [63, 54] on select "**********" at bounding box center [56, 55] width 34 height 12
select select "**********"
click at [39, 49] on select "**********" at bounding box center [56, 55] width 34 height 12
click at [99, 57] on input "text" at bounding box center [131, 55] width 110 height 12
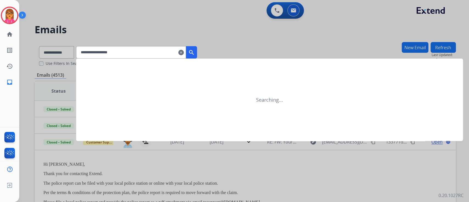
type input "**********"
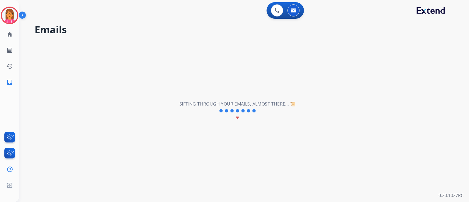
select select "*"
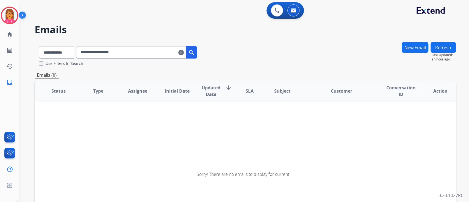
drag, startPoint x: 144, startPoint y: 51, endPoint x: 66, endPoint y: 52, distance: 78.1
click at [66, 52] on div "**********" at bounding box center [118, 51] width 167 height 19
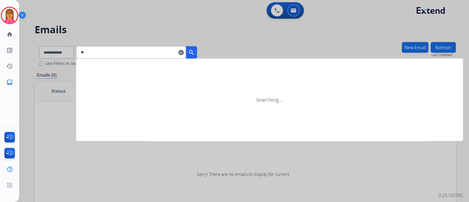
type input "*"
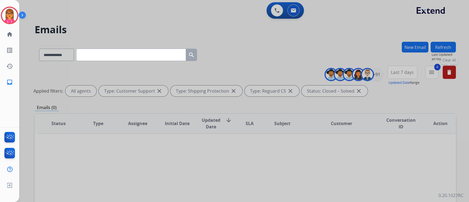
click at [117, 59] on input "text" at bounding box center [131, 55] width 110 height 12
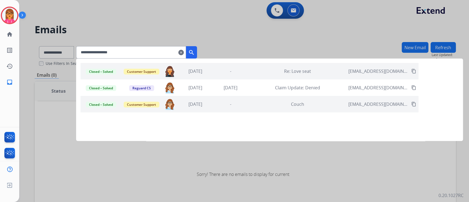
type input "**********"
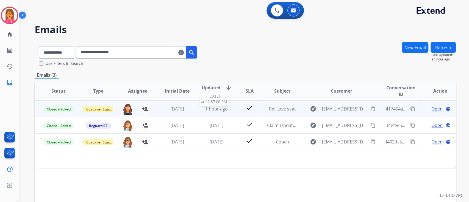
click at [215, 108] on span "1 hour ago" at bounding box center [216, 109] width 23 height 6
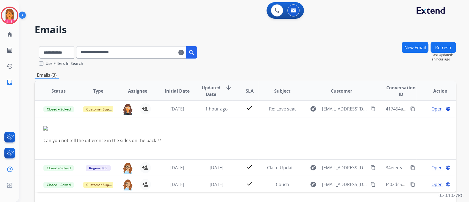
drag, startPoint x: 253, startPoint y: 128, endPoint x: 405, endPoint y: 120, distance: 152.8
click at [395, 120] on table "Status Type Assignee Initial Date Updated Date arrow_downward SLA Subject Custo…" at bounding box center [246, 136] width 422 height 111
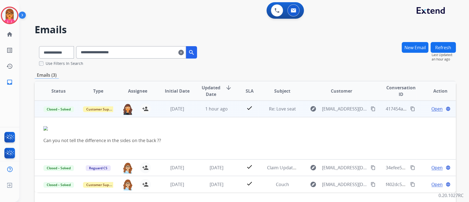
click at [432, 109] on span "Open" at bounding box center [437, 109] width 11 height 7
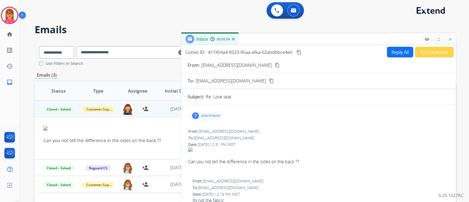
click at [298, 51] on mat-icon "content_copy" at bounding box center [299, 52] width 5 height 5
drag, startPoint x: 247, startPoint y: 63, endPoint x: 218, endPoint y: 74, distance: 31.2
click at [275, 63] on mat-icon "content_copy" at bounding box center [277, 65] width 5 height 5
click at [453, 43] on button "close Close" at bounding box center [450, 39] width 8 height 8
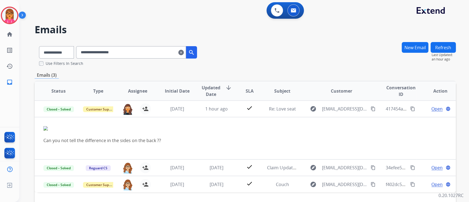
click at [184, 53] on mat-icon "clear" at bounding box center [180, 52] width 5 height 7
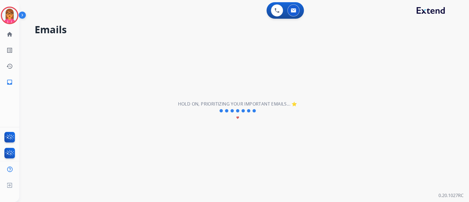
select select "**********"
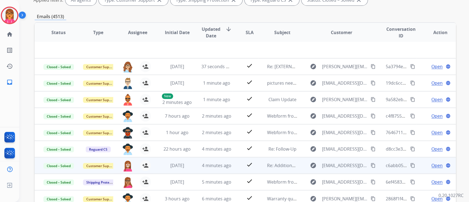
scroll to position [124, 0]
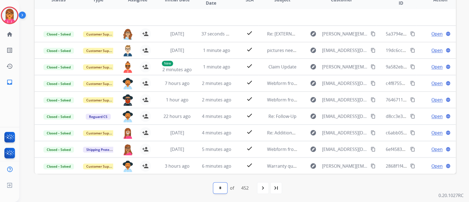
click at [219, 188] on select "* * * * * * * * * ** ** ** ** ** ** ** ** ** ** ** ** ** ** ** ** ** ** ** ** *…" at bounding box center [220, 188] width 14 height 11
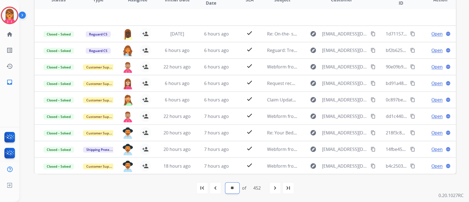
click at [233, 189] on select "* * * * * * * * * ** ** ** ** ** ** ** ** ** ** ** ** ** ** ** ** ** ** ** ** *…" at bounding box center [232, 188] width 14 height 11
click at [294, 189] on div "last_page" at bounding box center [288, 188] width 12 height 12
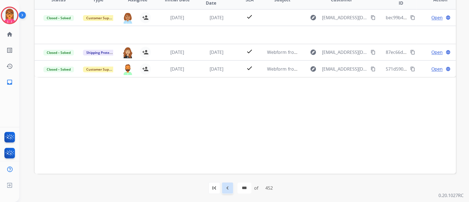
click at [224, 190] on mat-icon "navigate_before" at bounding box center [227, 188] width 7 height 7
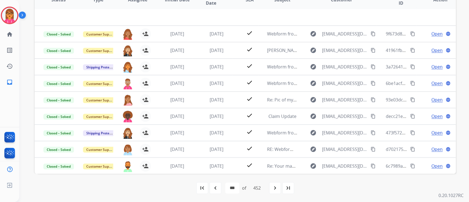
click at [217, 187] on mat-icon "navigate_before" at bounding box center [215, 188] width 7 height 7
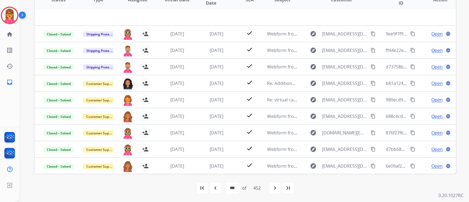
click at [216, 187] on mat-icon "navigate_before" at bounding box center [215, 188] width 7 height 7
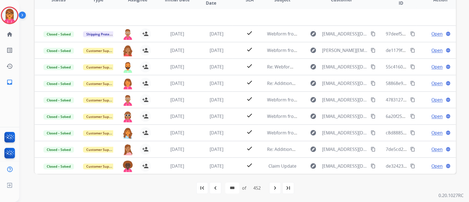
click at [210, 186] on div "navigate_before" at bounding box center [216, 188] width 12 height 12
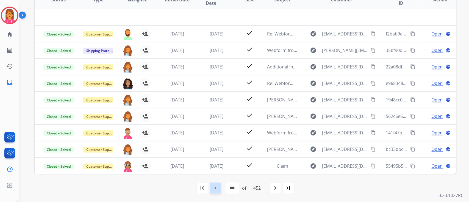
click at [219, 192] on div "navigate_before" at bounding box center [216, 188] width 12 height 12
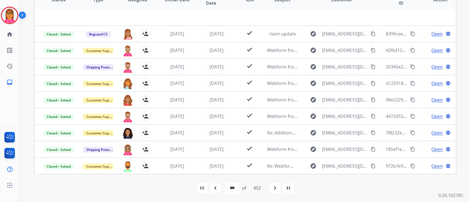
click at [213, 186] on mat-icon "navigate_before" at bounding box center [215, 188] width 7 height 7
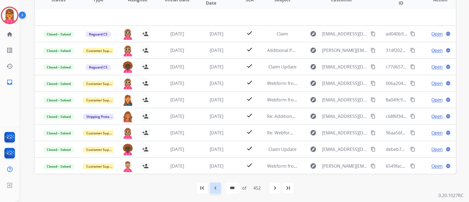
click at [218, 185] on div "navigate_before" at bounding box center [216, 188] width 12 height 12
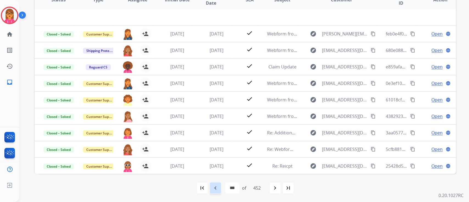
click at [215, 188] on mat-icon "navigate_before" at bounding box center [215, 188] width 7 height 7
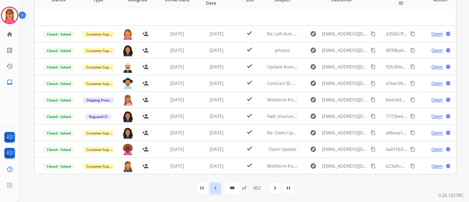
click at [210, 187] on div "navigate_before" at bounding box center [216, 188] width 12 height 12
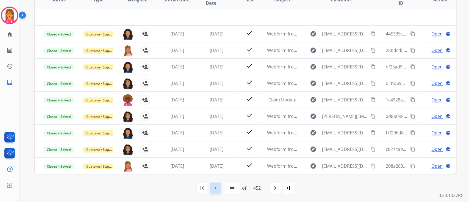
click at [219, 186] on div "navigate_before" at bounding box center [216, 188] width 12 height 12
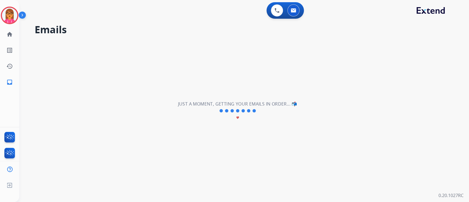
scroll to position [0, 0]
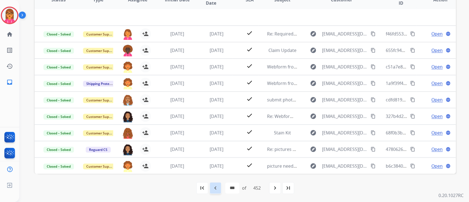
click at [217, 191] on div "navigate_before" at bounding box center [216, 188] width 12 height 12
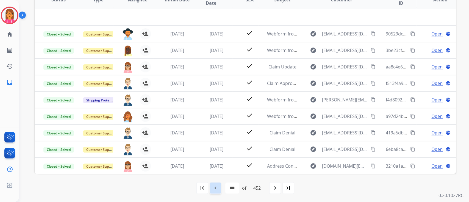
click at [219, 184] on div "navigate_before" at bounding box center [216, 188] width 12 height 12
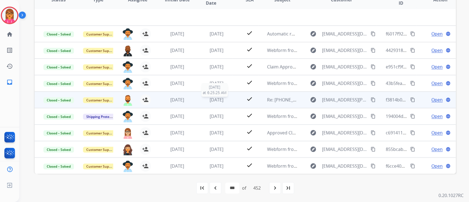
click at [213, 97] on span "[DATE]" at bounding box center [217, 100] width 14 height 6
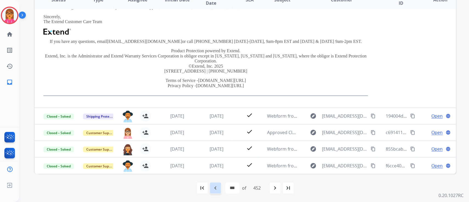
click at [212, 185] on mat-icon "navigate_before" at bounding box center [215, 188] width 7 height 7
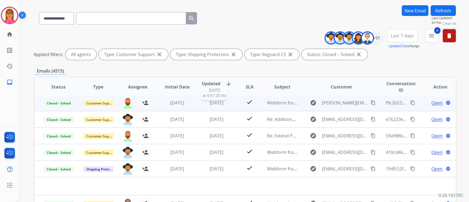
click at [210, 103] on span "[DATE]" at bounding box center [217, 103] width 14 height 6
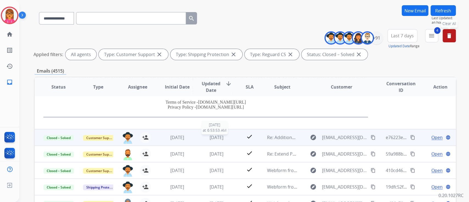
click at [210, 139] on span "[DATE]" at bounding box center [217, 137] width 14 height 6
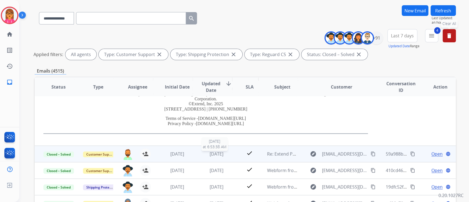
click at [211, 154] on span "[DATE]" at bounding box center [217, 154] width 14 height 6
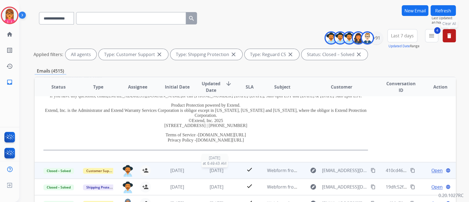
click at [210, 169] on span "[DATE]" at bounding box center [217, 170] width 14 height 6
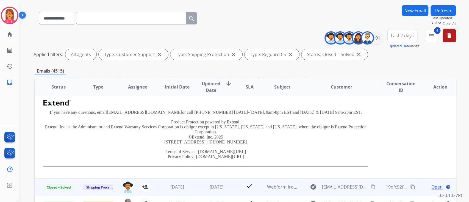
click at [216, 182] on td "[DATE]" at bounding box center [213, 187] width 40 height 16
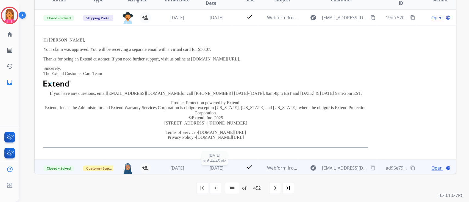
click at [216, 167] on span "[DATE]" at bounding box center [217, 168] width 14 height 6
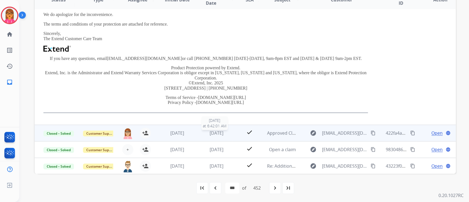
click at [218, 136] on td "[DATE] [DATE] 6:42:01 AM" at bounding box center [213, 133] width 40 height 16
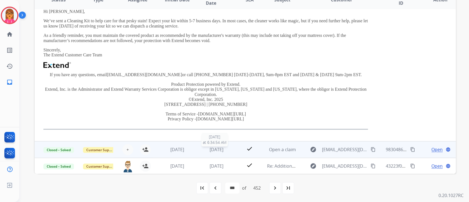
click at [213, 148] on span "[DATE]" at bounding box center [217, 150] width 14 height 6
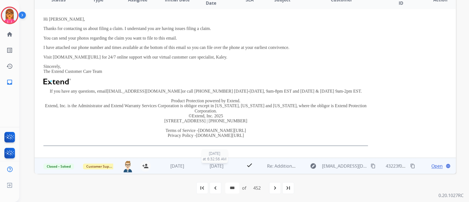
click at [210, 164] on span "[DATE]" at bounding box center [217, 166] width 14 height 6
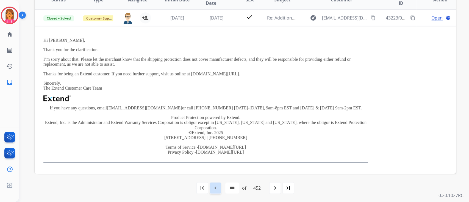
click at [218, 191] on div "navigate_before" at bounding box center [216, 188] width 12 height 12
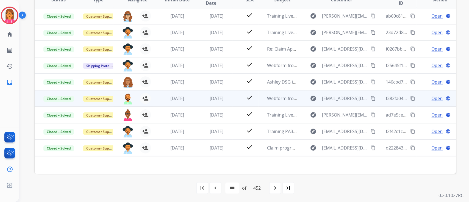
click at [218, 101] on td "[DATE]" at bounding box center [213, 98] width 40 height 16
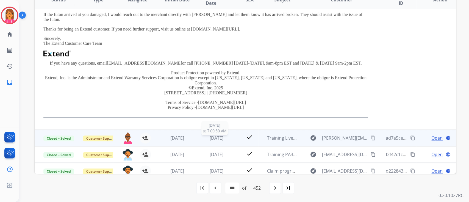
click at [210, 135] on span "[DATE]" at bounding box center [217, 138] width 14 height 6
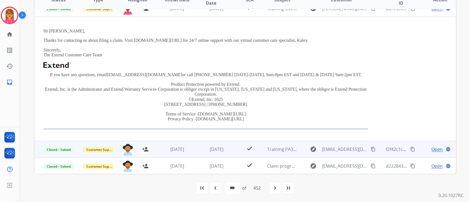
click at [210, 144] on td "[DATE]" at bounding box center [213, 149] width 40 height 16
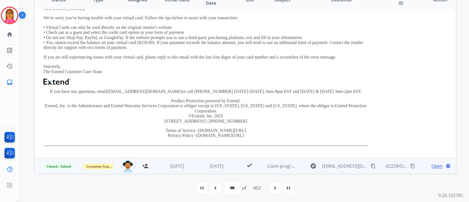
click at [205, 160] on td "[DATE]" at bounding box center [213, 166] width 40 height 16
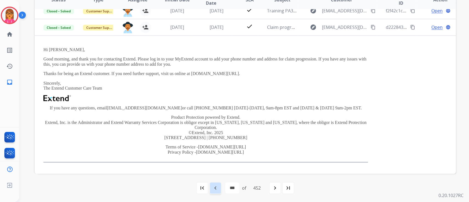
click at [217, 193] on div "navigate_before" at bounding box center [216, 188] width 12 height 12
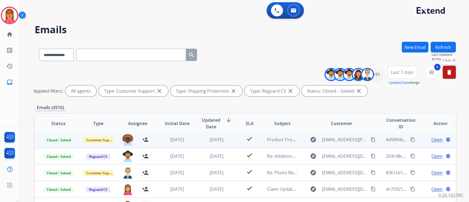
click at [189, 145] on td "[DATE]" at bounding box center [173, 139] width 40 height 16
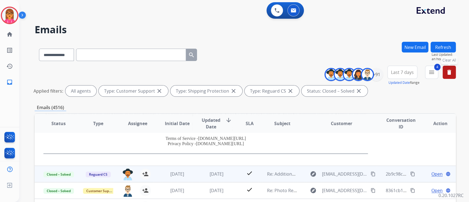
click at [185, 178] on td "[DATE]" at bounding box center [173, 174] width 40 height 16
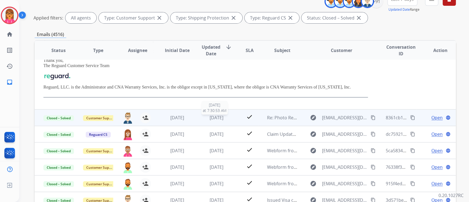
click at [210, 119] on span "[DATE]" at bounding box center [217, 118] width 14 height 6
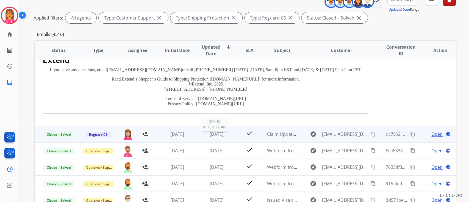
click at [218, 135] on span "[DATE]" at bounding box center [217, 134] width 14 height 6
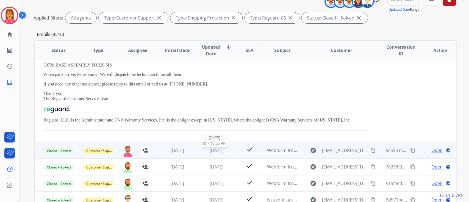
click at [213, 151] on span "[DATE]" at bounding box center [217, 150] width 14 height 6
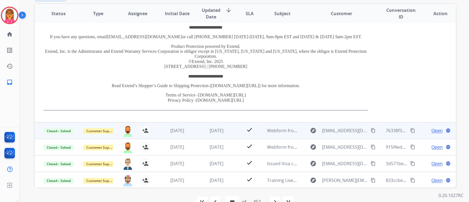
click at [219, 131] on span "[DATE]" at bounding box center [217, 131] width 14 height 6
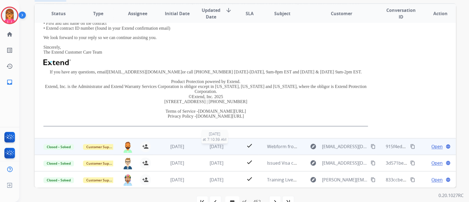
click at [215, 146] on span "[DATE]" at bounding box center [217, 147] width 14 height 6
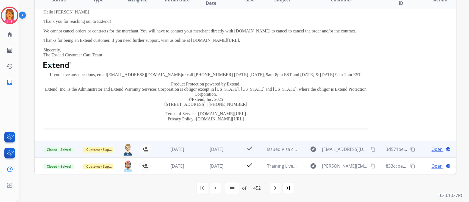
click at [218, 146] on td "[DATE]" at bounding box center [213, 149] width 40 height 16
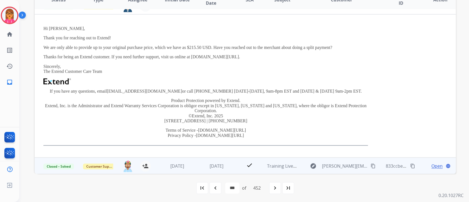
click at [206, 169] on td "[DATE]" at bounding box center [213, 166] width 40 height 16
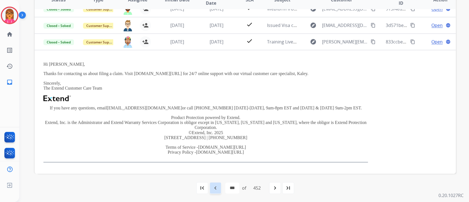
click at [212, 187] on mat-icon "navigate_before" at bounding box center [215, 188] width 7 height 7
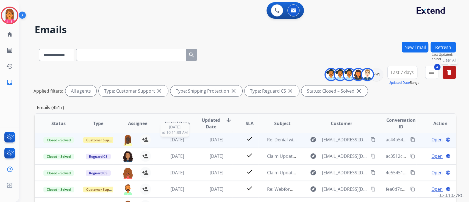
click at [162, 142] on div "[DATE]" at bounding box center [177, 139] width 31 height 7
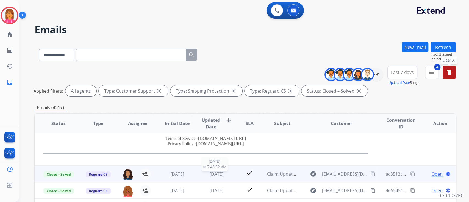
click at [202, 171] on div "[DATE]" at bounding box center [217, 174] width 31 height 7
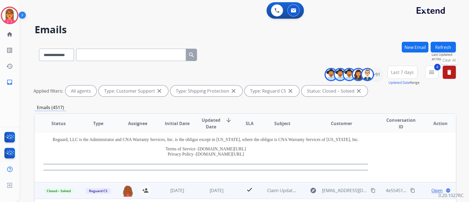
click at [201, 183] on td "[DATE]" at bounding box center [213, 190] width 40 height 16
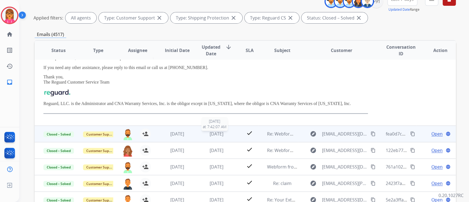
click at [218, 135] on span "[DATE]" at bounding box center [217, 134] width 14 height 6
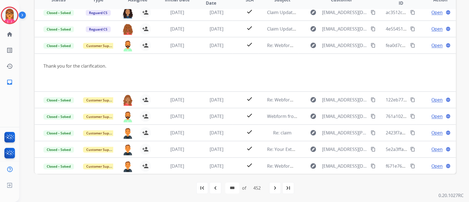
click at [217, 187] on mat-icon "navigate_before" at bounding box center [215, 188] width 7 height 7
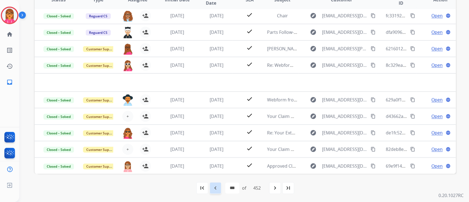
click at [216, 188] on mat-icon "navigate_before" at bounding box center [215, 188] width 7 height 7
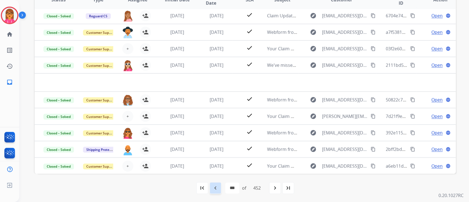
click at [213, 188] on mat-icon "navigate_before" at bounding box center [215, 188] width 7 height 7
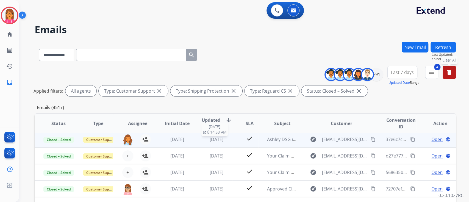
click at [210, 138] on span "[DATE]" at bounding box center [217, 139] width 14 height 6
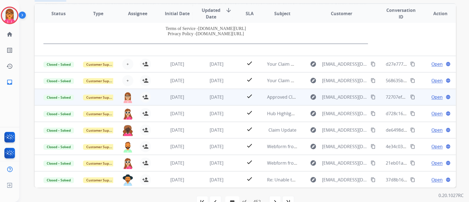
click at [213, 91] on td "[DATE]" at bounding box center [213, 97] width 40 height 16
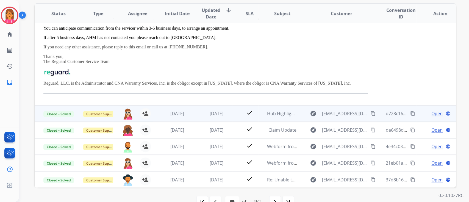
click at [216, 118] on td "[DATE]" at bounding box center [213, 113] width 40 height 16
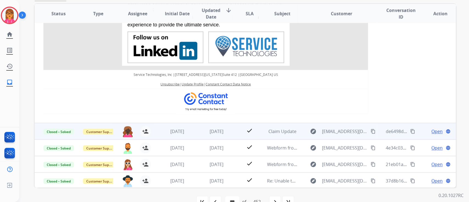
click at [213, 134] on td "[DATE]" at bounding box center [213, 131] width 40 height 16
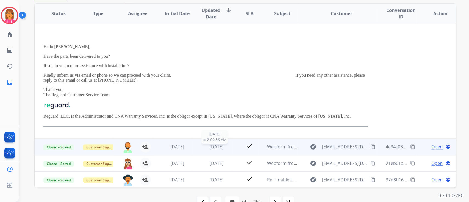
click at [211, 146] on span "[DATE]" at bounding box center [217, 147] width 14 height 6
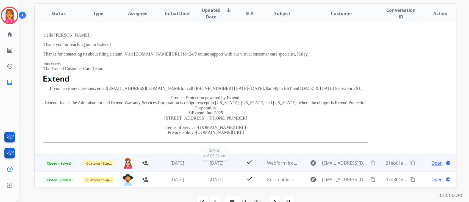
click at [210, 162] on span "[DATE]" at bounding box center [217, 163] width 14 height 6
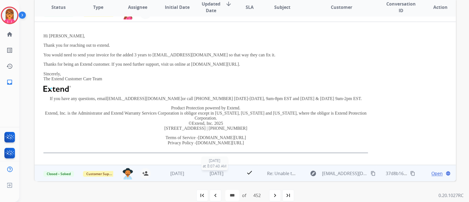
scroll to position [124, 0]
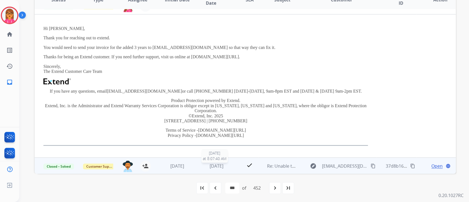
click at [210, 172] on td "[DATE] [DATE] 8:07:40 AM" at bounding box center [213, 166] width 40 height 16
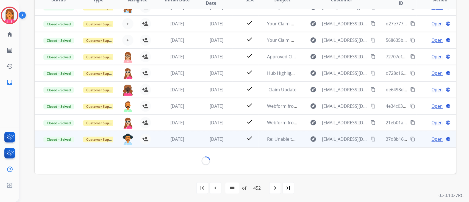
scroll to position [143, 0]
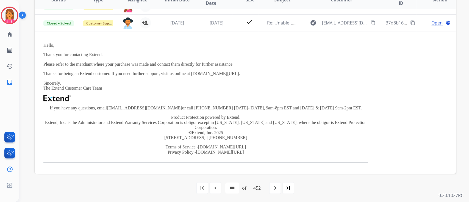
click at [212, 188] on mat-icon "navigate_before" at bounding box center [215, 188] width 7 height 7
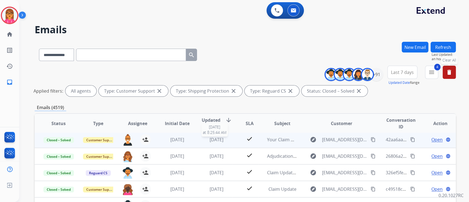
click at [219, 139] on span "[DATE]" at bounding box center [217, 140] width 14 height 6
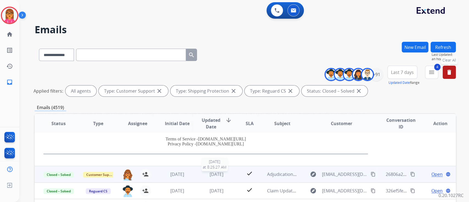
click at [210, 173] on span "[DATE]" at bounding box center [217, 174] width 14 height 6
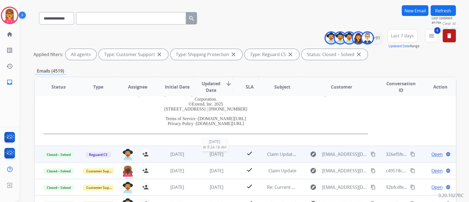
click at [219, 155] on span "[DATE]" at bounding box center [217, 154] width 14 height 6
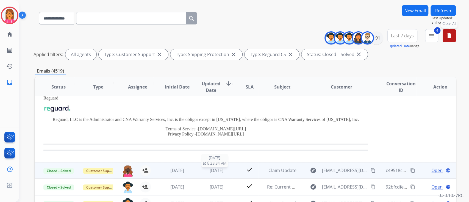
click at [210, 172] on span "[DATE]" at bounding box center [217, 170] width 14 height 6
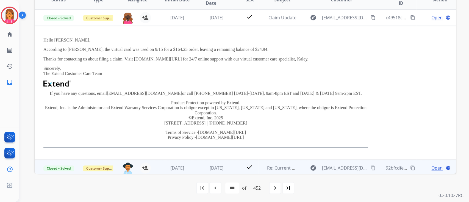
click at [209, 162] on td "[DATE]" at bounding box center [213, 168] width 40 height 16
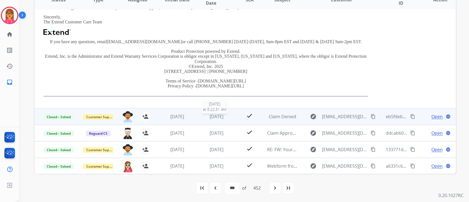
click at [214, 119] on div "[DATE]" at bounding box center [217, 116] width 31 height 7
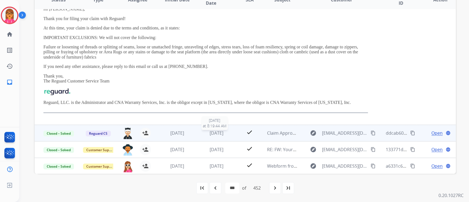
click at [213, 132] on span "[DATE]" at bounding box center [217, 133] width 14 height 6
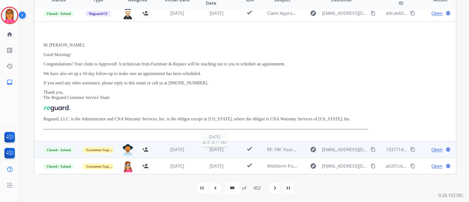
click at [210, 148] on span "[DATE]" at bounding box center [217, 150] width 14 height 6
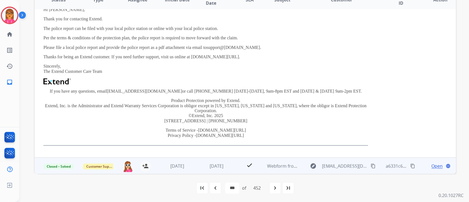
click at [197, 164] on td "[DATE]" at bounding box center [213, 166] width 40 height 16
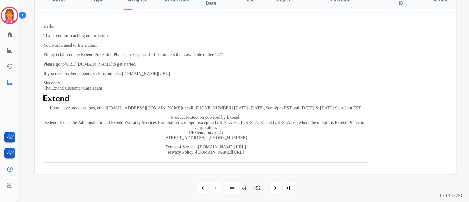
click at [216, 186] on mat-icon "navigate_before" at bounding box center [215, 188] width 7 height 7
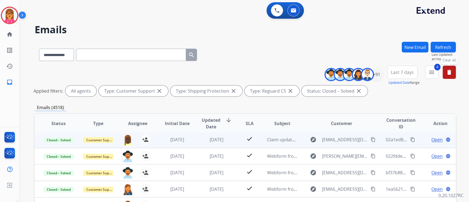
click at [154, 140] on td "[DATE]" at bounding box center [173, 139] width 40 height 16
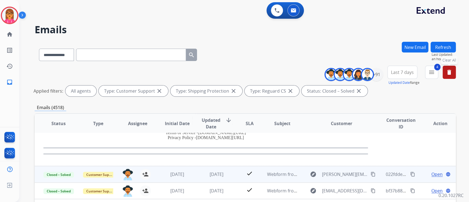
click at [196, 169] on td "[DATE]" at bounding box center [213, 174] width 40 height 16
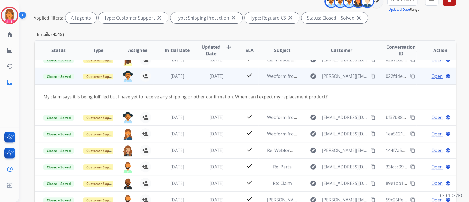
click at [432, 76] on span "Open" at bounding box center [437, 76] width 11 height 7
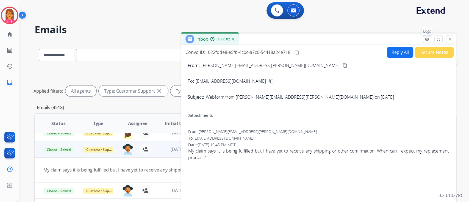
click at [429, 40] on mat-icon "remove_red_eye" at bounding box center [427, 39] width 5 height 5
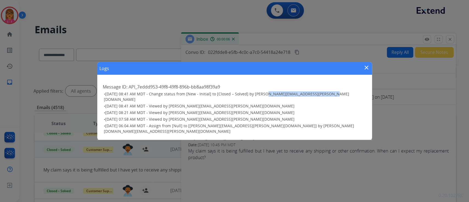
drag, startPoint x: 331, startPoint y: 99, endPoint x: 262, endPoint y: 99, distance: 69.3
click at [262, 99] on h3 "• [DATE] 08:41 AM MDT - Change status from [New - Initial] to [Closed – Solved]…" at bounding box center [235, 96] width 263 height 11
drag, startPoint x: 365, startPoint y: 72, endPoint x: 335, endPoint y: 69, distance: 29.8
click at [365, 71] on mat-icon "close" at bounding box center [367, 67] width 7 height 7
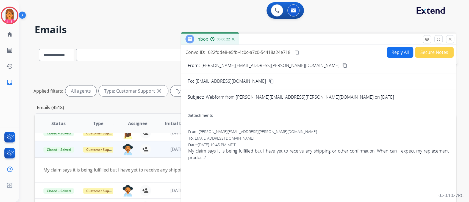
click at [300, 52] on mat-icon "content_copy" at bounding box center [297, 52] width 5 height 5
drag, startPoint x: 456, startPoint y: 33, endPoint x: 453, endPoint y: 38, distance: 6.2
click at [455, 35] on div "**********" at bounding box center [244, 101] width 450 height 202
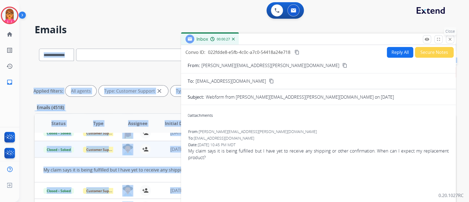
click at [453, 38] on button "close Close" at bounding box center [450, 39] width 8 height 8
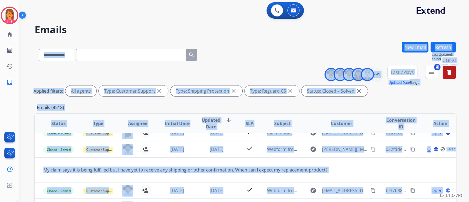
click at [330, 26] on h2 "Emails" at bounding box center [246, 29] width 422 height 11
click at [312, 46] on div "**********" at bounding box center [246, 54] width 422 height 24
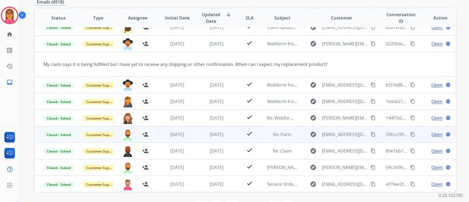
scroll to position [110, 0]
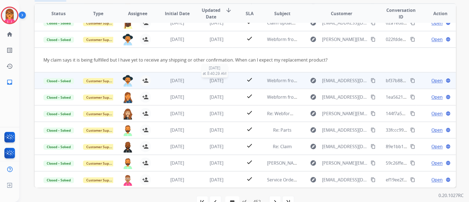
click at [216, 80] on span "[DATE]" at bounding box center [217, 81] width 14 height 6
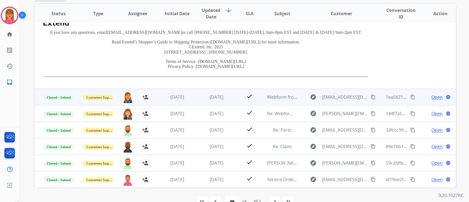
click at [218, 100] on div "[DATE]" at bounding box center [217, 97] width 31 height 7
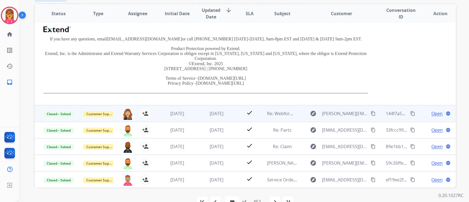
click at [216, 109] on td "[DATE]" at bounding box center [213, 113] width 40 height 16
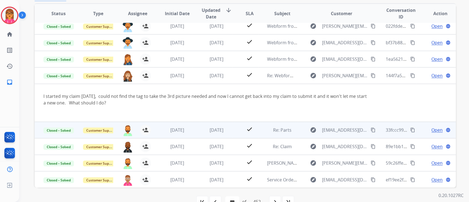
scroll to position [124, 0]
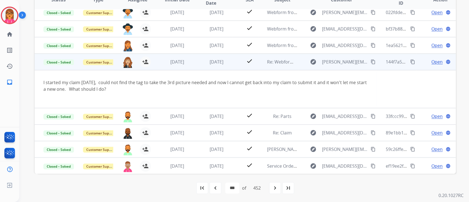
click at [432, 60] on span "Open" at bounding box center [437, 62] width 11 height 7
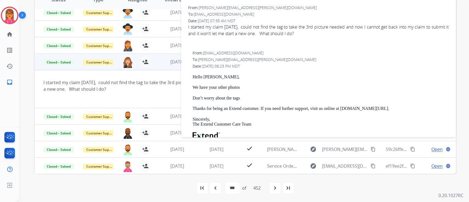
click at [159, 88] on div "I started my claim [DATE], could not find the tag to take the 3rd picture neede…" at bounding box center [205, 85] width 325 height 13
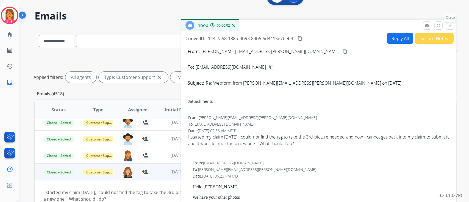
drag, startPoint x: 456, startPoint y: 21, endPoint x: 450, endPoint y: 22, distance: 6.8
click at [452, 21] on div "**********" at bounding box center [244, 101] width 450 height 202
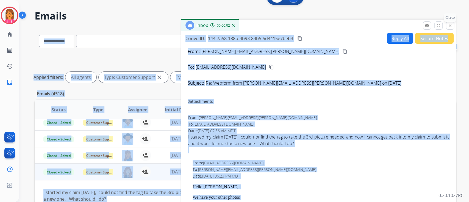
click at [450, 23] on button "close Close" at bounding box center [450, 25] width 8 height 8
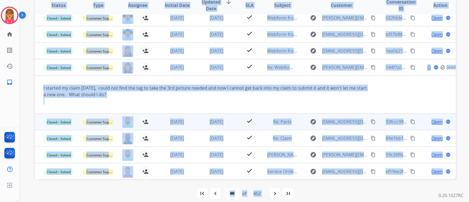
scroll to position [124, 0]
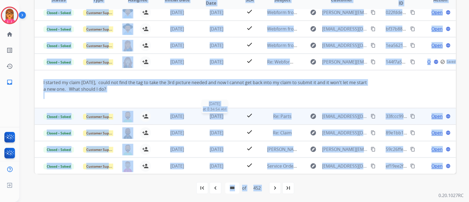
click at [221, 115] on span "[DATE]" at bounding box center [217, 116] width 14 height 6
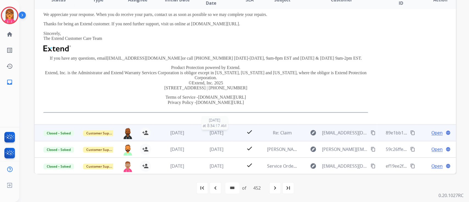
click at [221, 133] on span "[DATE]" at bounding box center [217, 133] width 14 height 6
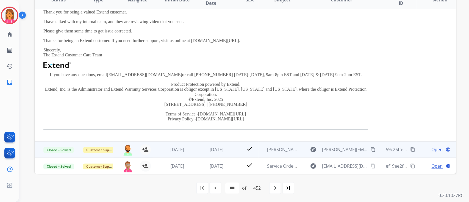
click at [208, 153] on td "[DATE]" at bounding box center [213, 149] width 40 height 16
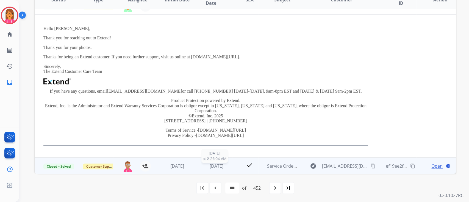
click at [222, 163] on span "[DATE]" at bounding box center [217, 166] width 14 height 6
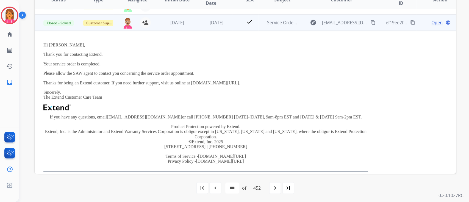
scroll to position [148, 0]
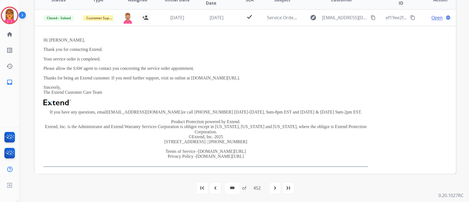
click at [214, 189] on mat-icon "navigate_before" at bounding box center [215, 188] width 7 height 7
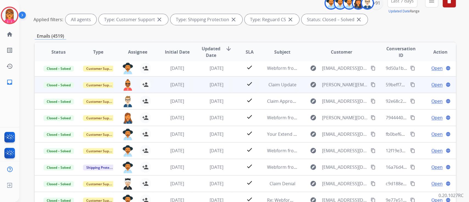
scroll to position [73, 0]
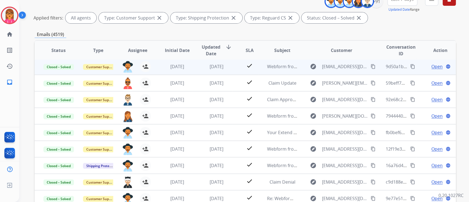
click at [217, 64] on span "[DATE]" at bounding box center [217, 67] width 14 height 6
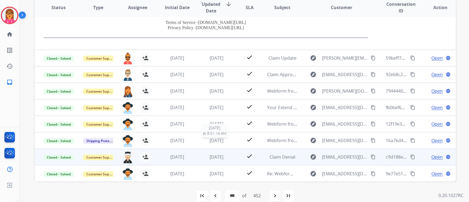
scroll to position [124, 0]
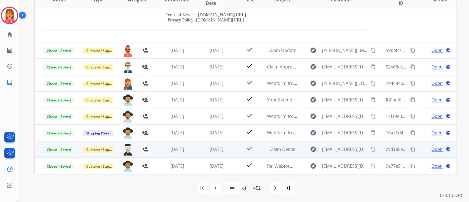
click at [219, 144] on td "[DATE]" at bounding box center [213, 149] width 40 height 16
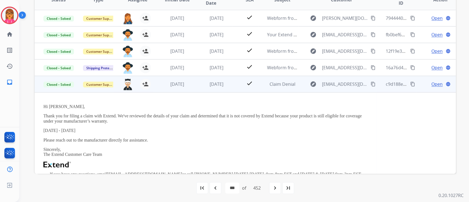
scroll to position [59, 0]
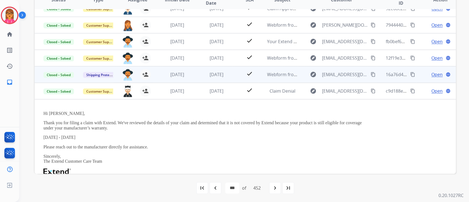
drag, startPoint x: 211, startPoint y: 64, endPoint x: 212, endPoint y: 70, distance: 5.9
click at [211, 66] on table "Status Type Assignee Initial Date Updated Date arrow_downward SLA Subject Custo…" at bounding box center [246, 98] width 422 height 333
click at [212, 72] on span "[DATE]" at bounding box center [217, 74] width 14 height 6
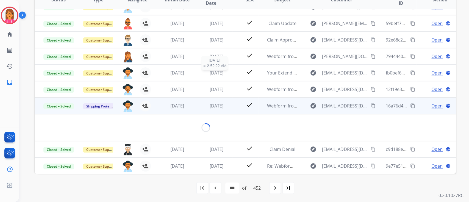
scroll to position [25, 0]
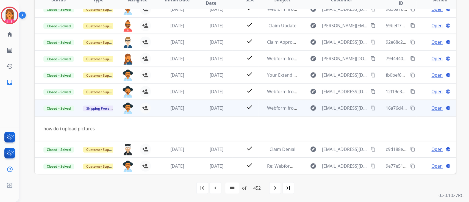
click at [432, 108] on span "Open" at bounding box center [437, 108] width 11 height 7
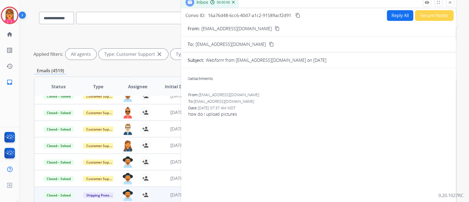
scroll to position [14, 0]
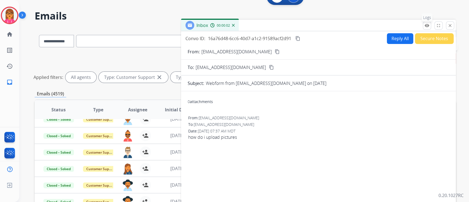
click at [430, 22] on button "remove_red_eye Logs" at bounding box center [427, 25] width 8 height 8
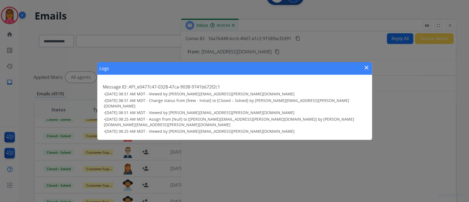
click at [368, 71] on mat-icon "close" at bounding box center [367, 67] width 7 height 7
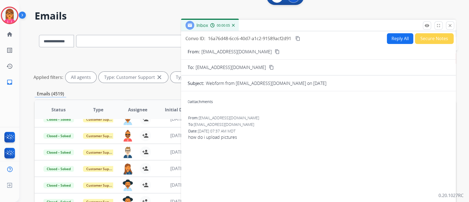
click at [449, 24] on mat-icon "close" at bounding box center [450, 25] width 5 height 5
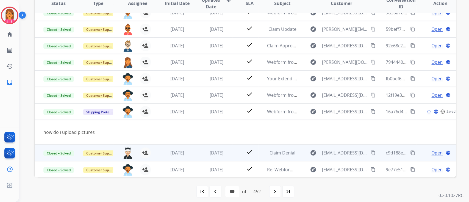
scroll to position [124, 0]
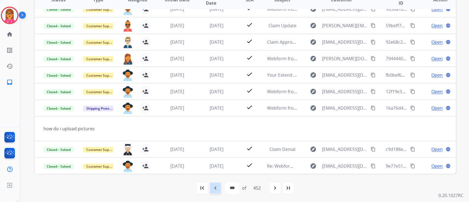
click at [214, 188] on mat-icon "navigate_before" at bounding box center [215, 188] width 7 height 7
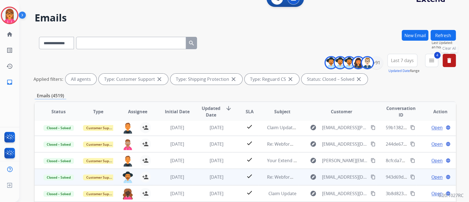
scroll to position [37, 0]
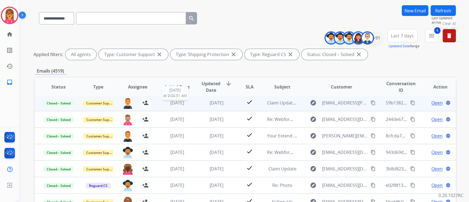
click at [178, 105] on div "[DATE]" at bounding box center [177, 103] width 31 height 7
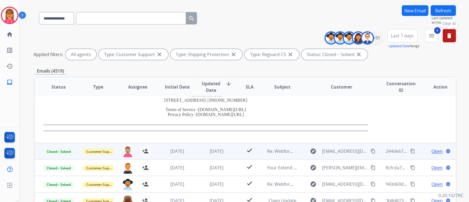
click at [169, 144] on td "[DATE]" at bounding box center [173, 151] width 40 height 16
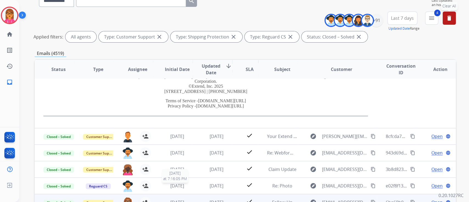
scroll to position [73, 0]
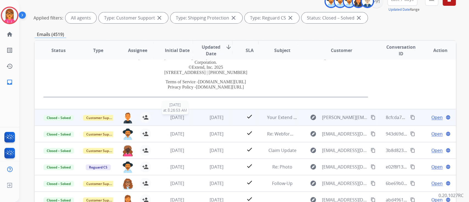
click at [181, 117] on span "[DATE]" at bounding box center [177, 117] width 14 height 6
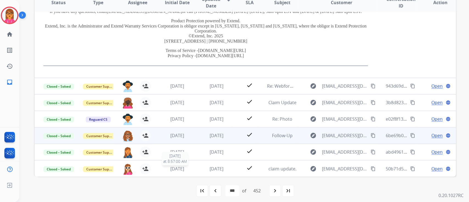
scroll to position [124, 0]
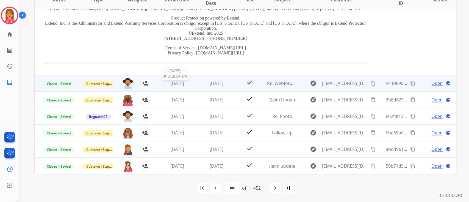
click at [185, 86] on div "[DATE]" at bounding box center [177, 83] width 31 height 7
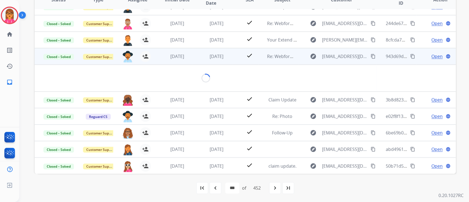
scroll to position [66, 0]
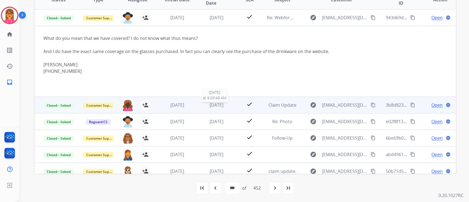
click at [216, 106] on span "[DATE]" at bounding box center [217, 105] width 14 height 6
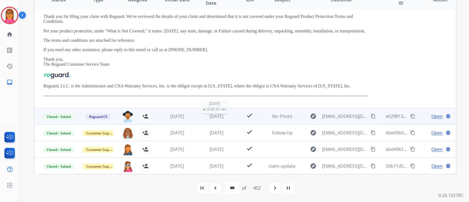
click at [210, 117] on span "[DATE]" at bounding box center [217, 116] width 14 height 6
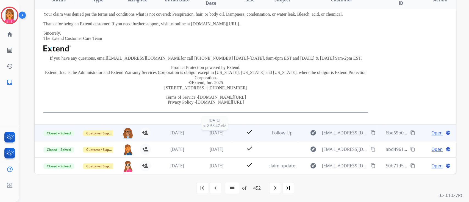
click at [213, 131] on span "[DATE]" at bounding box center [217, 133] width 14 height 6
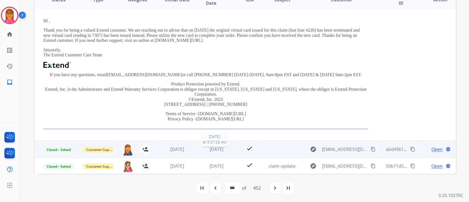
click at [211, 148] on span "[DATE]" at bounding box center [217, 149] width 14 height 6
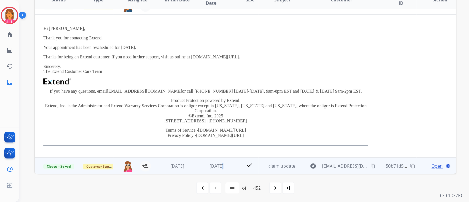
click at [218, 166] on span "[DATE]" at bounding box center [217, 166] width 14 height 6
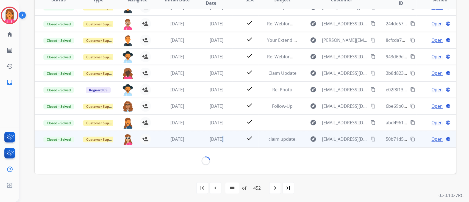
scroll to position [143, 0]
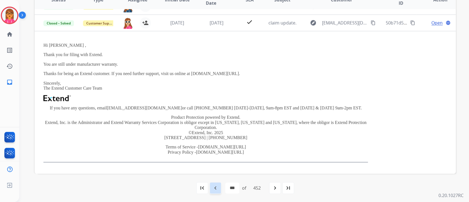
click at [219, 188] on div "navigate_before" at bounding box center [216, 188] width 12 height 12
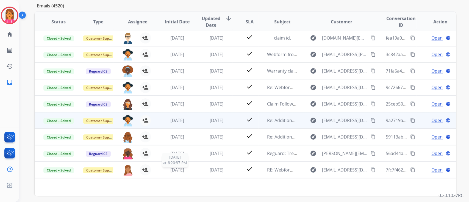
scroll to position [110, 0]
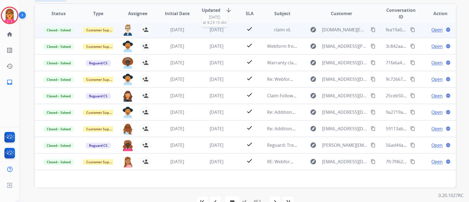
click at [210, 27] on span "[DATE]" at bounding box center [217, 30] width 14 height 6
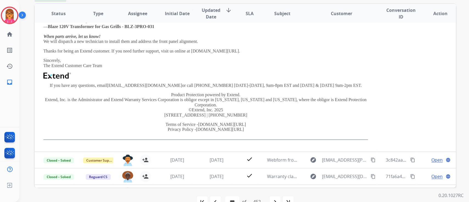
scroll to position [90, 0]
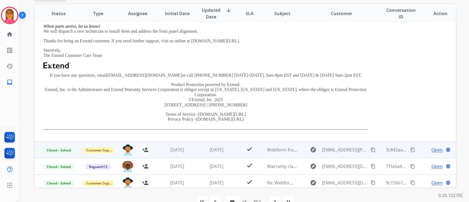
click at [218, 153] on td "[DATE]" at bounding box center [213, 150] width 40 height 16
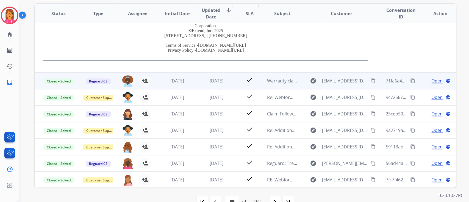
click at [218, 84] on td "[DATE]" at bounding box center [213, 81] width 40 height 16
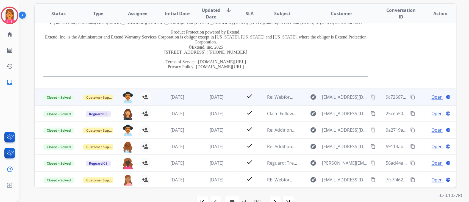
click at [219, 101] on td "[DATE]" at bounding box center [213, 97] width 40 height 16
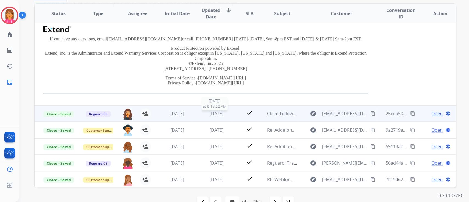
click at [222, 115] on span "[DATE]" at bounding box center [217, 114] width 14 height 6
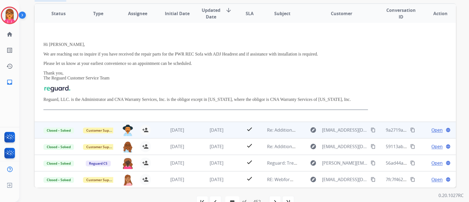
click at [211, 125] on td "[DATE]" at bounding box center [213, 130] width 40 height 16
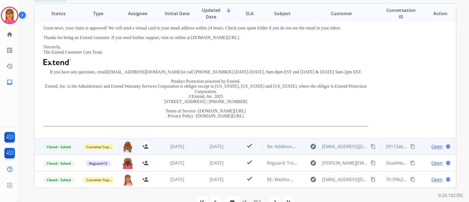
click at [218, 151] on td "[DATE]" at bounding box center [213, 146] width 40 height 16
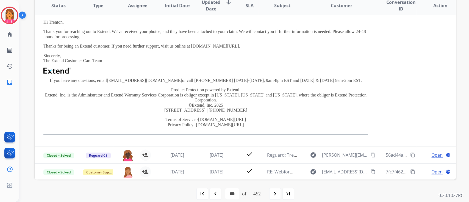
scroll to position [124, 0]
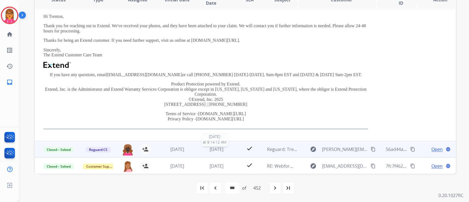
click at [210, 148] on span "[DATE]" at bounding box center [217, 149] width 14 height 6
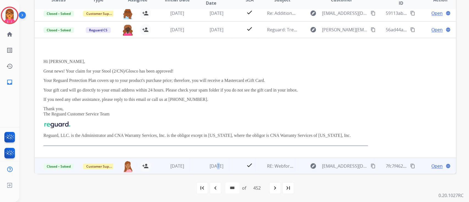
drag, startPoint x: 211, startPoint y: 160, endPoint x: 213, endPoint y: 162, distance: 2.9
click at [213, 162] on td "[DATE]" at bounding box center [213, 166] width 40 height 16
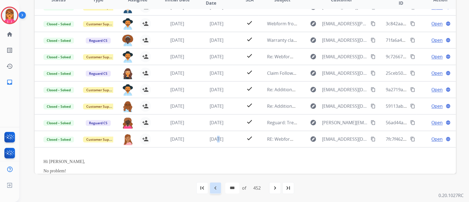
scroll to position [134, 0]
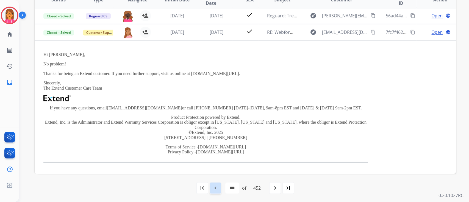
click at [216, 191] on div "navigate_before" at bounding box center [216, 188] width 12 height 12
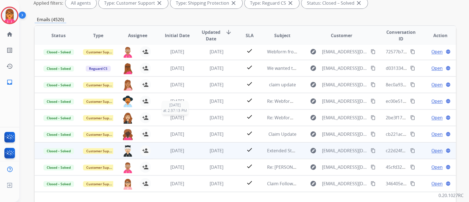
scroll to position [124, 0]
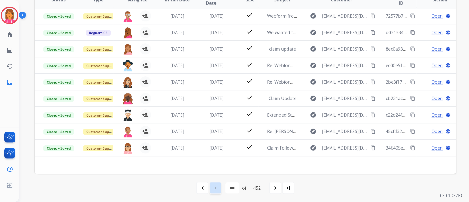
click at [212, 190] on mat-icon "navigate_before" at bounding box center [215, 188] width 7 height 7
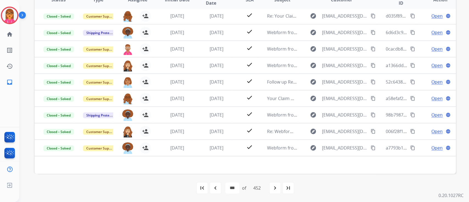
click at [217, 182] on div "navigate_before" at bounding box center [216, 188] width 12 height 12
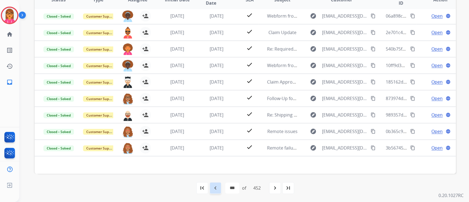
click at [216, 182] on div "navigate_before" at bounding box center [216, 188] width 12 height 12
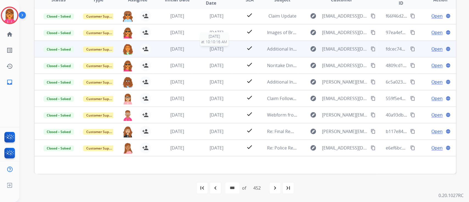
click at [230, 46] on div "[DATE]" at bounding box center [217, 49] width 31 height 7
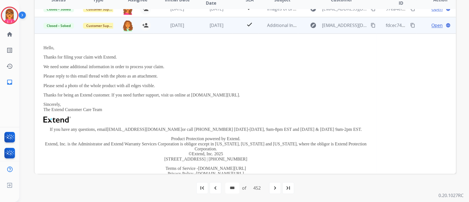
scroll to position [49, 0]
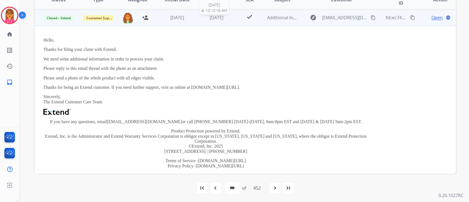
click at [221, 10] on td "[DATE] [DATE] 10:10:16 AM" at bounding box center [213, 17] width 40 height 16
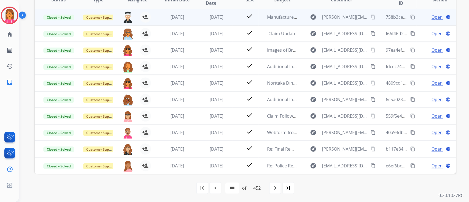
scroll to position [0, 0]
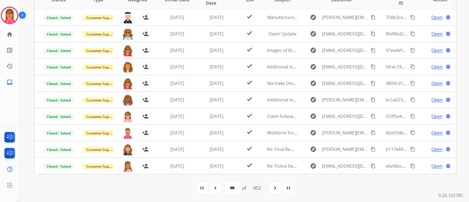
click at [221, 187] on div "first_page navigate_before * * * * * * * * * ** ** ** ** ** ** ** ** ** ** ** *…" at bounding box center [246, 188] width 422 height 11
click at [213, 190] on mat-icon "navigate_before" at bounding box center [215, 188] width 7 height 7
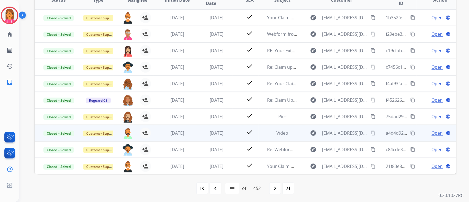
scroll to position [124, 0]
click at [211, 131] on span "[DATE]" at bounding box center [217, 133] width 14 height 6
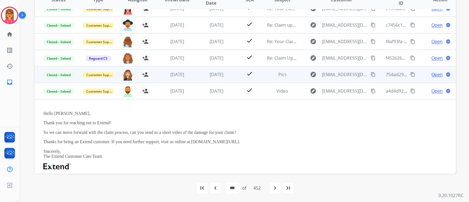
click at [215, 79] on td "[DATE]" at bounding box center [213, 74] width 40 height 16
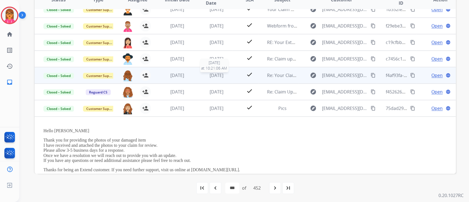
scroll to position [0, 0]
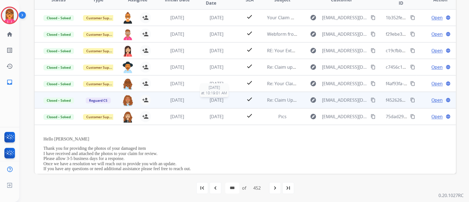
click at [211, 100] on span "[DATE]" at bounding box center [217, 100] width 14 height 6
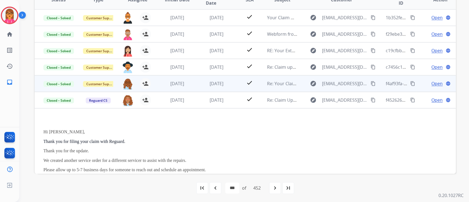
click at [209, 79] on td "[DATE]" at bounding box center [213, 83] width 40 height 16
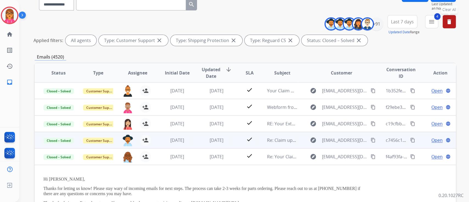
click at [202, 137] on div "[DATE]" at bounding box center [217, 140] width 31 height 7
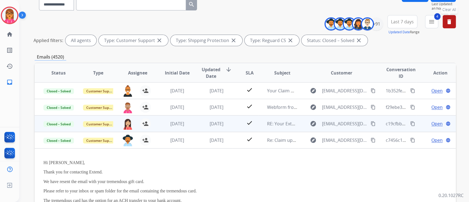
click at [197, 126] on td "[DATE]" at bounding box center [213, 123] width 40 height 16
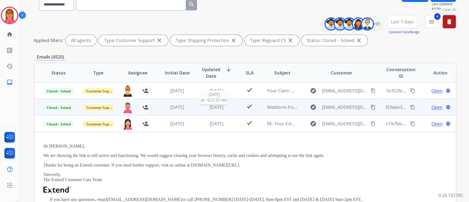
click at [212, 110] on div "[DATE]" at bounding box center [217, 107] width 31 height 7
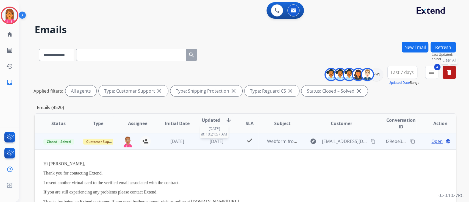
click at [210, 139] on span "[DATE]" at bounding box center [217, 141] width 14 height 6
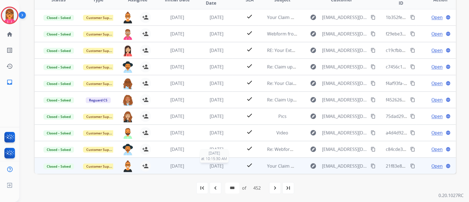
click at [221, 166] on span "[DATE]" at bounding box center [217, 166] width 14 height 6
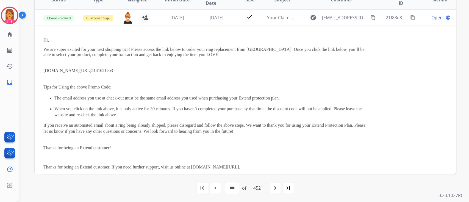
click at [213, 186] on mat-icon "navigate_before" at bounding box center [215, 188] width 7 height 7
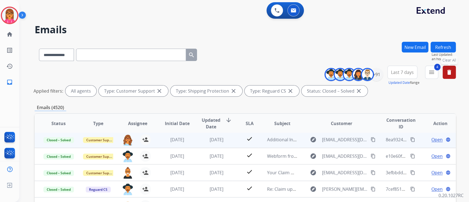
click at [197, 140] on td "[DATE]" at bounding box center [213, 139] width 40 height 16
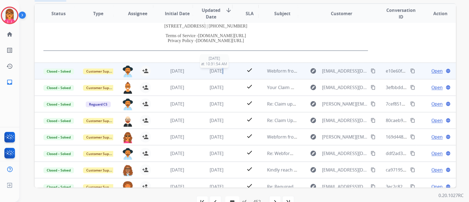
drag, startPoint x: 216, startPoint y: 69, endPoint x: 217, endPoint y: 66, distance: 3.5
click at [217, 66] on td "[DATE] [DATE] 10:31:54 AM" at bounding box center [213, 71] width 40 height 16
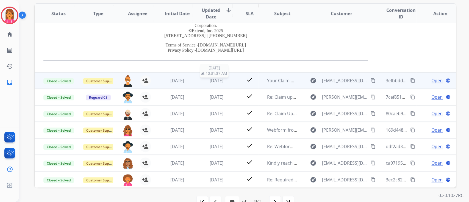
click at [214, 83] on span "[DATE]" at bounding box center [217, 81] width 14 height 6
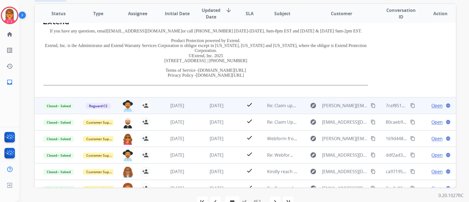
click at [218, 109] on td "[DATE]" at bounding box center [213, 105] width 40 height 16
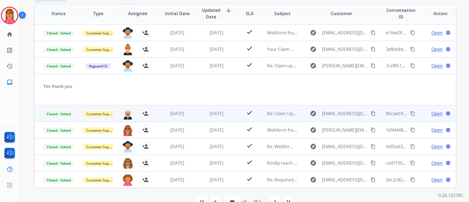
click at [213, 108] on td "[DATE]" at bounding box center [213, 113] width 40 height 16
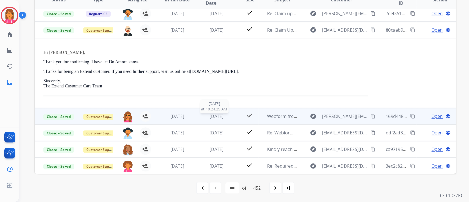
click at [214, 117] on span "[DATE]" at bounding box center [217, 116] width 14 height 6
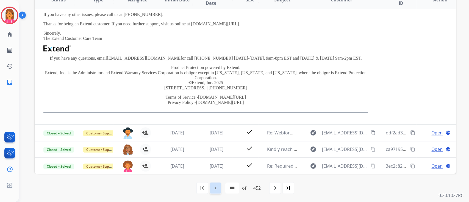
click at [210, 191] on div "navigate_before" at bounding box center [216, 188] width 12 height 12
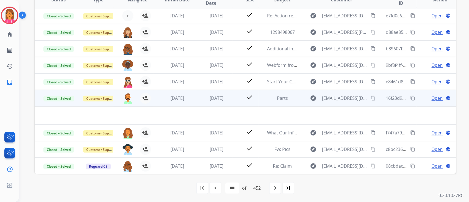
click at [201, 102] on td "[DATE]" at bounding box center [213, 98] width 40 height 16
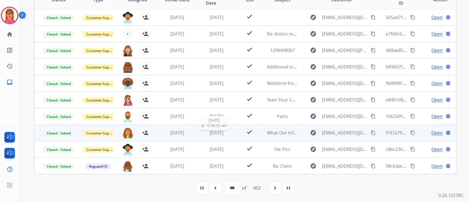
click at [210, 131] on span "[DATE]" at bounding box center [217, 133] width 14 height 6
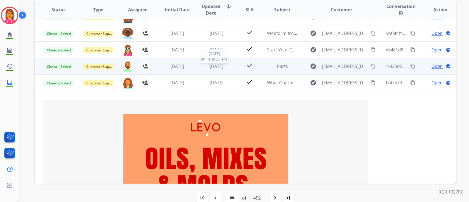
click at [210, 65] on span "[DATE]" at bounding box center [217, 66] width 14 height 6
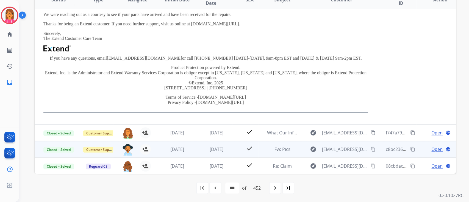
click at [198, 153] on td "[DATE]" at bounding box center [213, 149] width 40 height 16
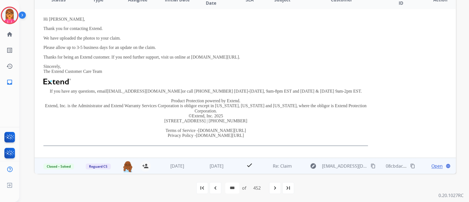
click at [193, 158] on td "[DATE]" at bounding box center [213, 166] width 40 height 16
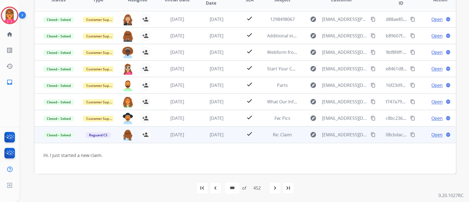
click at [424, 131] on td "Open language" at bounding box center [437, 134] width 40 height 16
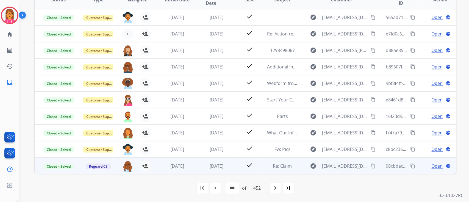
click at [432, 165] on span "Open" at bounding box center [437, 166] width 11 height 7
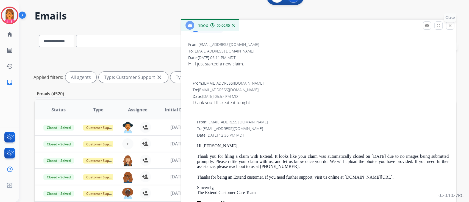
click at [450, 28] on button "close Close" at bounding box center [450, 25] width 8 height 8
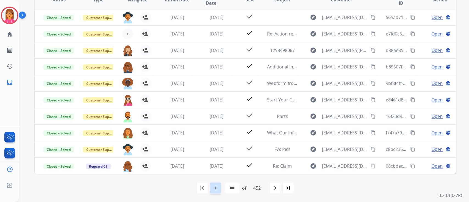
click at [215, 191] on div "navigate_before" at bounding box center [216, 188] width 12 height 12
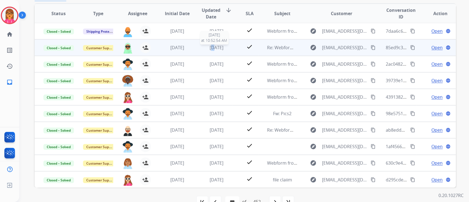
click at [210, 46] on span "[DATE]" at bounding box center [217, 48] width 14 height 6
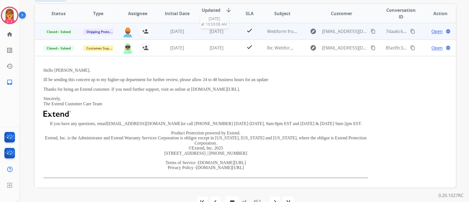
click at [215, 28] on div "[DATE]" at bounding box center [217, 31] width 31 height 7
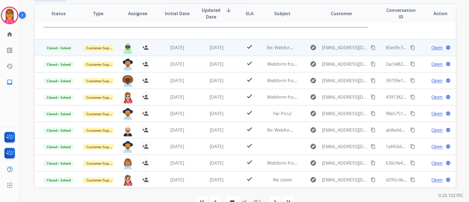
click at [211, 53] on td "[DATE]" at bounding box center [213, 47] width 40 height 16
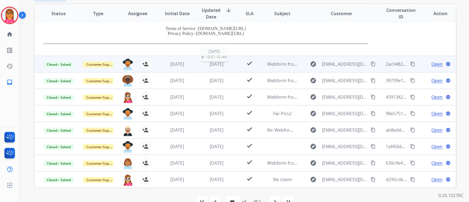
click at [219, 65] on span "[DATE]" at bounding box center [217, 64] width 14 height 6
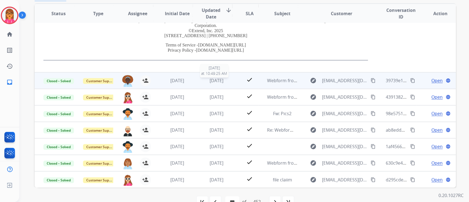
click at [218, 78] on span "[DATE]" at bounding box center [217, 81] width 14 height 6
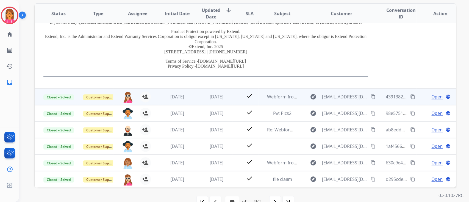
click at [219, 100] on div "[DATE]" at bounding box center [217, 96] width 31 height 7
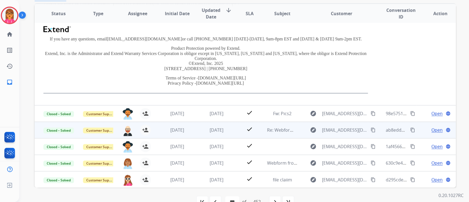
click at [210, 124] on td "[DATE]" at bounding box center [213, 130] width 40 height 16
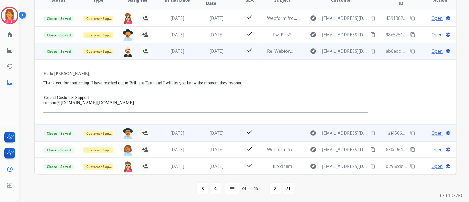
scroll to position [124, 0]
click at [212, 132] on span "[DATE]" at bounding box center [217, 133] width 14 height 6
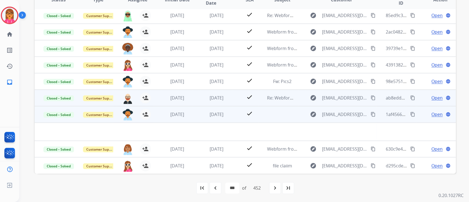
scroll to position [18, 0]
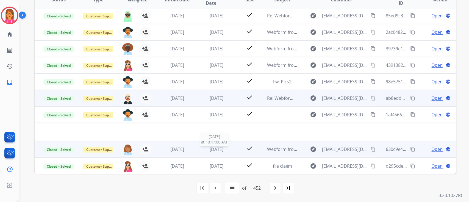
click at [214, 148] on span "[DATE]" at bounding box center [217, 149] width 14 height 6
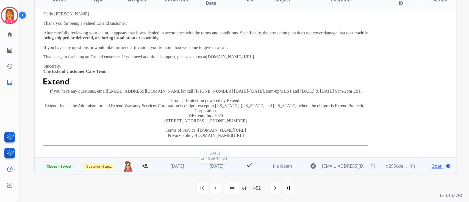
click at [211, 163] on span "[DATE]" at bounding box center [217, 166] width 14 height 6
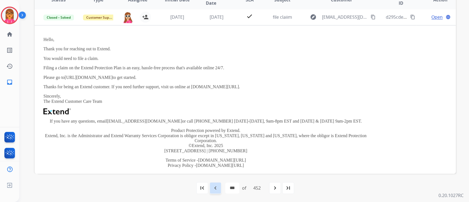
scroll to position [148, 0]
click at [217, 188] on mat-icon "navigate_before" at bounding box center [215, 188] width 7 height 7
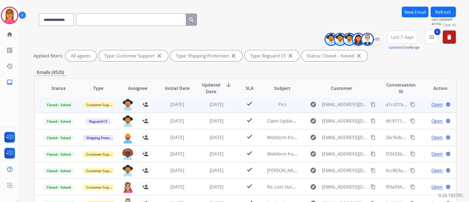
scroll to position [37, 0]
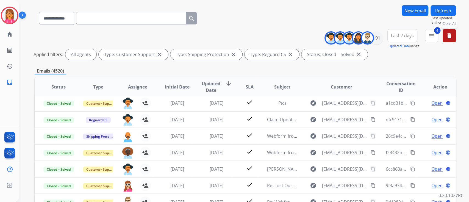
click at [183, 96] on th "Initial Date" at bounding box center [173, 86] width 40 height 19
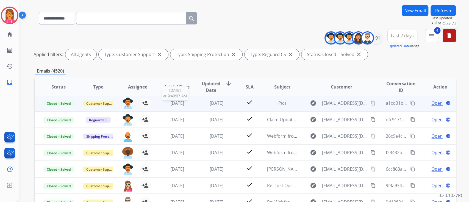
click at [184, 106] on td "[DATE] [DATE] 9:40:03 AM" at bounding box center [173, 103] width 40 height 16
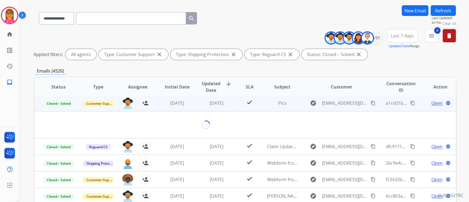
scroll to position [16, 0]
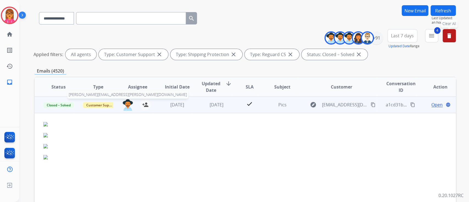
click at [127, 102] on img at bounding box center [127, 105] width 11 height 12
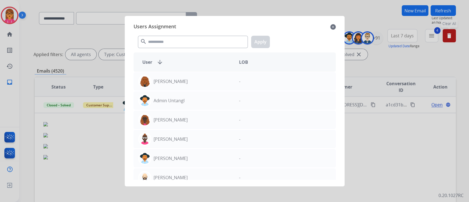
click at [333, 29] on mat-icon "close" at bounding box center [333, 27] width 5 height 7
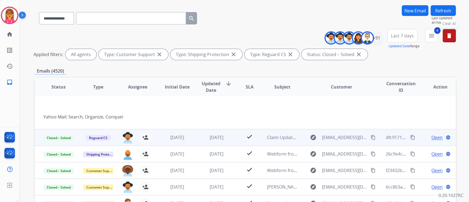
click at [223, 137] on span "[DATE]" at bounding box center [217, 137] width 14 height 6
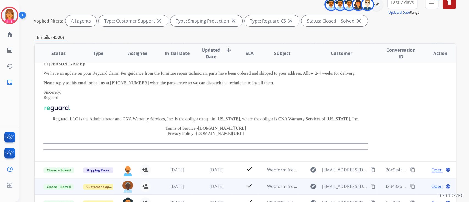
scroll to position [73, 0]
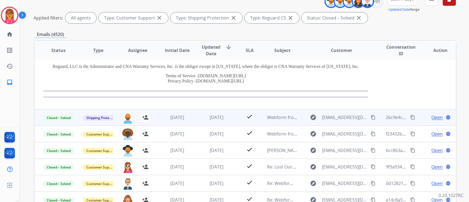
click at [219, 121] on td "[DATE]" at bounding box center [213, 117] width 40 height 16
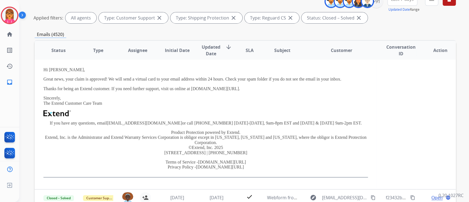
scroll to position [49, 0]
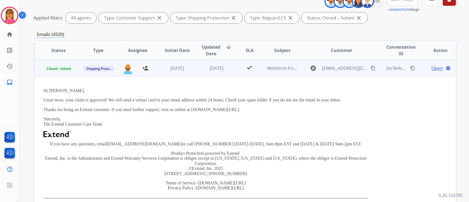
click at [208, 164] on p "Product Protection powered by Extend. Extend, Inc. is the Administrator and Ext…" at bounding box center [205, 163] width 325 height 25
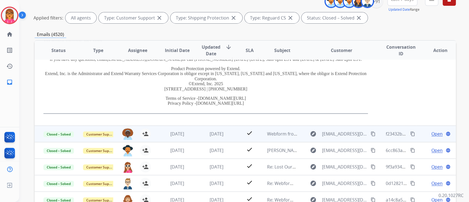
click at [181, 137] on td "[DATE]" at bounding box center [173, 134] width 40 height 16
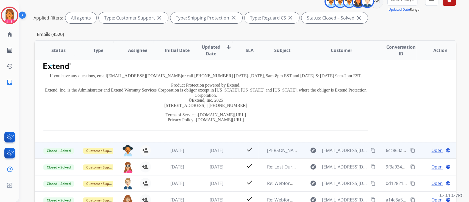
click at [196, 146] on td "[DATE]" at bounding box center [213, 150] width 40 height 16
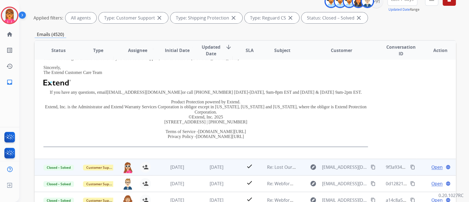
click at [210, 165] on span "[DATE]" at bounding box center [217, 167] width 14 height 6
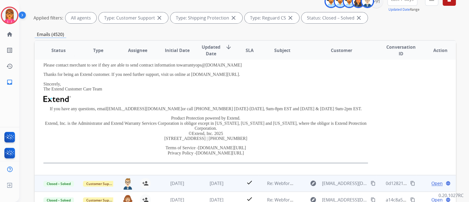
click at [210, 177] on td "[DATE]" at bounding box center [213, 183] width 40 height 16
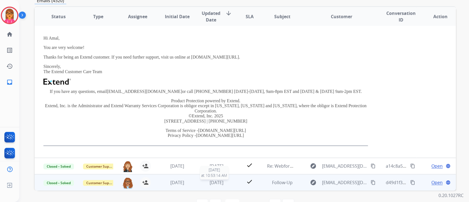
scroll to position [110, 0]
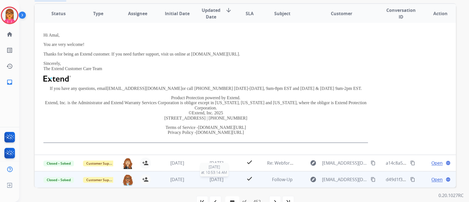
click at [208, 182] on div "[DATE]" at bounding box center [217, 179] width 31 height 7
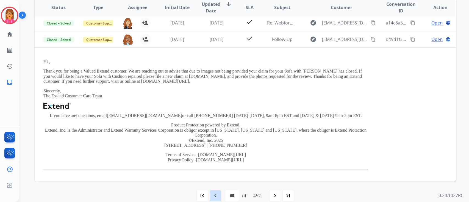
scroll to position [124, 0]
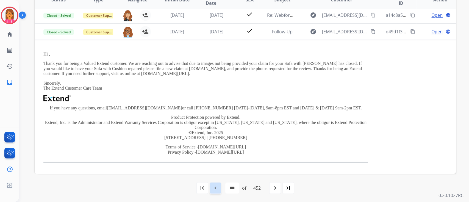
click at [216, 183] on div "navigate_before" at bounding box center [216, 188] width 12 height 12
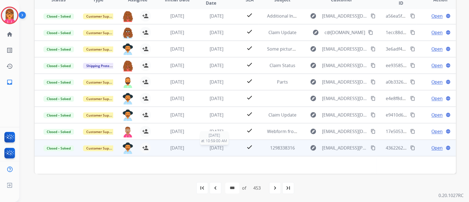
click at [210, 147] on span "[DATE]" at bounding box center [217, 148] width 14 height 6
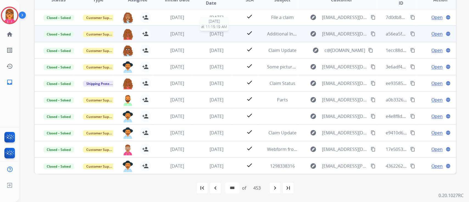
scroll to position [0, 0]
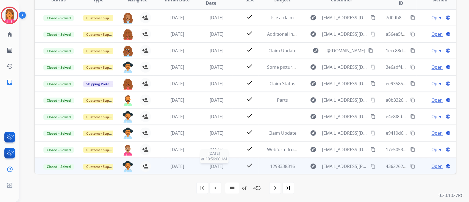
click at [210, 163] on span "[DATE]" at bounding box center [217, 166] width 14 height 6
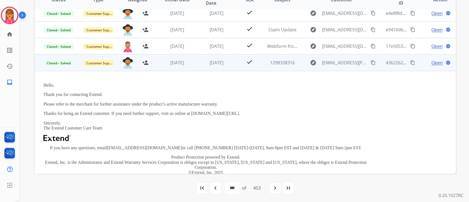
click at [207, 166] on div "Hello, Thank you for contacting Extend. Please refer to the merchant for furthe…" at bounding box center [205, 143] width 325 height 120
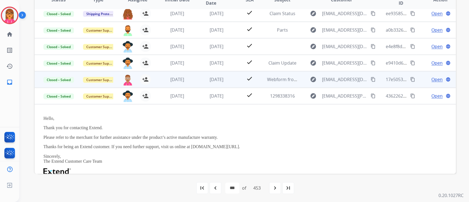
click at [216, 84] on td "[DATE]" at bounding box center [213, 79] width 40 height 16
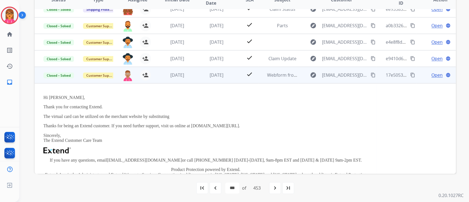
scroll to position [19, 0]
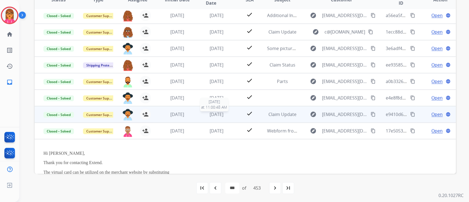
click at [211, 112] on span "[DATE]" at bounding box center [217, 114] width 14 height 6
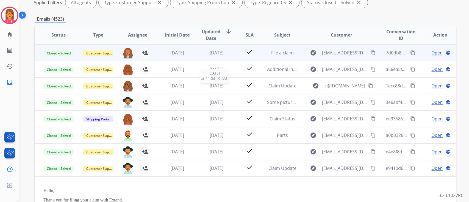
scroll to position [87, 0]
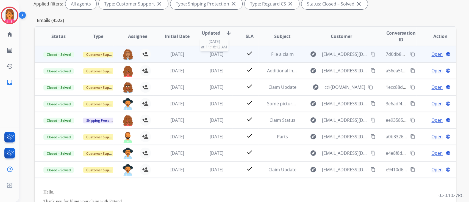
click at [220, 54] on span "[DATE]" at bounding box center [217, 54] width 14 height 6
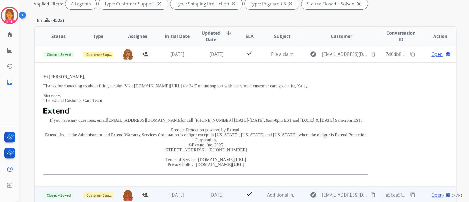
click at [221, 190] on td "[DATE]" at bounding box center [213, 195] width 40 height 16
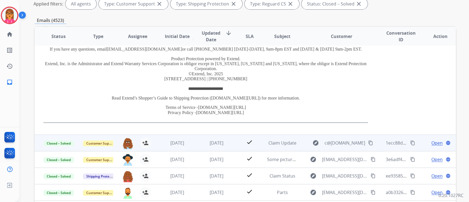
click at [210, 140] on span "[DATE]" at bounding box center [217, 143] width 14 height 6
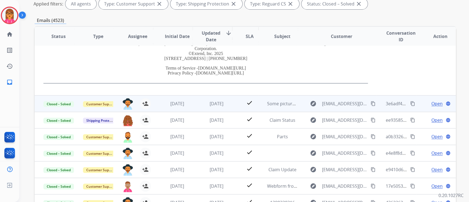
click at [202, 108] on td "[DATE]" at bounding box center [213, 103] width 40 height 16
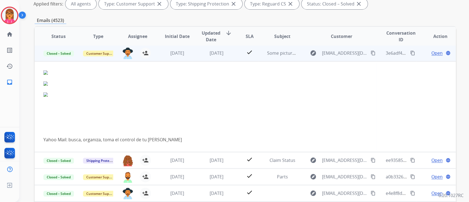
scroll to position [49, 0]
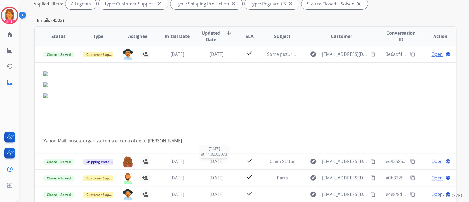
click at [220, 163] on span "[DATE]" at bounding box center [217, 161] width 14 height 6
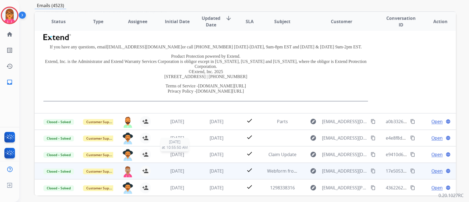
scroll to position [124, 0]
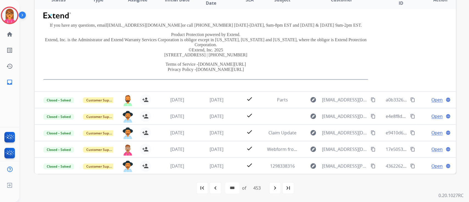
click at [207, 189] on div "first_page navigate_before * * * * * * * * * ** ** ** ** ** ** ** ** ** ** ** *…" at bounding box center [246, 188] width 422 height 11
click at [215, 187] on mat-icon "navigate_before" at bounding box center [215, 188] width 7 height 7
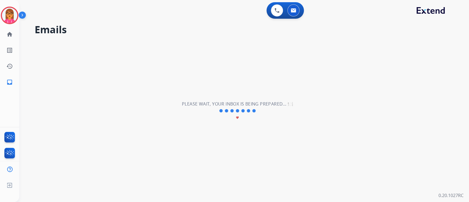
scroll to position [18, 0]
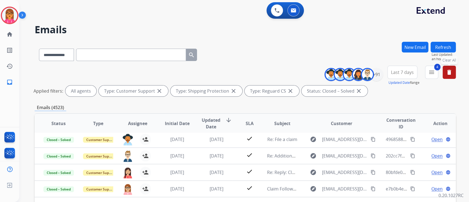
click at [205, 133] on th "Updated Date arrow_downward" at bounding box center [213, 123] width 40 height 19
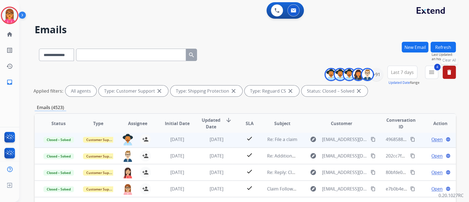
click at [208, 144] on td "[DATE]" at bounding box center [213, 139] width 40 height 16
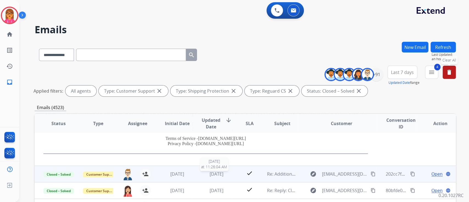
click at [216, 175] on span "[DATE]" at bounding box center [217, 174] width 14 height 6
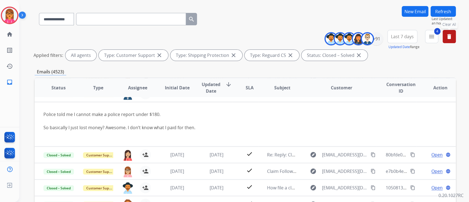
scroll to position [124, 0]
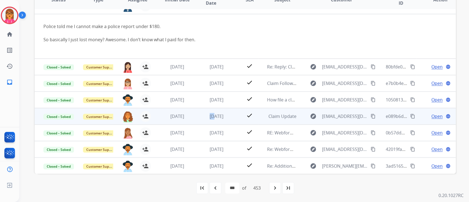
click at [207, 111] on td "[DATE]" at bounding box center [213, 116] width 40 height 16
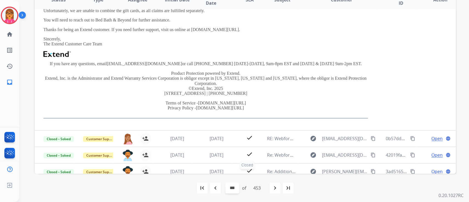
scroll to position [153, 0]
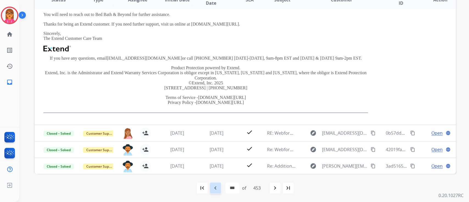
click at [218, 188] on mat-icon "navigate_before" at bounding box center [215, 188] width 7 height 7
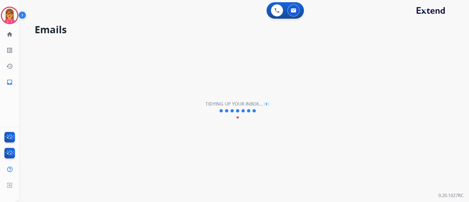
scroll to position [18, 0]
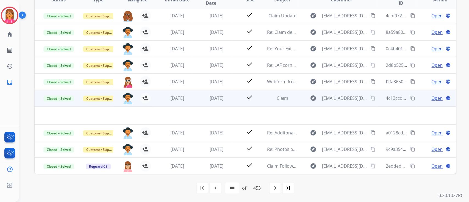
click at [188, 91] on td "[DATE]" at bounding box center [173, 98] width 40 height 16
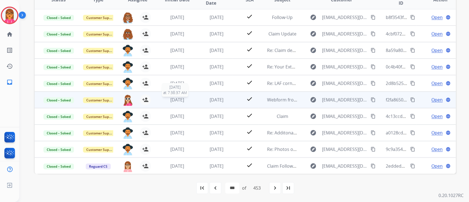
click at [184, 101] on span "[DATE]" at bounding box center [177, 100] width 14 height 6
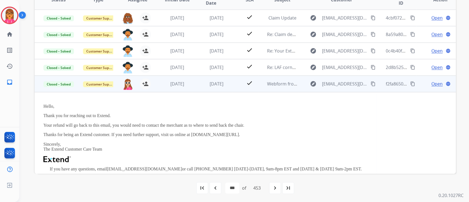
scroll to position [9, 0]
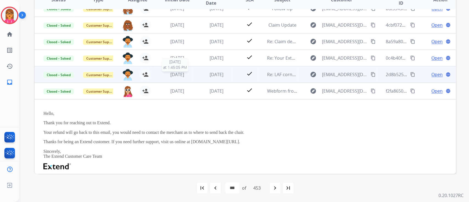
click at [184, 76] on span "[DATE]" at bounding box center [177, 74] width 14 height 6
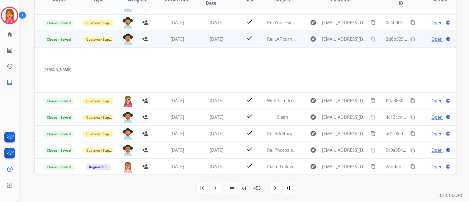
scroll to position [45, 0]
click at [438, 39] on span "Open" at bounding box center [437, 38] width 11 height 7
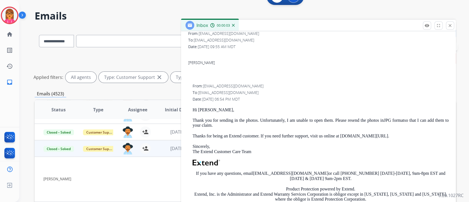
scroll to position [73, 0]
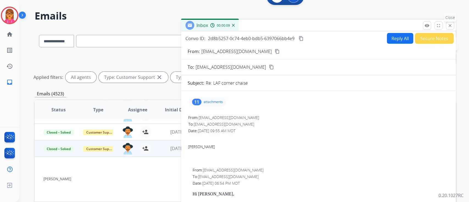
click at [448, 26] on mat-icon "close" at bounding box center [450, 25] width 5 height 5
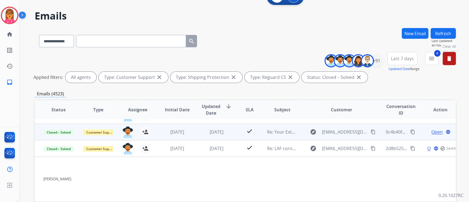
click at [187, 135] on td "[DATE]" at bounding box center [173, 132] width 40 height 16
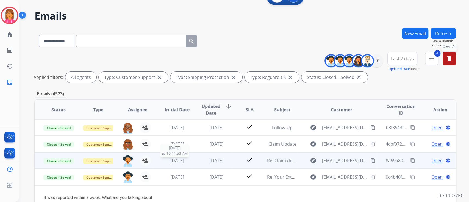
click at [170, 161] on span "[DATE]" at bounding box center [177, 161] width 14 height 6
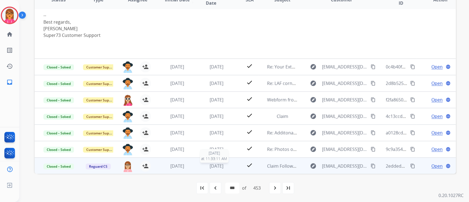
click at [223, 164] on span "[DATE]" at bounding box center [217, 166] width 14 height 6
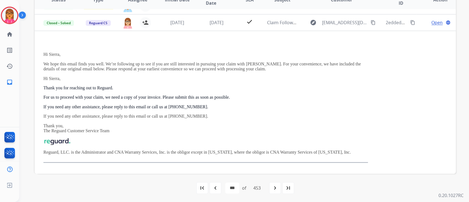
click at [216, 188] on mat-icon "navigate_before" at bounding box center [215, 188] width 7 height 7
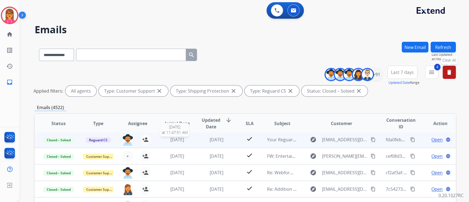
click at [203, 140] on div "[DATE]" at bounding box center [217, 139] width 31 height 7
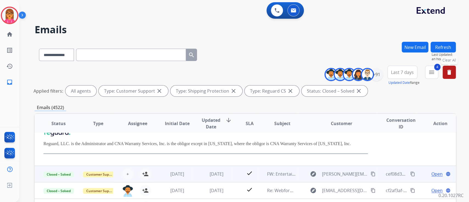
click at [199, 170] on td "[DATE]" at bounding box center [213, 174] width 40 height 16
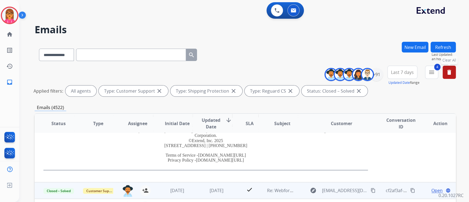
click at [205, 184] on td "[DATE]" at bounding box center [213, 190] width 40 height 16
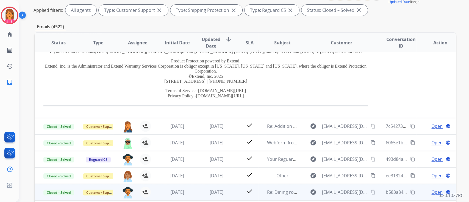
scroll to position [110, 0]
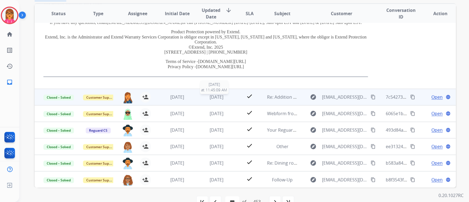
click at [214, 97] on span "[DATE]" at bounding box center [217, 97] width 14 height 6
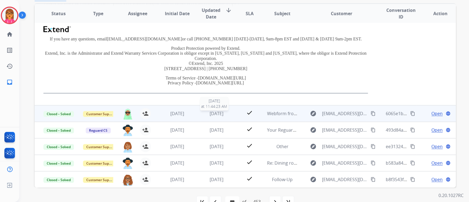
click at [215, 111] on span "[DATE]" at bounding box center [217, 114] width 14 height 6
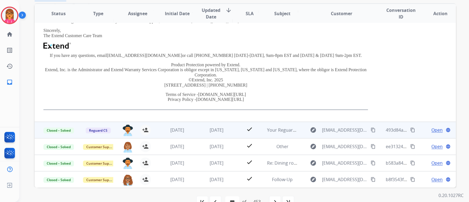
click at [210, 123] on td "[DATE]" at bounding box center [213, 130] width 40 height 16
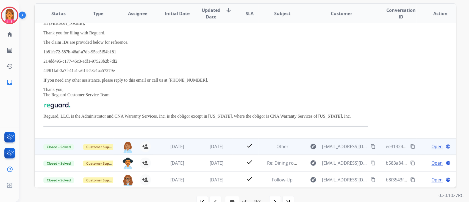
click at [215, 141] on td "[DATE]" at bounding box center [213, 146] width 40 height 16
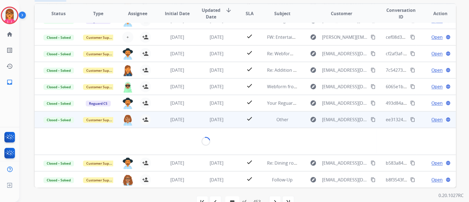
scroll to position [35, 0]
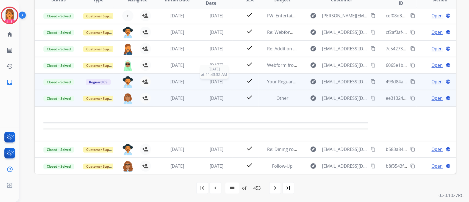
click at [215, 84] on span "[DATE]" at bounding box center [217, 82] width 14 height 6
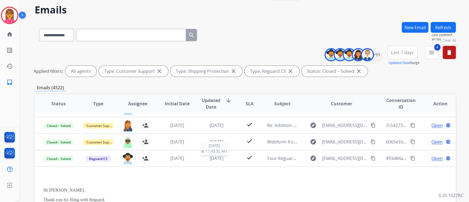
click at [216, 155] on span "[DATE]" at bounding box center [217, 158] width 14 height 6
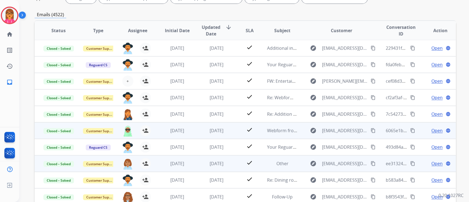
click at [224, 128] on span "[DATE]" at bounding box center [217, 131] width 14 height 6
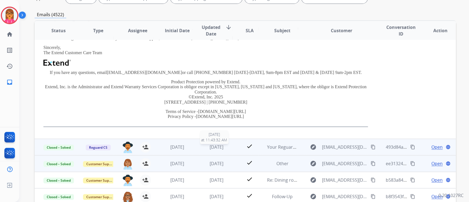
click at [213, 146] on span "[DATE]" at bounding box center [217, 147] width 14 height 6
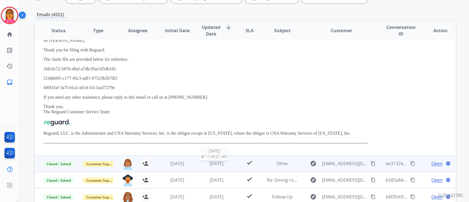
click at [213, 161] on span "[DATE]" at bounding box center [217, 164] width 14 height 6
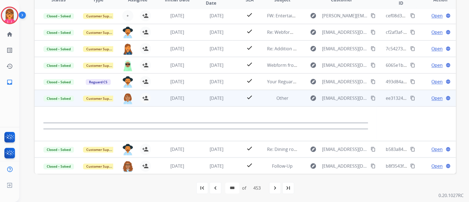
click at [427, 98] on div "Open language" at bounding box center [440, 98] width 31 height 7
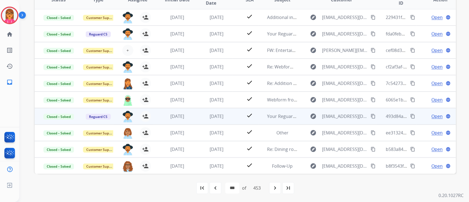
click at [432, 115] on span "Open" at bounding box center [437, 116] width 11 height 7
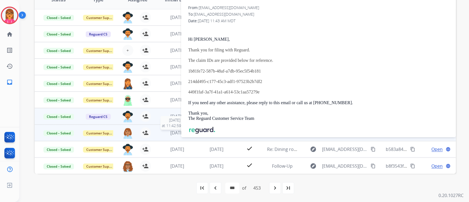
click at [171, 131] on span "[DATE]" at bounding box center [177, 133] width 14 height 6
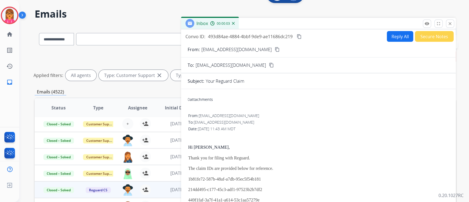
scroll to position [14, 0]
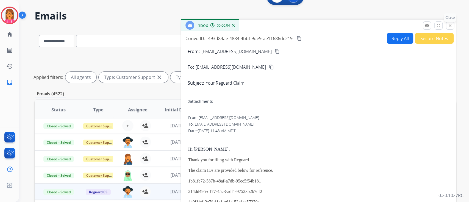
drag, startPoint x: 449, startPoint y: 26, endPoint x: 443, endPoint y: 30, distance: 6.9
click at [449, 26] on mat-icon "close" at bounding box center [450, 25] width 5 height 5
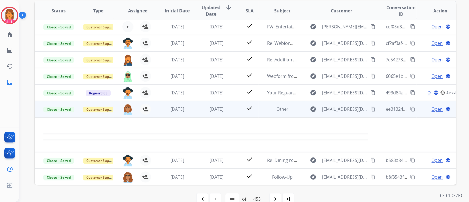
scroll to position [124, 0]
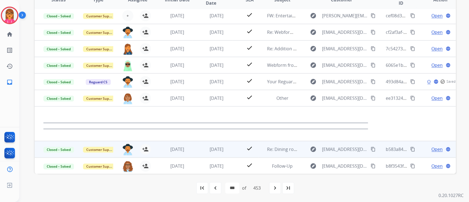
click at [183, 144] on td "[DATE]" at bounding box center [173, 149] width 40 height 16
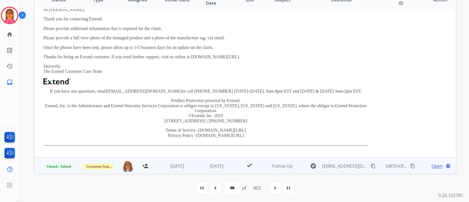
click at [196, 168] on td "[DATE]" at bounding box center [213, 166] width 40 height 16
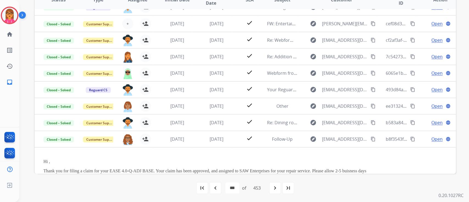
scroll to position [134, 0]
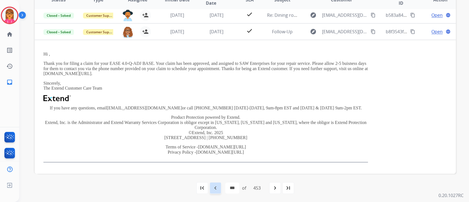
click at [214, 186] on mat-icon "navigate_before" at bounding box center [215, 188] width 7 height 7
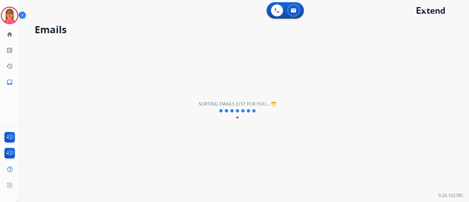
scroll to position [18, 0]
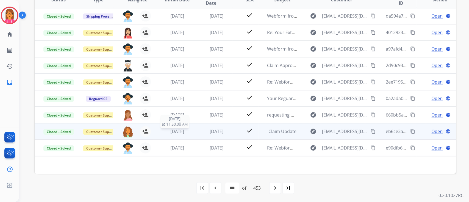
click at [184, 128] on span "[DATE]" at bounding box center [177, 131] width 14 height 6
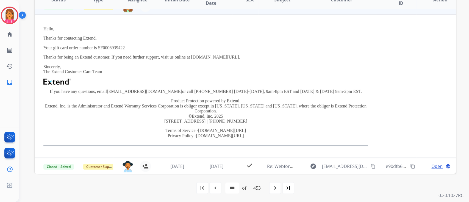
scroll to position [144, 0]
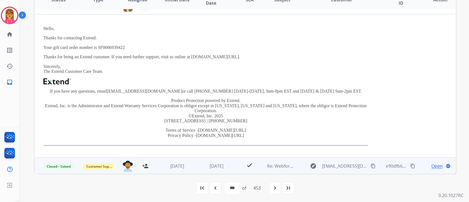
click at [194, 166] on td "[DATE]" at bounding box center [213, 166] width 40 height 16
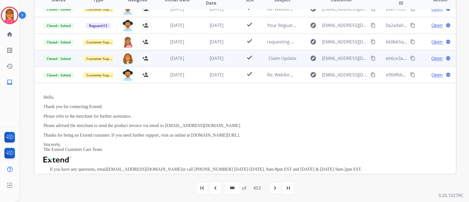
scroll to position [0, 0]
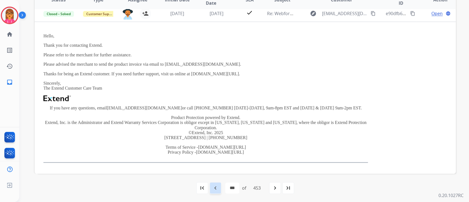
click at [216, 186] on mat-icon "navigate_before" at bounding box center [215, 188] width 7 height 7
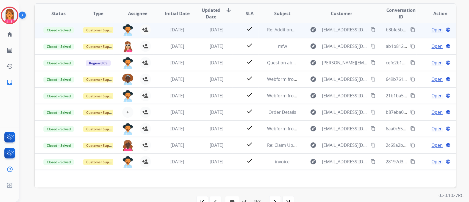
click at [172, 32] on span "[DATE]" at bounding box center [177, 30] width 14 height 6
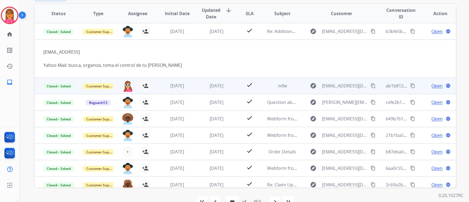
click at [208, 81] on td "[DATE]" at bounding box center [213, 86] width 40 height 16
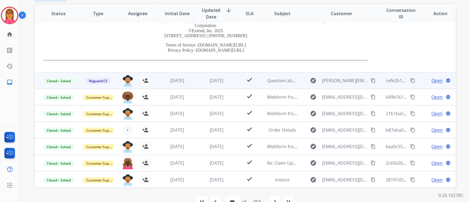
click at [232, 85] on td "check" at bounding box center [245, 80] width 26 height 16
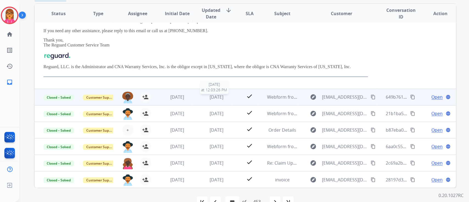
click at [221, 98] on span "[DATE]" at bounding box center [217, 97] width 14 height 6
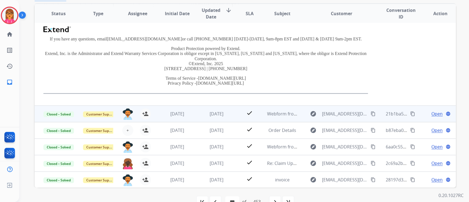
click at [230, 113] on tr "Closed – Solved Customer Support [PERSON_NAME][EMAIL_ADDRESS][PERSON_NAME][DOMA…" at bounding box center [246, 114] width 422 height 16
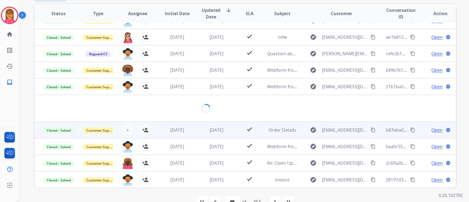
scroll to position [25, 0]
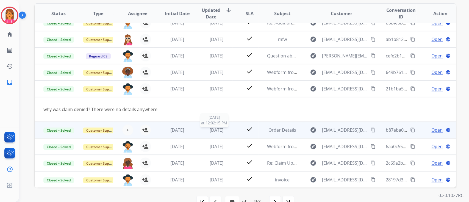
click at [210, 133] on div "[DATE]" at bounding box center [217, 130] width 31 height 7
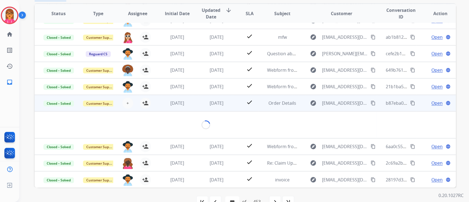
scroll to position [38, 0]
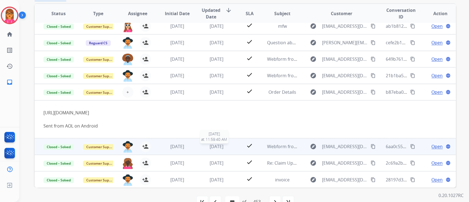
click at [216, 147] on span "[DATE]" at bounding box center [217, 147] width 14 height 6
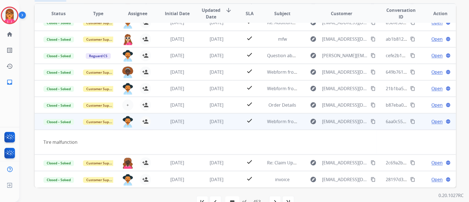
scroll to position [25, 0]
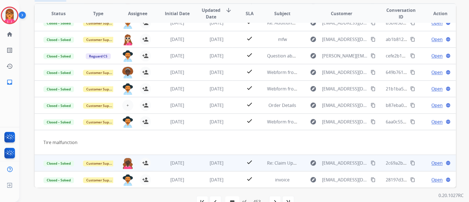
click at [210, 164] on span "[DATE]" at bounding box center [217, 163] width 14 height 6
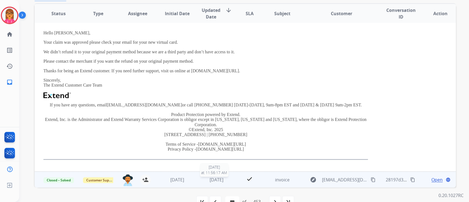
click at [210, 180] on span "[DATE]" at bounding box center [217, 180] width 14 height 6
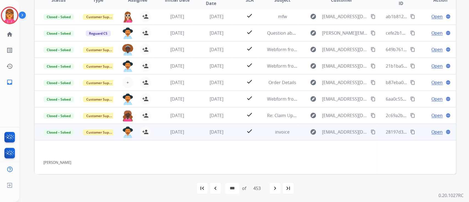
scroll to position [124, 0]
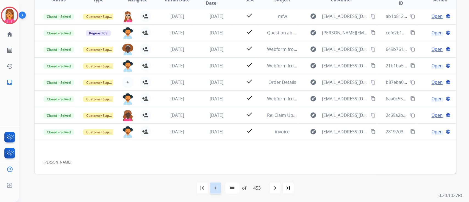
click at [216, 183] on div "navigate_before" at bounding box center [216, 188] width 12 height 12
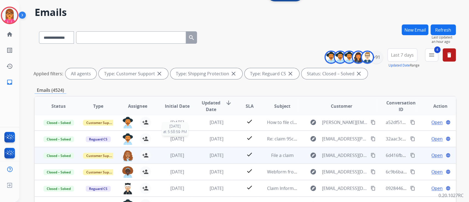
scroll to position [37, 0]
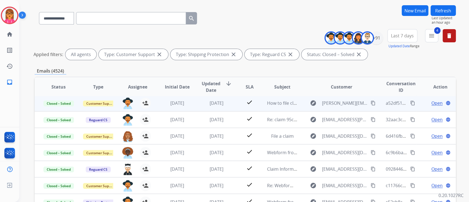
click at [211, 109] on td "[DATE]" at bounding box center [213, 103] width 40 height 16
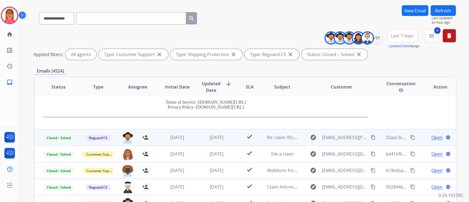
click at [223, 141] on td "[DATE]" at bounding box center [213, 137] width 40 height 16
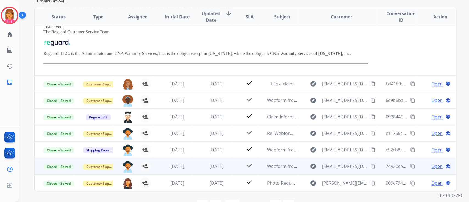
scroll to position [124, 0]
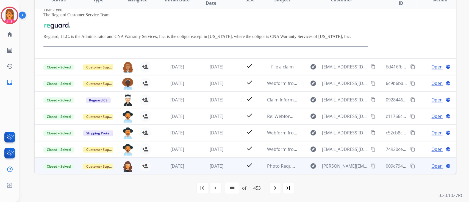
click at [218, 161] on td "[DATE]" at bounding box center [213, 166] width 40 height 16
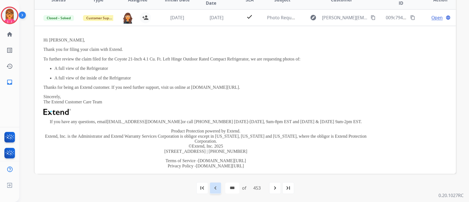
click at [218, 188] on div "navigate_before" at bounding box center [216, 188] width 12 height 12
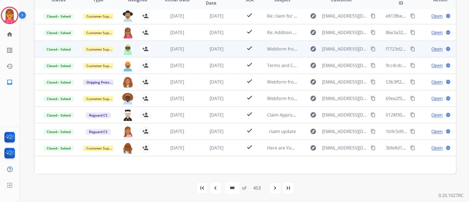
click at [211, 43] on td "[DATE]" at bounding box center [213, 49] width 40 height 16
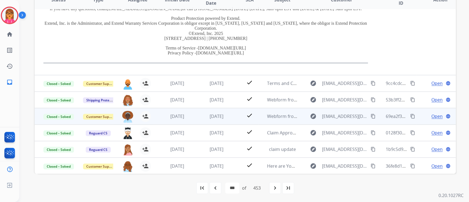
click at [184, 111] on td "[DATE]" at bounding box center [173, 116] width 40 height 16
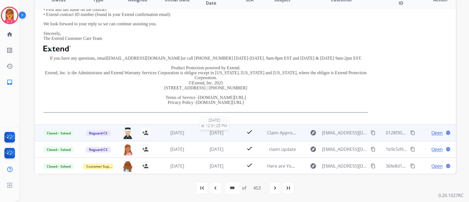
click at [229, 130] on div "[DATE]" at bounding box center [217, 133] width 31 height 7
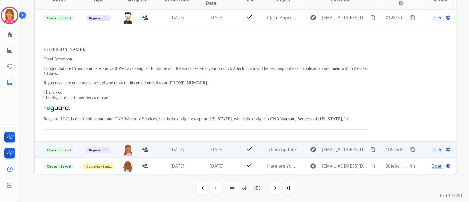
click at [194, 148] on td "[DATE]" at bounding box center [213, 149] width 40 height 16
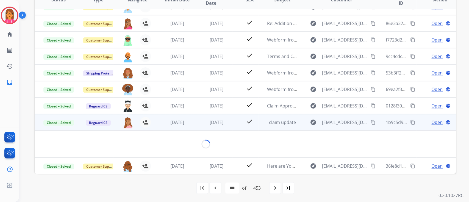
scroll to position [111, 0]
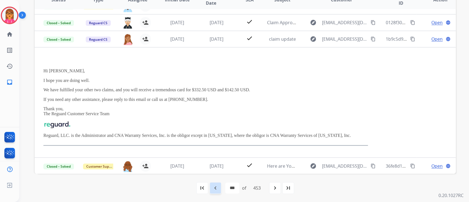
click at [213, 185] on mat-icon "navigate_before" at bounding box center [215, 188] width 7 height 7
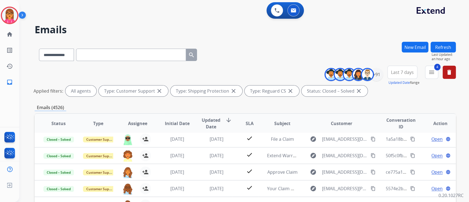
scroll to position [18, 0]
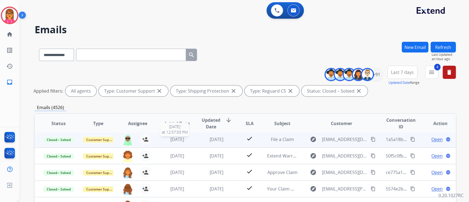
click at [186, 142] on div "[DATE]" at bounding box center [177, 139] width 31 height 7
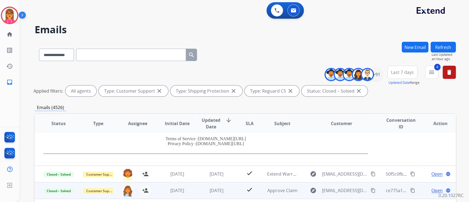
click at [207, 184] on td "[DATE]" at bounding box center [213, 190] width 40 height 16
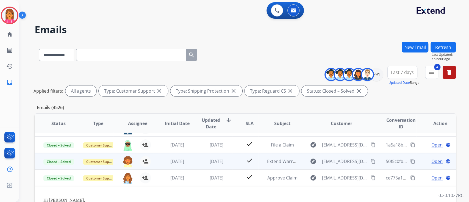
click at [212, 157] on td "[DATE]" at bounding box center [213, 161] width 40 height 16
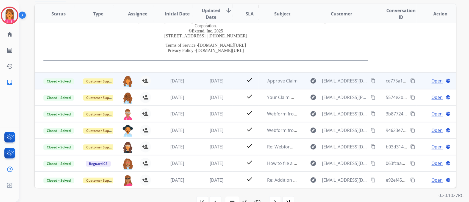
scroll to position [110, 0]
click at [227, 78] on div "[DATE]" at bounding box center [217, 80] width 31 height 7
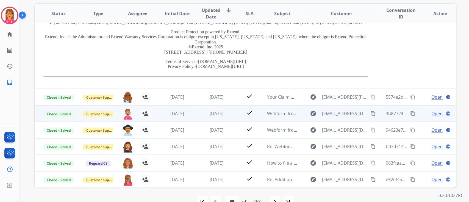
click at [215, 105] on td "[DATE]" at bounding box center [213, 113] width 40 height 16
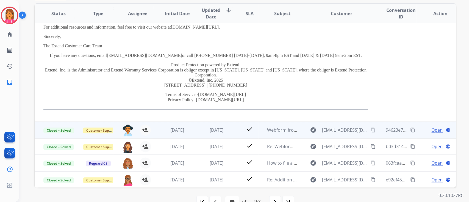
click at [216, 125] on td "[DATE]" at bounding box center [213, 130] width 40 height 16
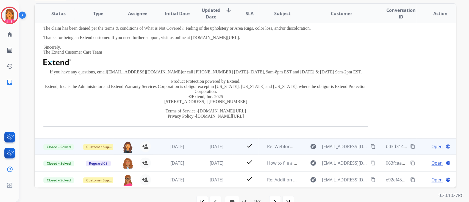
click at [217, 141] on td "[DATE]" at bounding box center [213, 146] width 40 height 16
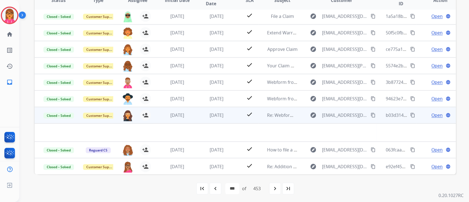
scroll to position [124, 0]
click at [432, 111] on span "Open" at bounding box center [437, 114] width 11 height 7
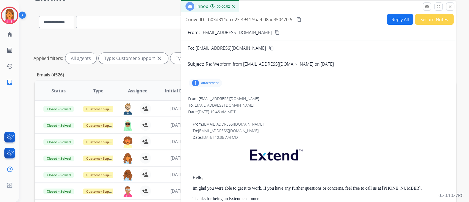
scroll to position [14, 0]
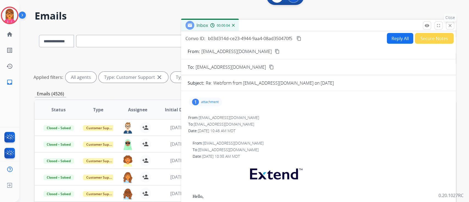
click at [451, 24] on mat-icon "close" at bounding box center [450, 25] width 5 height 5
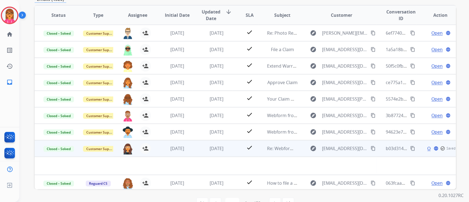
scroll to position [124, 0]
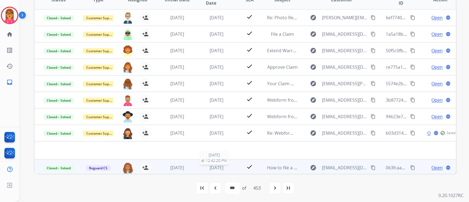
click at [217, 166] on span "[DATE]" at bounding box center [217, 168] width 14 height 6
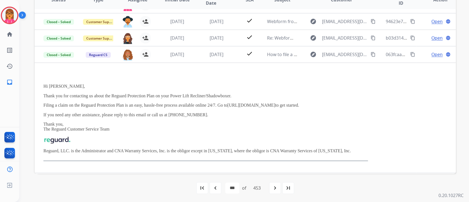
scroll to position [111, 0]
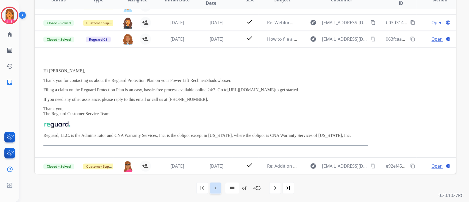
click at [215, 186] on mat-icon "navigate_before" at bounding box center [215, 188] width 7 height 7
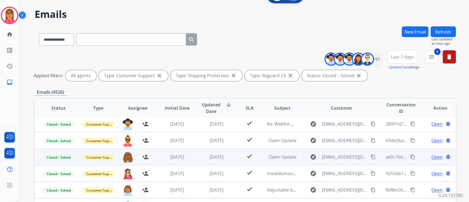
scroll to position [37, 0]
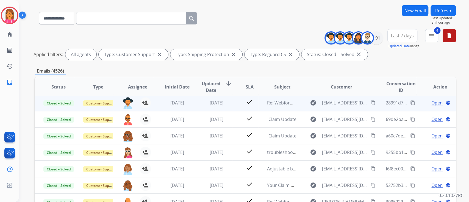
click at [214, 108] on td "[DATE]" at bounding box center [213, 103] width 40 height 16
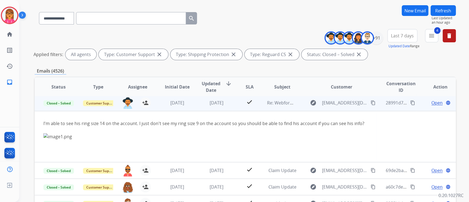
scroll to position [16, 0]
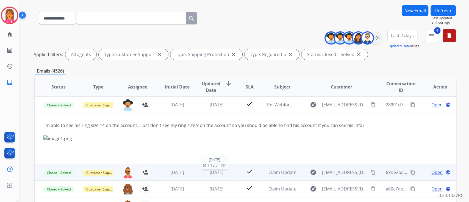
click at [210, 170] on span "[DATE]" at bounding box center [217, 172] width 14 height 6
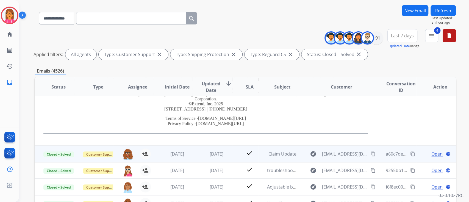
click at [213, 149] on td "[DATE]" at bounding box center [213, 154] width 40 height 16
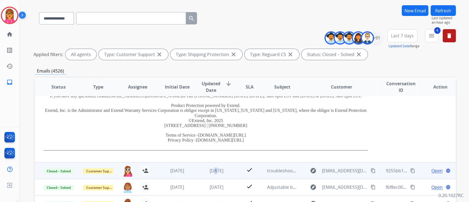
click at [209, 163] on td "[DATE]" at bounding box center [213, 171] width 40 height 16
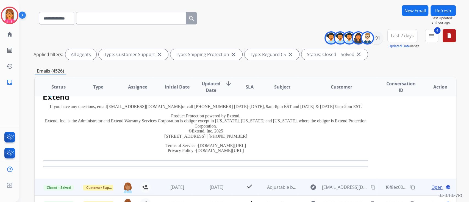
click at [213, 181] on td "[DATE]" at bounding box center [213, 187] width 40 height 16
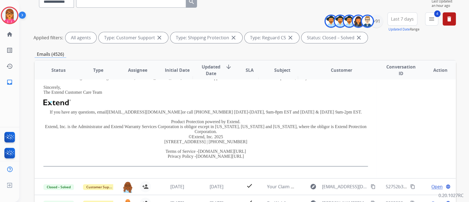
scroll to position [124, 0]
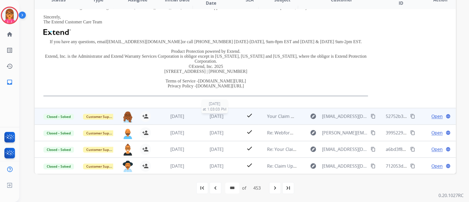
click at [212, 118] on span "[DATE]" at bounding box center [217, 116] width 14 height 6
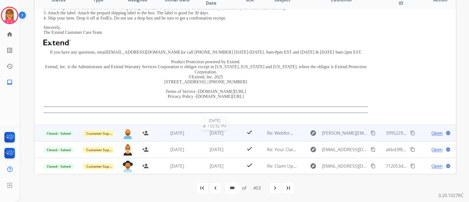
click at [213, 131] on span "[DATE]" at bounding box center [217, 133] width 14 height 6
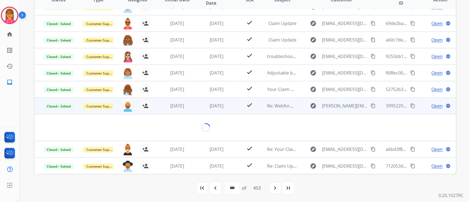
scroll to position [45, 0]
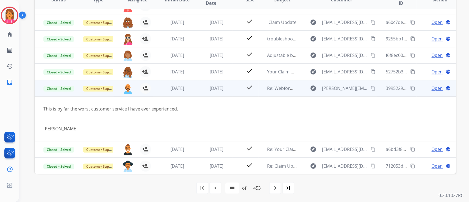
click at [435, 87] on span "Open" at bounding box center [437, 88] width 11 height 7
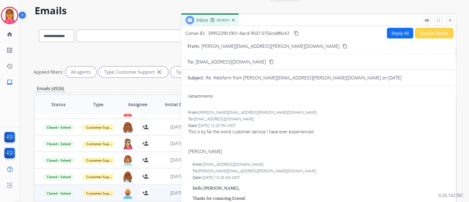
scroll to position [14, 0]
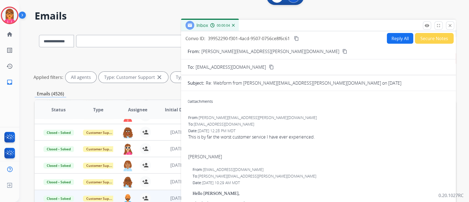
click at [298, 37] on mat-icon "content_copy" at bounding box center [296, 38] width 5 height 5
drag, startPoint x: 291, startPoint y: 38, endPoint x: 299, endPoint y: 37, distance: 7.5
click at [291, 38] on div "Convo ID: 39952290-f301-4acd-9507-0756ce8f6c61 content_copy" at bounding box center [243, 38] width 114 height 7
click at [299, 37] on mat-icon "content_copy" at bounding box center [296, 38] width 5 height 5
click at [426, 27] on mat-icon "remove_red_eye" at bounding box center [427, 25] width 5 height 5
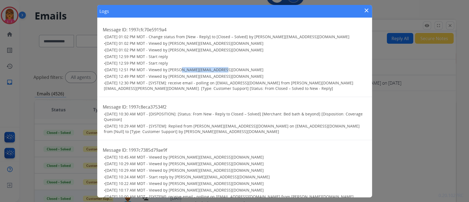
drag, startPoint x: 178, startPoint y: 70, endPoint x: 232, endPoint y: 71, distance: 54.2
click at [232, 71] on h3 "• [DATE] 12:51 PM MDT - Viewed by [PERSON_NAME][EMAIL_ADDRESS][DOMAIN_NAME]" at bounding box center [235, 69] width 263 height 5
drag, startPoint x: 364, startPoint y: 7, endPoint x: 375, endPoint y: 11, distance: 11.7
click at [364, 7] on mat-icon "close" at bounding box center [367, 10] width 7 height 7
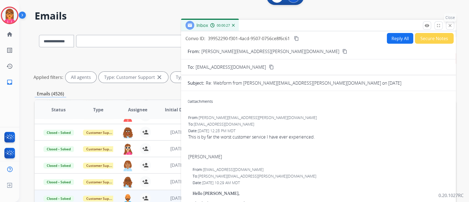
click at [451, 29] on button "close Close" at bounding box center [450, 25] width 8 height 8
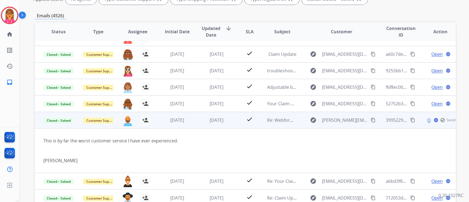
scroll to position [124, 0]
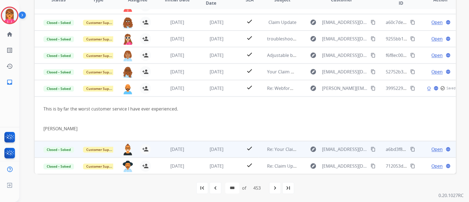
click at [197, 148] on td "[DATE]" at bounding box center [213, 149] width 40 height 16
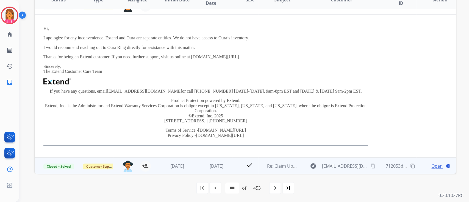
click at [208, 161] on td "[DATE]" at bounding box center [213, 166] width 40 height 16
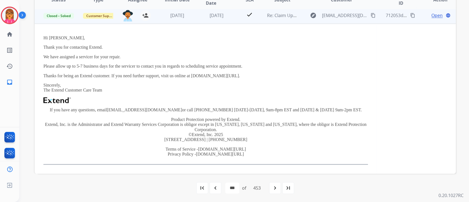
scroll to position [153, 0]
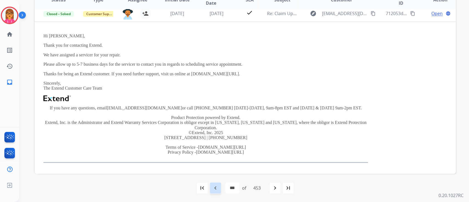
click at [216, 189] on mat-icon "navigate_before" at bounding box center [215, 188] width 7 height 7
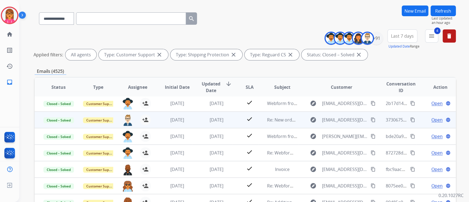
scroll to position [37, 0]
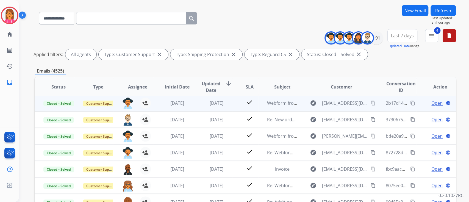
click at [224, 108] on td "[DATE]" at bounding box center [213, 103] width 40 height 16
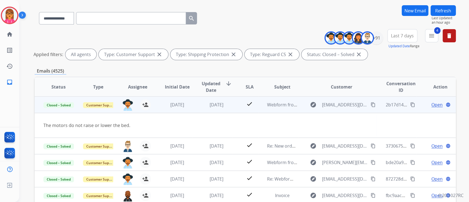
scroll to position [25, 0]
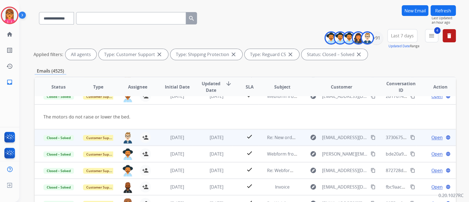
click at [219, 140] on td "[DATE]" at bounding box center [213, 137] width 40 height 16
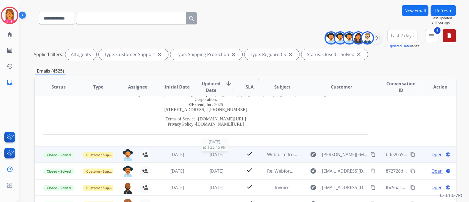
click at [210, 154] on span "[DATE]" at bounding box center [217, 155] width 14 height 6
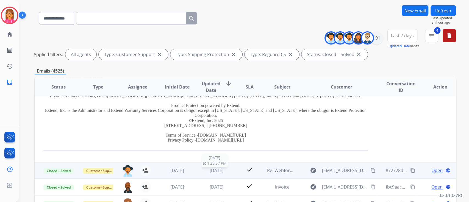
click at [210, 170] on span "[DATE]" at bounding box center [217, 170] width 14 height 6
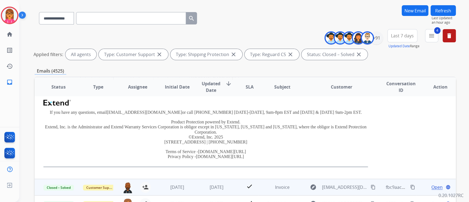
click at [209, 182] on td "[DATE]" at bounding box center [213, 187] width 40 height 16
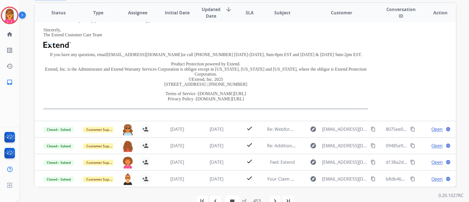
scroll to position [124, 0]
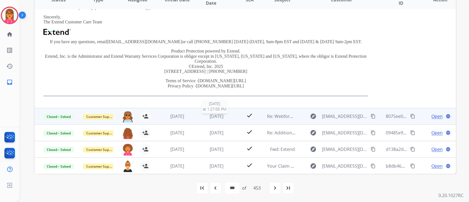
click at [211, 117] on span "[DATE]" at bounding box center [217, 116] width 14 height 6
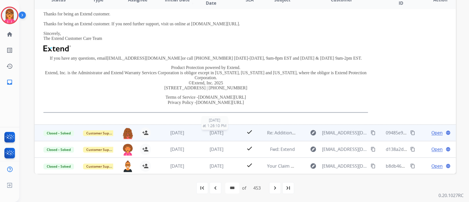
click at [210, 134] on span "[DATE]" at bounding box center [217, 133] width 14 height 6
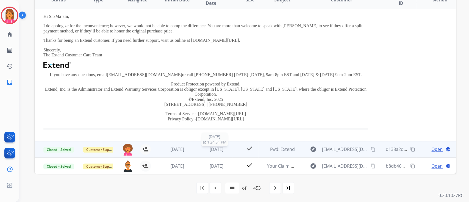
click at [210, 151] on span "[DATE]" at bounding box center [217, 149] width 14 height 6
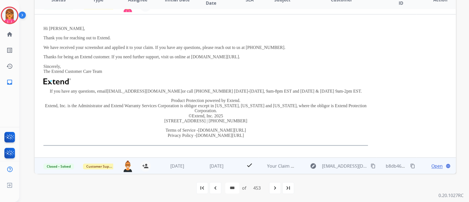
click at [211, 158] on td "[DATE]" at bounding box center [213, 166] width 40 height 16
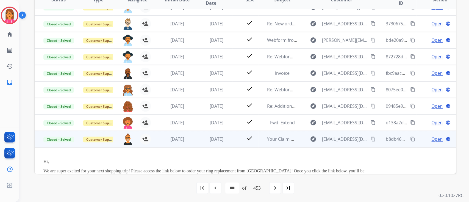
scroll to position [148, 0]
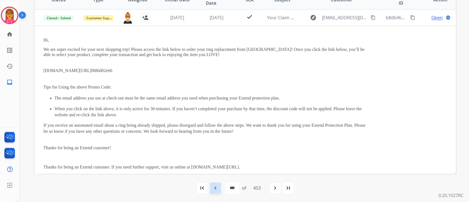
click at [218, 191] on div "navigate_before" at bounding box center [216, 188] width 12 height 12
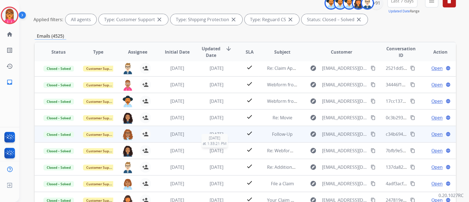
scroll to position [73, 0]
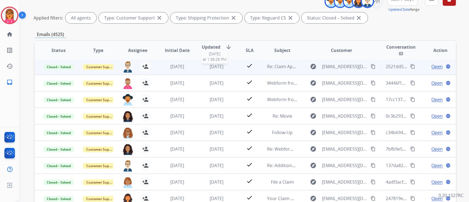
click at [210, 64] on span "[DATE]" at bounding box center [217, 67] width 14 height 6
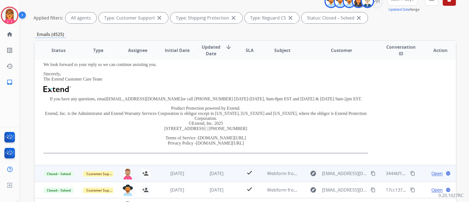
click at [226, 168] on td "[DATE]" at bounding box center [213, 173] width 40 height 16
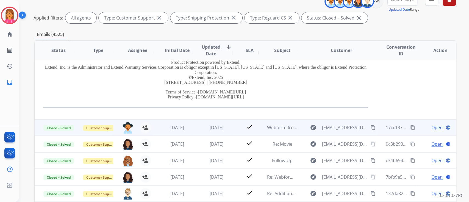
click at [202, 130] on div "[DATE]" at bounding box center [217, 127] width 31 height 7
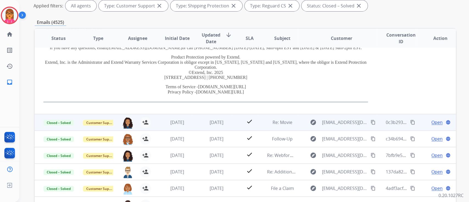
scroll to position [110, 0]
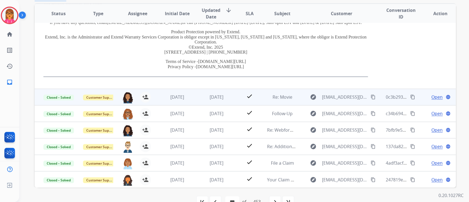
click at [206, 100] on td "[DATE]" at bounding box center [213, 97] width 40 height 16
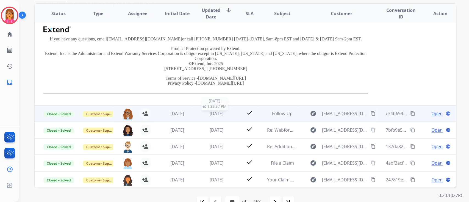
click at [217, 115] on span "[DATE]" at bounding box center [217, 114] width 14 height 6
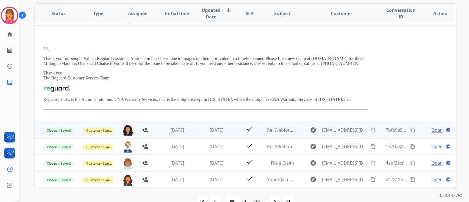
click at [217, 126] on td "[DATE]" at bounding box center [213, 130] width 40 height 16
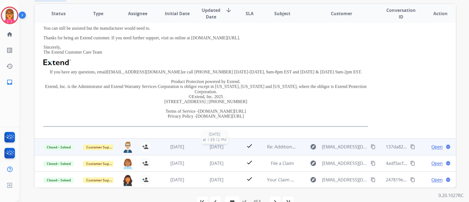
click at [214, 144] on span "[DATE]" at bounding box center [217, 147] width 14 height 6
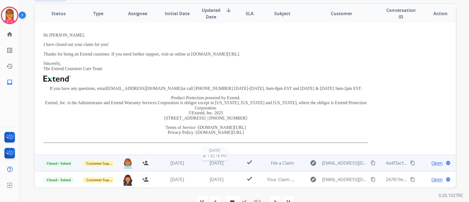
click at [214, 164] on span "[DATE]" at bounding box center [217, 163] width 14 height 6
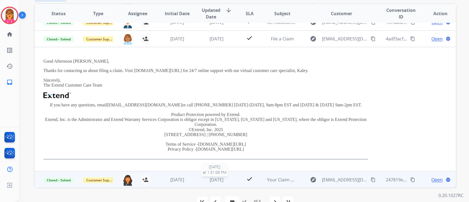
click at [219, 178] on span "[DATE]" at bounding box center [217, 180] width 14 height 6
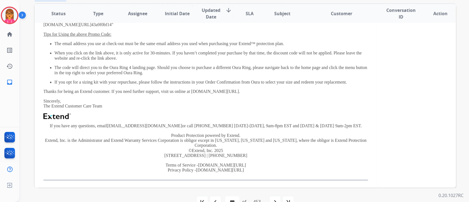
scroll to position [210, 0]
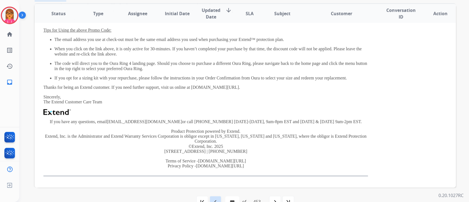
click at [215, 198] on div "navigate_before" at bounding box center [216, 202] width 12 height 12
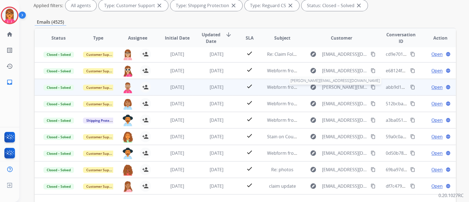
scroll to position [124, 0]
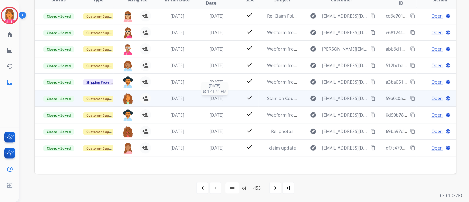
click at [211, 96] on span "[DATE]" at bounding box center [217, 98] width 14 height 6
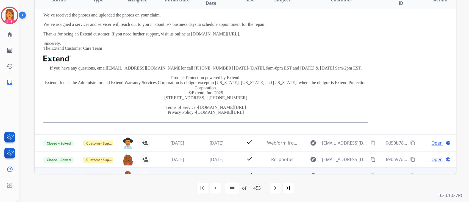
scroll to position [153, 0]
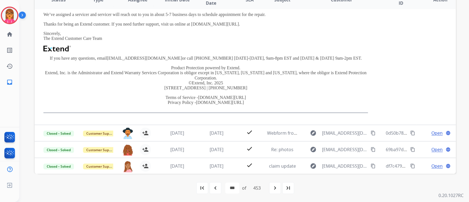
click at [213, 190] on div "navigate_before" at bounding box center [216, 188] width 12 height 12
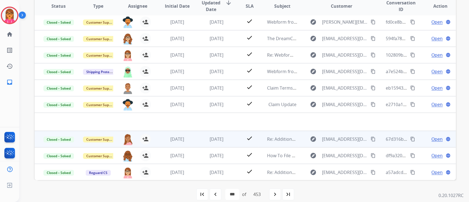
scroll to position [124, 0]
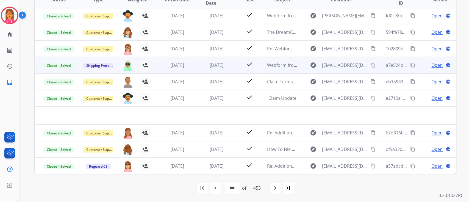
click at [217, 63] on span "[DATE]" at bounding box center [217, 65] width 14 height 6
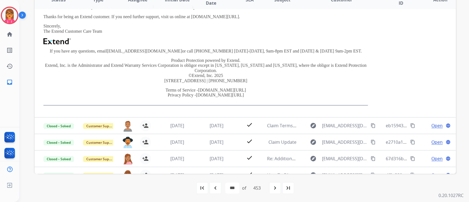
scroll to position [134, 0]
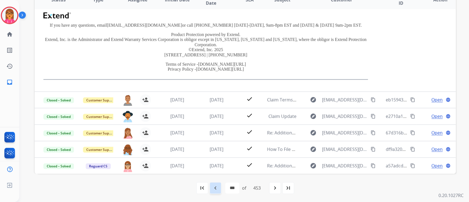
click at [216, 184] on div "navigate_before" at bounding box center [216, 188] width 12 height 12
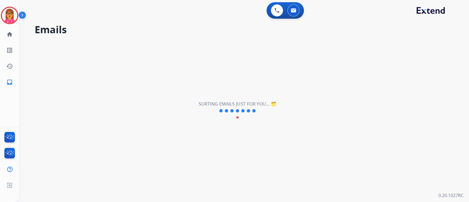
scroll to position [18, 0]
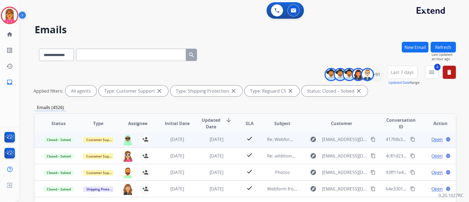
click at [210, 143] on td "[DATE]" at bounding box center [213, 139] width 40 height 16
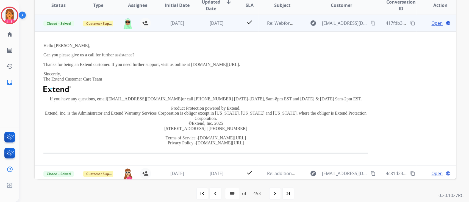
scroll to position [124, 0]
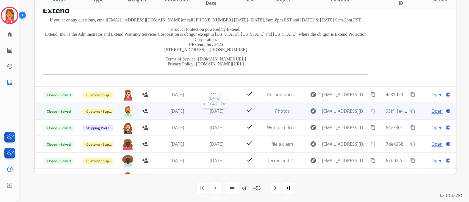
click at [211, 108] on span "[DATE]" at bounding box center [217, 111] width 14 height 6
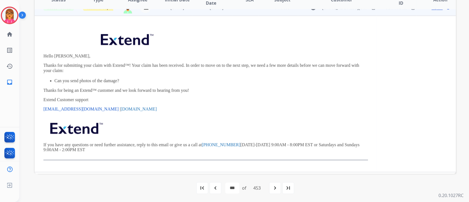
scroll to position [49, 0]
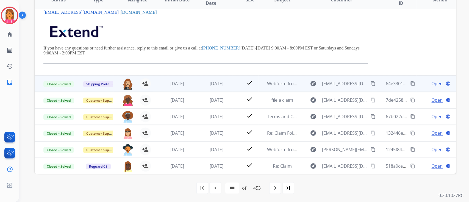
click at [202, 82] on div "[DATE]" at bounding box center [217, 83] width 31 height 7
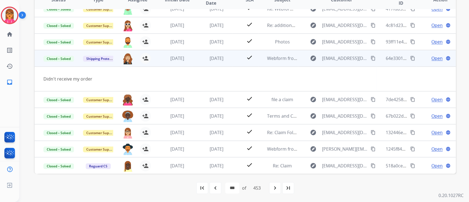
scroll to position [25, 0]
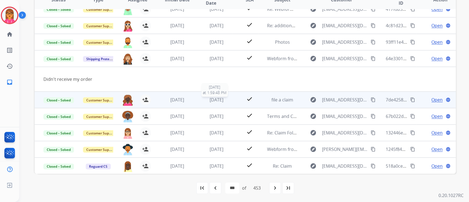
click at [210, 98] on span "[DATE]" at bounding box center [217, 100] width 14 height 6
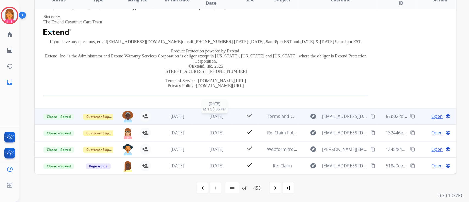
click at [210, 114] on span "[DATE]" at bounding box center [217, 116] width 14 height 6
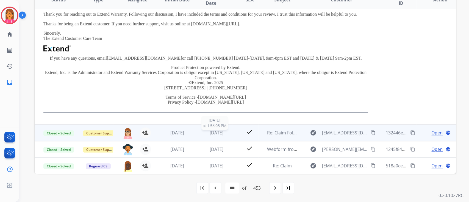
click at [215, 134] on span "[DATE]" at bounding box center [217, 133] width 14 height 6
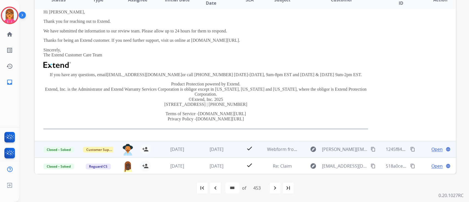
click at [208, 142] on td "[DATE]" at bounding box center [213, 149] width 40 height 16
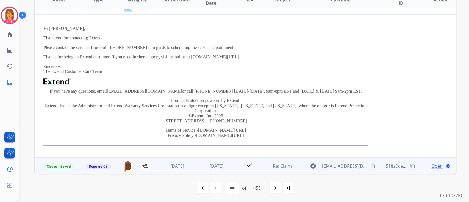
click at [204, 161] on td "[DATE]" at bounding box center [213, 166] width 40 height 16
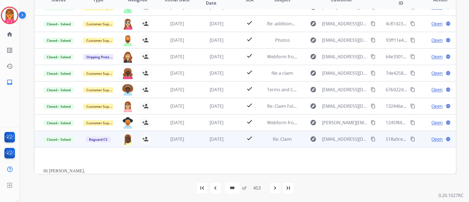
scroll to position [148, 0]
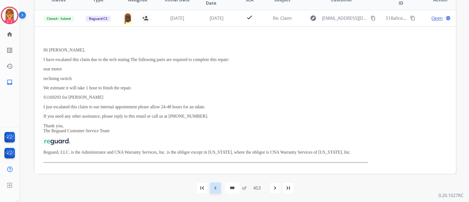
click at [218, 183] on div "navigate_before" at bounding box center [216, 188] width 12 height 12
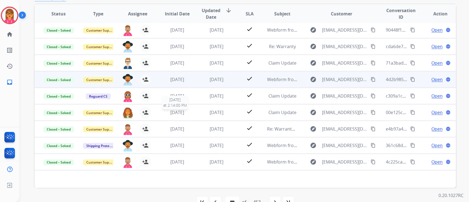
scroll to position [110, 0]
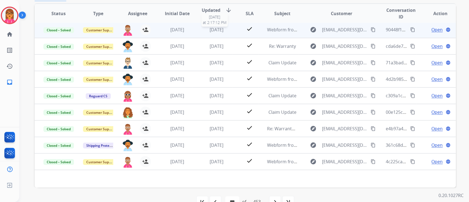
click at [224, 30] on span "[DATE]" at bounding box center [217, 30] width 14 height 6
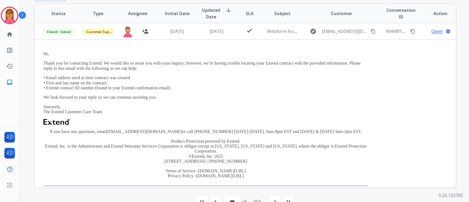
scroll to position [159, 0]
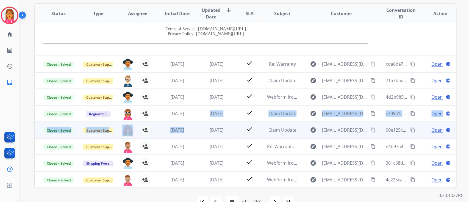
click at [197, 125] on table "Status Type Assignee Initial Date Updated Date arrow_downward SLA Subject Custo…" at bounding box center [246, 16] width 422 height 343
click at [196, 126] on td "[DATE]" at bounding box center [213, 130] width 40 height 16
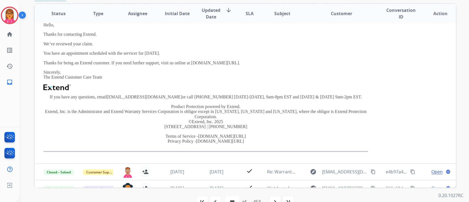
scroll to position [153, 0]
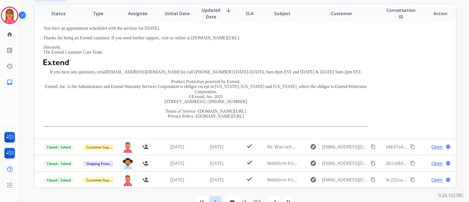
click at [213, 200] on mat-icon "navigate_before" at bounding box center [215, 202] width 7 height 7
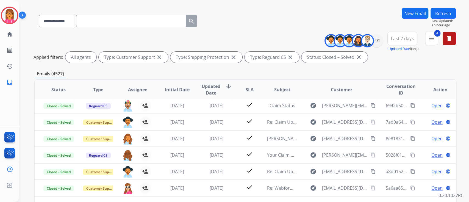
scroll to position [110, 0]
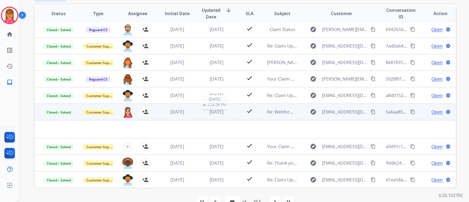
click at [214, 110] on span "[DATE]" at bounding box center [217, 112] width 14 height 6
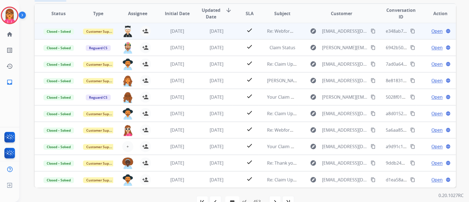
click at [196, 36] on td "[DATE]" at bounding box center [213, 31] width 40 height 16
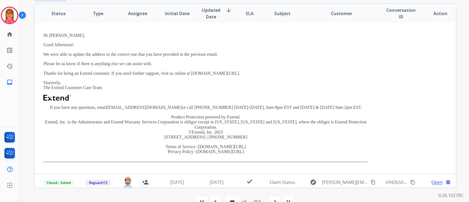
scroll to position [0, 0]
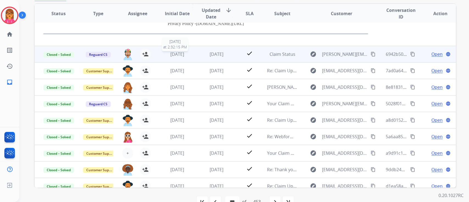
click at [187, 56] on div "[DATE]" at bounding box center [177, 54] width 31 height 7
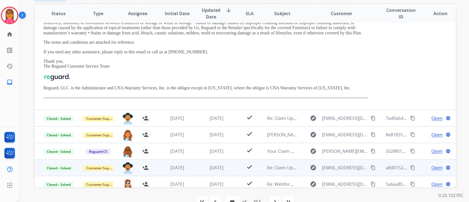
scroll to position [95, 0]
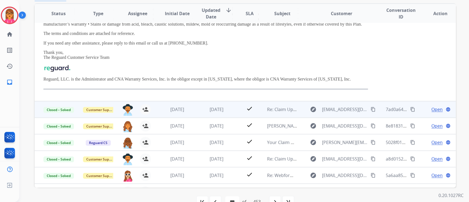
drag, startPoint x: 205, startPoint y: 99, endPoint x: 205, endPoint y: 108, distance: 9.1
click at [205, 101] on table "Status Type Assignee Initial Date Updated Date arrow_downward SLA Subject Custo…" at bounding box center [246, 71] width 422 height 324
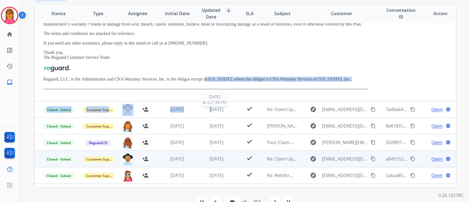
click at [210, 111] on span "[DATE]" at bounding box center [217, 109] width 14 height 6
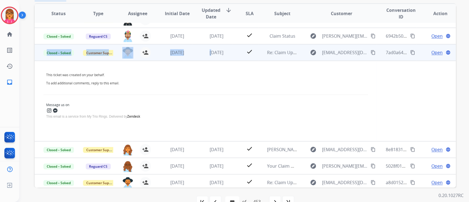
scroll to position [0, 0]
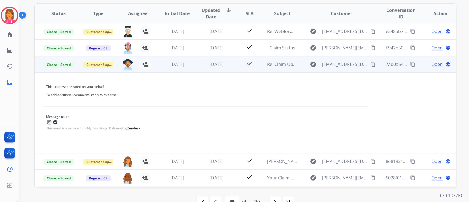
click at [186, 128] on div "Message us on This email is a service from My Trio Rings. Delivered by [PERSON_…" at bounding box center [205, 119] width 325 height 27
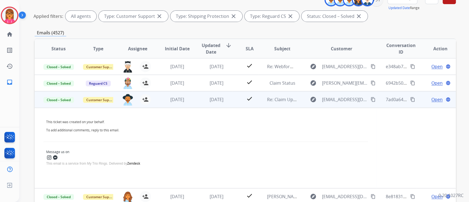
scroll to position [73, 0]
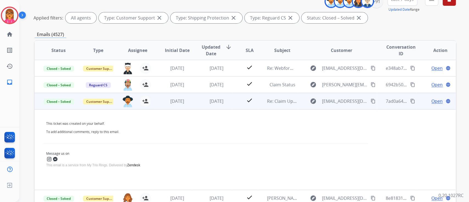
click at [432, 100] on span "Open" at bounding box center [437, 101] width 11 height 7
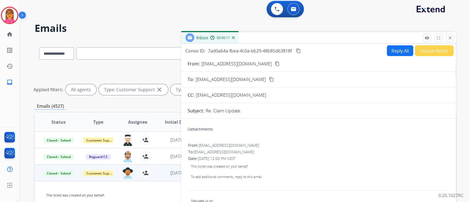
scroll to position [0, 0]
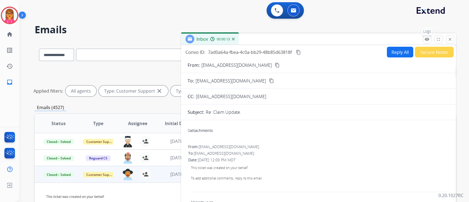
click at [426, 38] on mat-icon "remove_red_eye" at bounding box center [427, 39] width 5 height 5
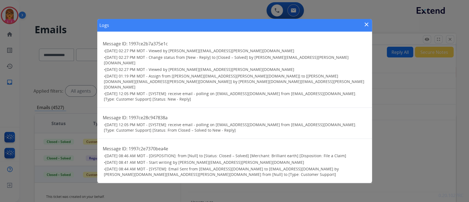
click at [366, 28] on mat-icon "close" at bounding box center [367, 24] width 7 height 7
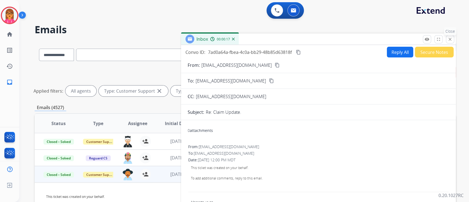
click at [451, 37] on mat-icon "close" at bounding box center [450, 39] width 5 height 5
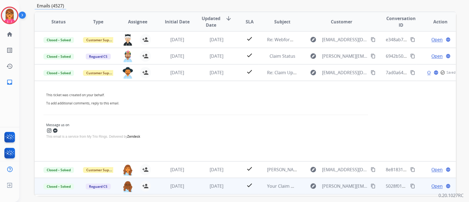
scroll to position [124, 0]
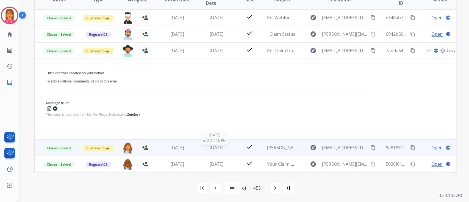
click at [207, 143] on td "[DATE] [DATE] 2:27:46 PM" at bounding box center [213, 147] width 40 height 16
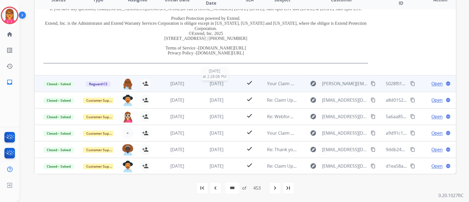
click at [219, 84] on span "[DATE]" at bounding box center [217, 84] width 14 height 6
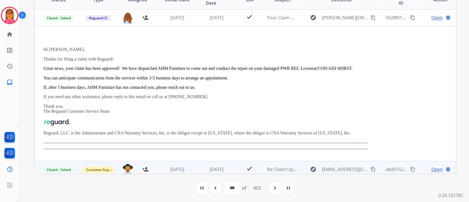
click at [180, 163] on td "[DATE]" at bounding box center [173, 169] width 40 height 16
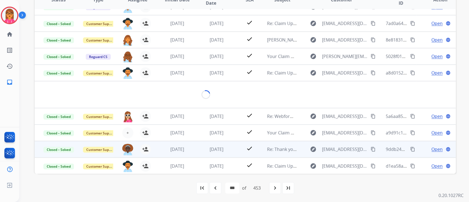
scroll to position [58, 0]
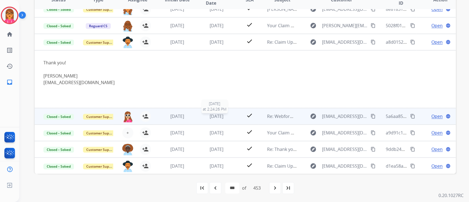
click at [210, 114] on span "[DATE]" at bounding box center [217, 116] width 14 height 6
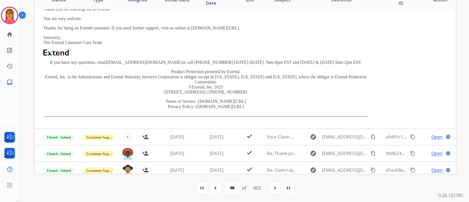
scroll to position [145, 0]
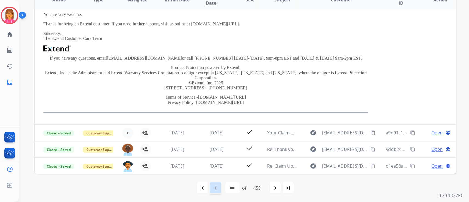
click at [213, 188] on mat-icon "navigate_before" at bounding box center [215, 188] width 7 height 7
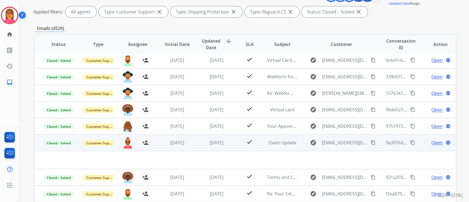
scroll to position [124, 0]
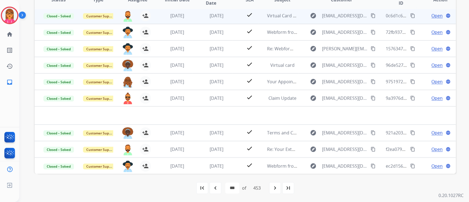
click at [197, 13] on td "[DATE]" at bounding box center [213, 15] width 40 height 16
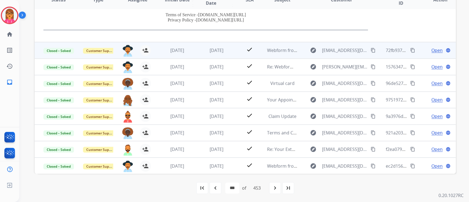
click at [199, 46] on td "[DATE]" at bounding box center [213, 50] width 40 height 16
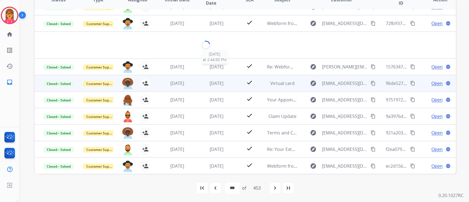
scroll to position [25, 0]
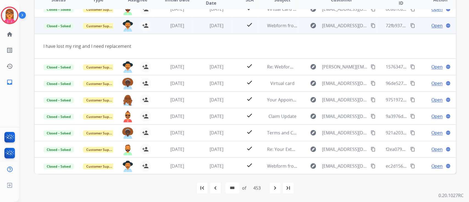
click at [434, 26] on span "Open" at bounding box center [437, 25] width 11 height 7
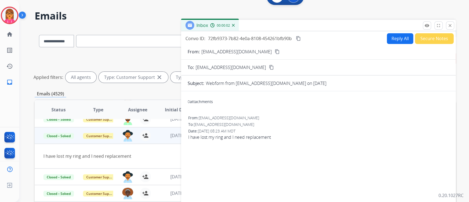
scroll to position [8, 0]
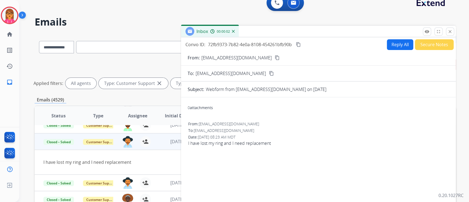
click at [432, 26] on div "**********" at bounding box center [237, 113] width 437 height 202
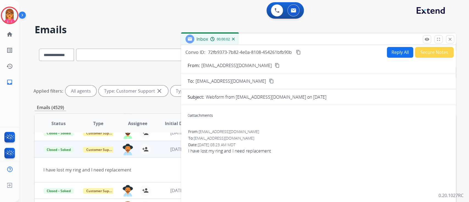
scroll to position [0, 0]
click at [430, 38] on button "remove_red_eye Logs" at bounding box center [427, 39] width 8 height 8
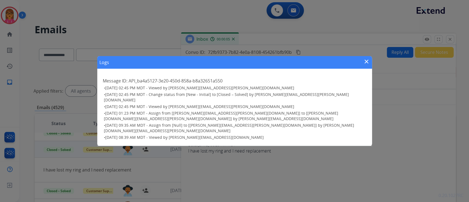
click at [367, 65] on mat-icon "close" at bounding box center [367, 61] width 7 height 7
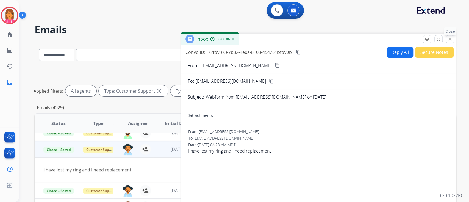
click at [448, 38] on mat-icon "close" at bounding box center [450, 39] width 5 height 5
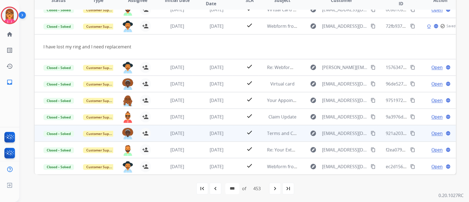
scroll to position [124, 0]
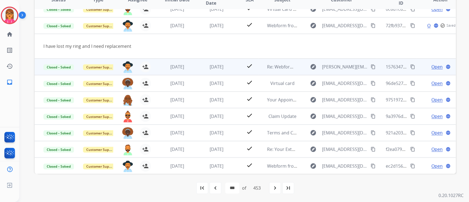
click at [196, 71] on td "[DATE]" at bounding box center [213, 67] width 40 height 16
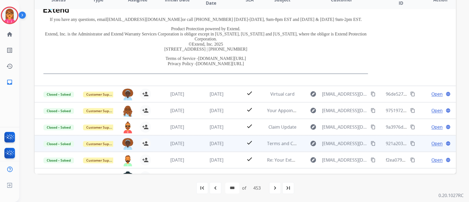
scroll to position [144, 0]
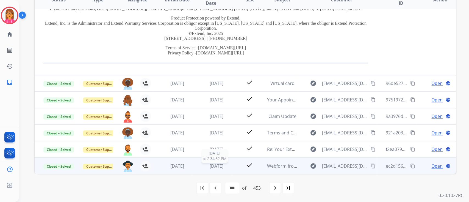
click at [205, 166] on div "[DATE]" at bounding box center [217, 166] width 31 height 7
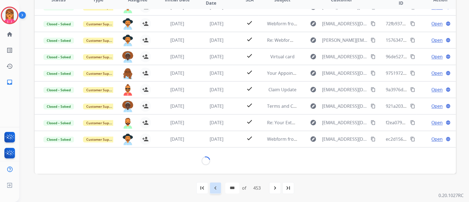
scroll to position [134, 0]
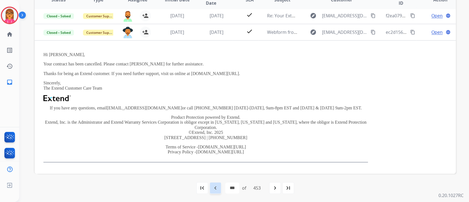
click at [214, 190] on div "navigate_before" at bounding box center [216, 188] width 12 height 12
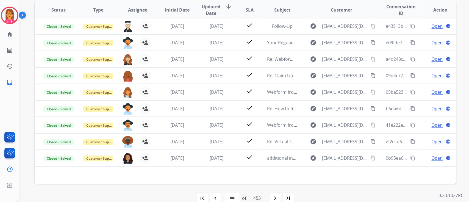
scroll to position [124, 0]
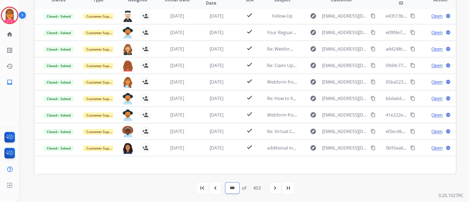
click at [229, 189] on select "* * * * * * * * * ** ** ** ** ** ** ** ** ** ** ** ** ** ** ** ** ** ** ** ** *…" at bounding box center [232, 188] width 14 height 11
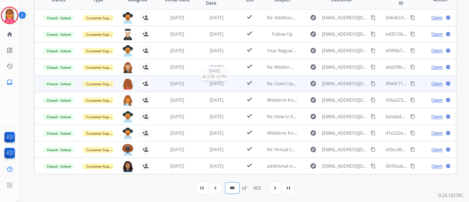
scroll to position [0, 0]
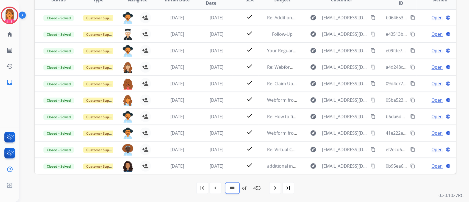
click at [234, 192] on select "* * * * * * * * * ** ** ** ** ** ** ** ** ** ** ** ** ** ** ** ** ** ** ** ** *…" at bounding box center [232, 188] width 14 height 11
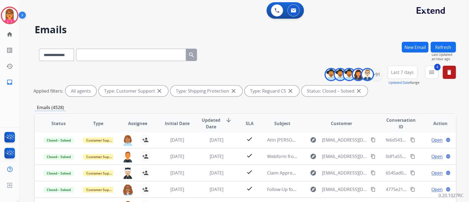
scroll to position [18, 0]
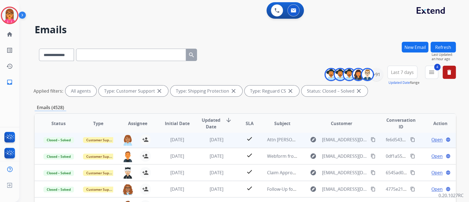
click at [213, 143] on td "[DATE]" at bounding box center [213, 139] width 40 height 16
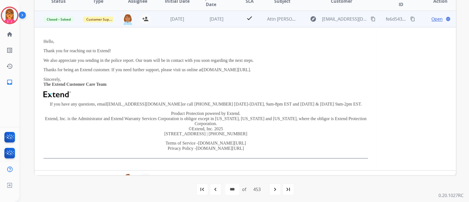
scroll to position [124, 0]
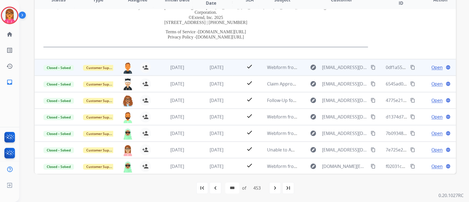
click at [224, 71] on td "[DATE]" at bounding box center [213, 67] width 40 height 16
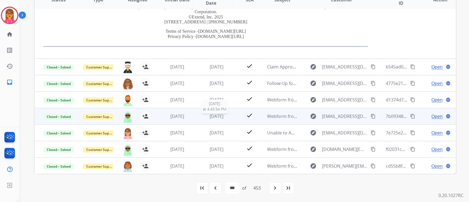
click at [214, 117] on span "[DATE]" at bounding box center [217, 116] width 14 height 6
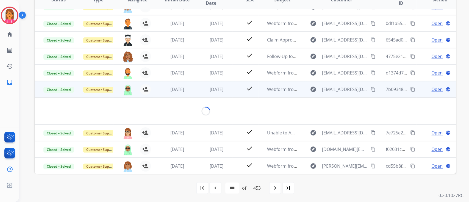
scroll to position [25, 0]
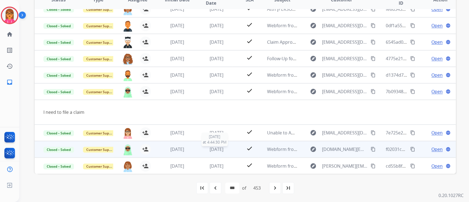
click at [216, 150] on span "[DATE]" at bounding box center [217, 149] width 14 height 6
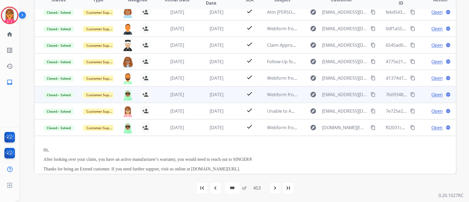
click at [198, 98] on td "[DATE]" at bounding box center [213, 94] width 40 height 16
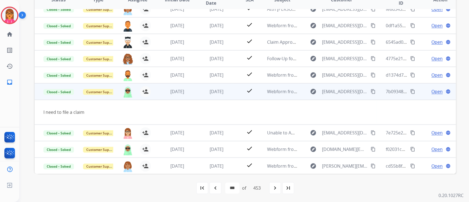
click at [435, 91] on span "Open" at bounding box center [437, 91] width 11 height 7
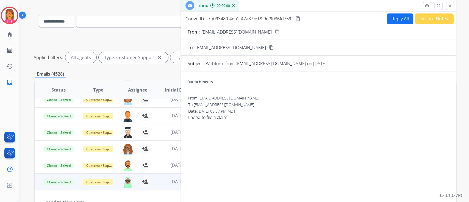
scroll to position [14, 0]
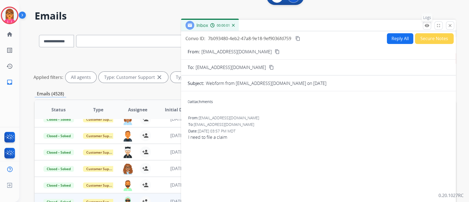
click at [426, 24] on mat-icon "remove_red_eye" at bounding box center [427, 25] width 5 height 5
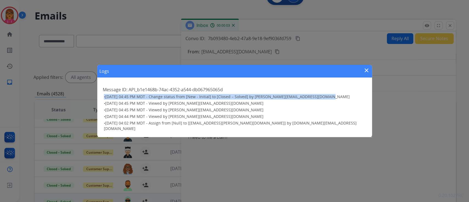
drag, startPoint x: 328, startPoint y: 98, endPoint x: 240, endPoint y: 96, distance: 87.7
click at [240, 96] on div "Message ID: API_b1e1468b-74ac-4352-a544-db067965065d • [DATE] 04:45 PM MDT - Ch…" at bounding box center [234, 108] width 275 height 57
click at [254, 99] on span "[DATE] 04:45 PM MDT - Change status from [New - Initial] to [Closed – Solved] b…" at bounding box center [227, 96] width 245 height 5
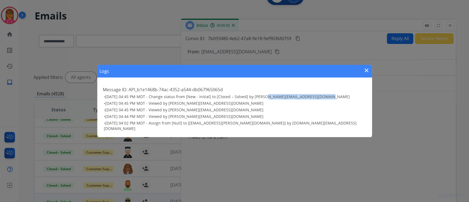
drag, startPoint x: 262, startPoint y: 98, endPoint x: 340, endPoint y: 101, distance: 78.4
click at [340, 100] on h3 "• [DATE] 04:45 PM MDT - Change status from [New - Initial] to [Closed – Solved]…" at bounding box center [235, 96] width 263 height 5
click at [367, 73] on mat-icon "close" at bounding box center [367, 70] width 7 height 7
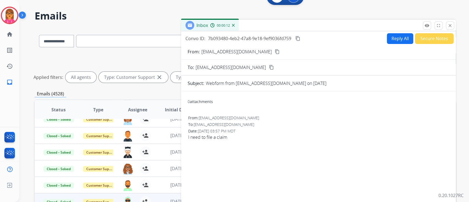
click at [296, 37] on button "content_copy" at bounding box center [298, 38] width 7 height 7
click at [448, 27] on button "close Close" at bounding box center [450, 25] width 8 height 8
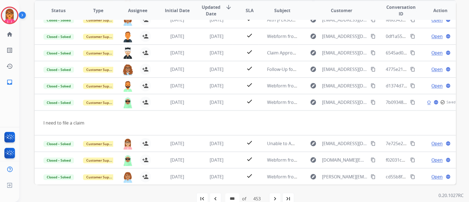
scroll to position [124, 0]
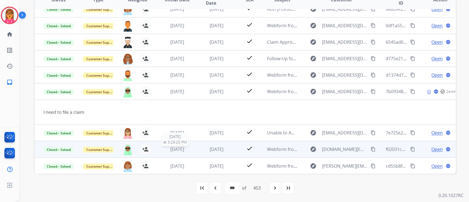
click at [166, 152] on div "[DATE]" at bounding box center [177, 149] width 31 height 7
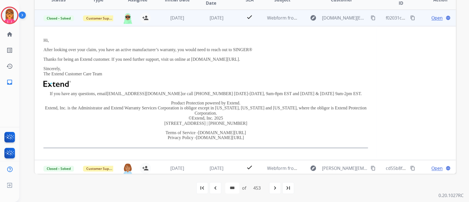
scroll to position [132, 0]
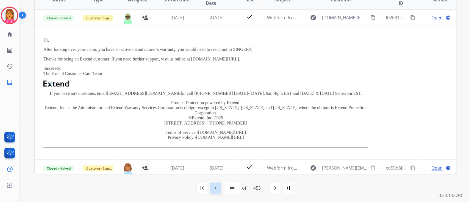
click at [217, 186] on mat-icon "navigate_before" at bounding box center [215, 188] width 7 height 7
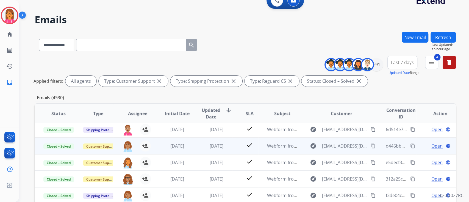
scroll to position [37, 0]
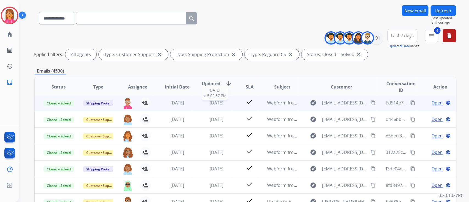
drag, startPoint x: 207, startPoint y: 100, endPoint x: 210, endPoint y: 102, distance: 3.7
click at [210, 100] on span "[DATE]" at bounding box center [217, 103] width 14 height 6
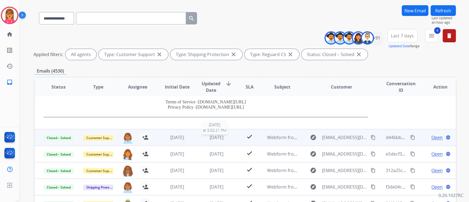
click at [214, 137] on span "[DATE]" at bounding box center [217, 137] width 14 height 6
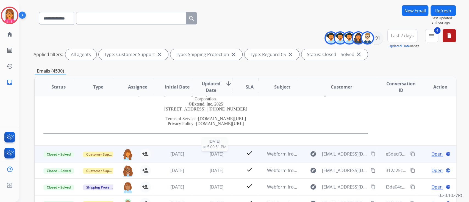
click at [229, 153] on div "[DATE]" at bounding box center [217, 154] width 31 height 7
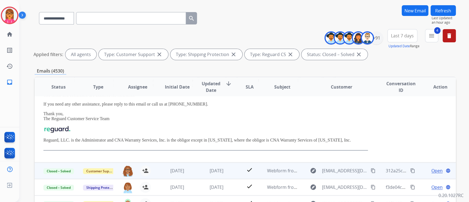
click at [215, 178] on td "[DATE]" at bounding box center [213, 171] width 40 height 16
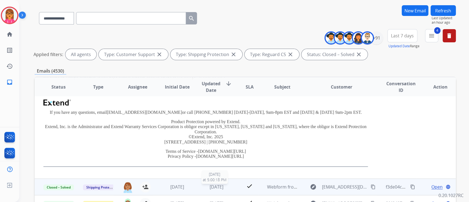
click at [211, 185] on span "[DATE]" at bounding box center [217, 187] width 14 height 6
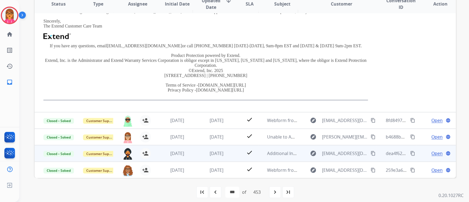
scroll to position [124, 0]
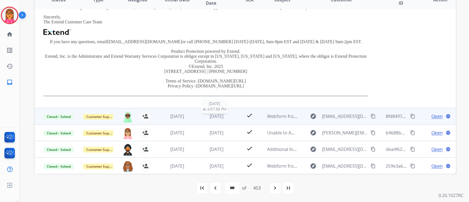
click at [218, 119] on div "[DATE]" at bounding box center [217, 116] width 31 height 7
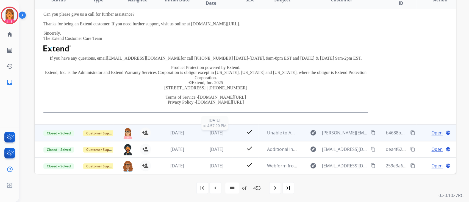
click at [215, 130] on span "[DATE]" at bounding box center [217, 133] width 14 height 6
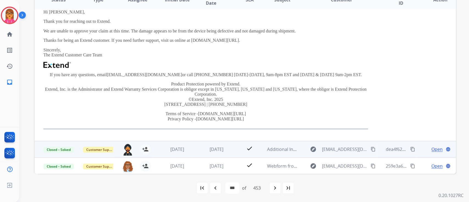
click at [221, 144] on td "[DATE]" at bounding box center [213, 149] width 40 height 16
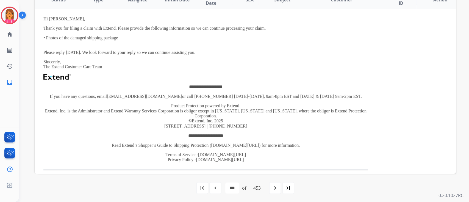
scroll to position [177, 0]
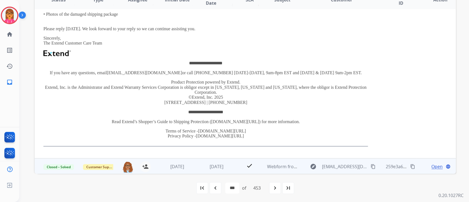
click at [220, 159] on td "[DATE]" at bounding box center [213, 166] width 40 height 16
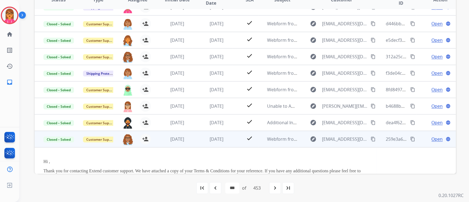
scroll to position [130, 0]
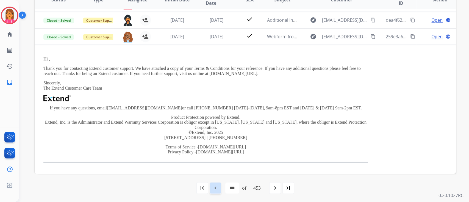
click at [216, 191] on div "navigate_before" at bounding box center [216, 188] width 12 height 12
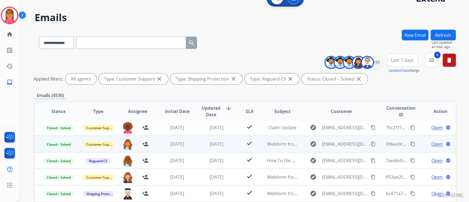
scroll to position [37, 0]
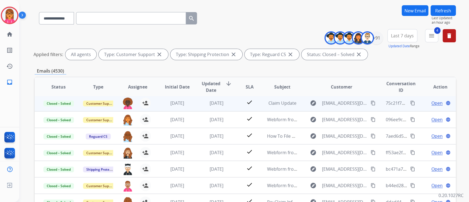
click at [193, 104] on td "[DATE]" at bounding box center [213, 103] width 40 height 16
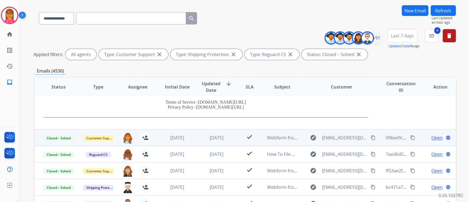
click at [199, 137] on td "[DATE]" at bounding box center [213, 138] width 40 height 16
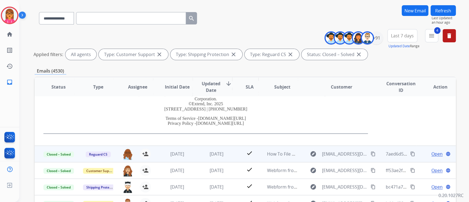
click at [215, 151] on span "[DATE]" at bounding box center [217, 154] width 14 height 6
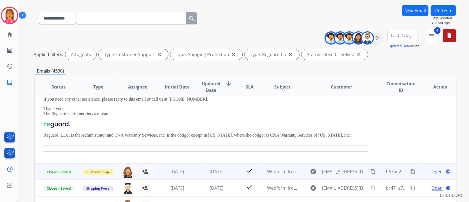
scroll to position [117, 0]
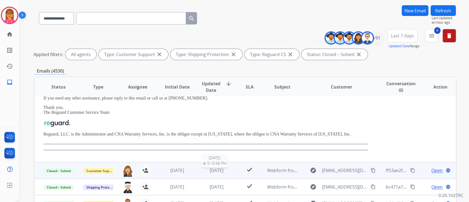
click at [202, 170] on div "[DATE]" at bounding box center [217, 170] width 31 height 7
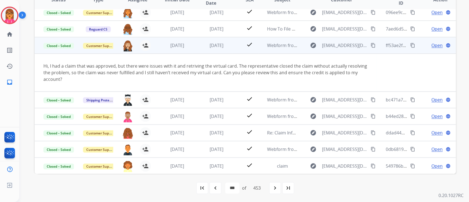
scroll to position [87, 0]
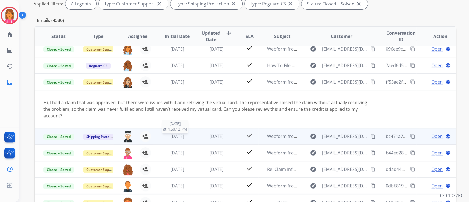
click at [172, 135] on span "[DATE]" at bounding box center [177, 136] width 14 height 6
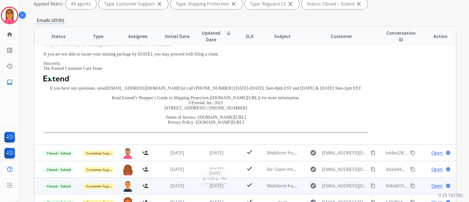
scroll to position [124, 0]
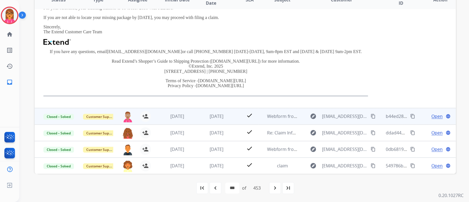
click at [216, 120] on td "[DATE]" at bounding box center [213, 116] width 40 height 16
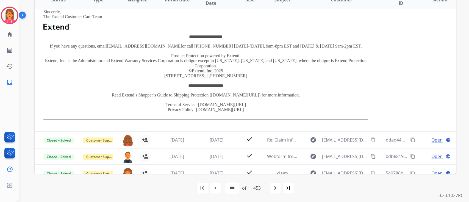
scroll to position [172, 0]
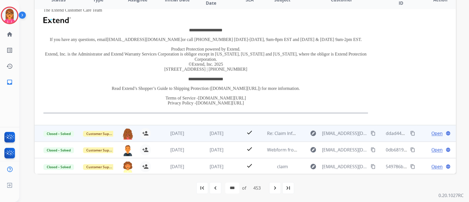
click at [206, 128] on td "[DATE]" at bounding box center [213, 133] width 40 height 16
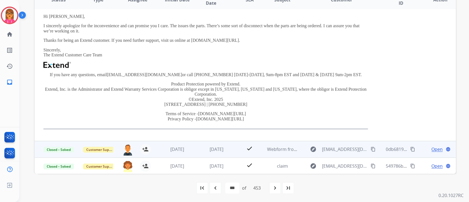
click at [226, 156] on td "[DATE]" at bounding box center [213, 149] width 40 height 16
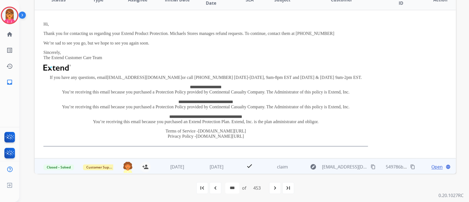
click at [220, 161] on td "[DATE]" at bounding box center [213, 166] width 40 height 16
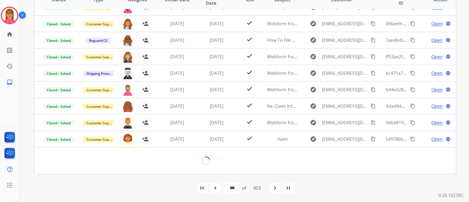
scroll to position [139, 0]
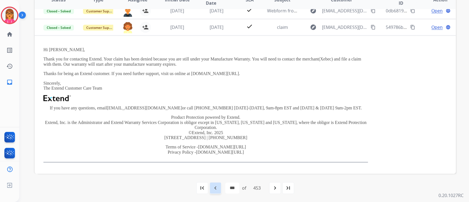
click at [219, 188] on div "navigate_before" at bounding box center [216, 188] width 12 height 12
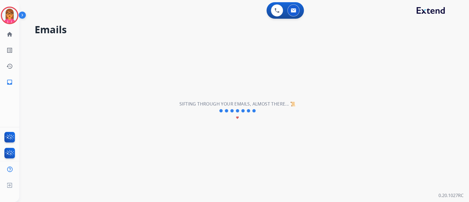
scroll to position [18, 0]
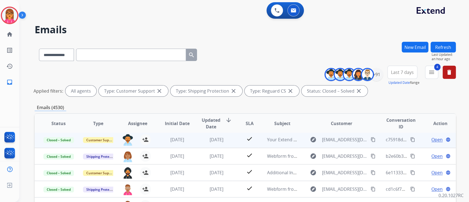
click at [178, 134] on td "[DATE]" at bounding box center [173, 139] width 40 height 16
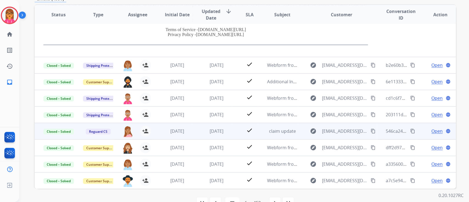
scroll to position [110, 0]
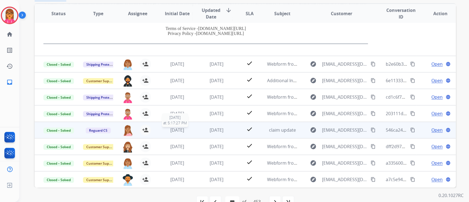
click at [179, 128] on span "[DATE]" at bounding box center [177, 130] width 14 height 6
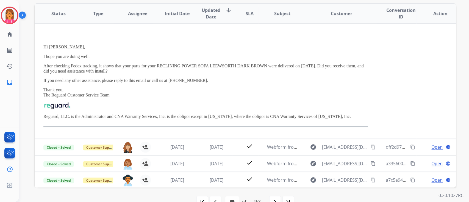
scroll to position [115, 0]
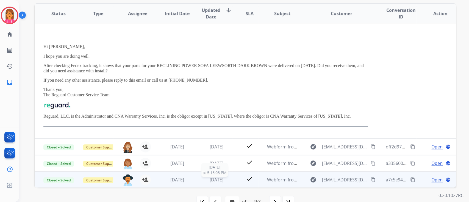
click at [214, 179] on span "[DATE]" at bounding box center [217, 180] width 14 height 6
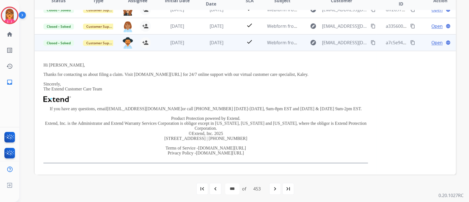
scroll to position [124, 0]
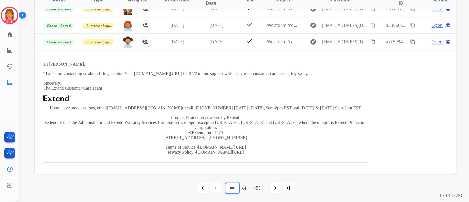
click at [229, 184] on select "* * * * * * * * * ** ** ** ** ** ** ** ** ** ** ** ** ** ** ** ** ** ** ** ** *…" at bounding box center [232, 188] width 14 height 11
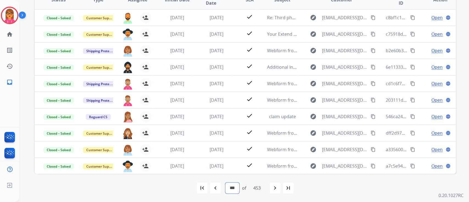
scroll to position [37, 0]
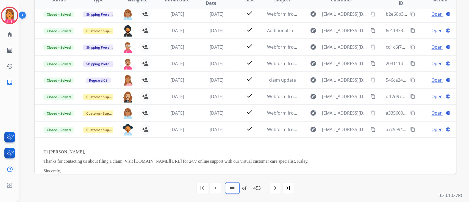
click at [235, 189] on select "* * * * * * * * * ** ** ** ** ** ** ** ** ** ** ** ** ** ** ** ** ** ** ** ** *…" at bounding box center [232, 188] width 14 height 11
select select "**"
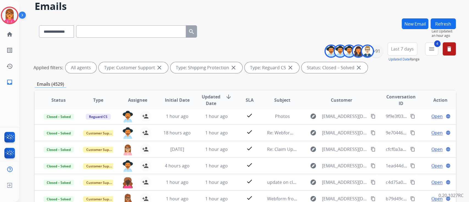
scroll to position [124, 0]
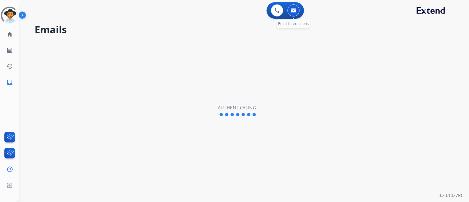
click at [292, 11] on img at bounding box center [293, 10] width 5 height 4
select select "**********"
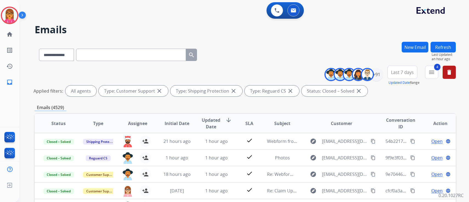
select select "**********"
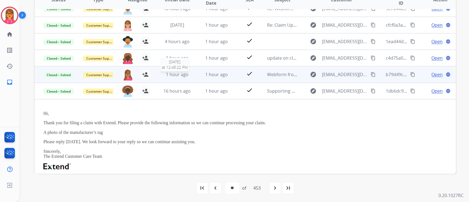
click at [180, 72] on span "1 hour ago" at bounding box center [177, 74] width 23 height 6
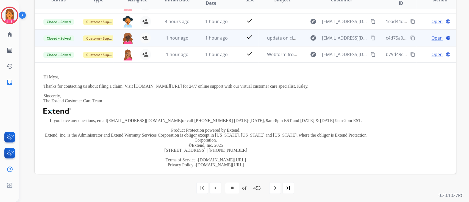
click at [177, 42] on td "1 hour ago" at bounding box center [173, 38] width 40 height 16
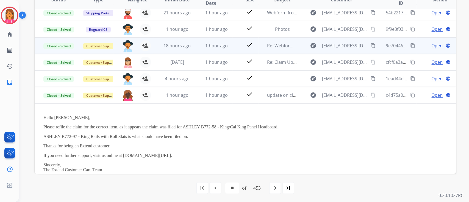
scroll to position [0, 0]
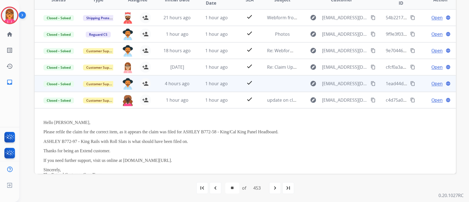
click at [183, 86] on td "4 hours ago" at bounding box center [173, 83] width 40 height 16
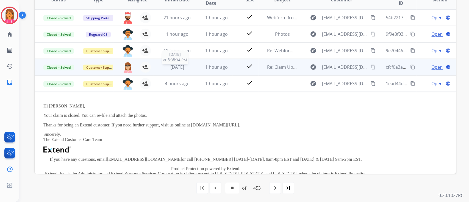
click at [184, 69] on span "[DATE]" at bounding box center [177, 67] width 14 height 6
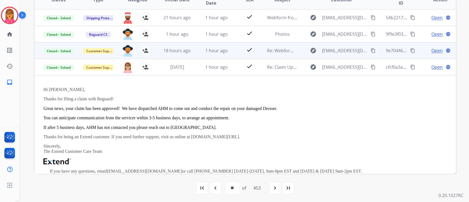
click at [166, 54] on td "18 hours ago" at bounding box center [173, 50] width 40 height 16
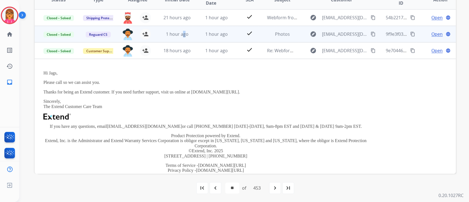
click at [184, 37] on td "1 hour ago" at bounding box center [173, 34] width 40 height 16
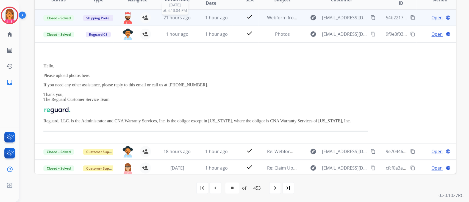
click at [185, 10] on td "21 hours ago 9/30/2025 at 4:13:04 PM" at bounding box center [173, 17] width 40 height 16
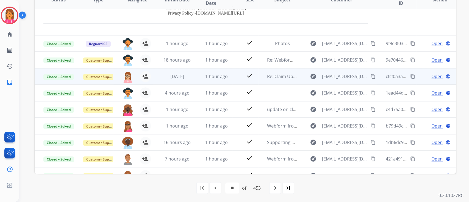
scroll to position [144, 0]
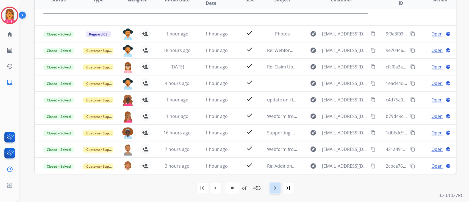
click at [279, 188] on mat-icon "navigate_next" at bounding box center [275, 188] width 7 height 7
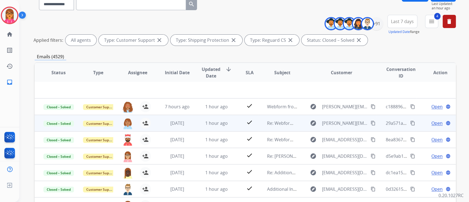
scroll to position [110, 0]
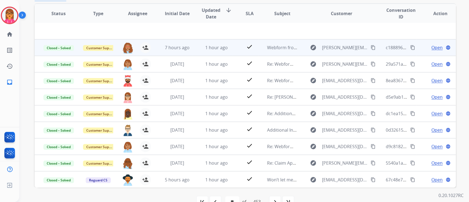
click at [198, 47] on td "1 hour ago" at bounding box center [213, 47] width 40 height 16
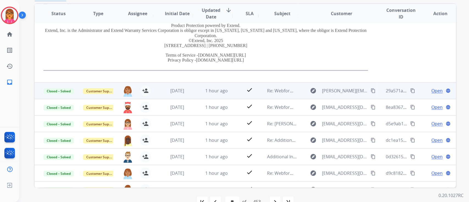
click at [233, 92] on td "check" at bounding box center [245, 90] width 26 height 16
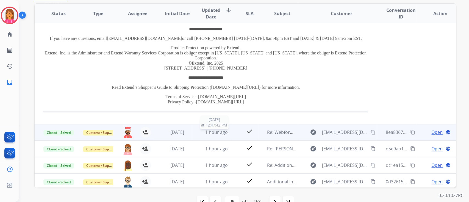
click at [212, 132] on span "1 hour ago" at bounding box center [216, 132] width 23 height 6
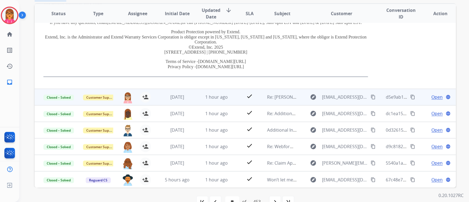
click at [212, 101] on td "1 hour ago" at bounding box center [213, 97] width 40 height 16
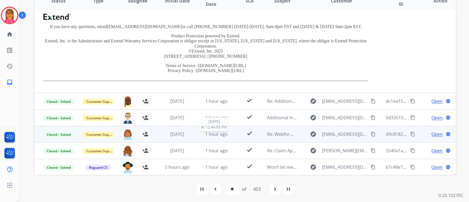
scroll to position [124, 0]
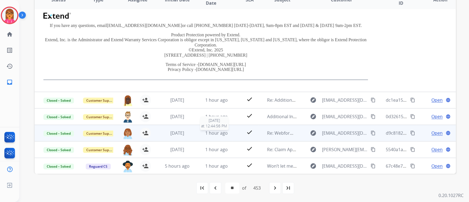
click at [213, 133] on span "1 hour ago" at bounding box center [216, 133] width 23 height 6
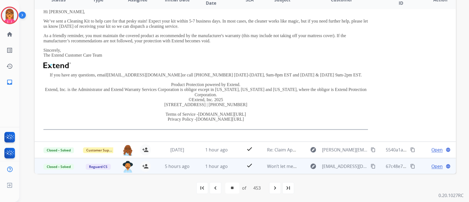
scroll to position [144, 0]
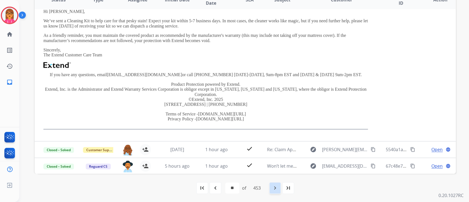
click at [271, 186] on div "navigate_next" at bounding box center [275, 188] width 12 height 12
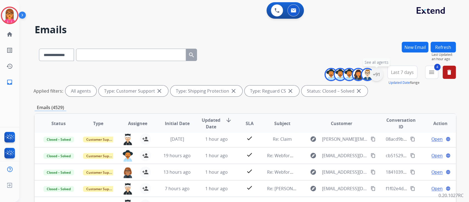
scroll to position [18, 0]
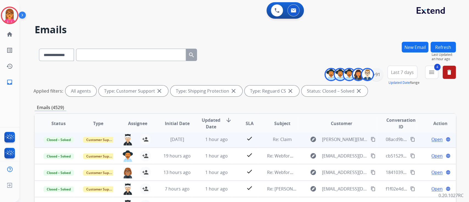
click at [202, 142] on td "1 hour ago" at bounding box center [213, 139] width 40 height 16
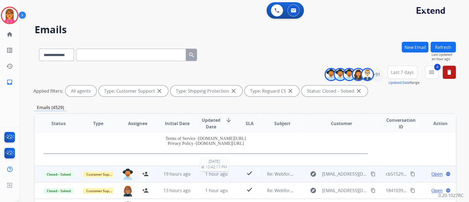
click at [211, 173] on span "1 hour ago" at bounding box center [216, 174] width 23 height 6
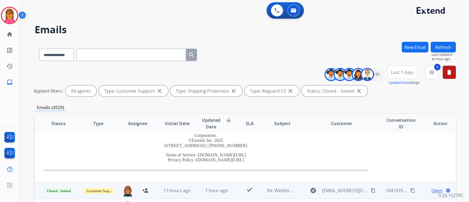
click at [218, 196] on td "1 hour ago" at bounding box center [213, 190] width 40 height 16
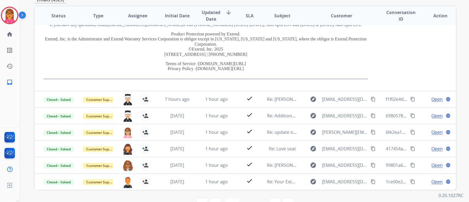
scroll to position [110, 0]
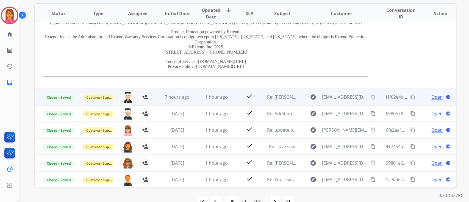
click at [223, 101] on td "1 hour ago" at bounding box center [213, 97] width 40 height 16
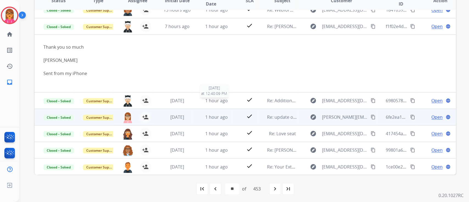
scroll to position [124, 0]
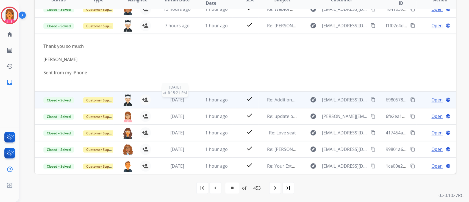
click at [170, 98] on span "[DATE]" at bounding box center [177, 100] width 14 height 6
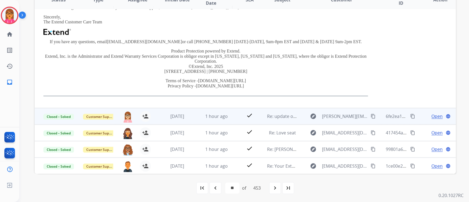
click at [174, 119] on td "[DATE]" at bounding box center [173, 116] width 40 height 16
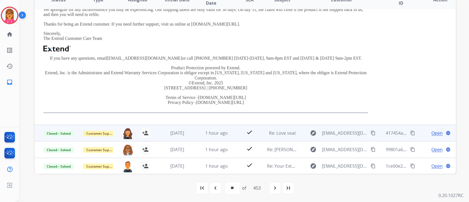
click at [179, 135] on div "[DATE]" at bounding box center [177, 133] width 31 height 7
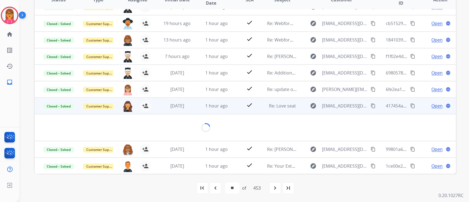
scroll to position [43, 0]
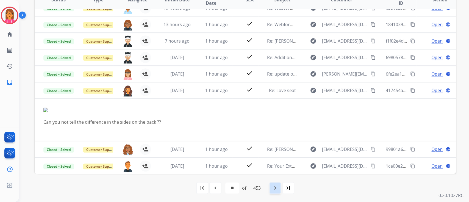
click at [274, 189] on mat-icon "navigate_next" at bounding box center [275, 188] width 7 height 7
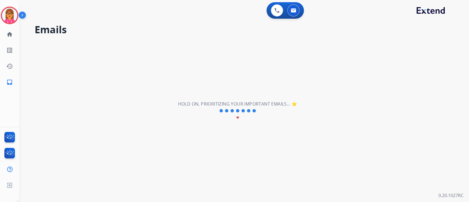
click at [274, 189] on div "**********" at bounding box center [237, 111] width 437 height 182
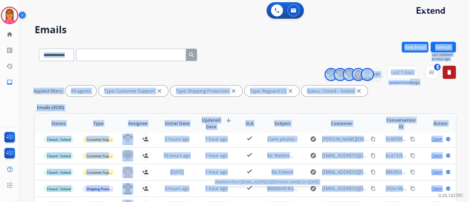
scroll to position [18, 0]
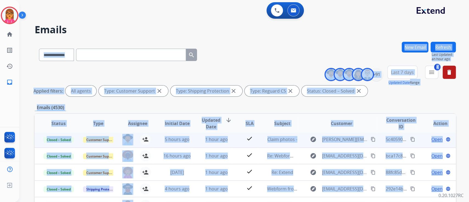
click at [233, 139] on td "check" at bounding box center [245, 139] width 26 height 16
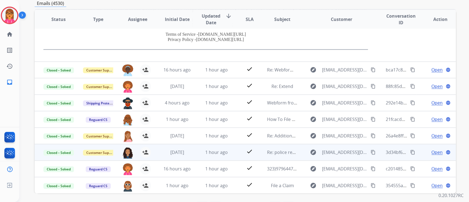
scroll to position [124, 0]
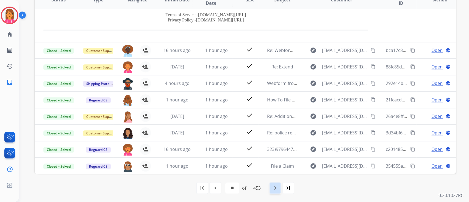
click at [271, 191] on div "navigate_next" at bounding box center [275, 188] width 12 height 12
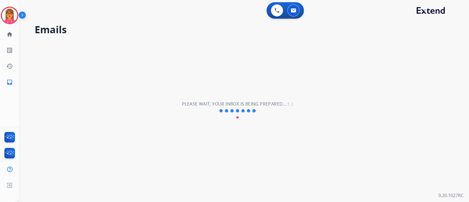
scroll to position [0, 0]
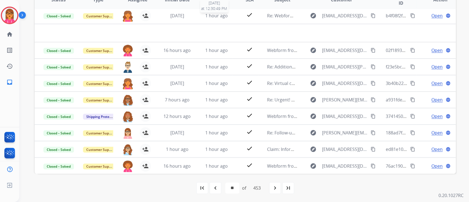
click at [213, 16] on span "1 hour ago" at bounding box center [216, 16] width 23 height 6
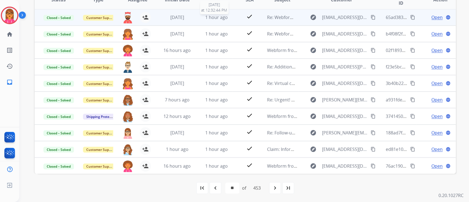
click at [213, 16] on span "1 hour ago" at bounding box center [216, 17] width 23 height 6
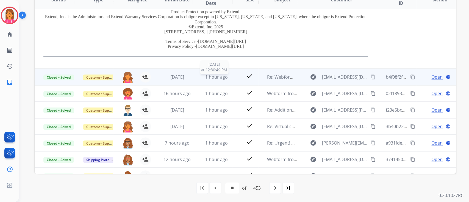
click at [213, 76] on span "1 hour ago" at bounding box center [216, 77] width 23 height 6
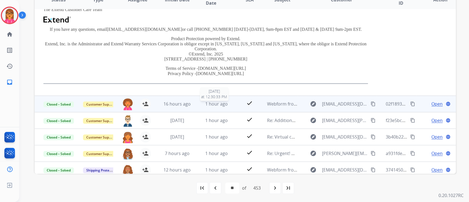
click at [216, 106] on span "1 hour ago" at bounding box center [216, 104] width 23 height 6
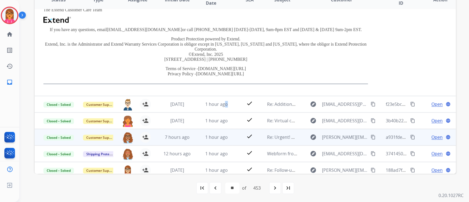
drag, startPoint x: 225, startPoint y: 109, endPoint x: 226, endPoint y: 105, distance: 3.7
click at [225, 107] on td "1 hour ago" at bounding box center [213, 104] width 40 height 16
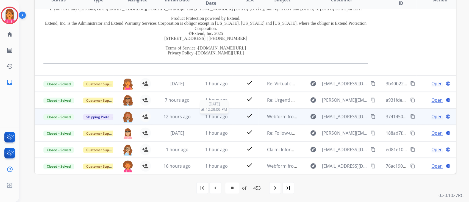
click at [218, 116] on span "1 hour ago" at bounding box center [216, 117] width 23 height 6
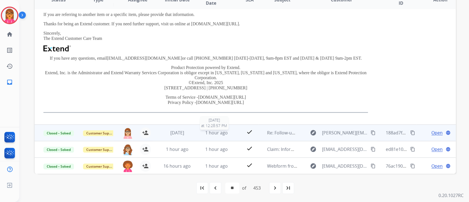
click at [221, 135] on span "1 hour ago" at bounding box center [216, 133] width 23 height 6
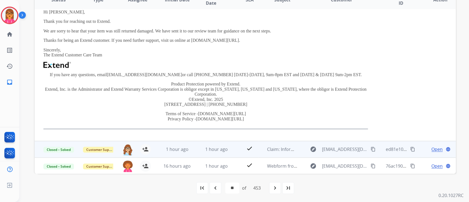
click at [222, 143] on td "1 hour ago" at bounding box center [213, 149] width 40 height 16
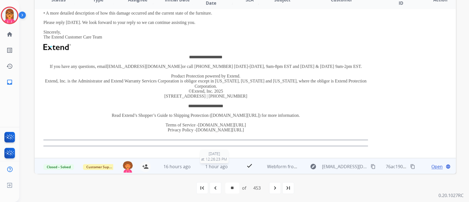
click at [218, 162] on td "1 hour ago 10/1/2025 at 12:26:23 PM" at bounding box center [213, 166] width 40 height 16
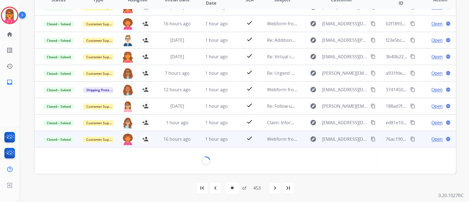
scroll to position [148, 0]
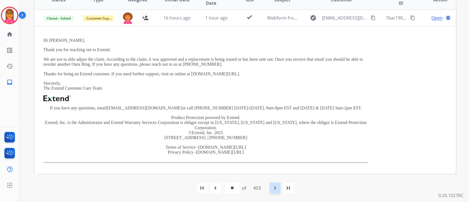
click at [278, 189] on mat-icon "navigate_next" at bounding box center [275, 188] width 7 height 7
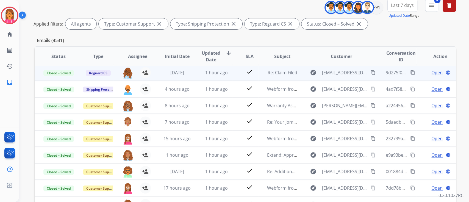
scroll to position [124, 0]
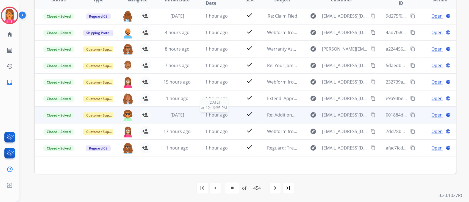
click at [212, 114] on span "1 hour ago" at bounding box center [216, 115] width 23 height 6
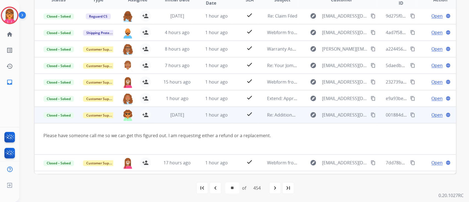
scroll to position [32, 0]
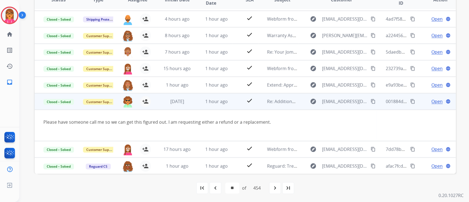
click at [432, 99] on span "Open" at bounding box center [437, 101] width 11 height 7
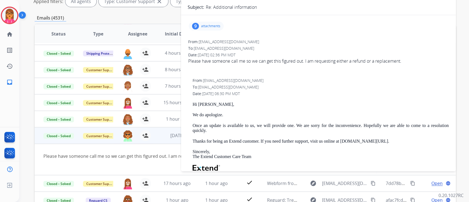
scroll to position [0, 0]
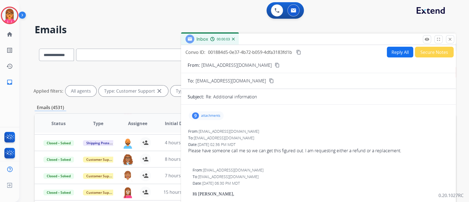
click at [301, 52] on mat-icon "content_copy" at bounding box center [298, 52] width 5 height 5
click at [429, 37] on mat-icon "remove_red_eye" at bounding box center [427, 39] width 5 height 5
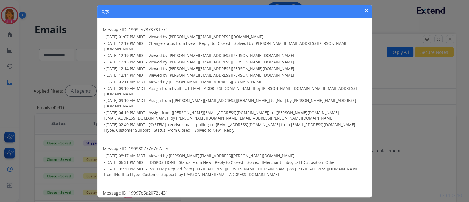
drag, startPoint x: 277, startPoint y: 43, endPoint x: 285, endPoint y: 43, distance: 7.4
click at [278, 43] on span "[DATE] 12:19 PM MDT - Change status from [New - Reply] to [Closed – Solved] by …" at bounding box center [226, 46] width 245 height 11
drag, startPoint x: 312, startPoint y: 43, endPoint x: 262, endPoint y: 46, distance: 49.9
click at [262, 46] on h3 "• 10/01/2025 - 12:19 PM MDT - Change status from [New - Reply] to [Closed – Sol…" at bounding box center [235, 46] width 263 height 11
copy span "[PERSON_NAME][EMAIL_ADDRESS][PERSON_NAME][DOMAIN_NAME]"
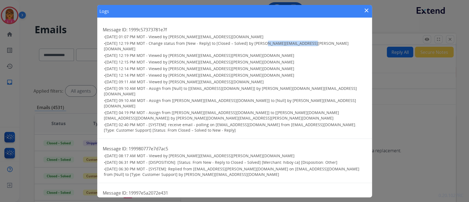
click at [370, 13] on mat-icon "close" at bounding box center [367, 10] width 7 height 7
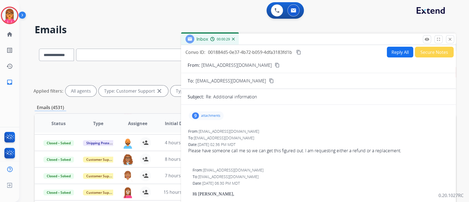
click at [301, 52] on mat-icon "content_copy" at bounding box center [298, 52] width 5 height 5
click at [428, 56] on button "Secure Notes" at bounding box center [434, 52] width 39 height 11
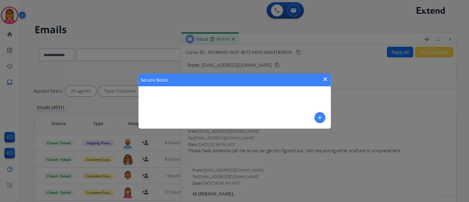
click at [323, 80] on mat-icon "close" at bounding box center [325, 79] width 7 height 7
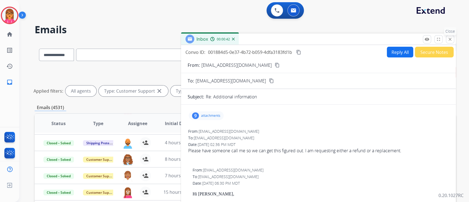
click at [451, 38] on mat-icon "close" at bounding box center [450, 39] width 5 height 5
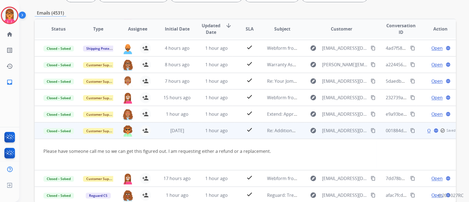
scroll to position [110, 0]
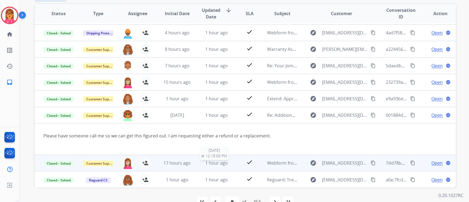
click at [208, 160] on span "1 hour ago" at bounding box center [216, 163] width 23 height 6
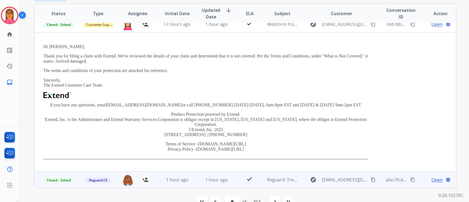
click at [197, 173] on td "1 hour ago" at bounding box center [213, 179] width 40 height 16
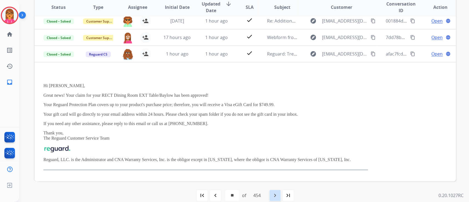
scroll to position [124, 0]
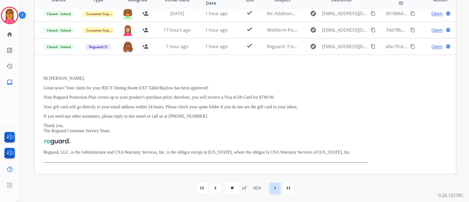
click at [272, 189] on div "navigate_next" at bounding box center [275, 188] width 12 height 12
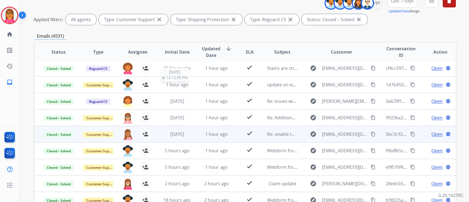
scroll to position [73, 0]
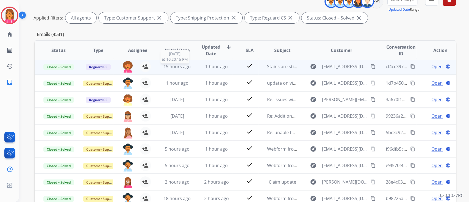
click at [194, 64] on td "1 hour ago" at bounding box center [213, 66] width 40 height 16
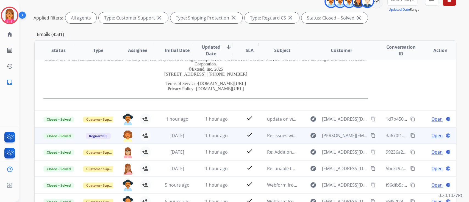
scroll to position [126, 0]
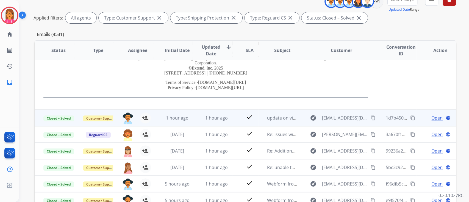
click at [182, 123] on td "1 hour ago" at bounding box center [173, 118] width 40 height 16
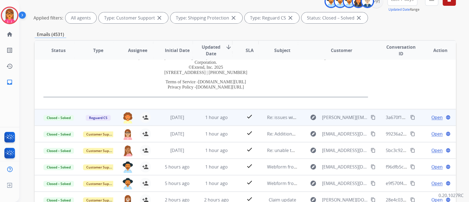
click at [183, 112] on td "[DATE]" at bounding box center [173, 117] width 40 height 16
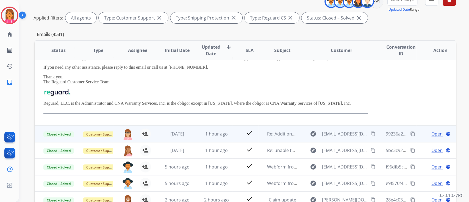
click at [188, 129] on td "[DATE]" at bounding box center [173, 134] width 40 height 16
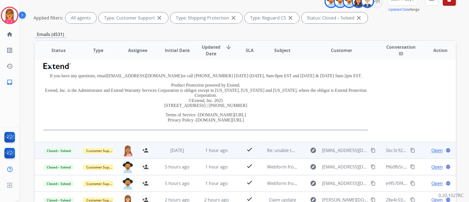
click at [193, 155] on td "1 hour ago" at bounding box center [213, 150] width 40 height 16
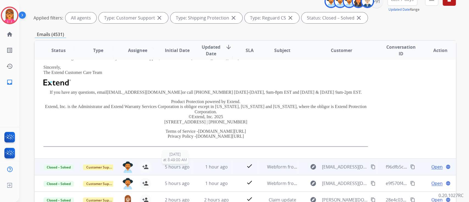
click at [189, 168] on div "5 hours ago" at bounding box center [177, 167] width 31 height 7
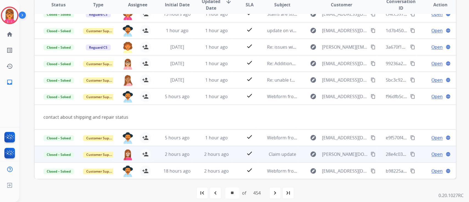
scroll to position [124, 0]
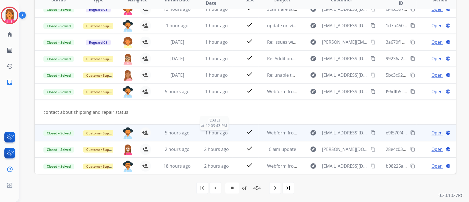
click at [202, 134] on div "1 hour ago" at bounding box center [217, 133] width 31 height 7
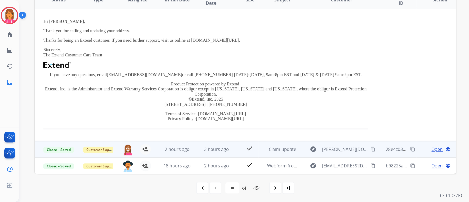
click at [211, 154] on td "2 hours ago" at bounding box center [213, 149] width 40 height 16
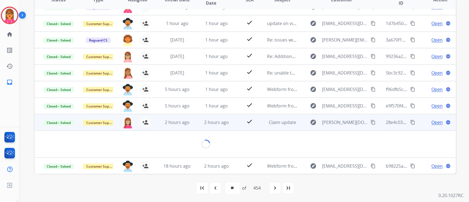
scroll to position [125, 0]
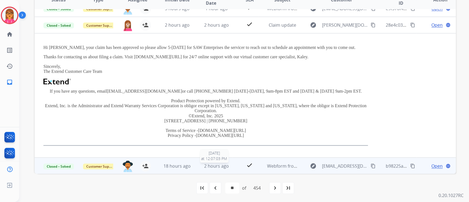
click at [212, 166] on span "2 hours ago" at bounding box center [216, 166] width 25 height 6
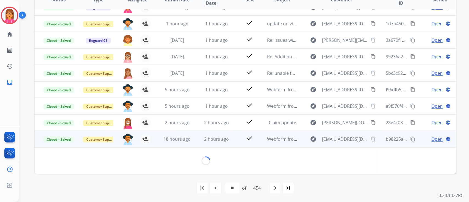
scroll to position [124, 0]
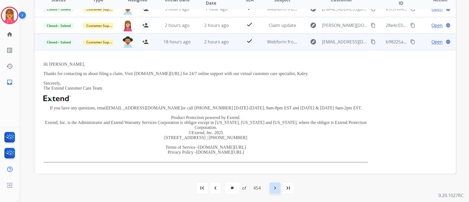
click at [271, 188] on div "navigate_next" at bounding box center [275, 188] width 12 height 12
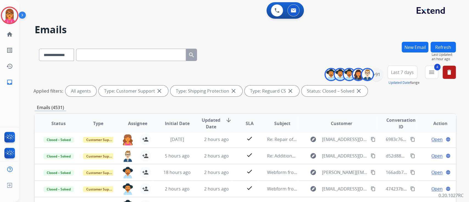
scroll to position [18, 0]
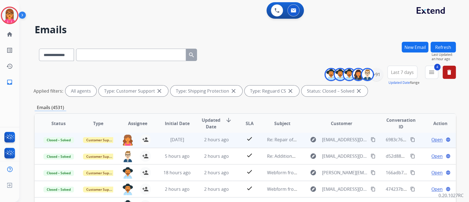
click at [197, 139] on td "2 hours ago" at bounding box center [213, 139] width 40 height 16
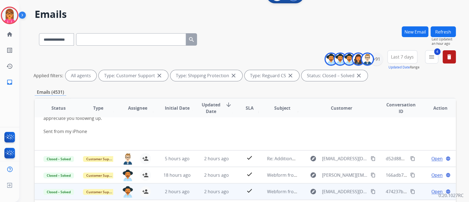
scroll to position [37, 0]
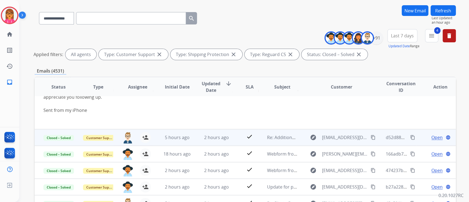
click at [211, 142] on td "2 hours ago" at bounding box center [213, 137] width 40 height 16
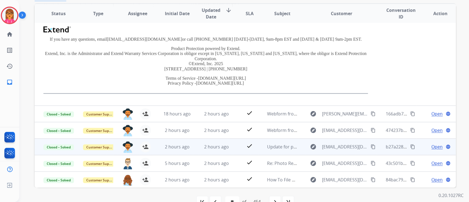
scroll to position [106, 0]
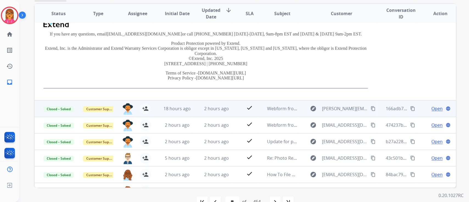
click at [215, 109] on span "2 hours ago" at bounding box center [216, 109] width 25 height 6
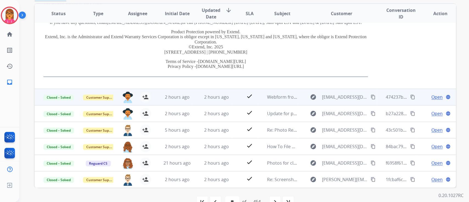
click at [213, 104] on td "2 hours ago" at bounding box center [213, 97] width 40 height 16
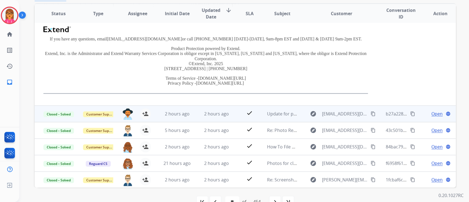
click at [218, 107] on td "2 hours ago" at bounding box center [213, 114] width 40 height 16
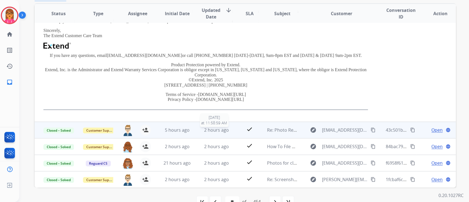
click at [213, 131] on span "2 hours ago" at bounding box center [216, 130] width 25 height 6
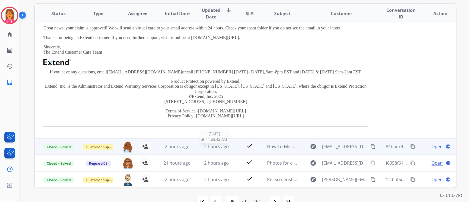
click at [212, 144] on span "2 hours ago" at bounding box center [216, 147] width 25 height 6
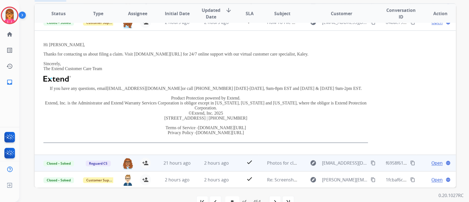
click at [215, 159] on td "2 hours ago" at bounding box center [213, 163] width 40 height 16
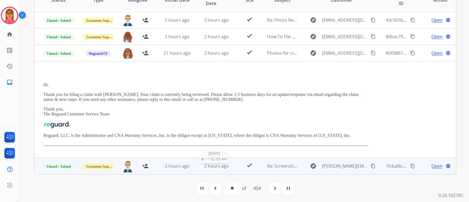
scroll to position [124, 0]
click at [220, 168] on span "2 hours ago" at bounding box center [216, 166] width 25 height 6
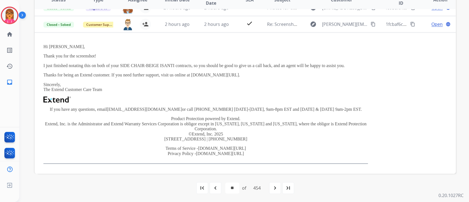
scroll to position [143, 0]
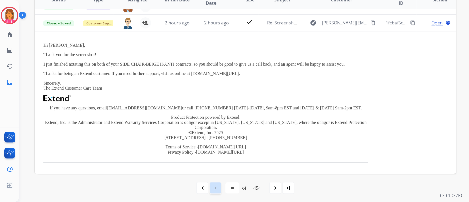
click at [219, 182] on div "navigate_before" at bounding box center [216, 188] width 12 height 12
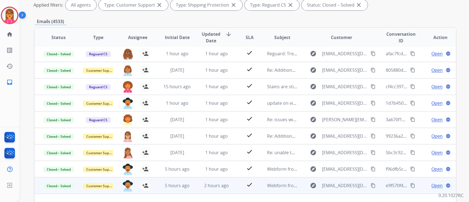
scroll to position [124, 0]
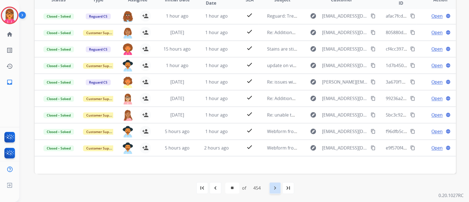
click at [273, 190] on mat-icon "navigate_next" at bounding box center [275, 188] width 7 height 7
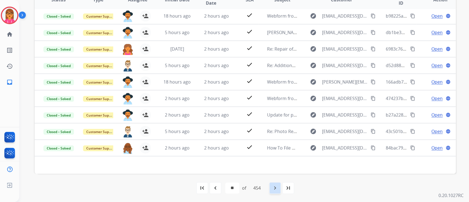
click at [275, 186] on mat-icon "navigate_next" at bounding box center [275, 188] width 7 height 7
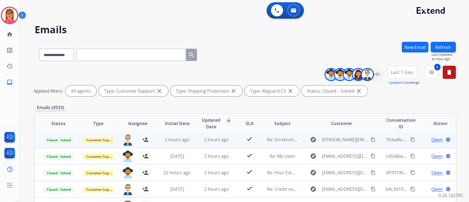
click at [193, 142] on td "2 hours ago" at bounding box center [213, 139] width 40 height 16
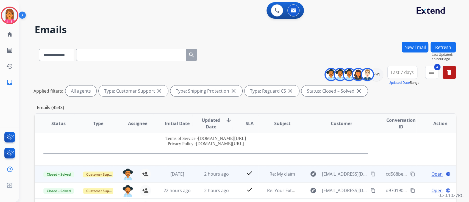
click at [202, 174] on div "2 hours ago" at bounding box center [217, 174] width 31 height 7
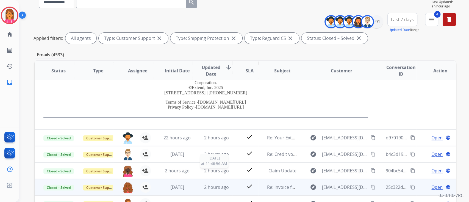
scroll to position [73, 0]
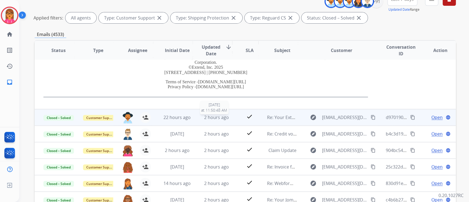
click at [216, 119] on span "2 hours ago" at bounding box center [216, 117] width 25 height 6
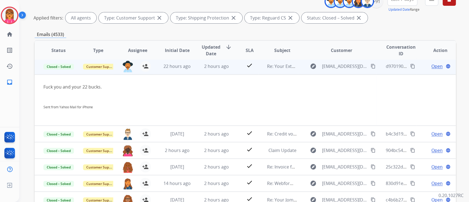
scroll to position [49, 0]
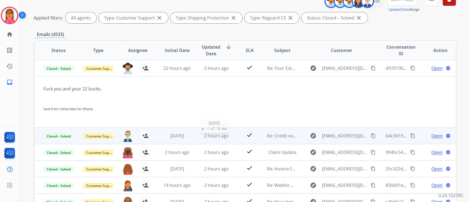
click at [220, 133] on span "2 hours ago" at bounding box center [216, 136] width 25 height 6
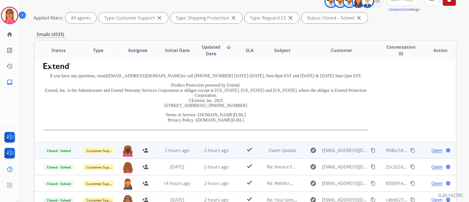
click at [208, 144] on td "2 hours ago" at bounding box center [213, 150] width 40 height 16
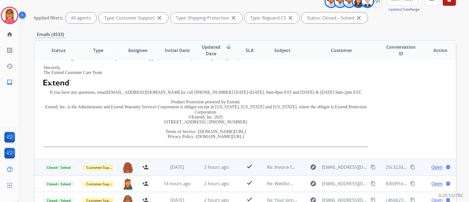
click at [211, 159] on td "2 hours ago" at bounding box center [213, 167] width 40 height 16
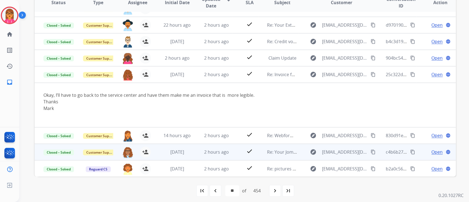
scroll to position [124, 0]
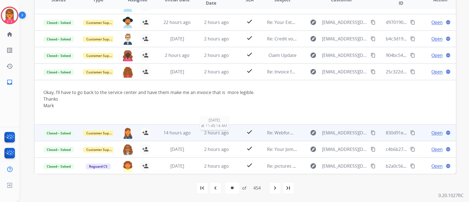
click at [212, 134] on span "2 hours ago" at bounding box center [216, 133] width 25 height 6
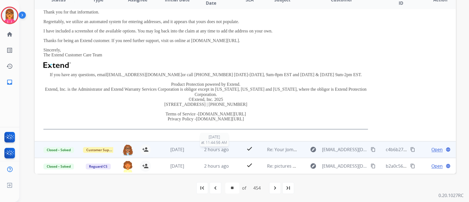
click at [219, 150] on span "2 hours ago" at bounding box center [216, 150] width 25 height 6
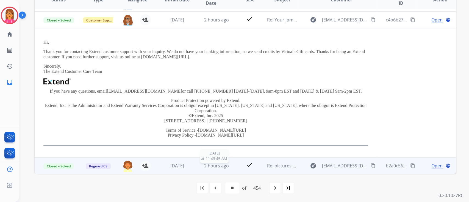
click at [221, 163] on span "2 hours ago" at bounding box center [216, 166] width 25 height 6
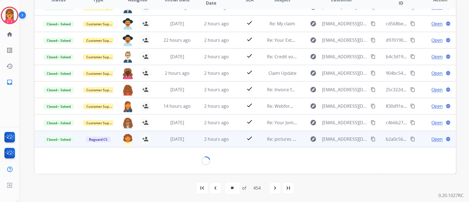
scroll to position [101, 0]
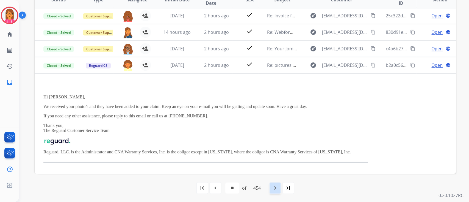
click at [274, 183] on div "navigate_next" at bounding box center [275, 188] width 12 height 12
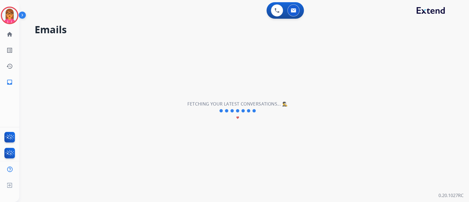
scroll to position [18, 0]
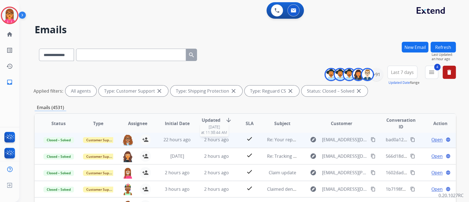
click at [205, 139] on span "2 hours ago" at bounding box center [216, 140] width 25 height 6
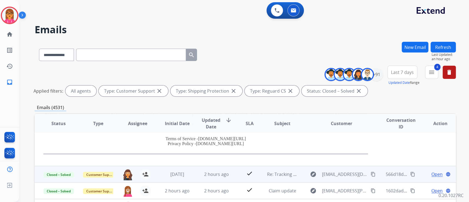
click at [195, 168] on td "2 hours ago" at bounding box center [213, 174] width 40 height 16
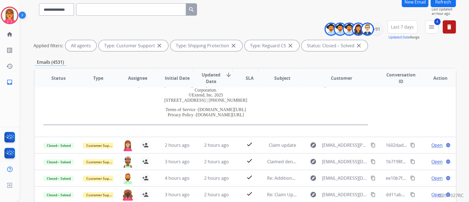
scroll to position [73, 0]
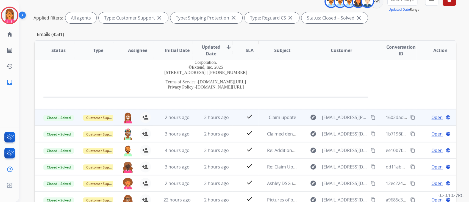
click at [199, 120] on td "2 hours ago" at bounding box center [213, 117] width 40 height 16
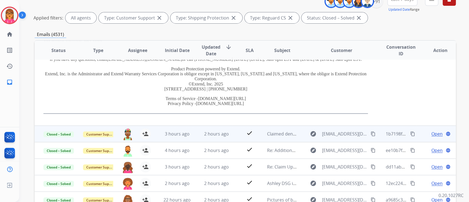
click at [210, 137] on td "2 hours ago" at bounding box center [213, 134] width 40 height 16
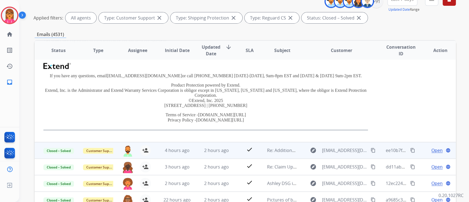
click at [214, 149] on span "2 hours ago" at bounding box center [216, 150] width 25 height 6
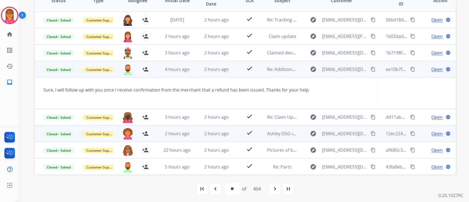
scroll to position [124, 0]
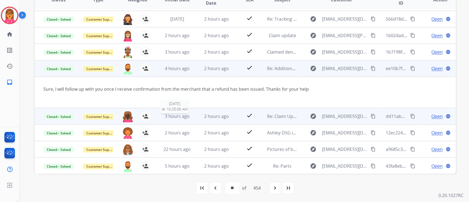
click at [176, 114] on span "3 hours ago" at bounding box center [177, 116] width 25 height 6
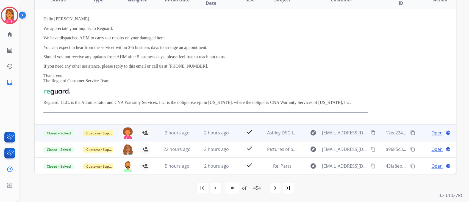
click at [181, 135] on div "2 hours ago" at bounding box center [177, 133] width 31 height 7
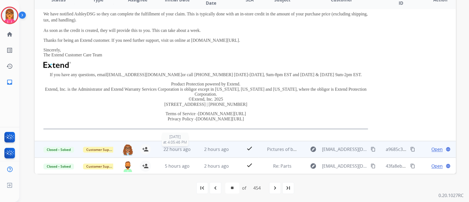
click at [180, 149] on span "22 hours ago" at bounding box center [177, 149] width 27 height 6
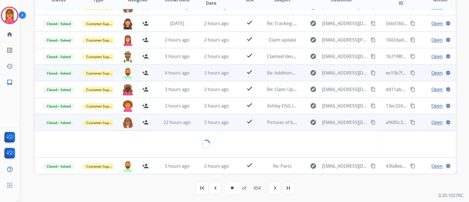
scroll to position [130, 0]
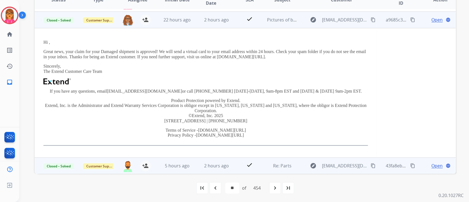
click at [184, 157] on table "Status Type Assignee Initial Date Updated Date arrow_downward SLA Subject Custo…" at bounding box center [246, 17] width 422 height 314
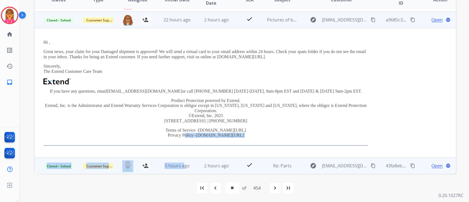
click at [184, 161] on td "5 hours ago" at bounding box center [173, 166] width 40 height 16
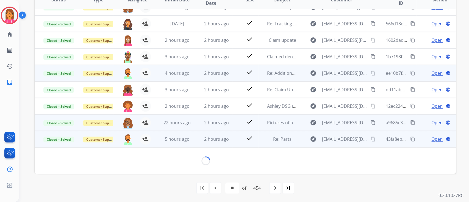
scroll to position [143, 0]
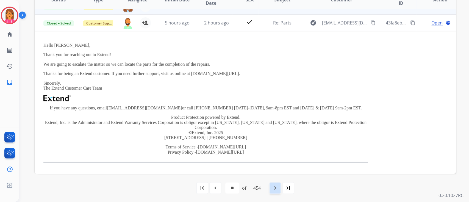
click at [277, 189] on mat-icon "navigate_next" at bounding box center [275, 188] width 7 height 7
select select "**"
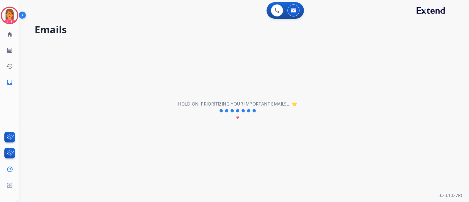
scroll to position [18, 0]
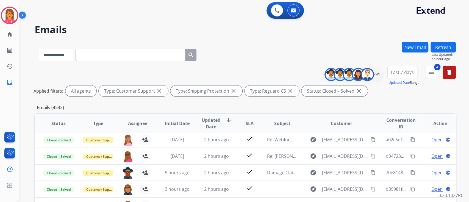
drag, startPoint x: 68, startPoint y: 54, endPoint x: 74, endPoint y: 58, distance: 7.9
click at [69, 54] on select "**********" at bounding box center [56, 55] width 34 height 12
select select "**********"
click at [39, 49] on select "**********" at bounding box center [56, 55] width 34 height 12
click at [103, 53] on input "text" at bounding box center [131, 55] width 110 height 12
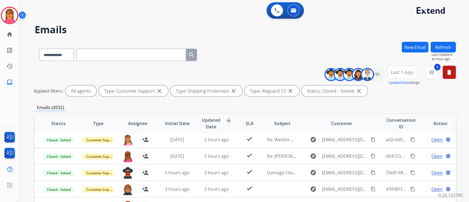
paste input "**********"
type input "**********"
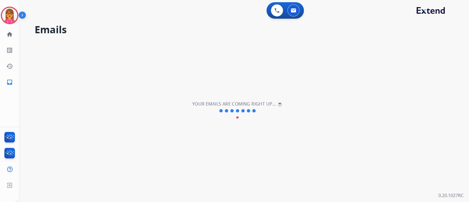
drag, startPoint x: 296, startPoint y: 134, endPoint x: 301, endPoint y: 128, distance: 8.2
click at [301, 128] on div "**********" at bounding box center [237, 111] width 437 height 182
select select "*"
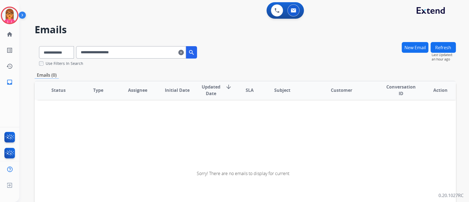
click at [142, 52] on input "**********" at bounding box center [131, 52] width 110 height 12
click at [144, 54] on input "**********" at bounding box center [131, 52] width 110 height 12
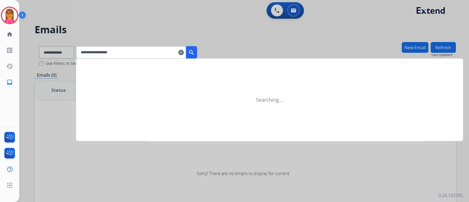
type input "**********"
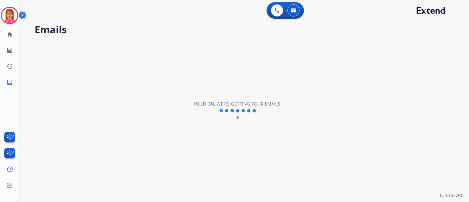
scroll to position [0, 0]
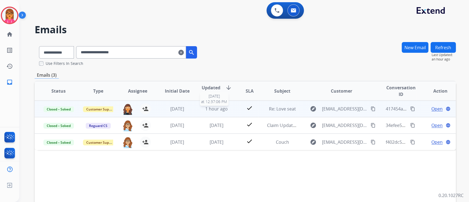
click at [211, 111] on span "1 hour ago" at bounding box center [216, 109] width 23 height 6
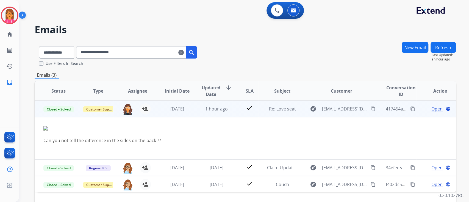
click at [438, 106] on span "Open" at bounding box center [437, 109] width 11 height 7
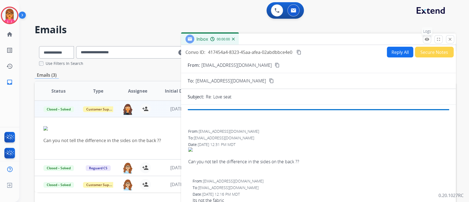
click at [429, 40] on mat-icon "remove_red_eye" at bounding box center [427, 39] width 5 height 5
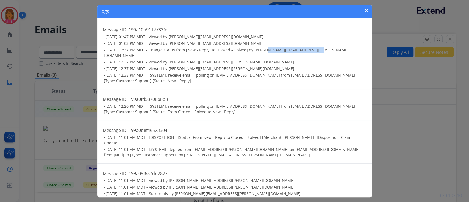
drag, startPoint x: 315, startPoint y: 49, endPoint x: 262, endPoint y: 49, distance: 53.1
click at [262, 49] on h3 "• 10/01/2025 - 12:37 PM MDT - Change status from [New - Reply] to [Closed – Sol…" at bounding box center [235, 52] width 263 height 11
copy span "[EMAIL_ADDRESS][PERSON_NAME][DOMAIN_NAME]"
